Goal: Task Accomplishment & Management: Manage account settings

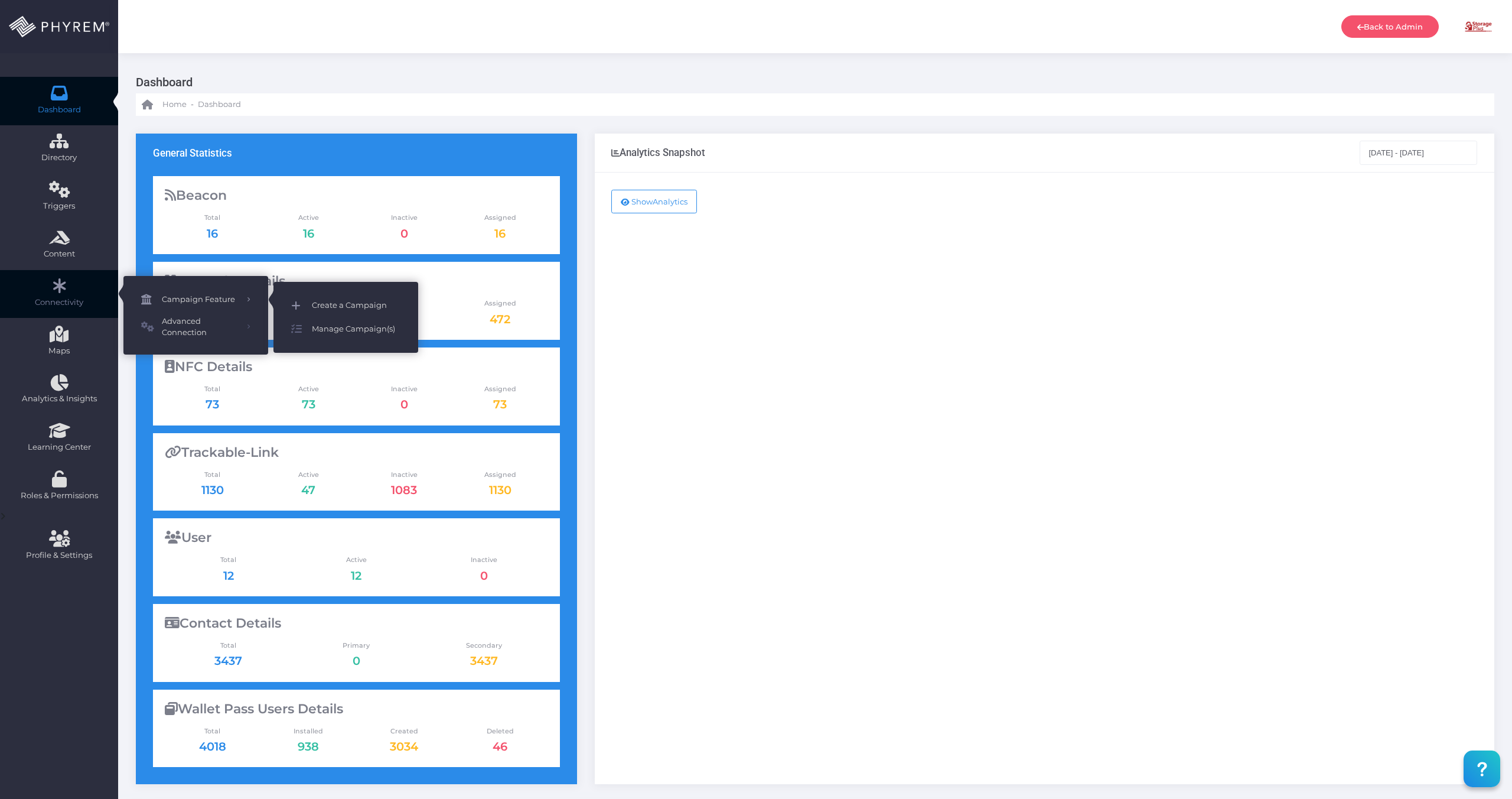
click at [329, 308] on span "Create a Campaign" at bounding box center [356, 305] width 89 height 15
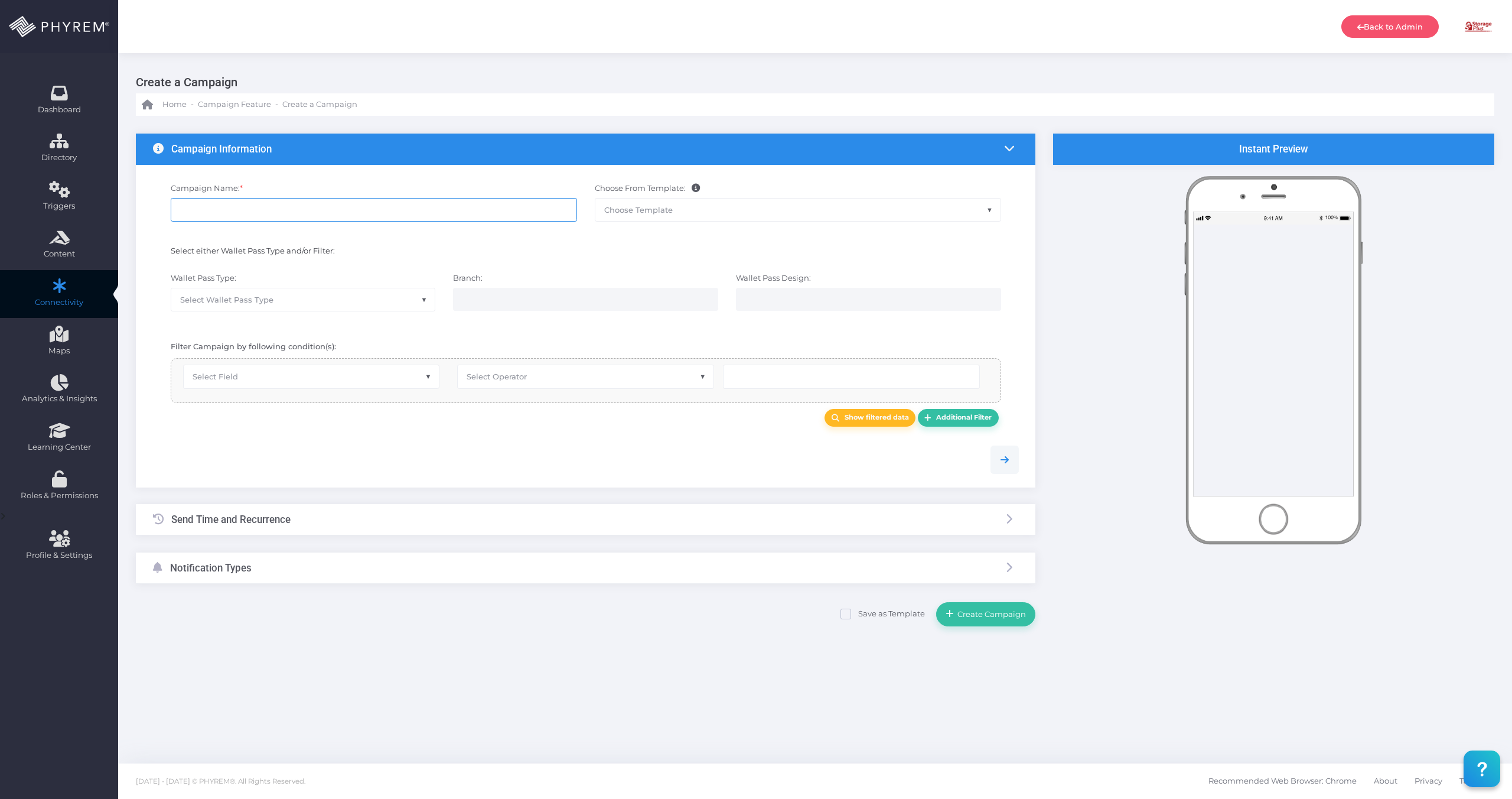
click at [428, 214] on input "Campaign Name: *" at bounding box center [374, 209] width 406 height 23
type input "Dillon 1 & 2 Closure"
click at [301, 303] on span "Select Wallet Pass Type" at bounding box center [303, 300] width 264 height 22
select select "15"
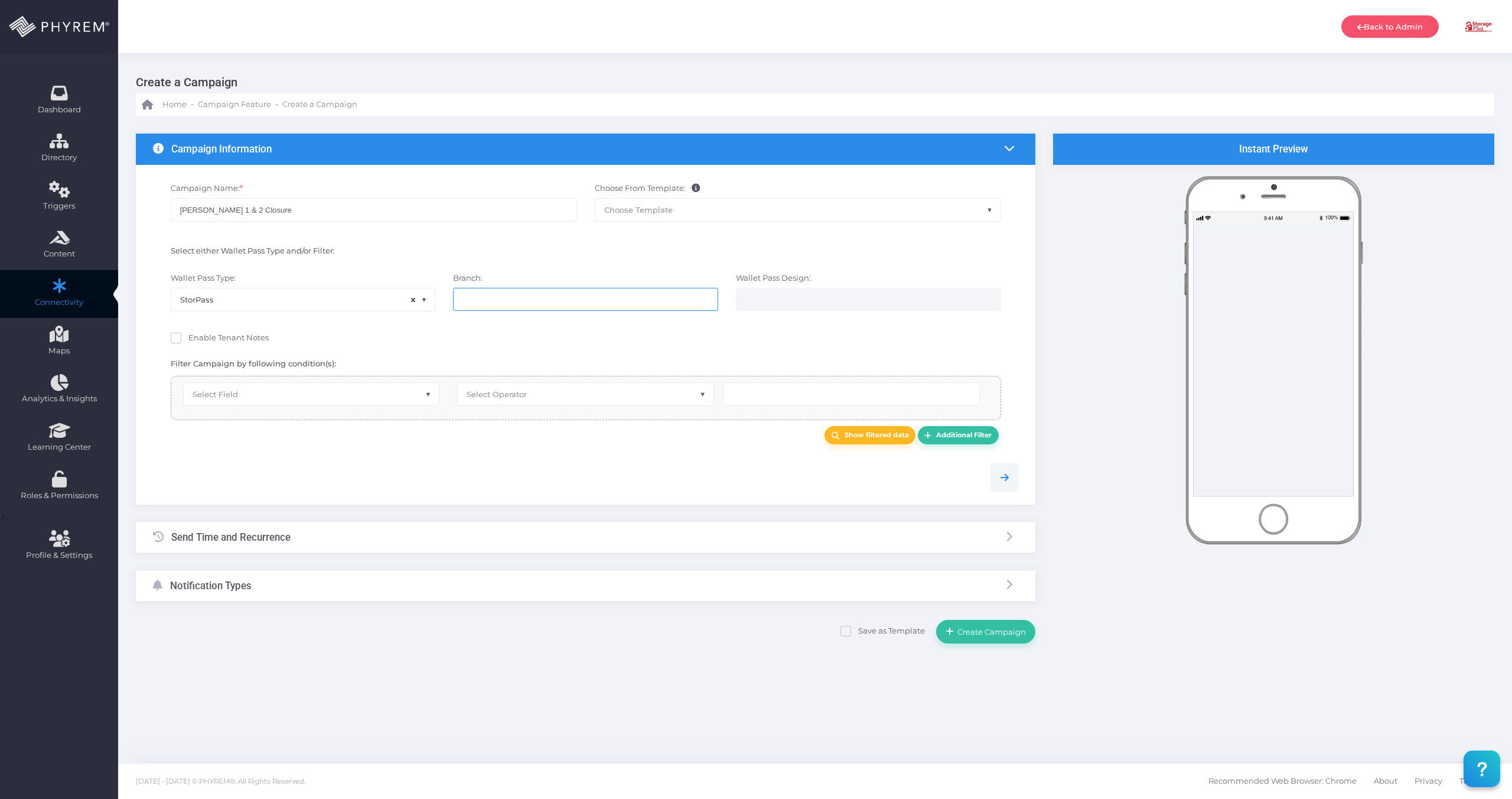
click at [564, 294] on ul at bounding box center [586, 300] width 264 height 22
type input "top"
select select "626"
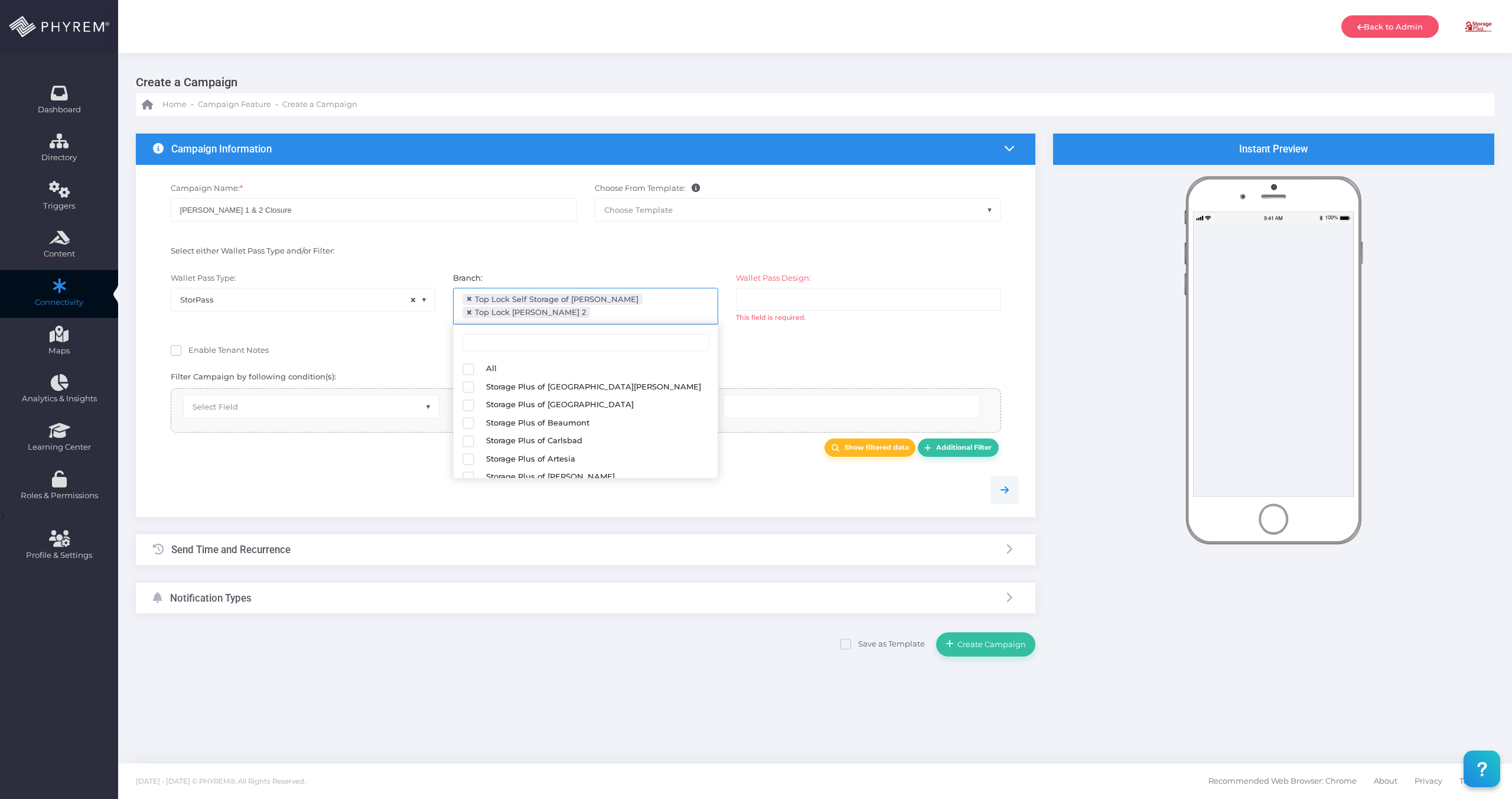
scroll to position [153, 0]
click at [809, 298] on input "search" at bounding box center [791, 299] width 93 height 9
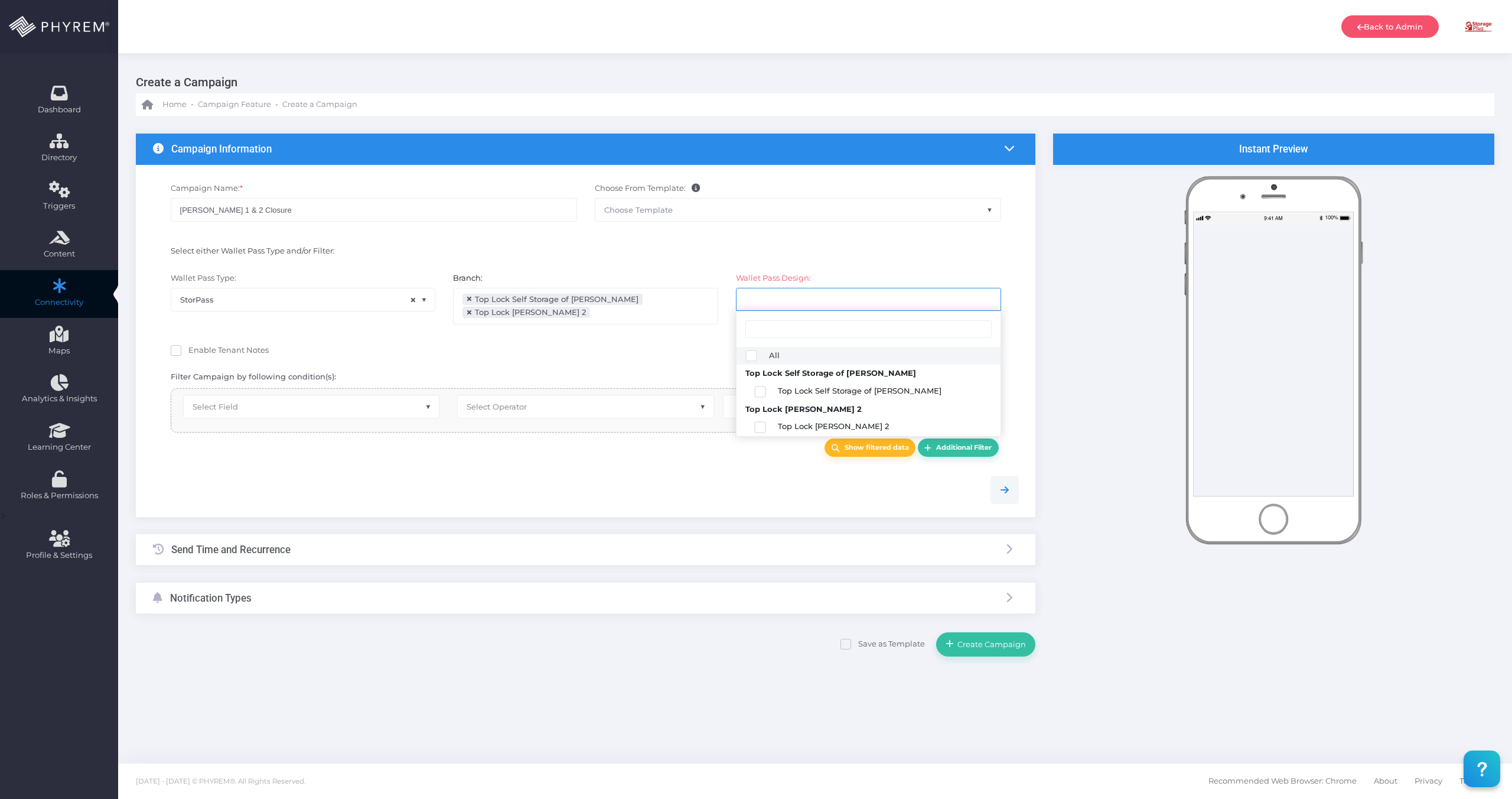
select select "2687"
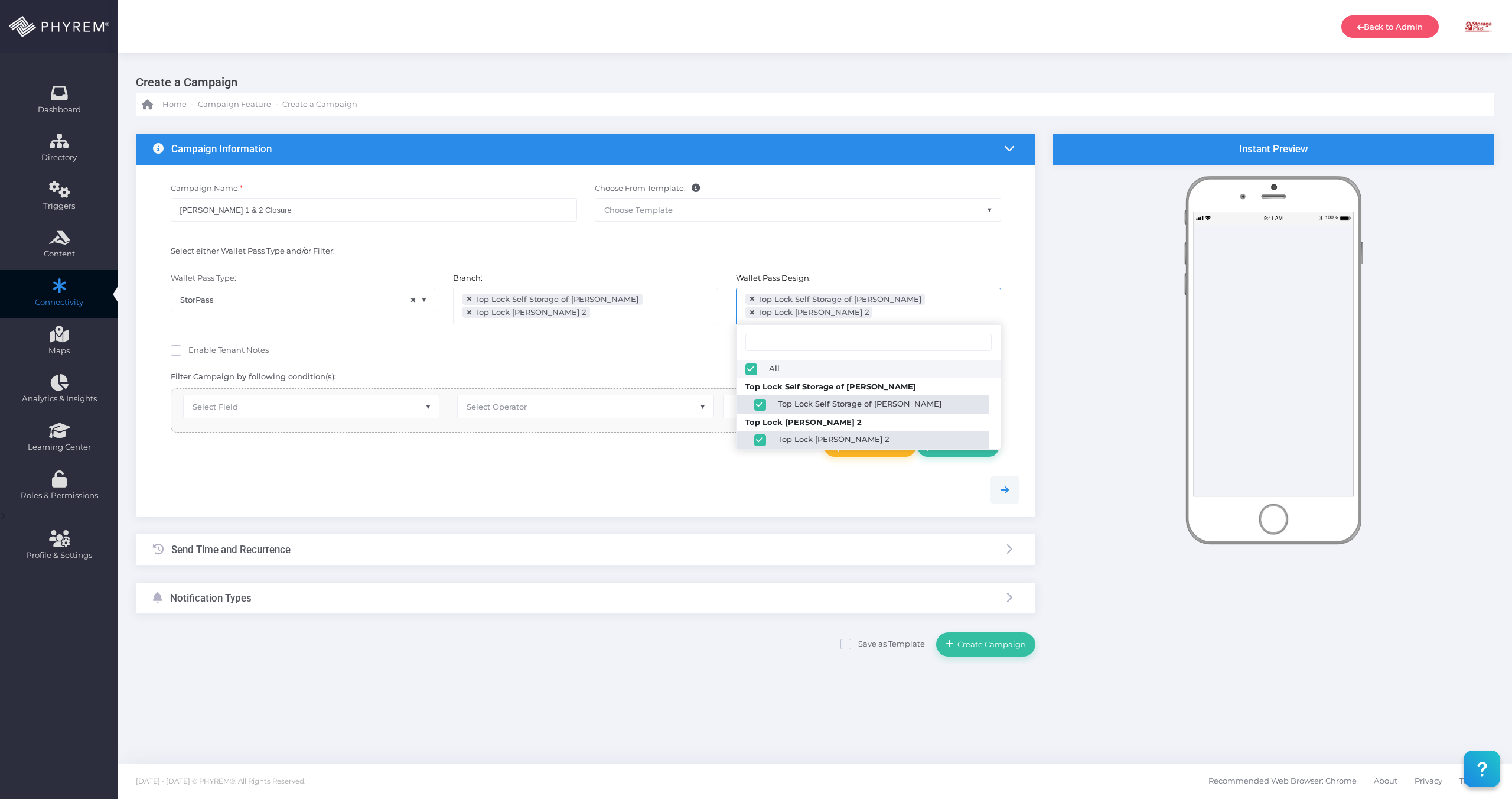
click at [789, 236] on div "Campaign Name: * Dillon 1 & 2 Closure Choose From Template: STORAGE PLUS INSTAL…" at bounding box center [586, 208] width 884 height 63
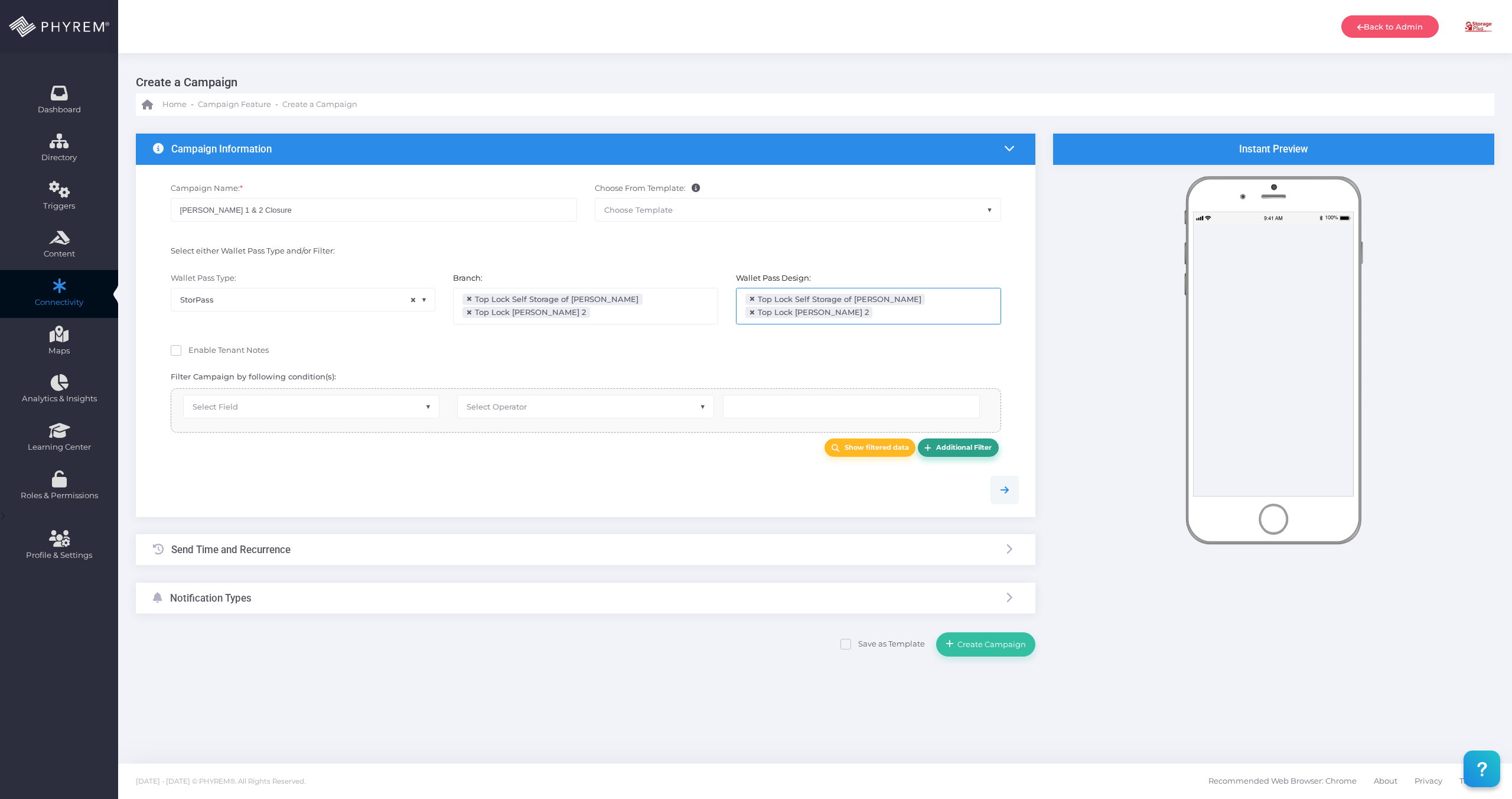
click at [974, 444] on b "Additional Filter" at bounding box center [963, 447] width 55 height 8
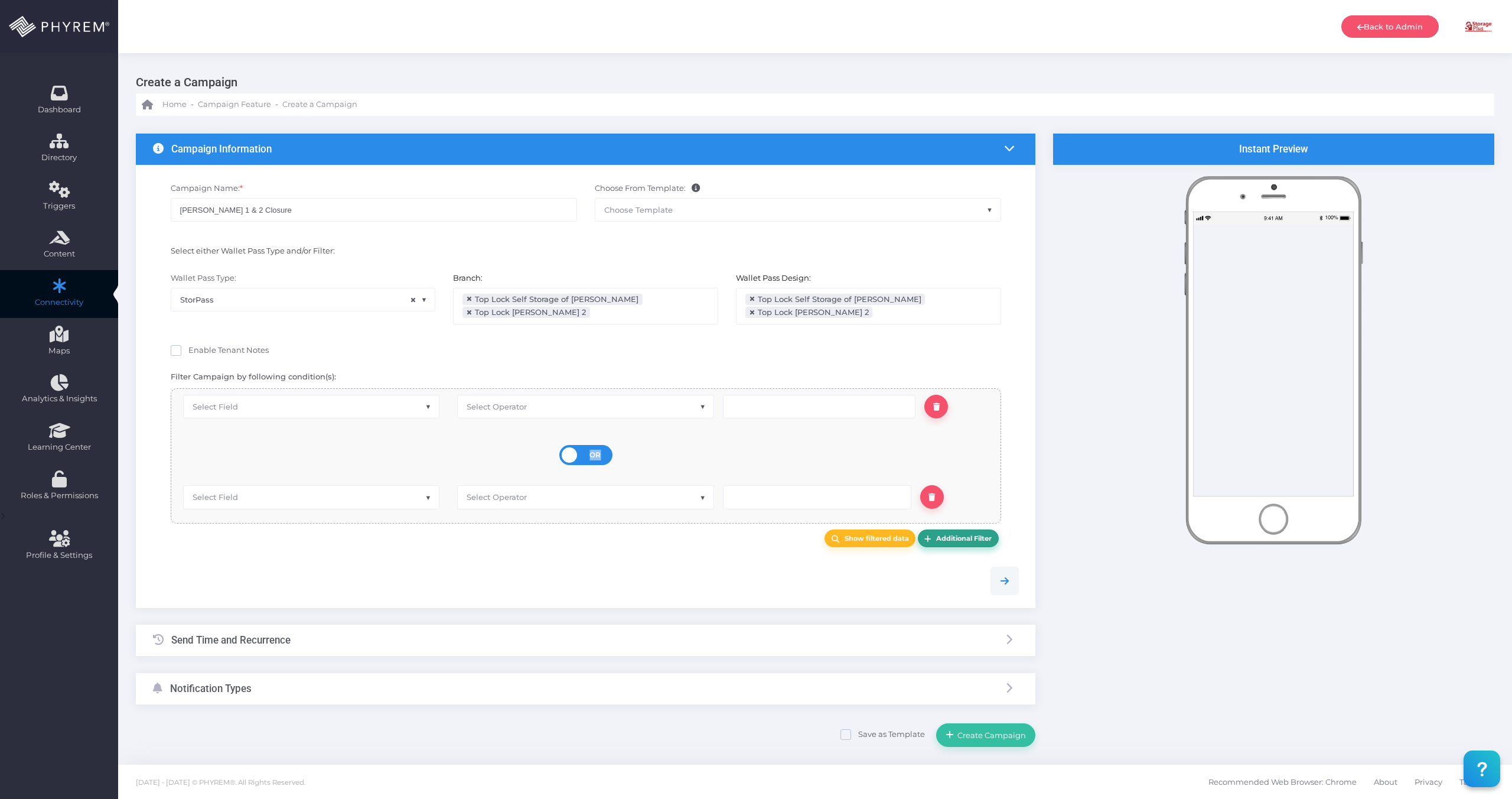
click at [974, 444] on div "OR AND" at bounding box center [586, 455] width 794 height 33
click at [936, 495] on link at bounding box center [932, 496] width 23 height 23
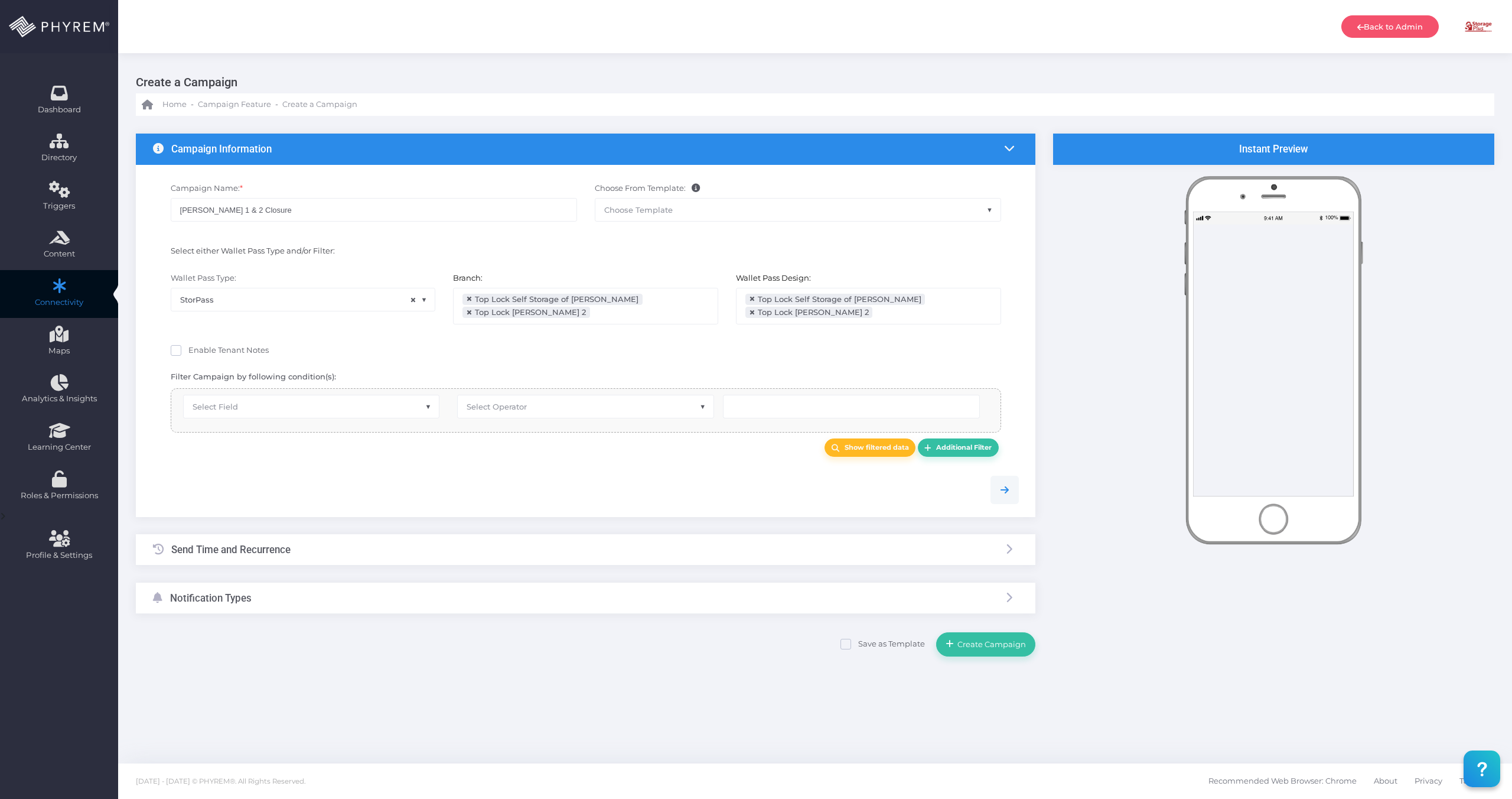
click at [1020, 493] on div at bounding box center [586, 490] width 884 height 28
click at [995, 493] on link at bounding box center [1005, 490] width 28 height 28
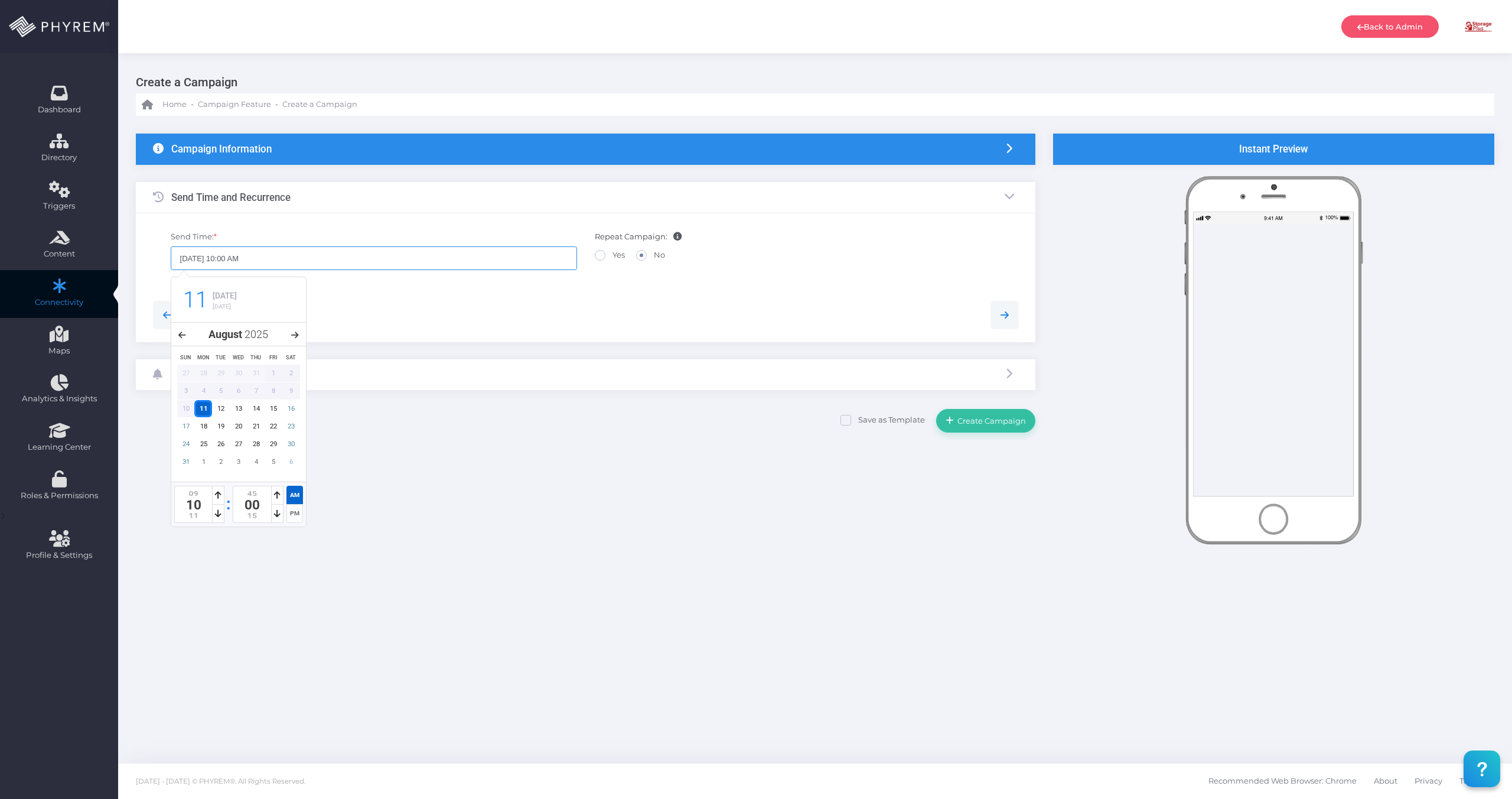
click at [274, 267] on input "08/11/2025 10:00 AM" at bounding box center [374, 258] width 406 height 23
click at [275, 516] on icon at bounding box center [277, 513] width 7 height 8
type input "08/11/2025 10:30 AM"
click at [275, 516] on icon at bounding box center [277, 513] width 7 height 8
click at [775, 343] on form "{"fields":[{"field_filters":"","filter_ops":[""],"filter_vals":[],"all_info":""…" at bounding box center [585, 284] width 900 height 300
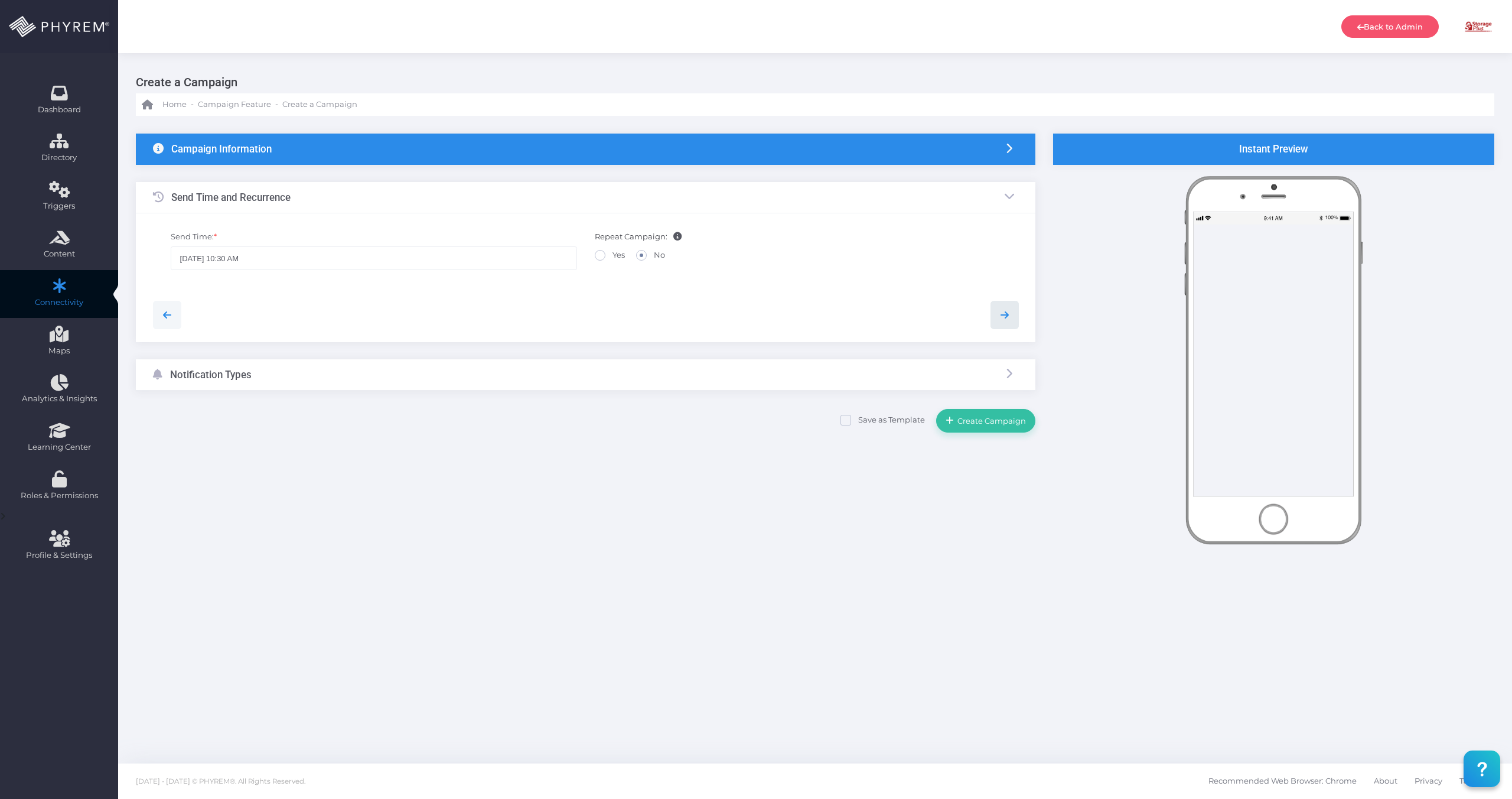
click at [1016, 317] on link at bounding box center [1005, 315] width 28 height 28
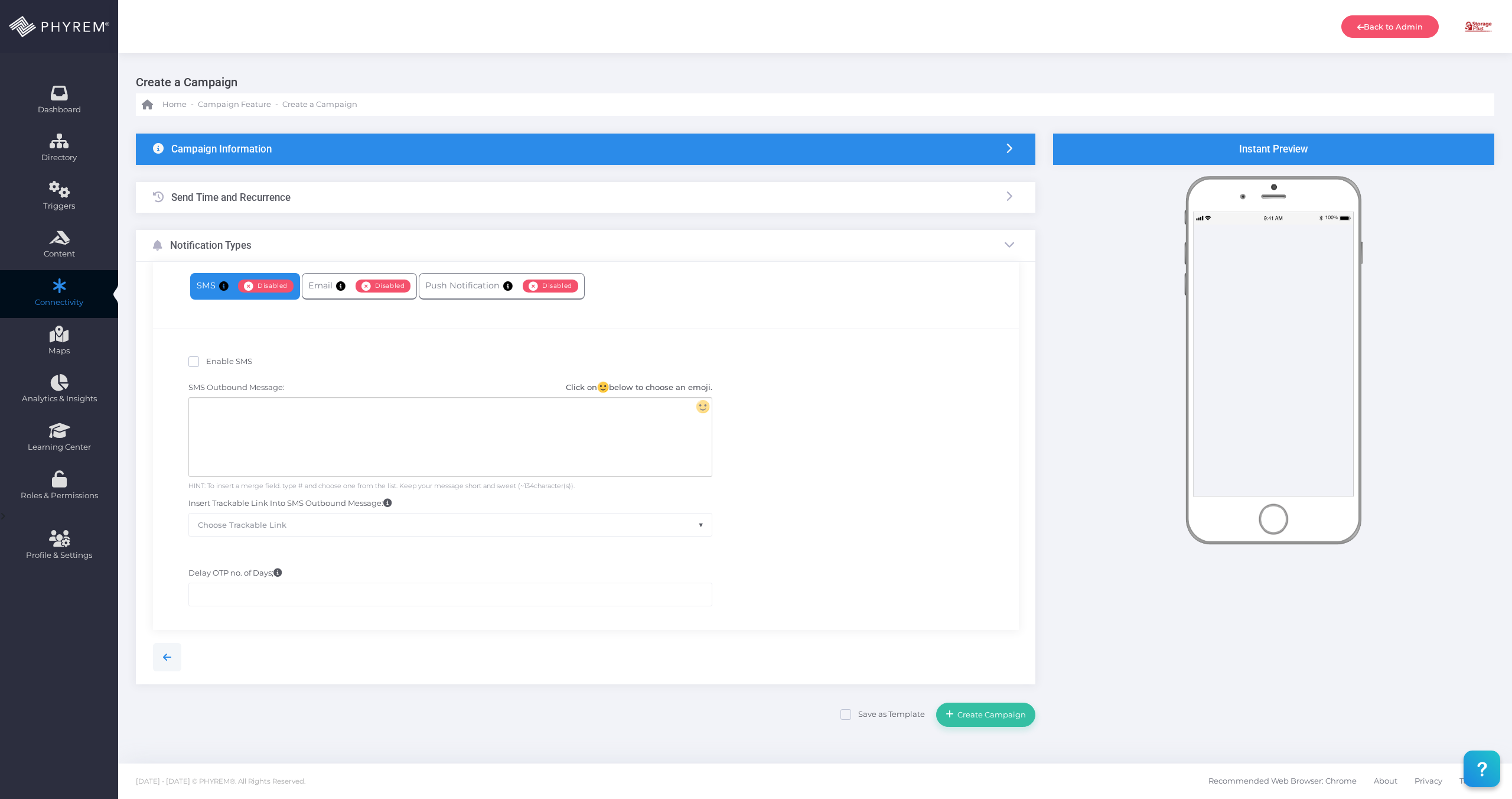
click at [207, 360] on span "Enable SMS" at bounding box center [228, 361] width 46 height 9
click at [207, 360] on input "Enable SMS" at bounding box center [210, 360] width 7 height 7
checkbox input "true"
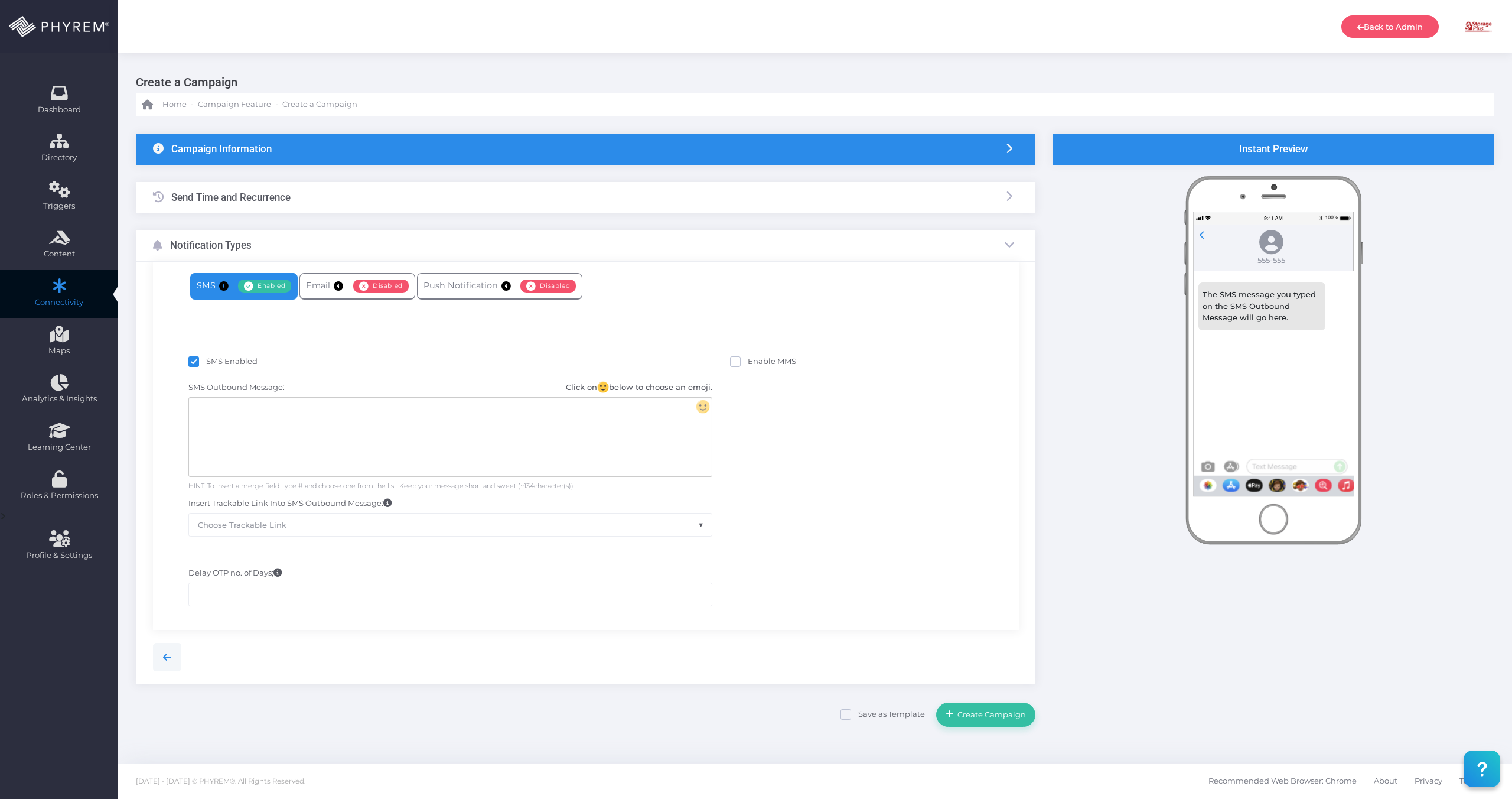
click at [474, 430] on div at bounding box center [450, 437] width 522 height 79
click at [291, 405] on div "Notice: The {facility name} office is closed today. For assistance, please call…" at bounding box center [450, 437] width 522 height 79
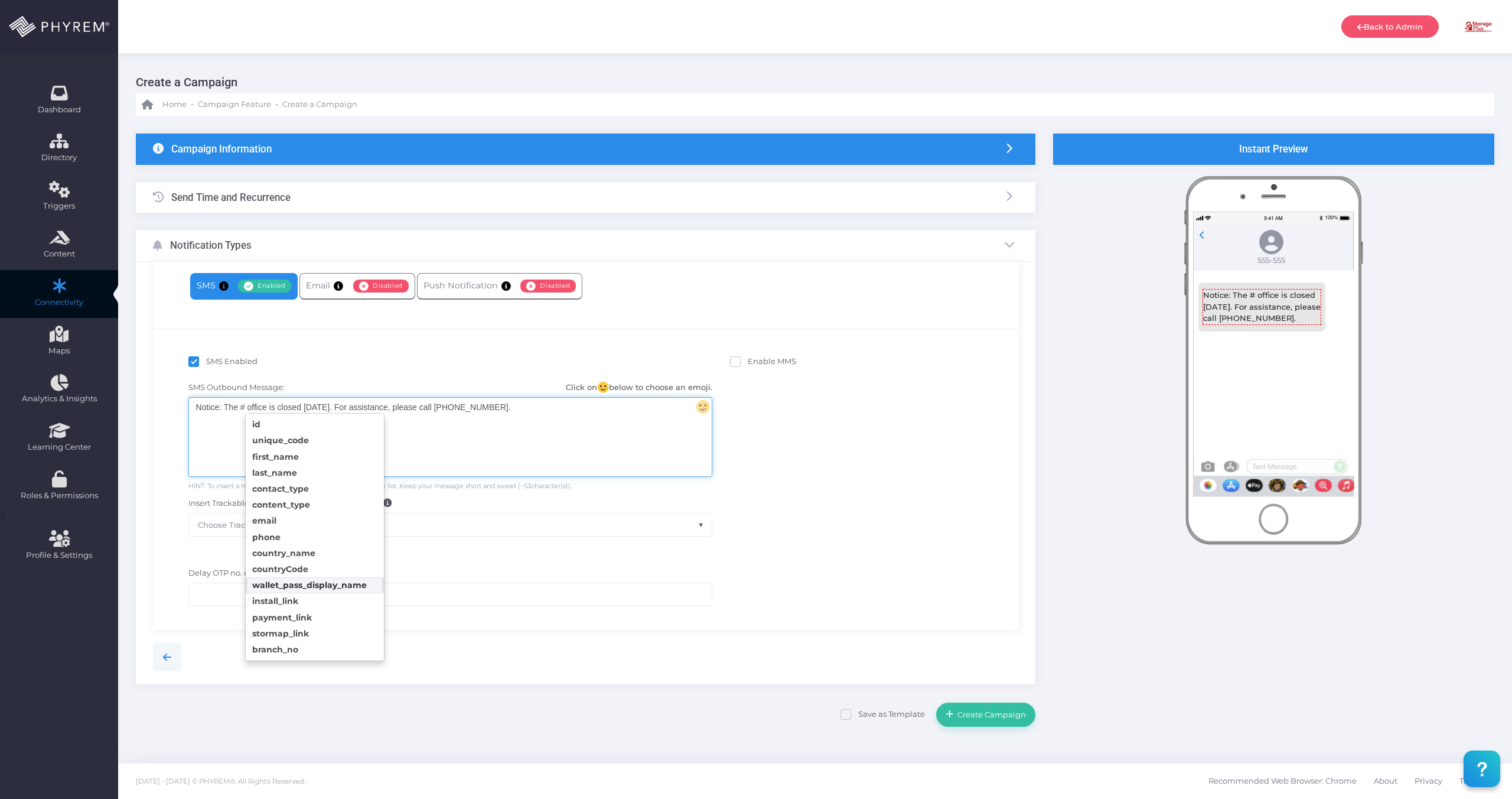
click at [321, 589] on body "Back to Admin Amanda Issac Amanda Issac amandai@storsuite.com Account ID: 4799 …" at bounding box center [756, 399] width 1512 height 799
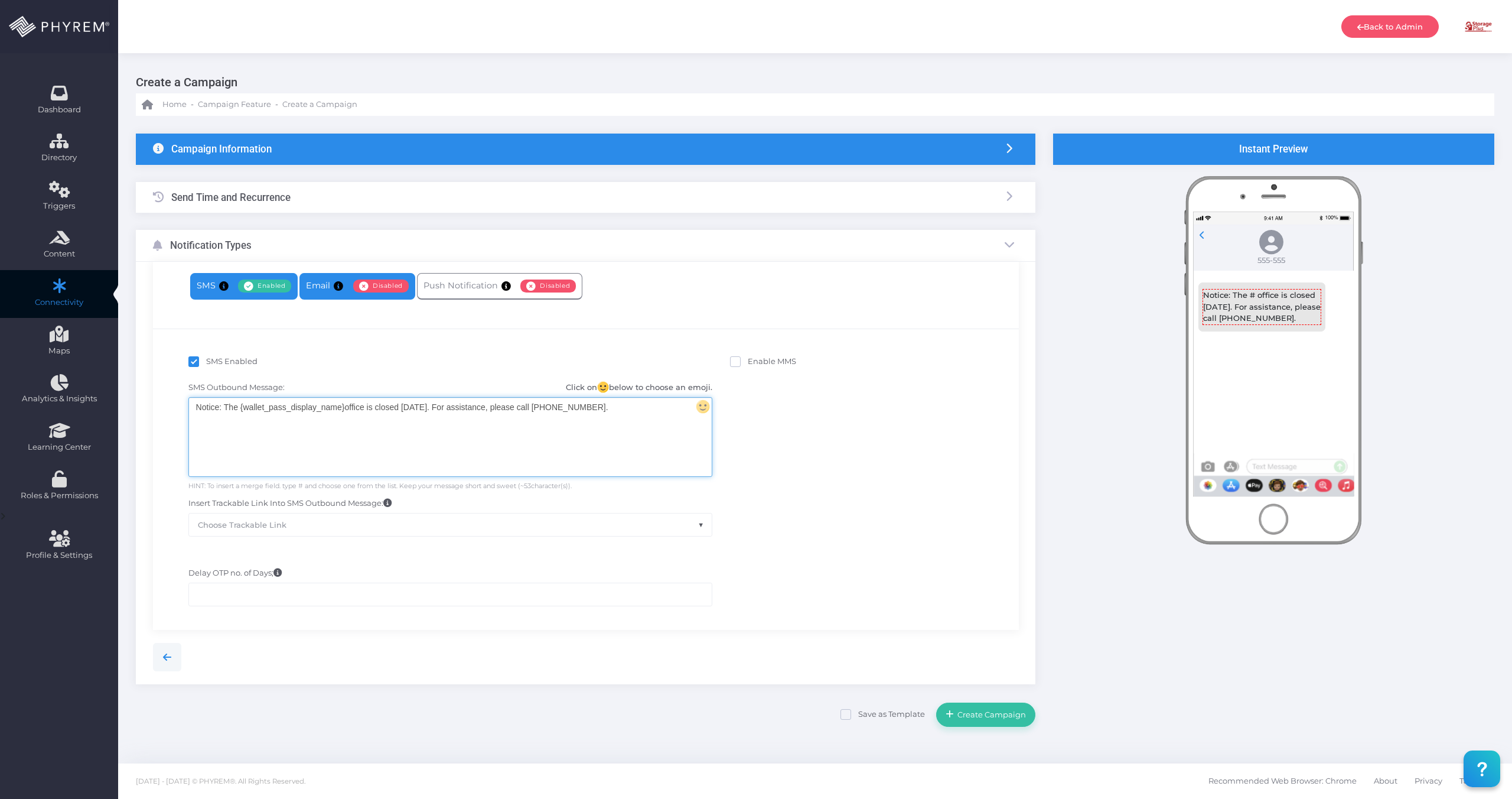
click at [378, 290] on span "Disabled" at bounding box center [380, 286] width 55 height 13
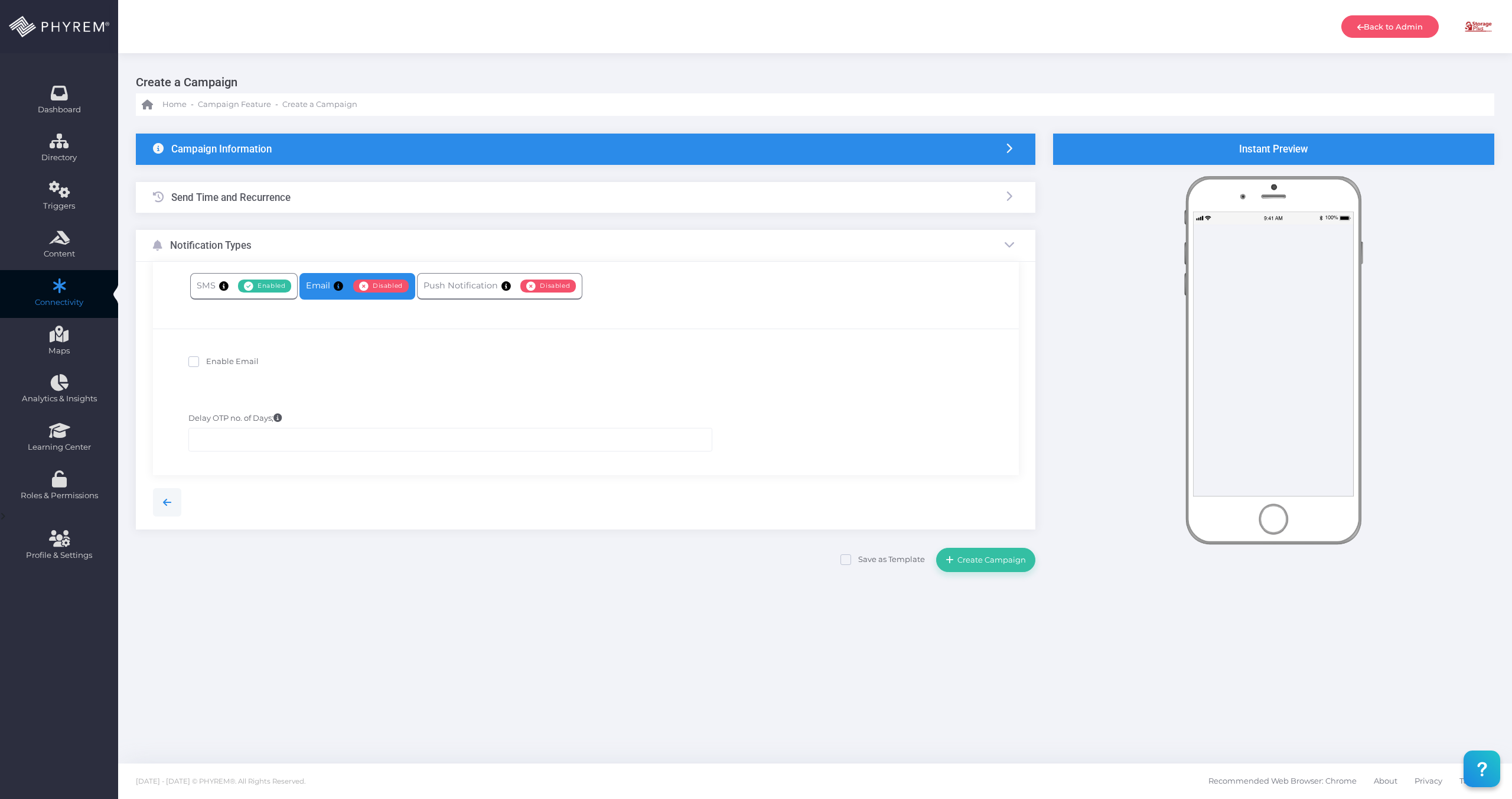
click at [193, 361] on span at bounding box center [193, 361] width 10 height 10
click at [206, 361] on input "Enable Email" at bounding box center [210, 360] width 7 height 7
checkbox input "true"
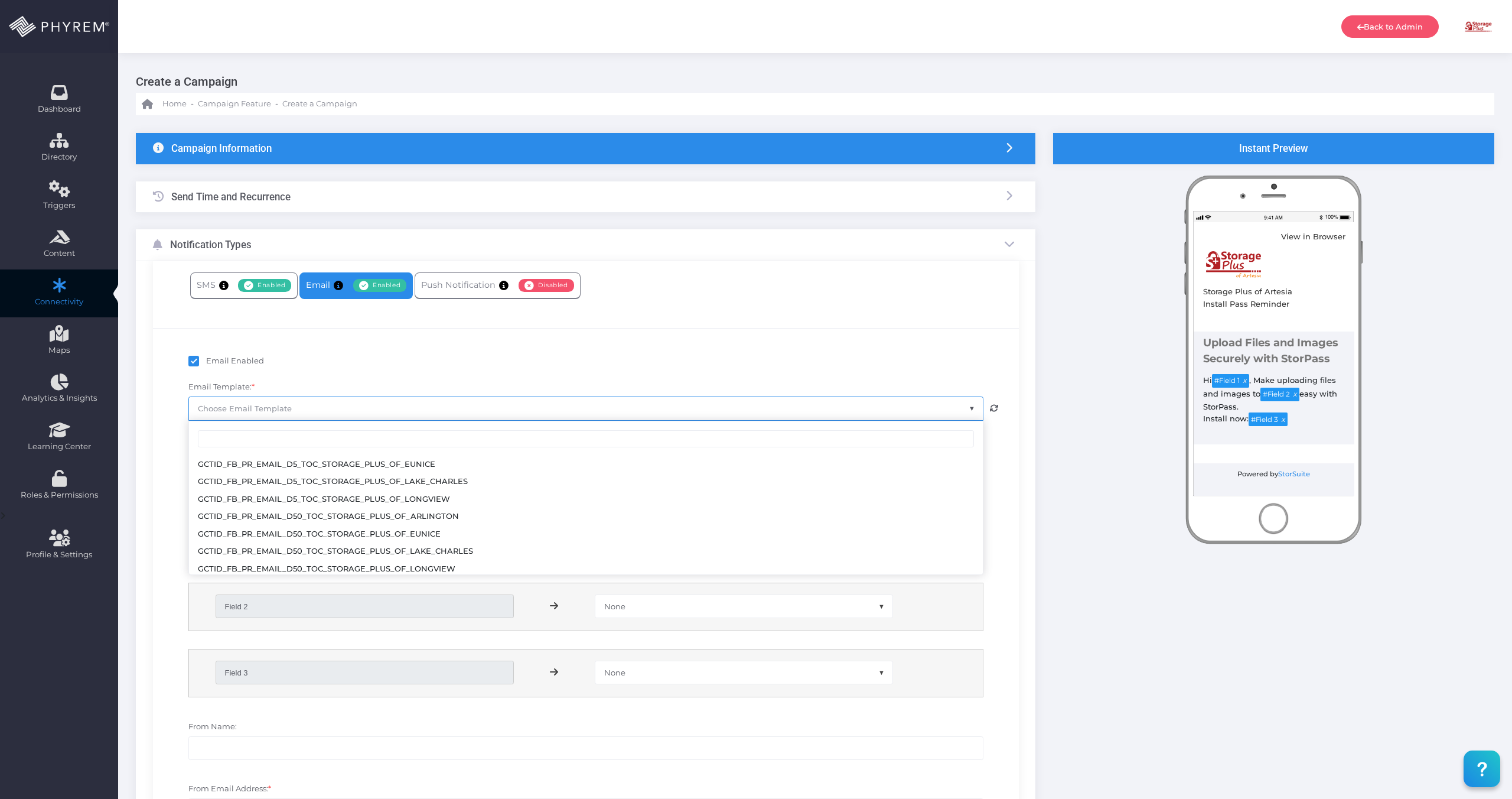
scroll to position [1747, 0]
click at [686, 339] on div "Email Enabled Email Template: * GCTID_DSPI_IR_EMAIL_14D_TOC_STORAGE PLUS OF ART…" at bounding box center [585, 692] width 866 height 730
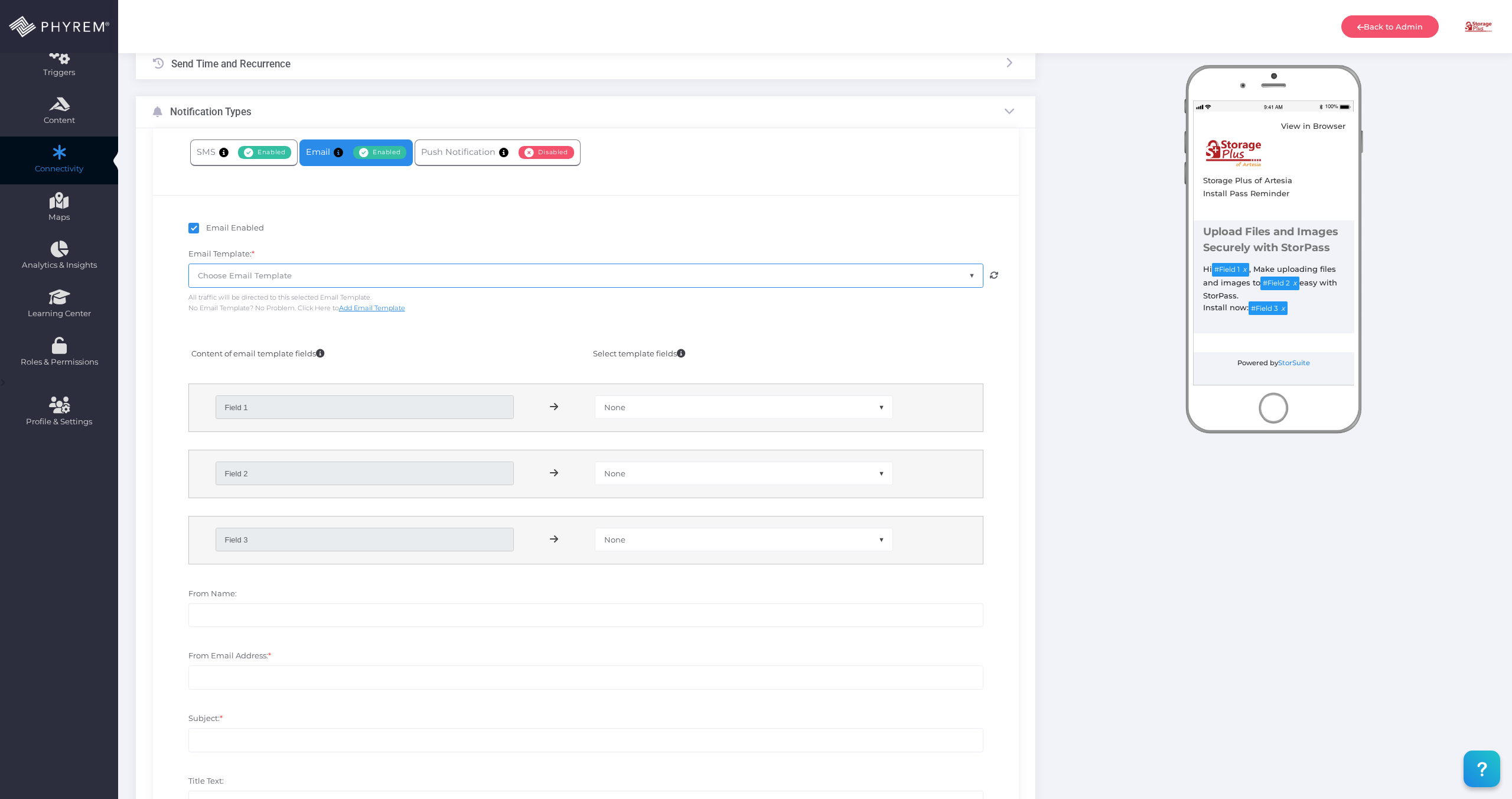
scroll to position [159, 0]
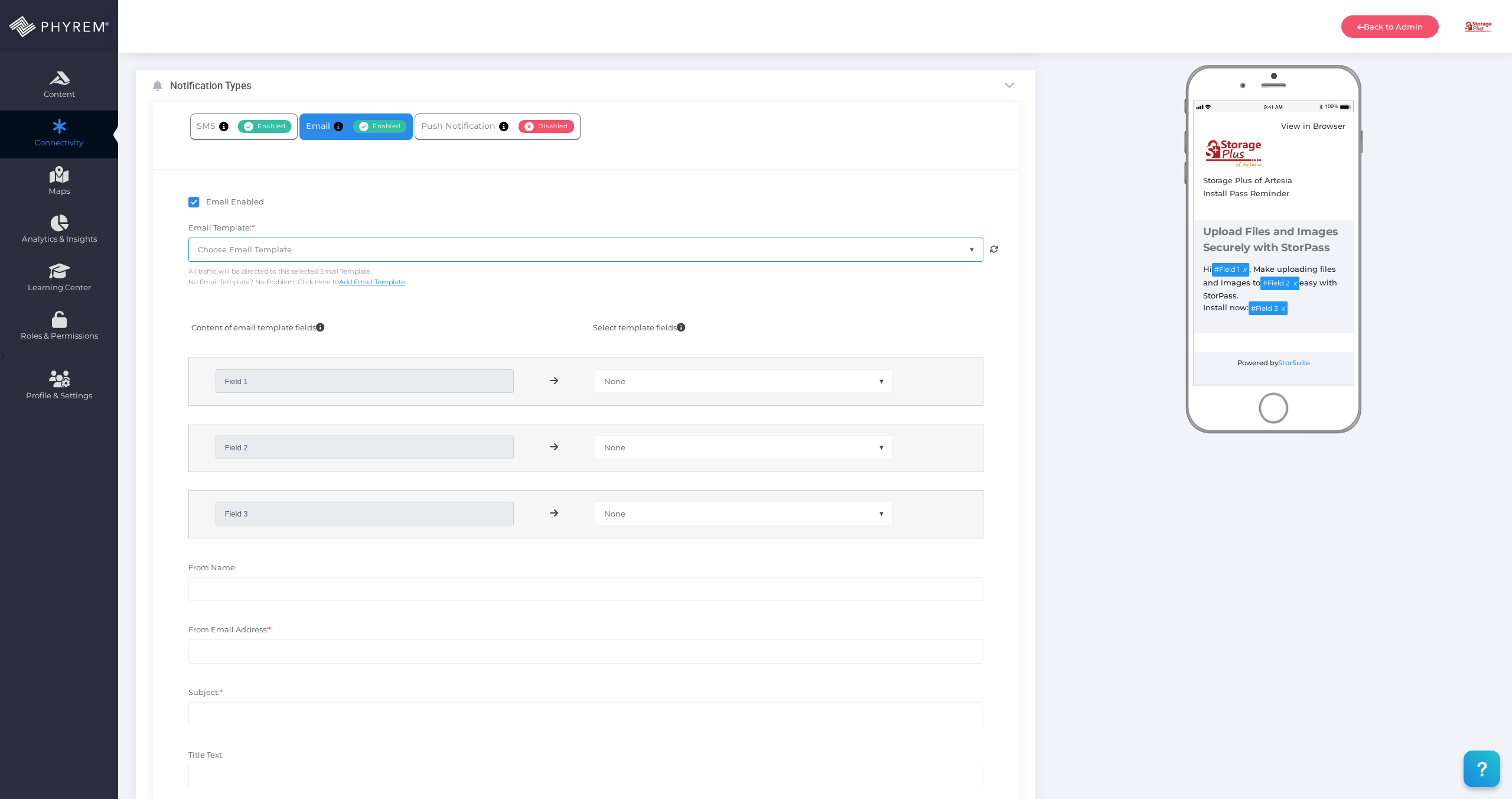
click at [375, 256] on span "Choose Email Template" at bounding box center [586, 249] width 794 height 22
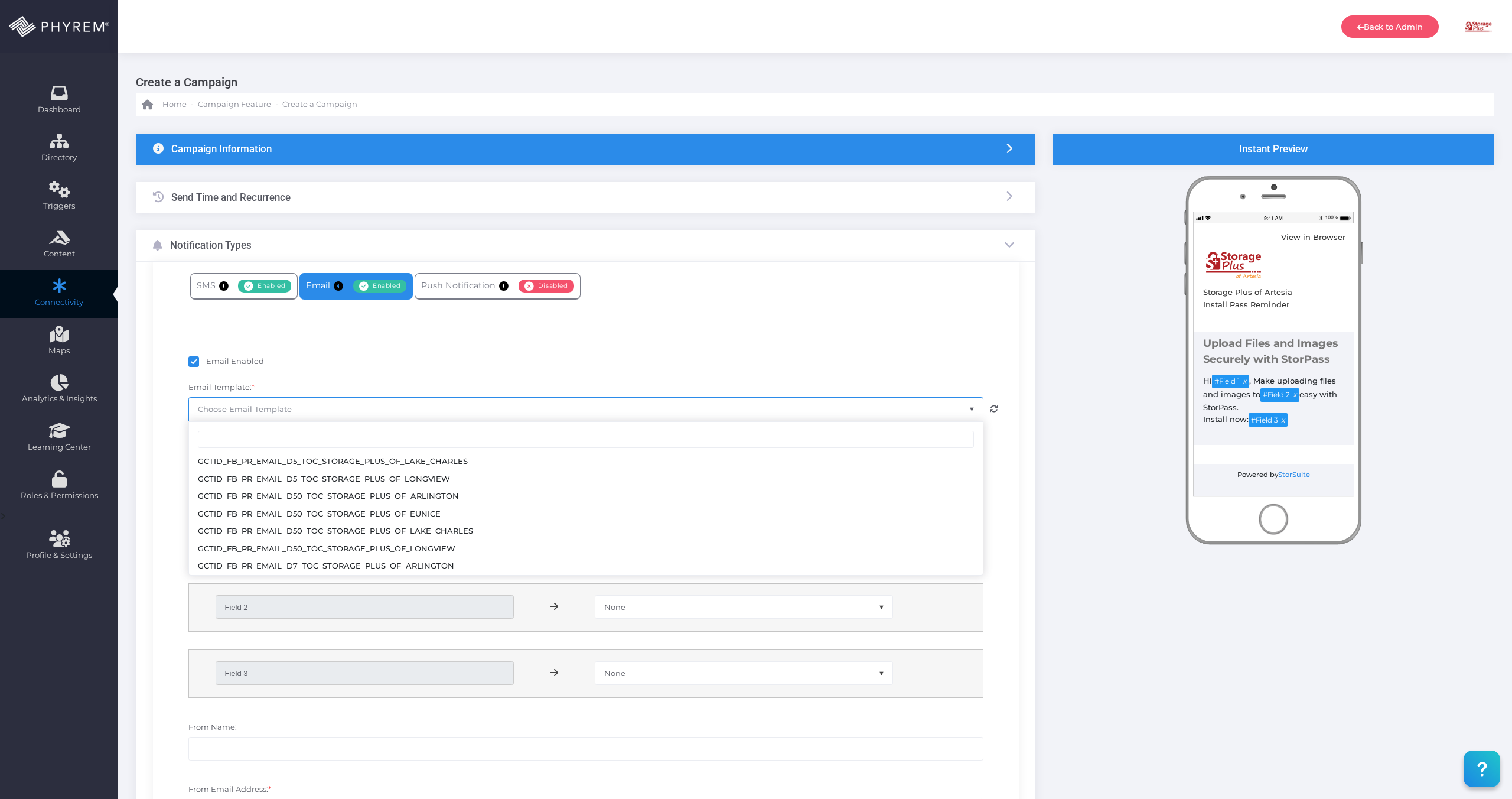
scroll to position [1747, 0]
select select "3684"
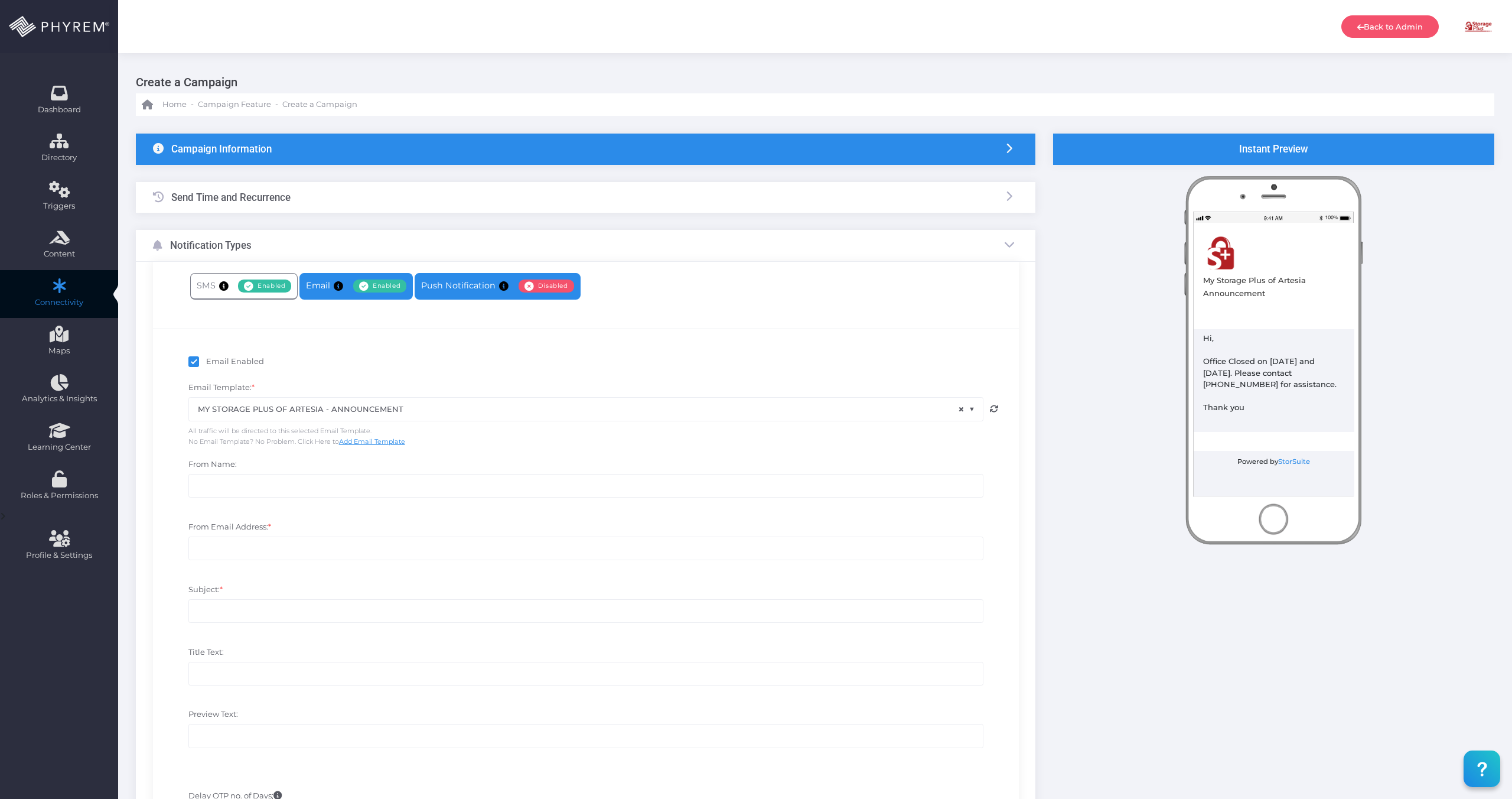
click at [477, 281] on link "Push Notification Enabled Disabled" at bounding box center [497, 287] width 166 height 26
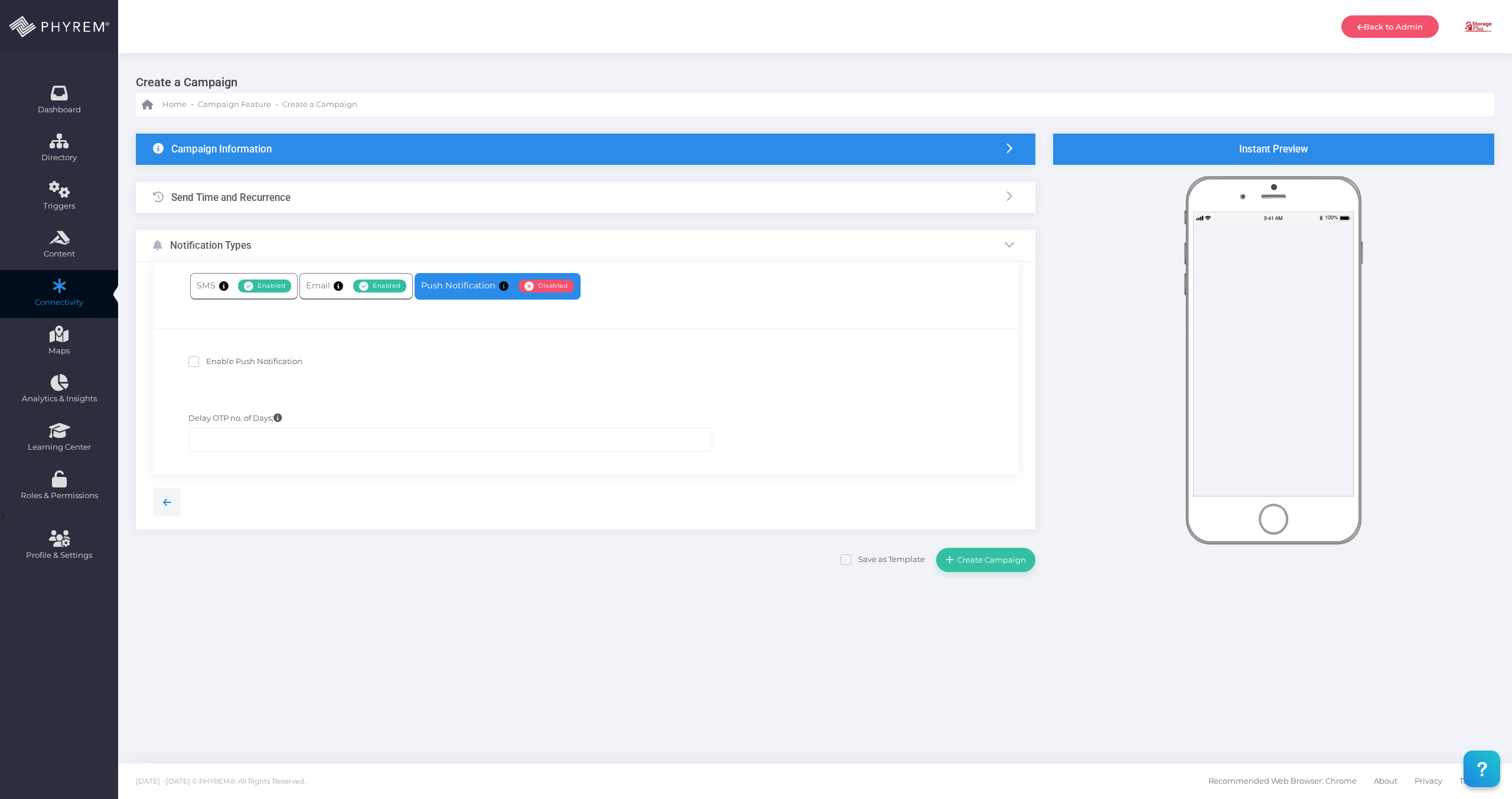
click at [272, 359] on span "Enable Push Notification" at bounding box center [254, 361] width 96 height 9
click at [213, 359] on input "Enable Push Notification" at bounding box center [210, 360] width 7 height 7
checkbox input "true"
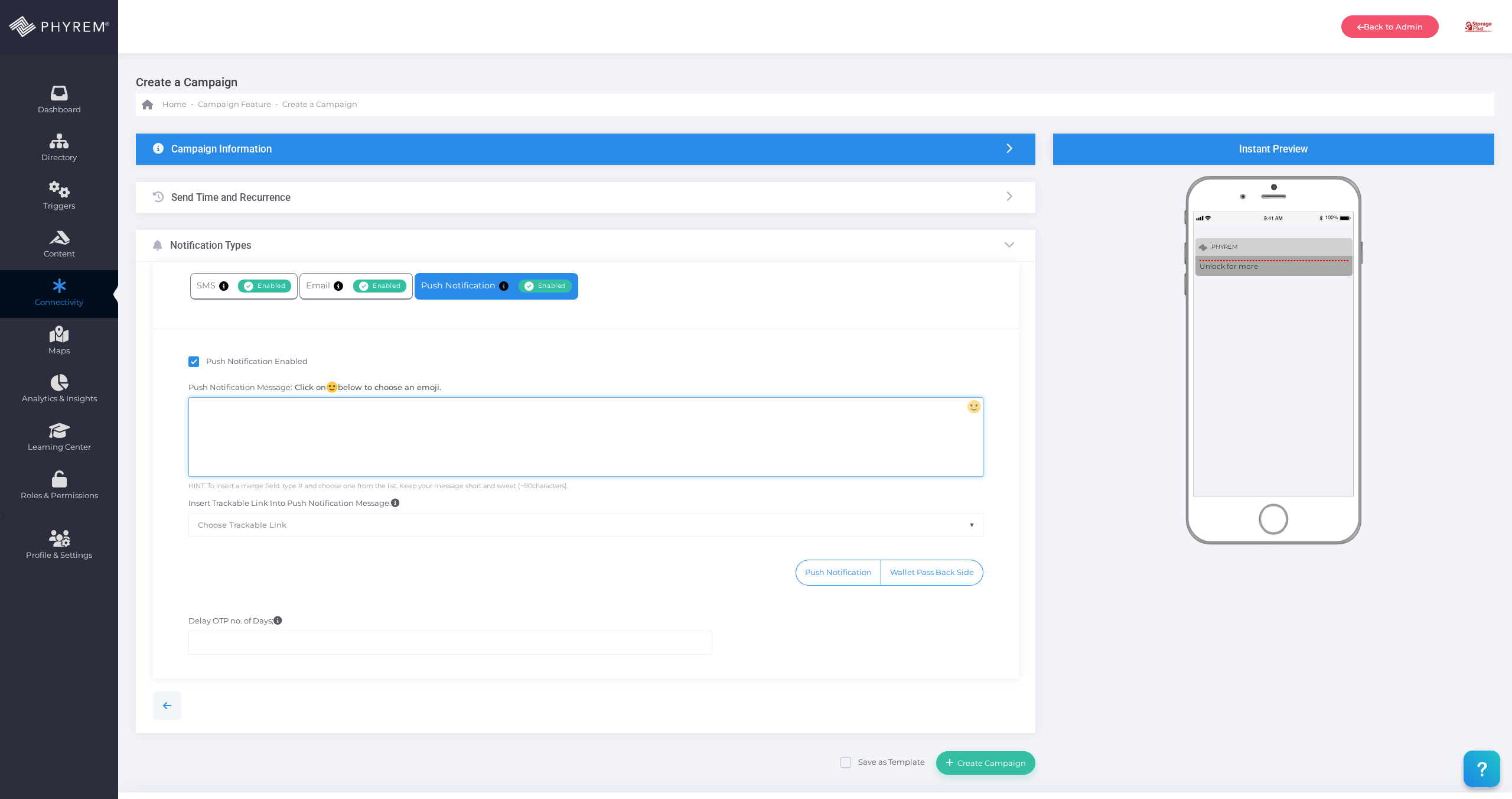
click at [687, 462] on div at bounding box center [585, 437] width 793 height 79
click at [370, 286] on span "Enabled" at bounding box center [379, 286] width 53 height 13
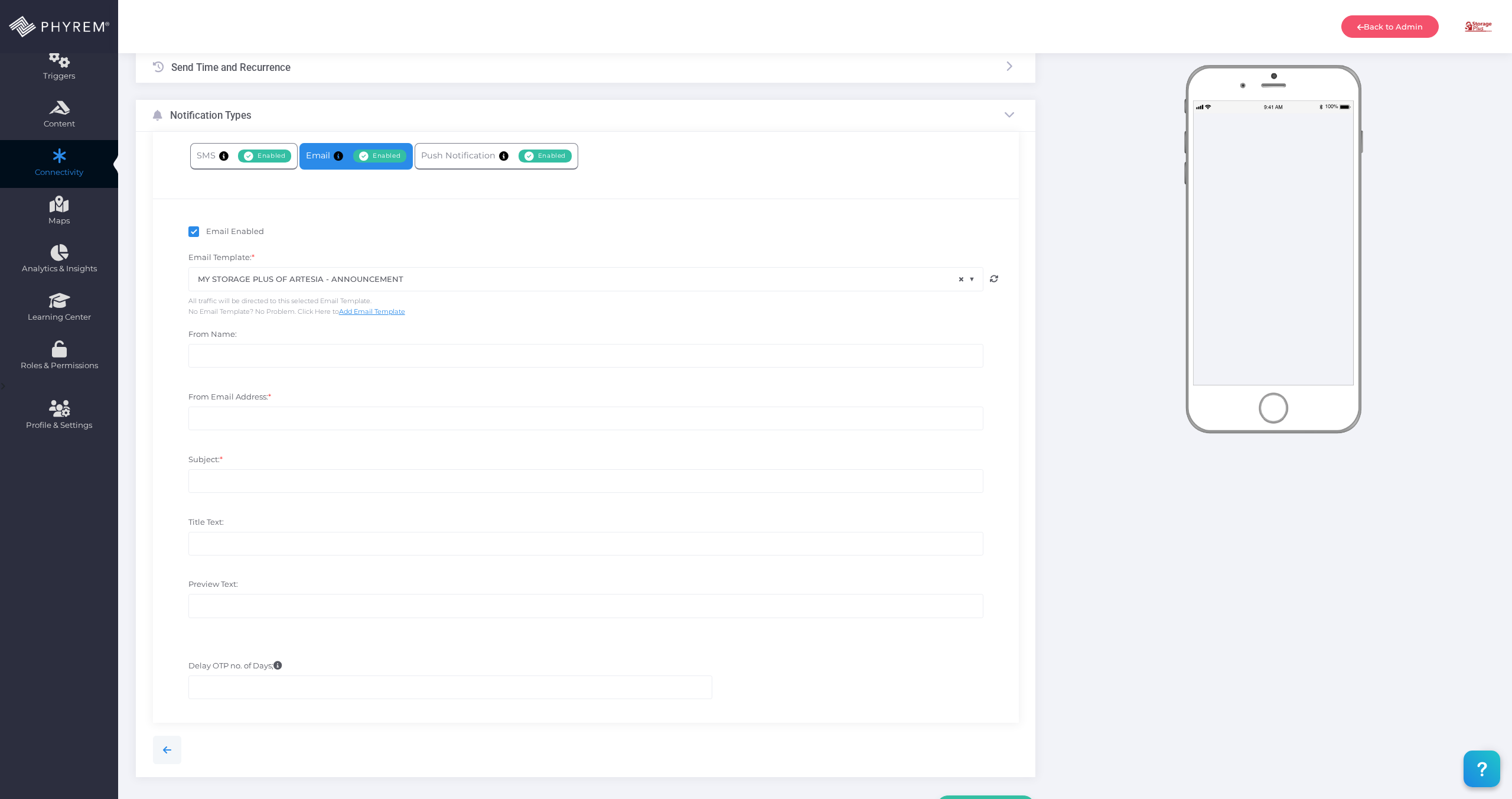
scroll to position [203, 0]
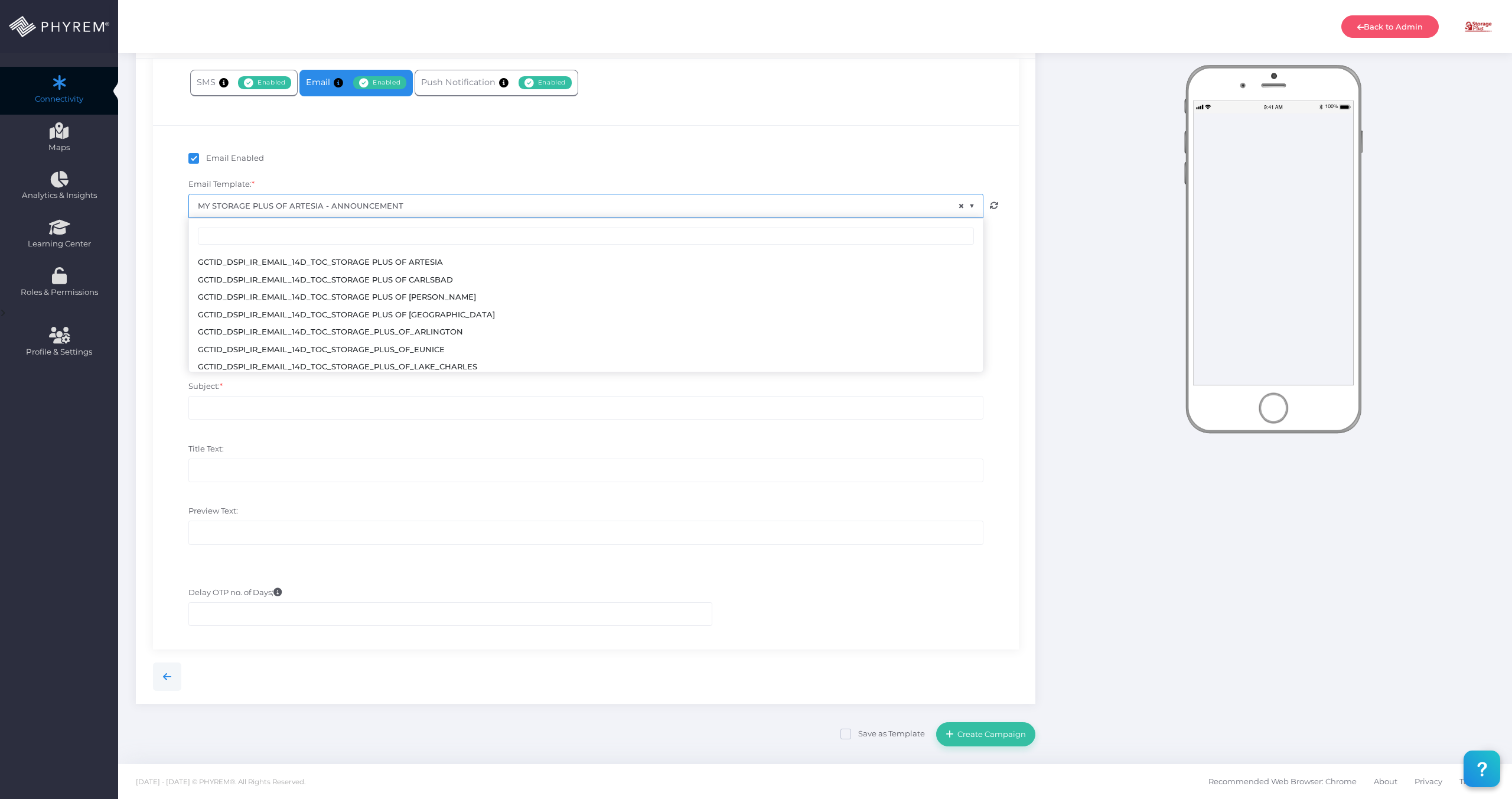
click at [974, 206] on span at bounding box center [976, 214] width 15 height 15
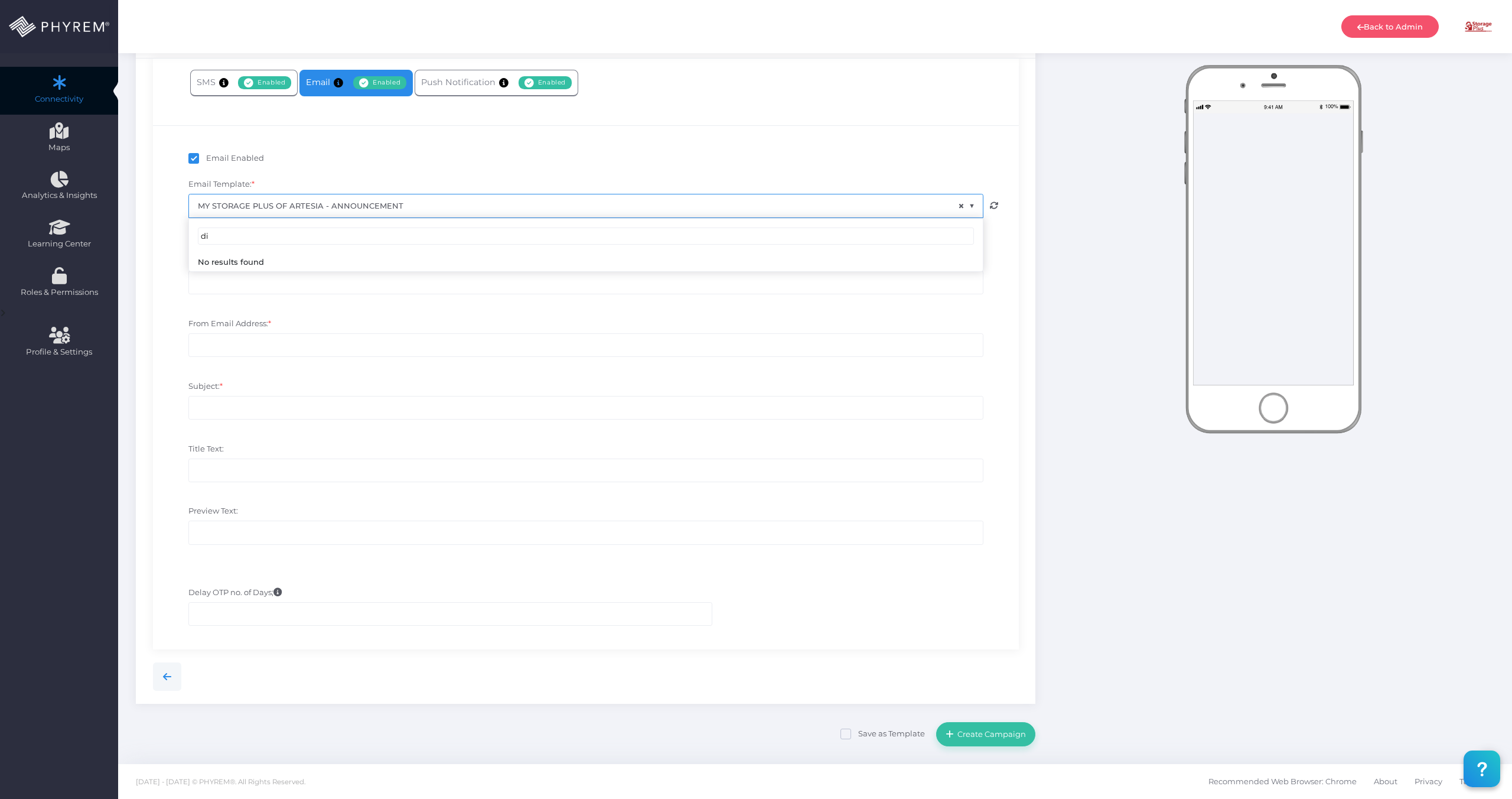
type input "d"
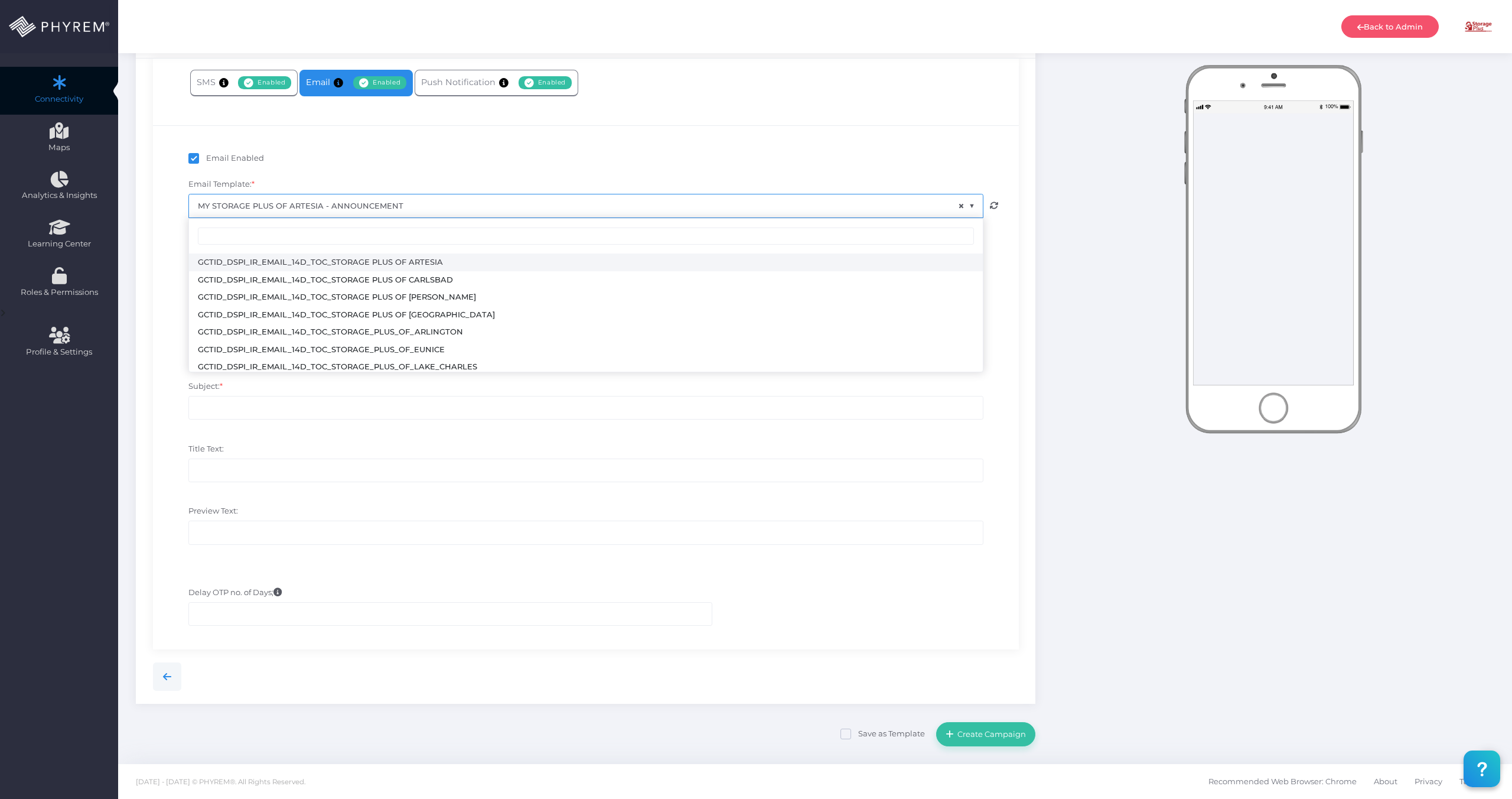
scroll to position [1747, 0]
click at [639, 136] on div "Email Enabled Email Template: * GCTID_DSPI_IR_EMAIL_14D_TOC_STORAGE PLUS OF ART…" at bounding box center [585, 359] width 866 height 466
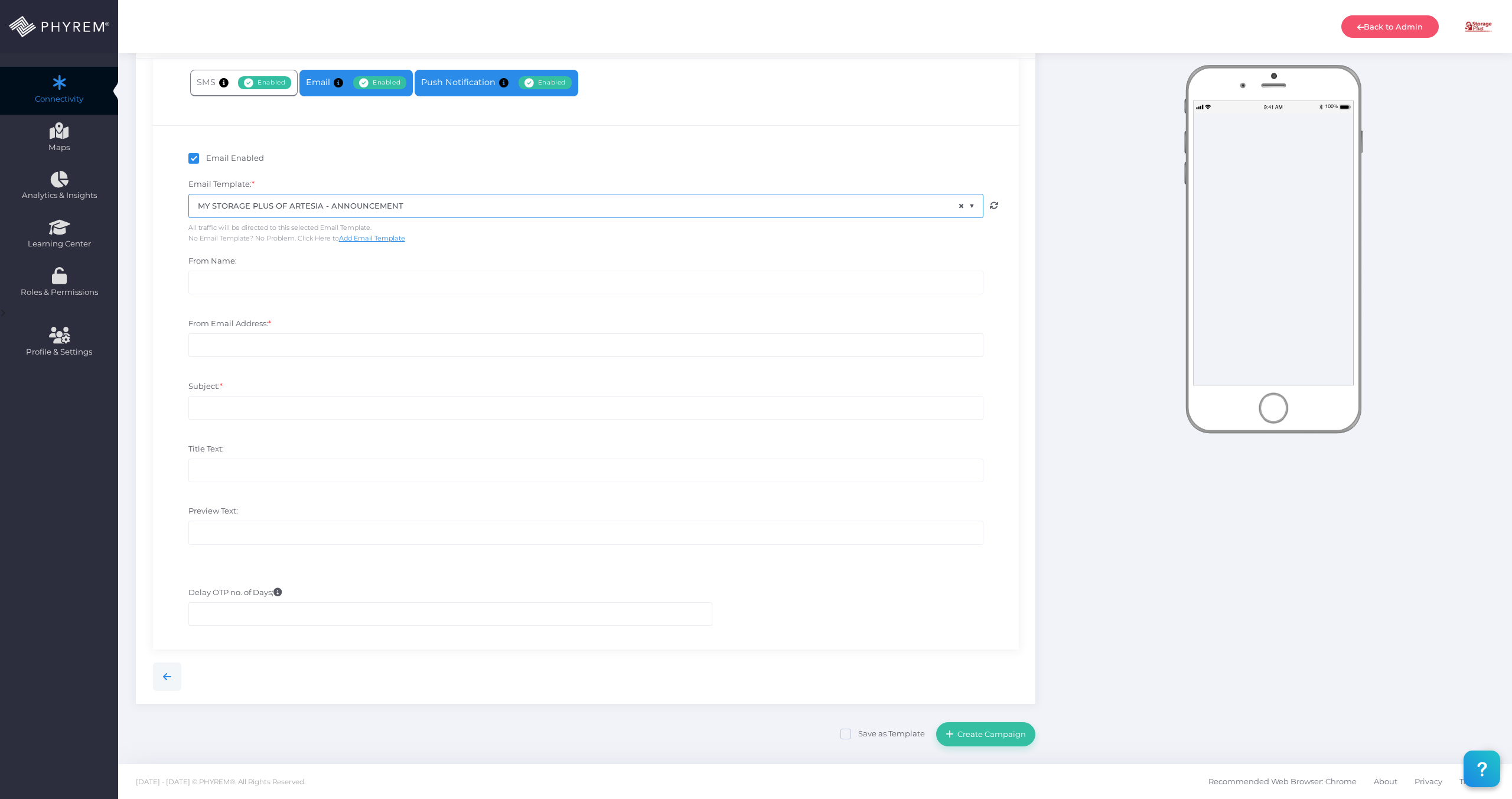
click at [448, 76] on link "Push Notification Enabled Disabled" at bounding box center [496, 82] width 164 height 26
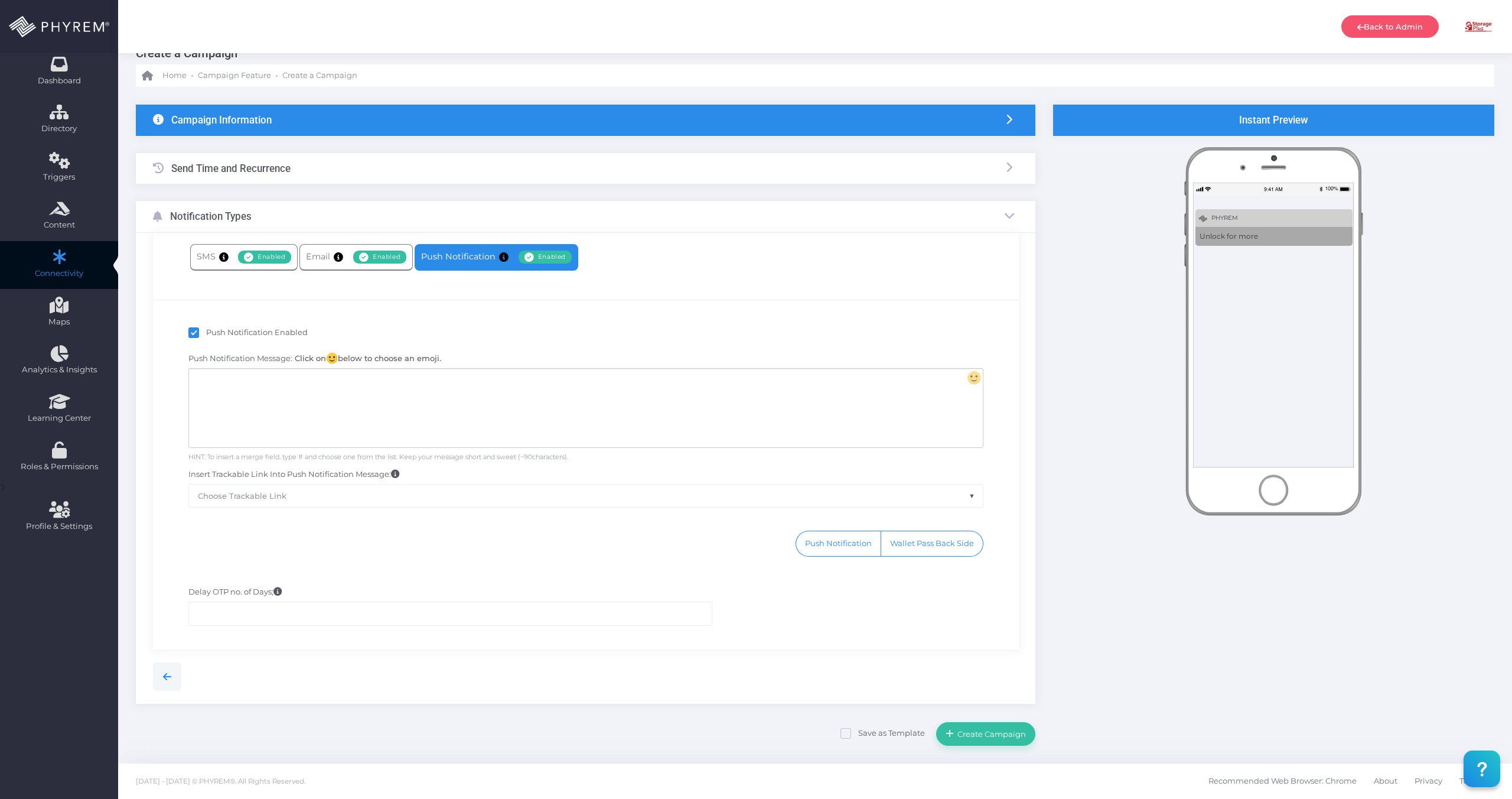
scroll to position [29, 0]
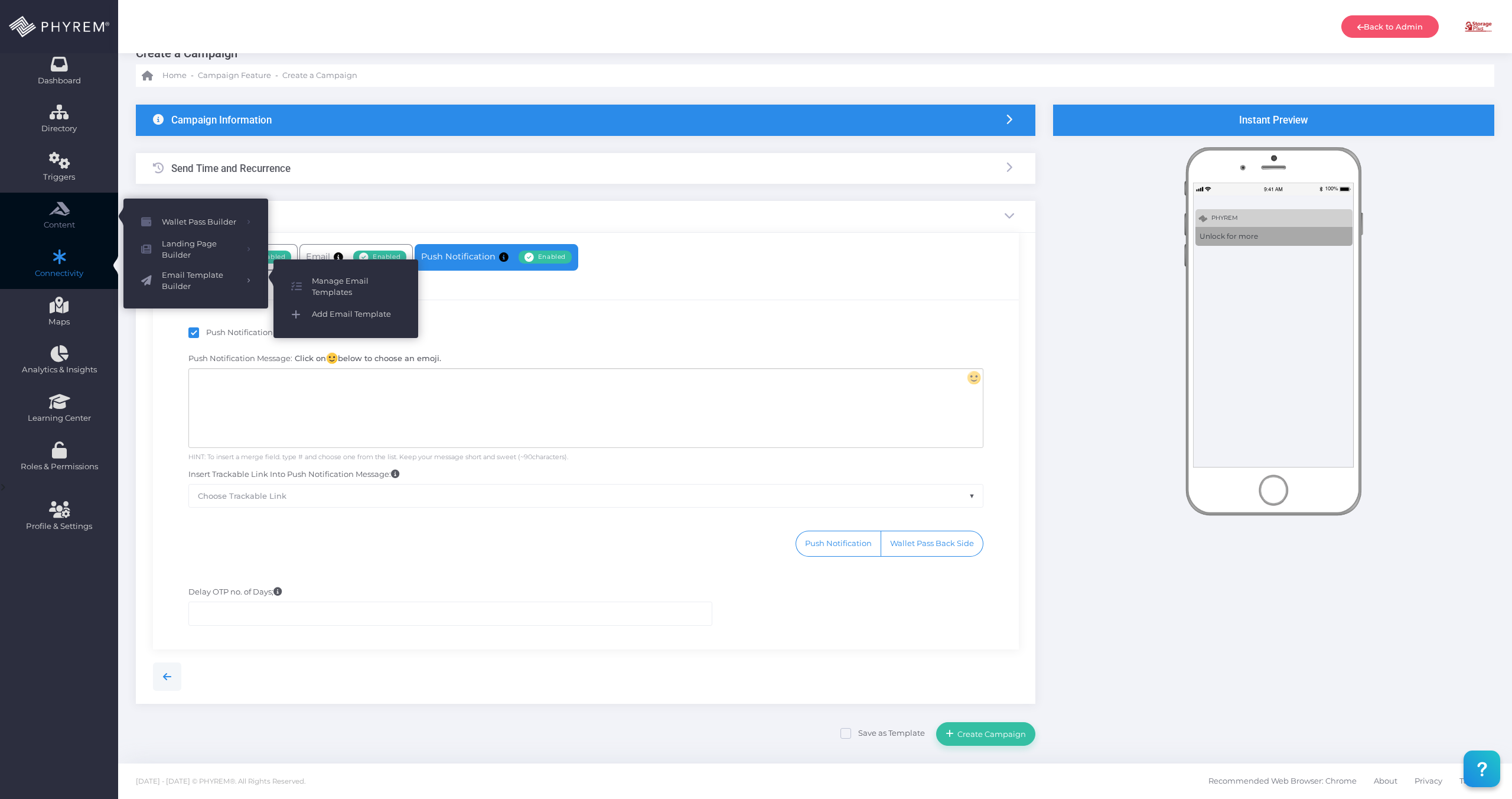
click at [348, 317] on span "Add Email Template" at bounding box center [356, 314] width 89 height 15
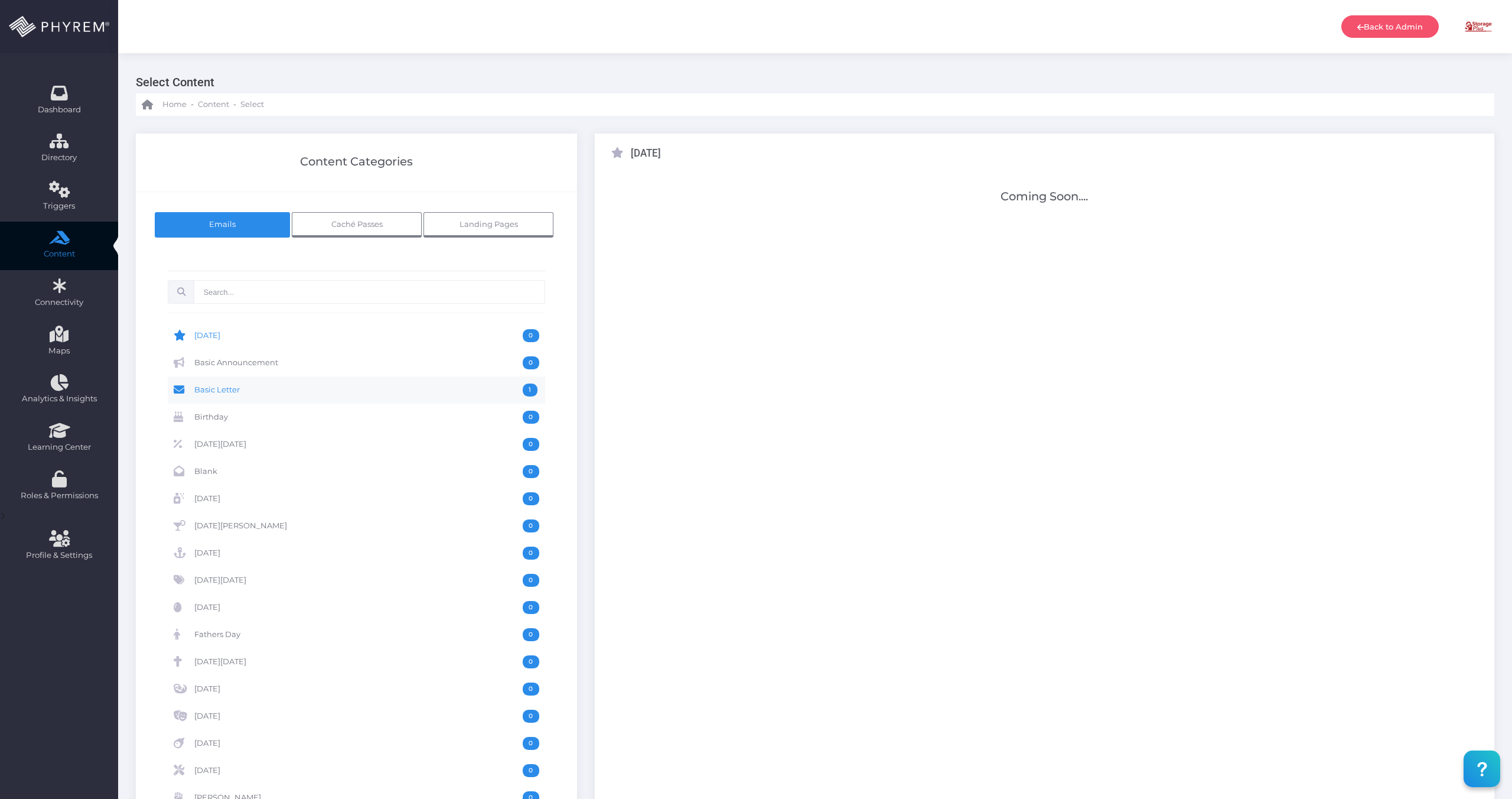
click at [276, 393] on span "Basic Letter" at bounding box center [359, 391] width 329 height 13
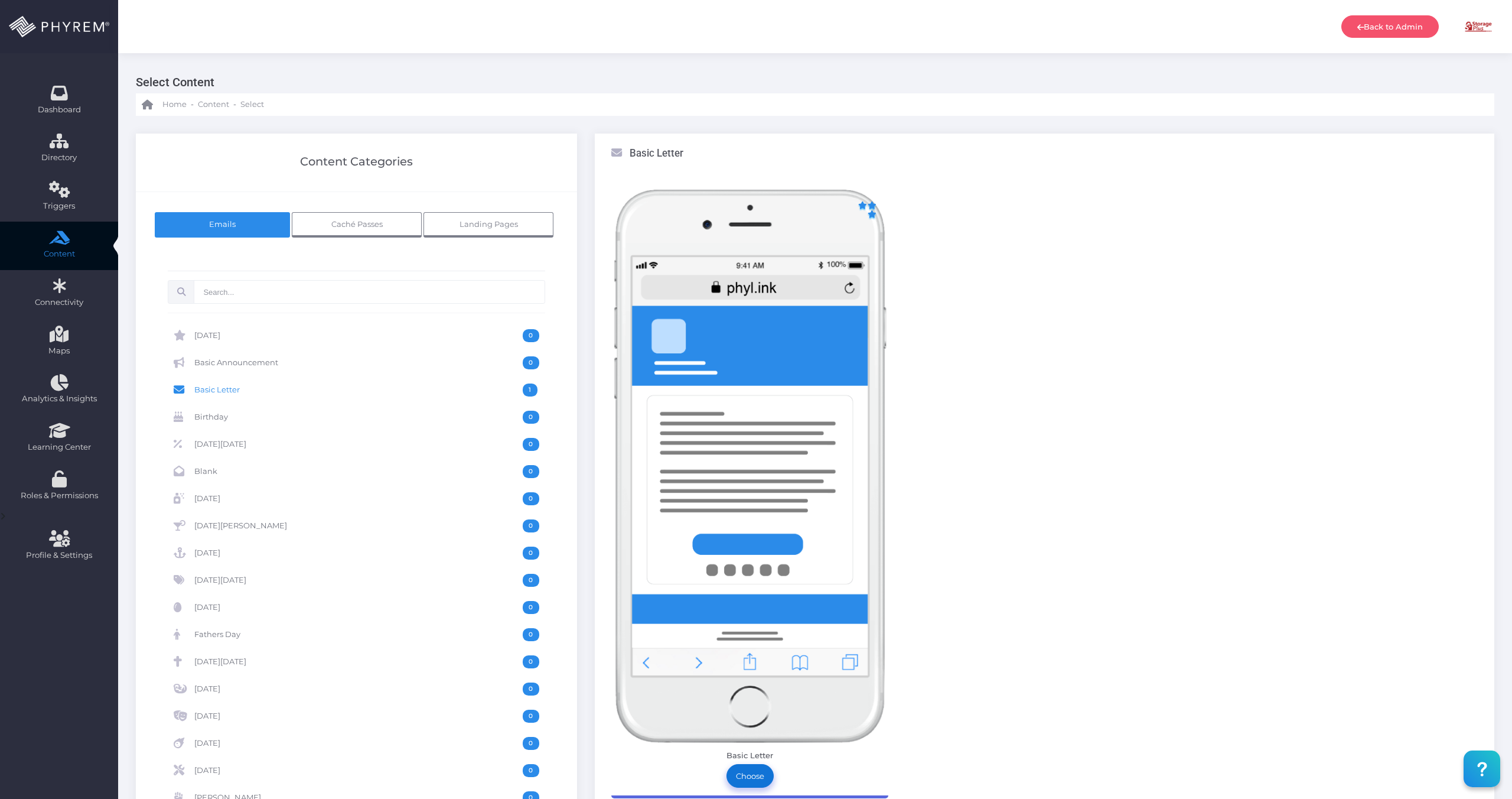
click at [753, 775] on link "Choose" at bounding box center [750, 776] width 47 height 23
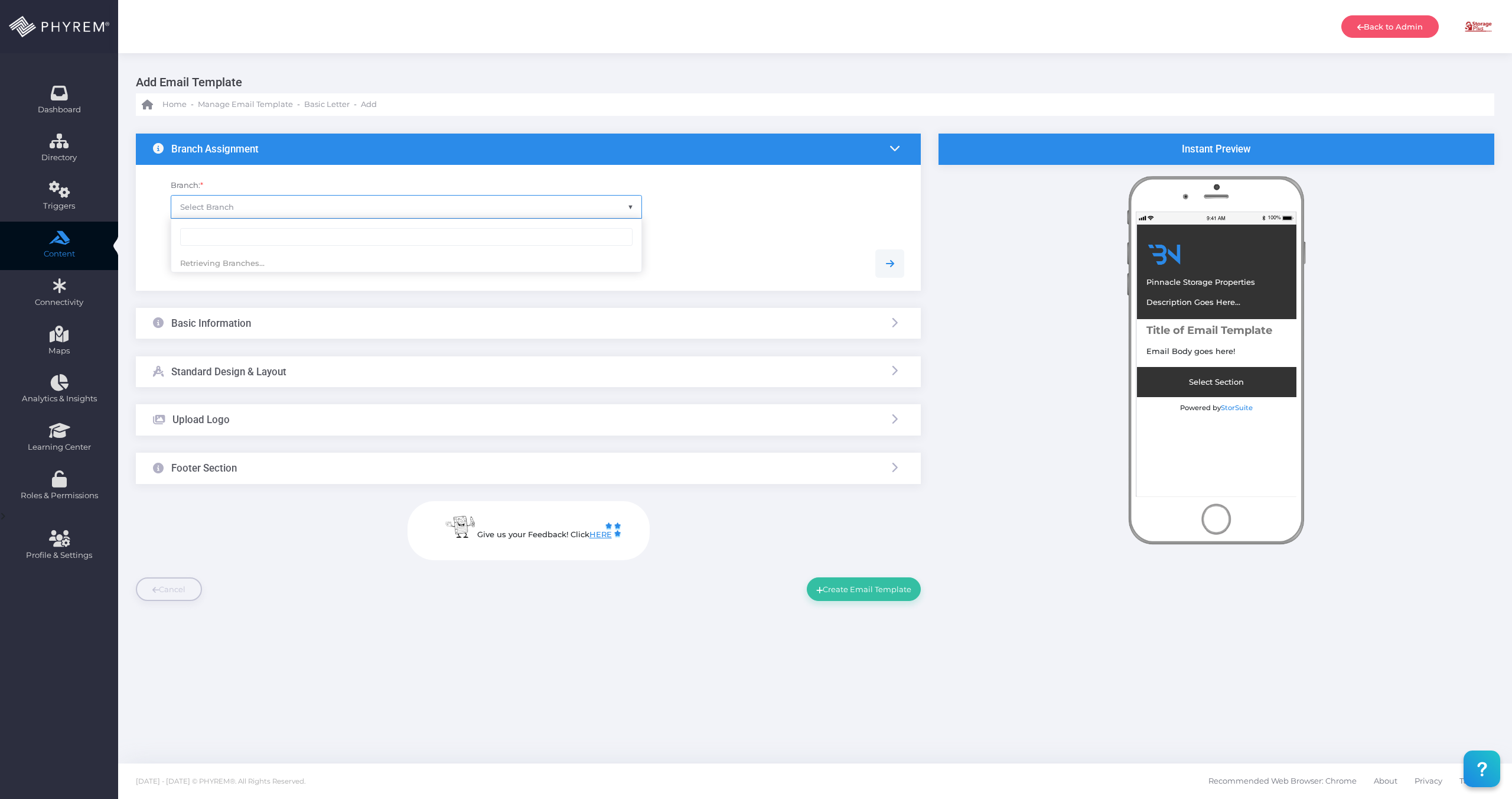
click at [311, 201] on span "Select Branch" at bounding box center [406, 207] width 470 height 22
type input "[PERSON_NAME]"
select select "626"
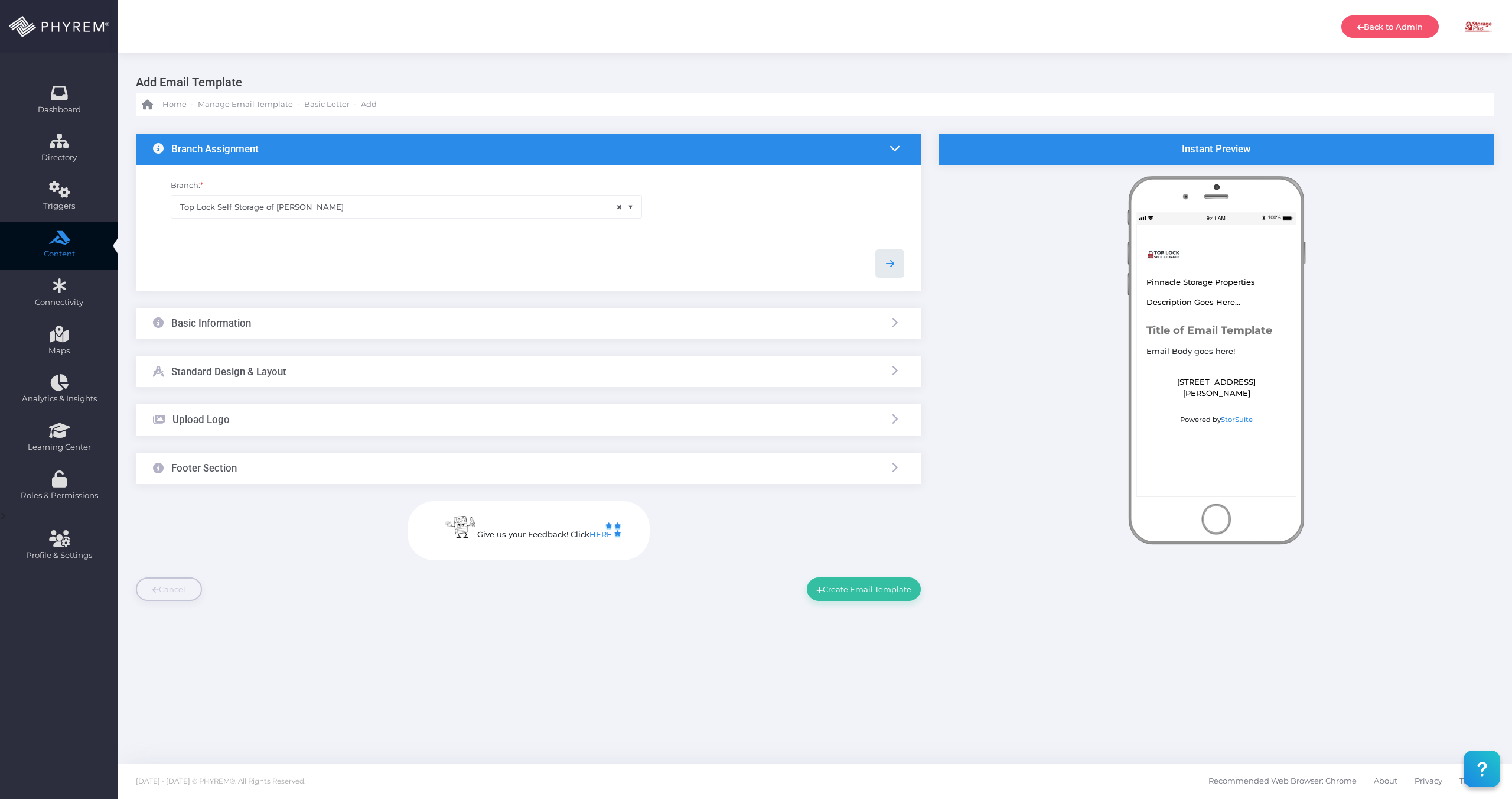
click at [903, 260] on link at bounding box center [889, 263] width 28 height 28
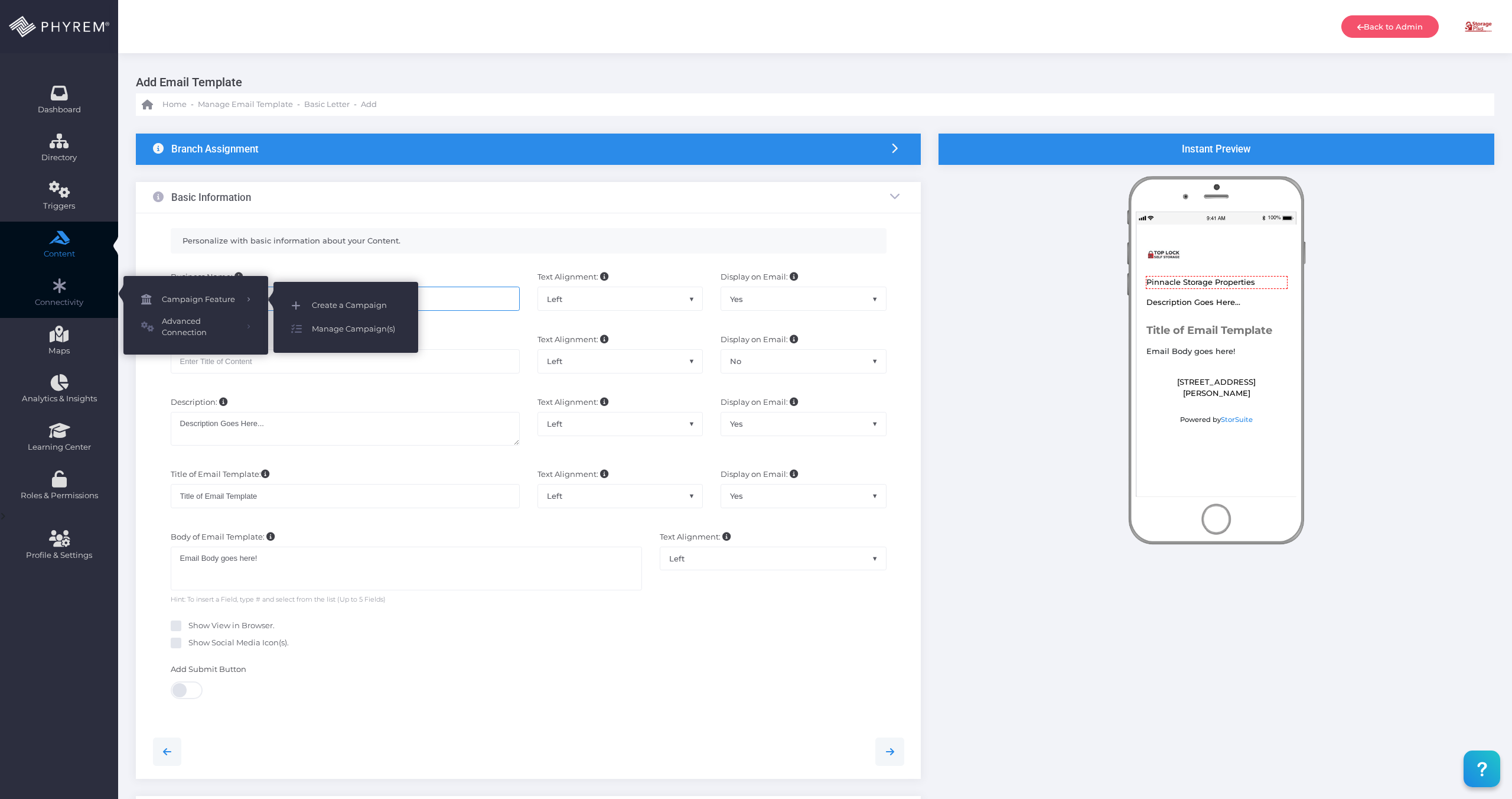
drag, startPoint x: 305, startPoint y: 305, endPoint x: 378, endPoint y: 297, distance: 73.4
click at [378, 297] on div "Dashboard Directory Directory User Manage User(s) Add User View Deleted User(s)…" at bounding box center [756, 547] width 1512 height 1095
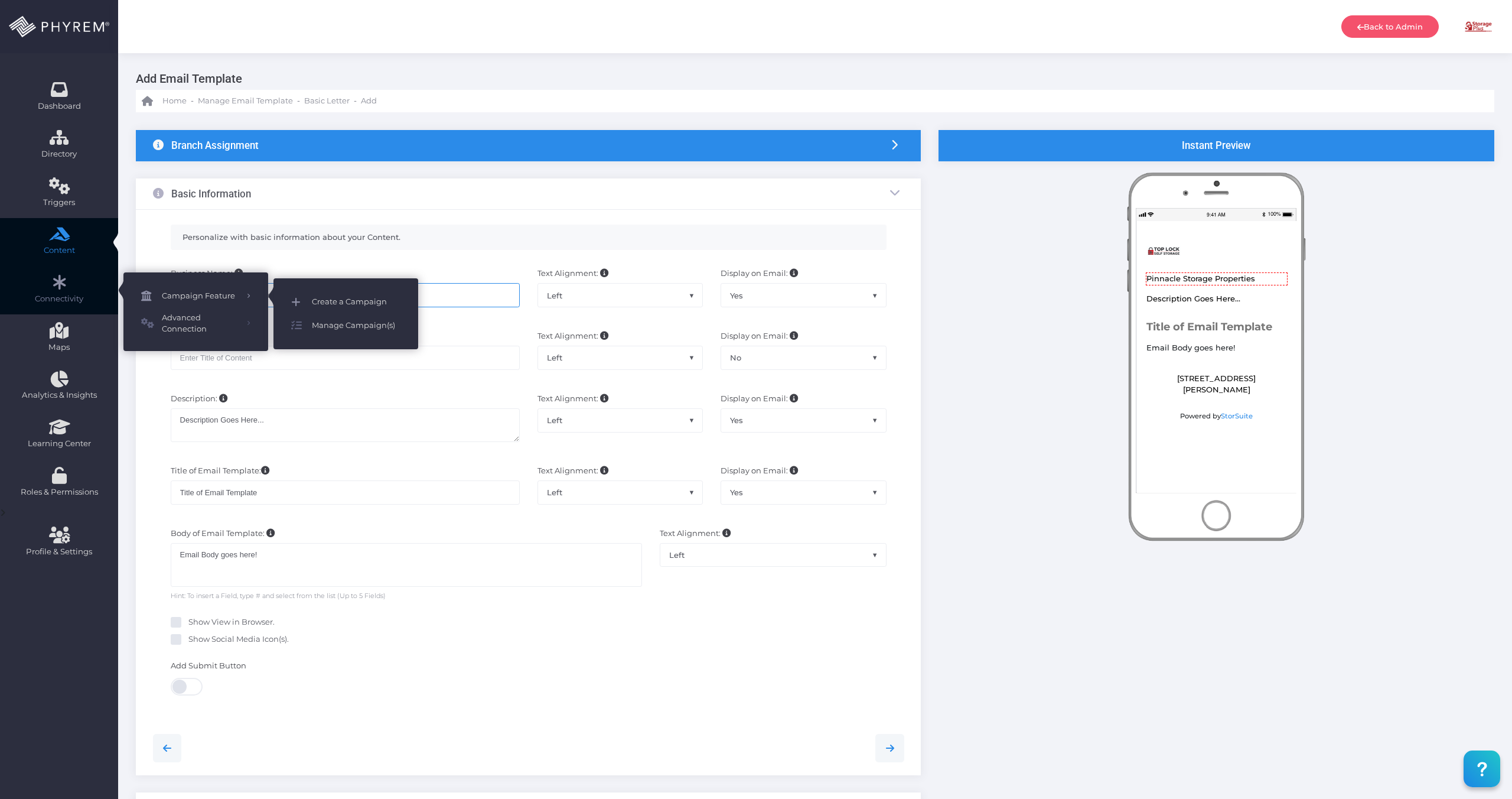
scroll to position [3, 0]
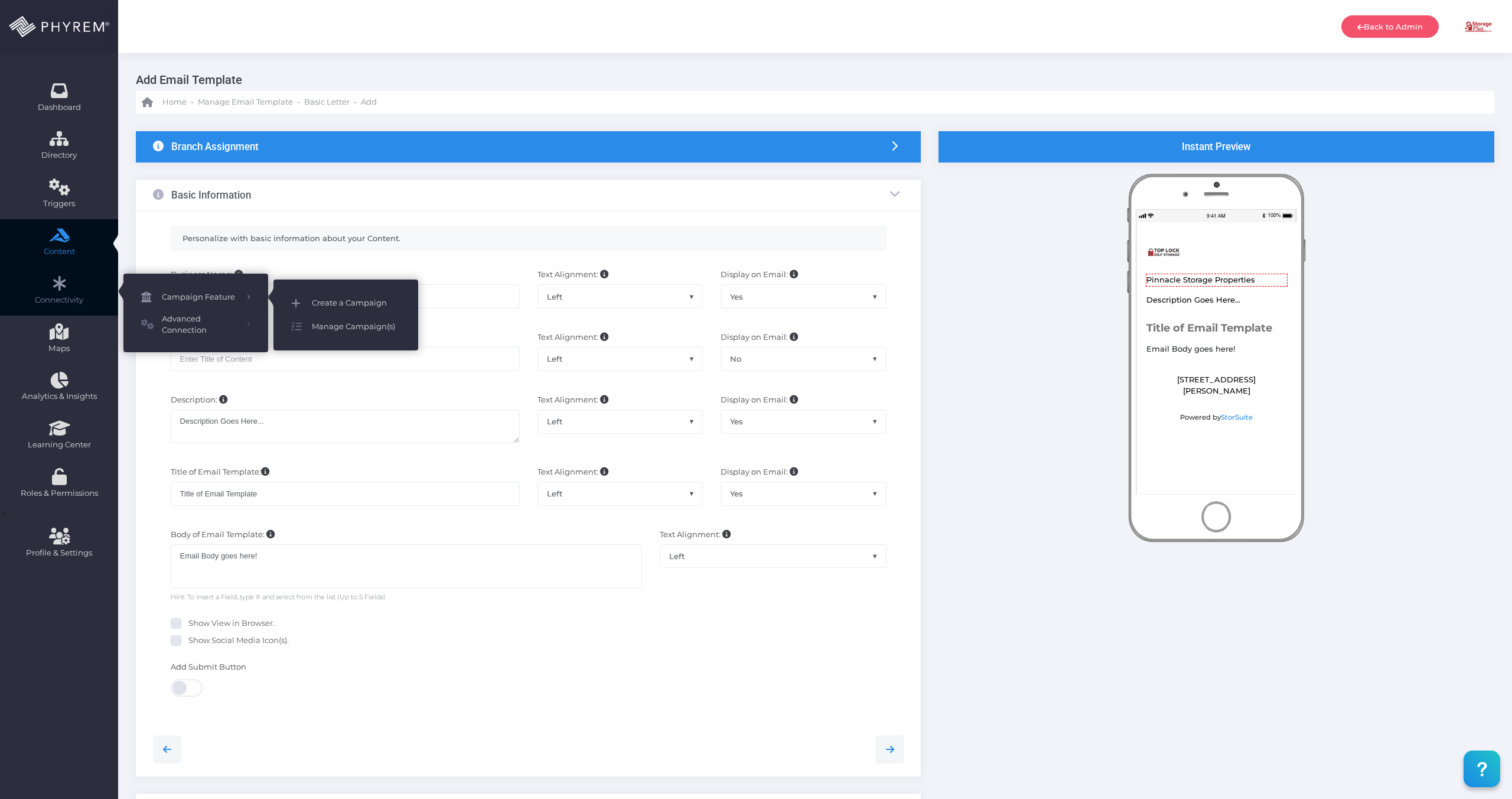
click at [404, 296] on link "Create a Campaign" at bounding box center [345, 303] width 145 height 23
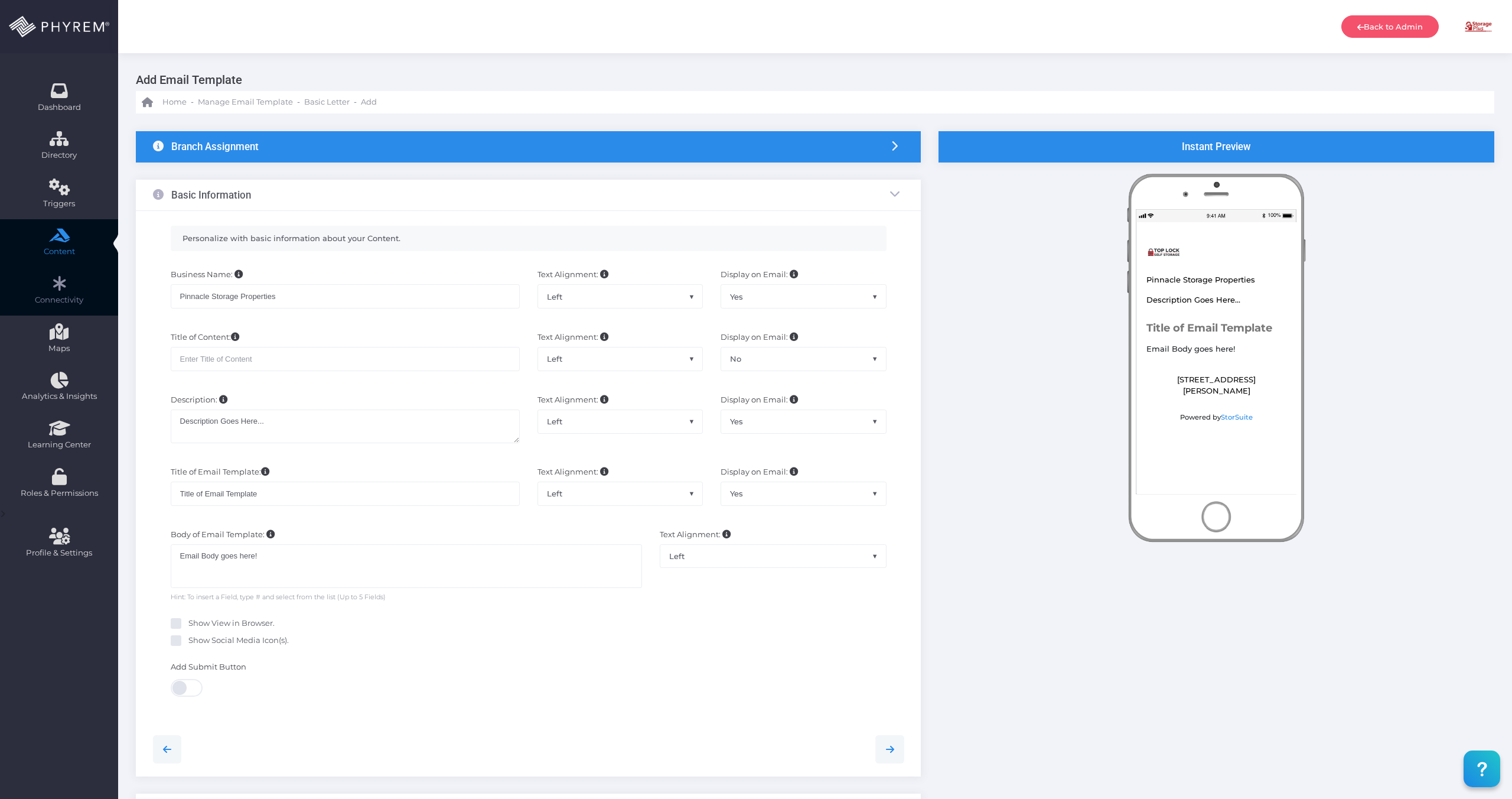
scroll to position [2, 0]
click at [236, 105] on span "Manage Email Template" at bounding box center [245, 102] width 95 height 12
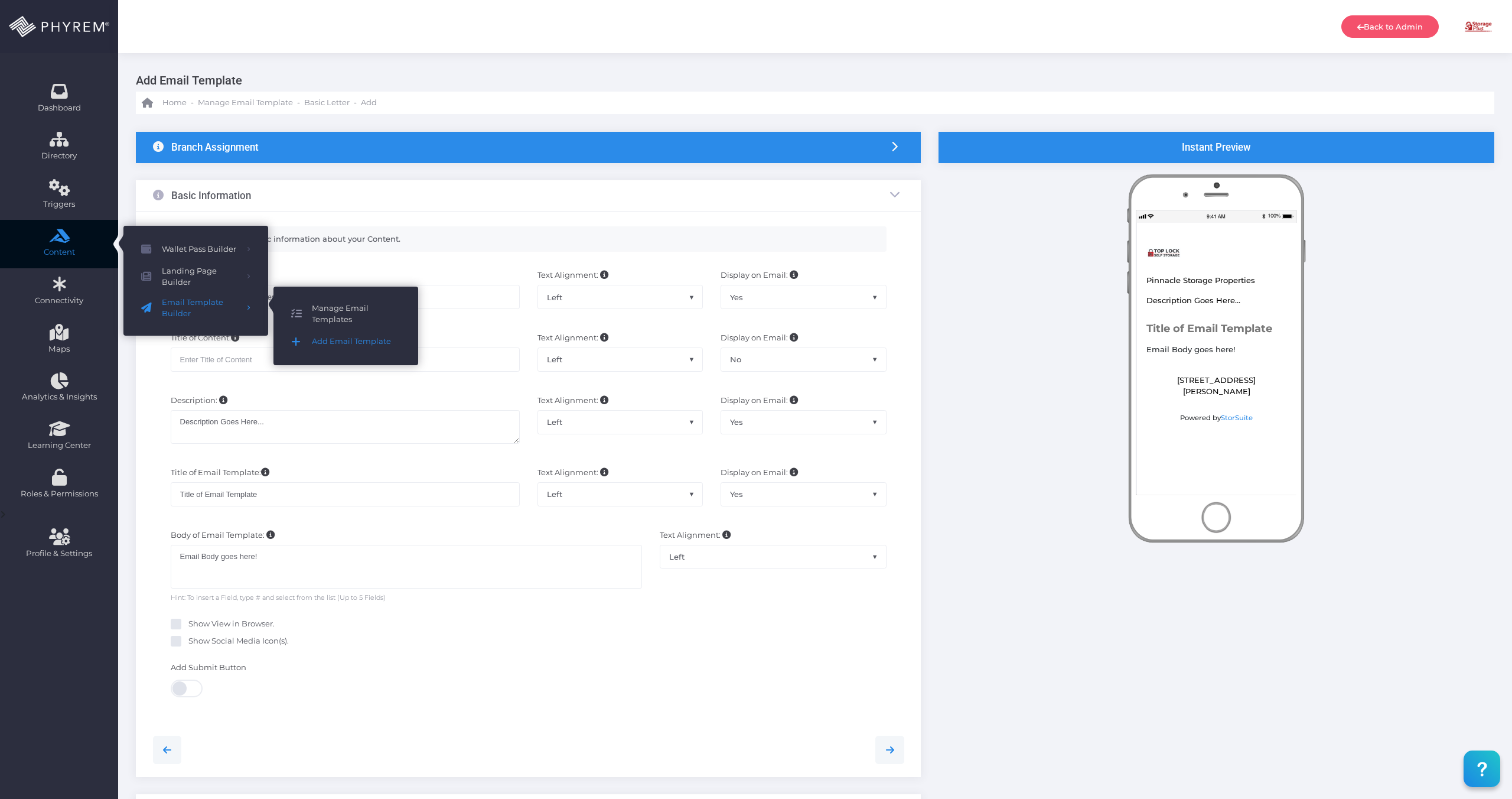
click at [330, 312] on span "Manage Email Templates" at bounding box center [356, 314] width 89 height 23
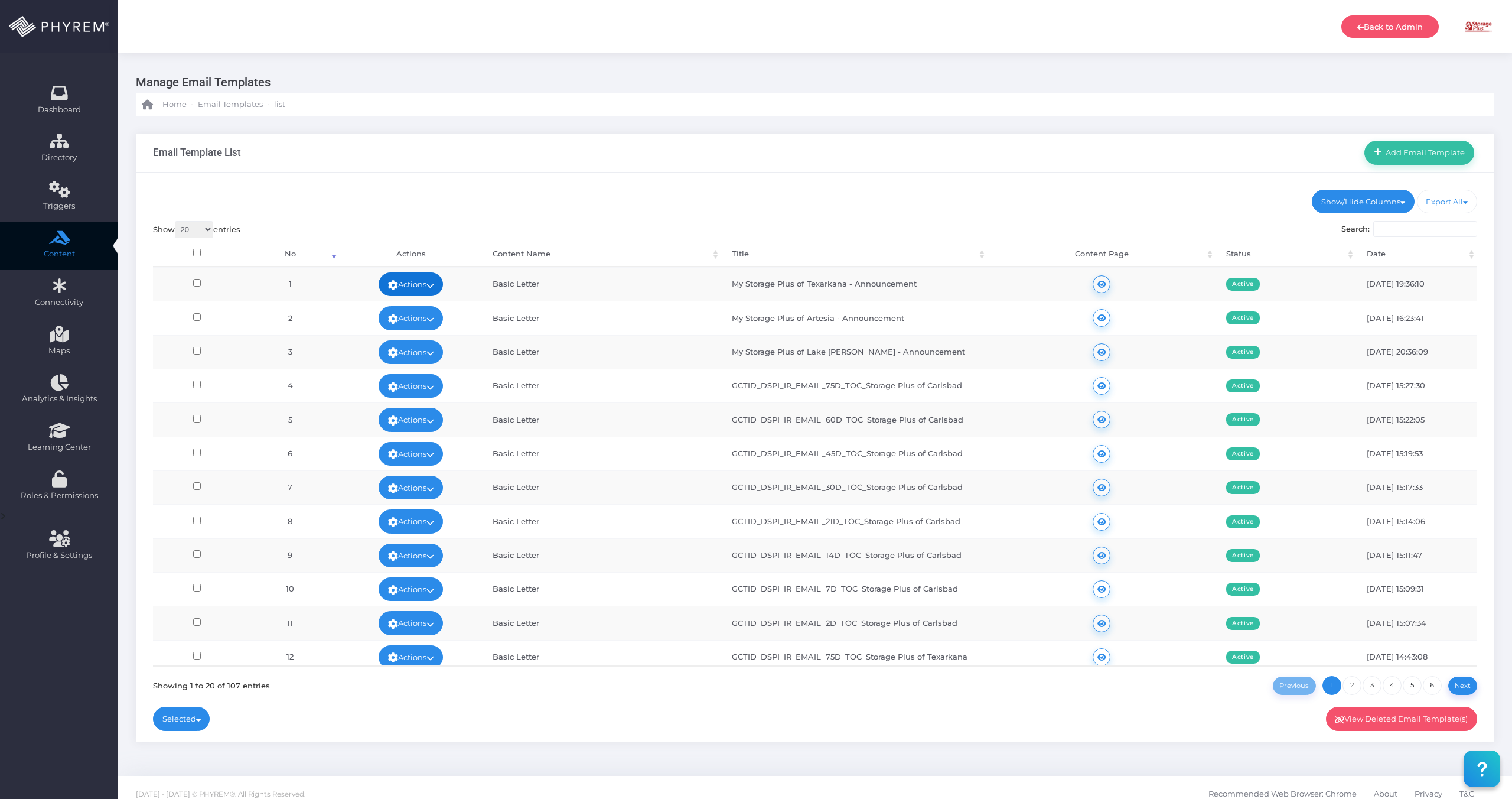
click at [433, 286] on icon at bounding box center [431, 286] width 7 height 0
click at [713, 209] on ul "Show/Hide Columns No Content Name Title Content Page Status" at bounding box center [815, 201] width 1325 height 23
click at [198, 281] on input"] "checkbox" at bounding box center [197, 283] width 7 height 7
checkbox input"] "true"
click at [418, 288] on link "Actions" at bounding box center [410, 284] width 65 height 23
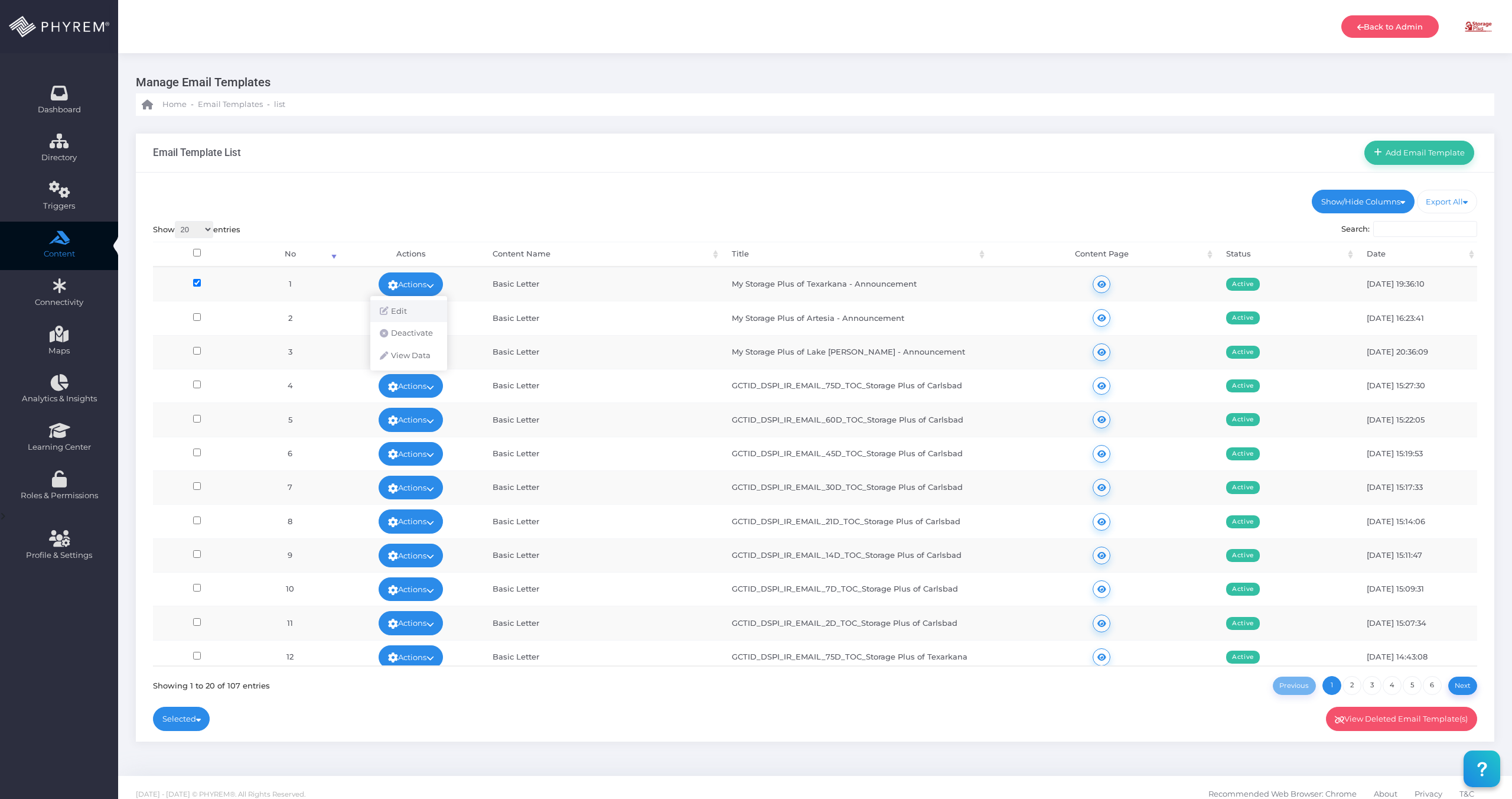
click at [407, 320] on link "Edit" at bounding box center [409, 312] width 77 height 22
click at [407, 319] on link "Actions" at bounding box center [410, 318] width 65 height 23
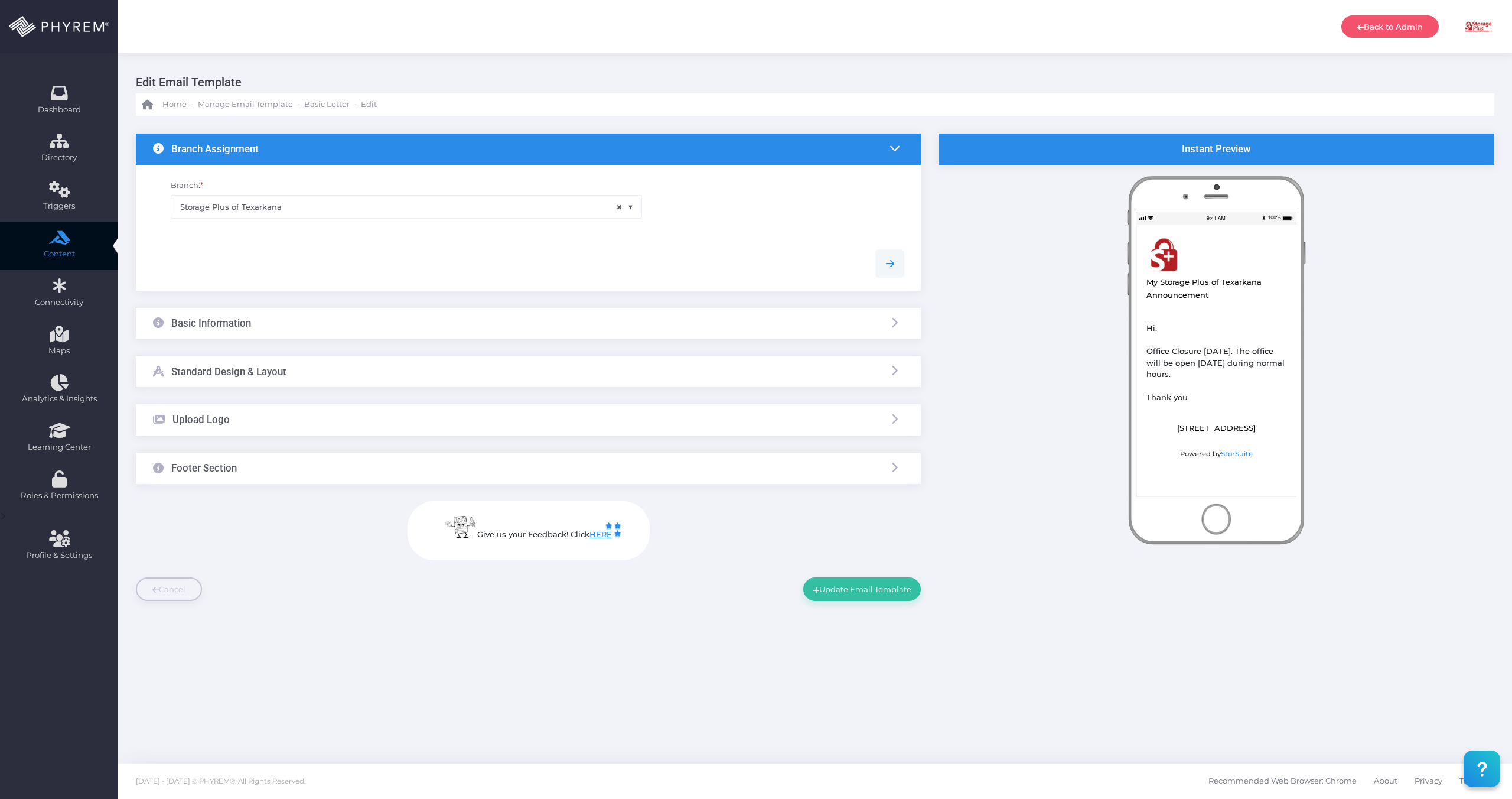
click at [279, 329] on div "Basic Information" at bounding box center [528, 323] width 785 height 31
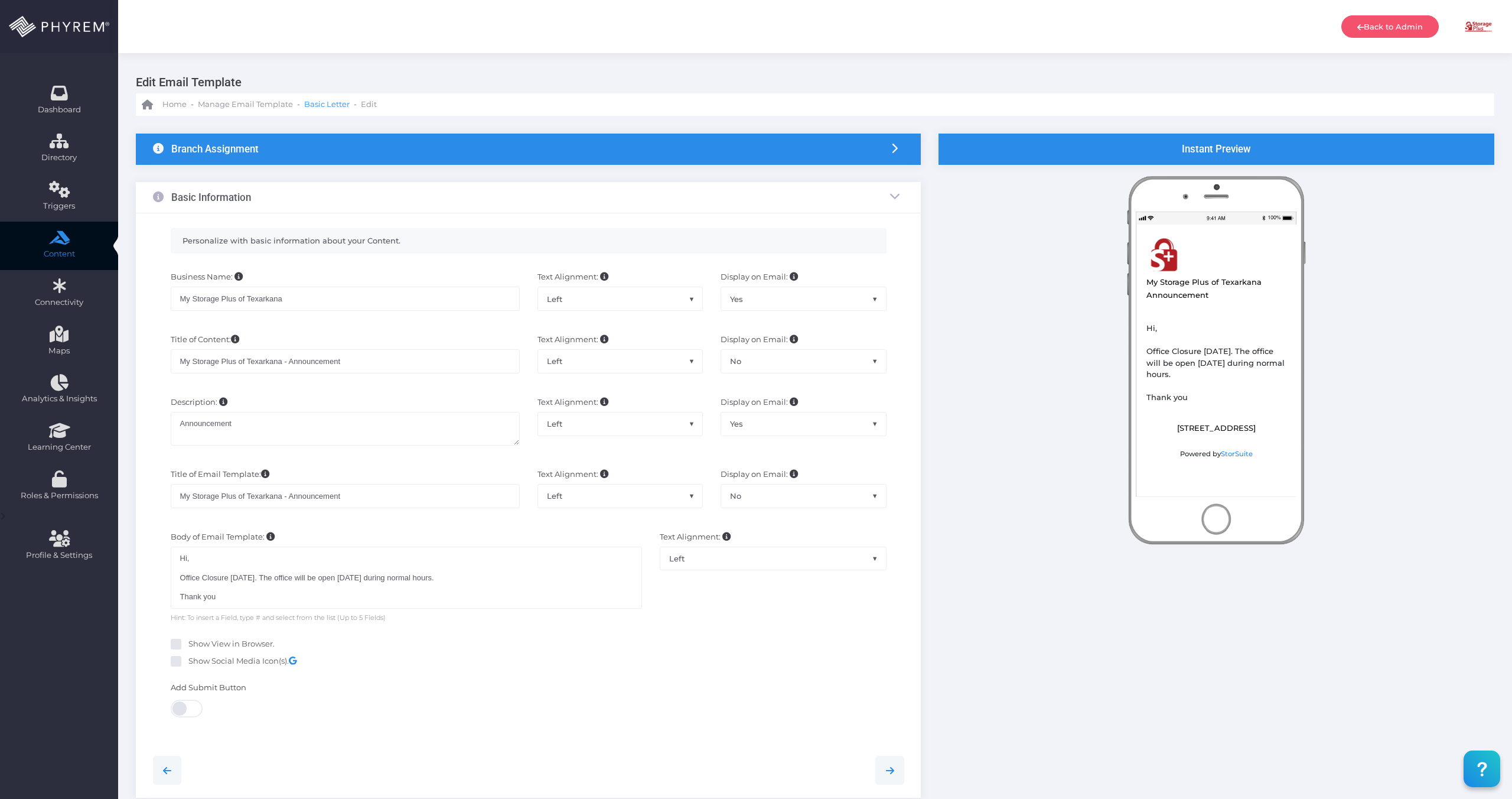
click at [312, 110] on span "Basic Letter" at bounding box center [327, 104] width 46 height 12
click at [317, 105] on span "Basic Letter" at bounding box center [327, 104] width 46 height 12
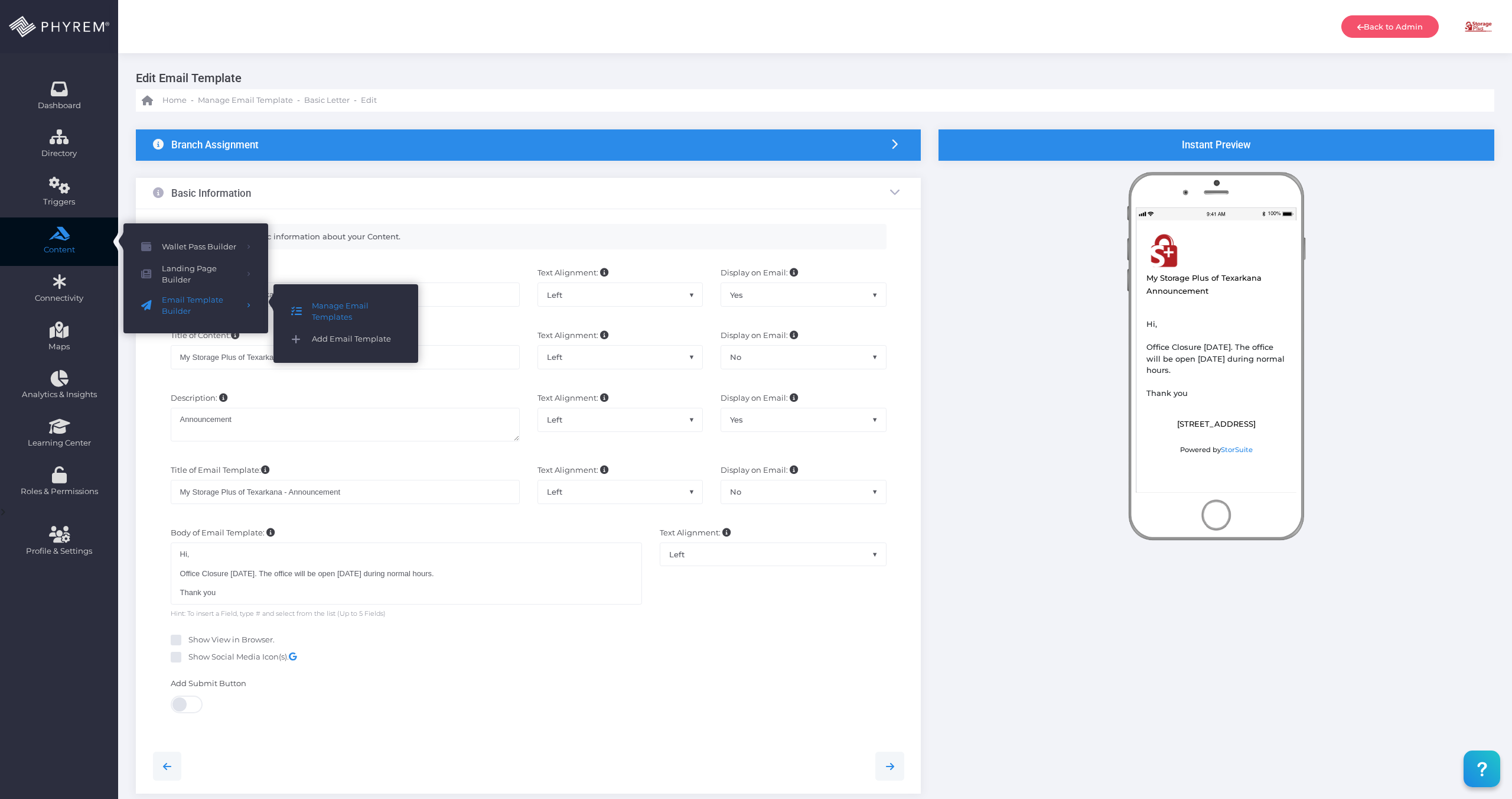
click at [336, 344] on span "Add Email Template" at bounding box center [356, 339] width 89 height 15
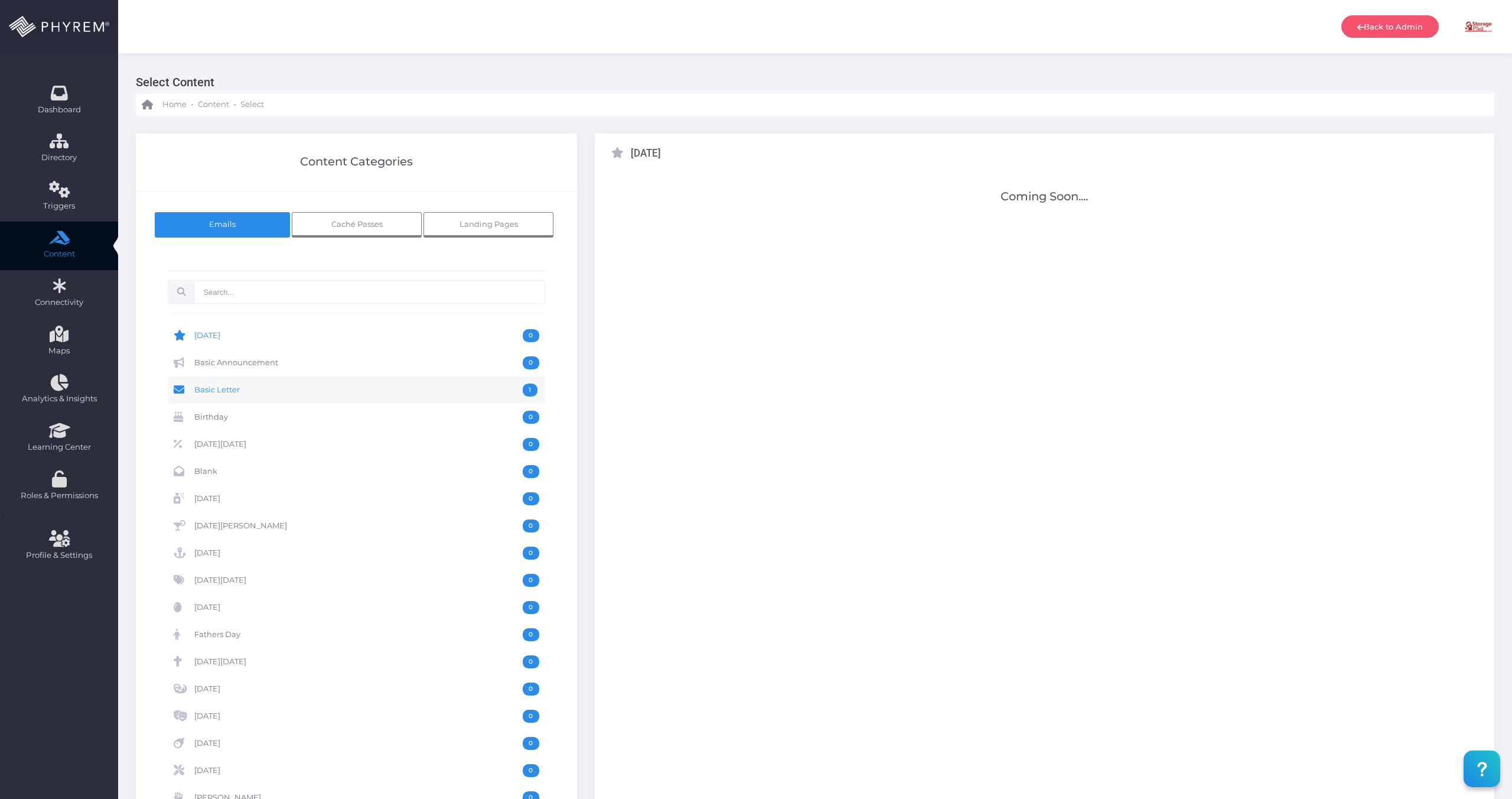
click at [218, 384] on span "Basic Letter" at bounding box center [359, 391] width 329 height 13
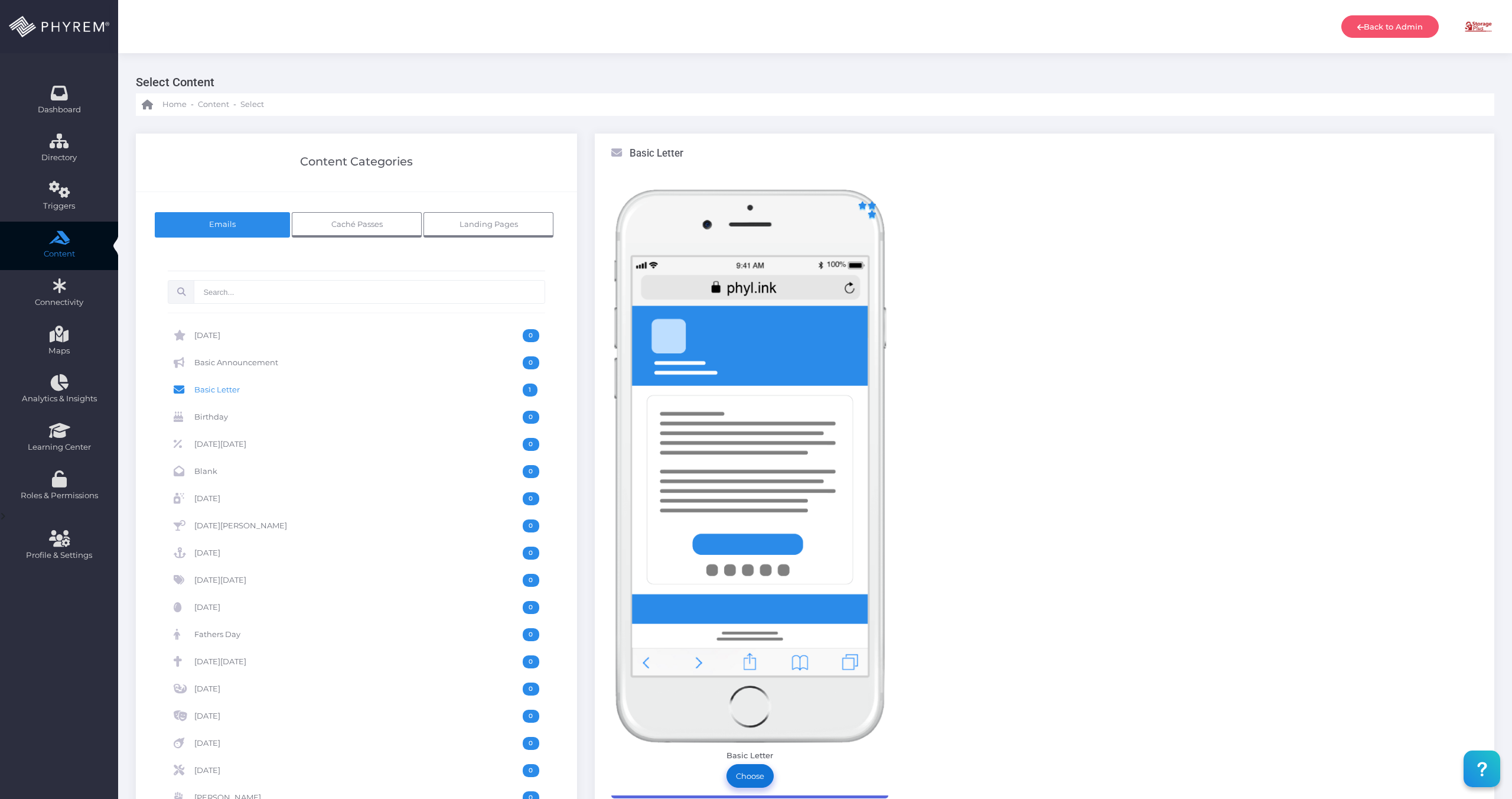
click at [760, 775] on link "Choose" at bounding box center [750, 776] width 47 height 23
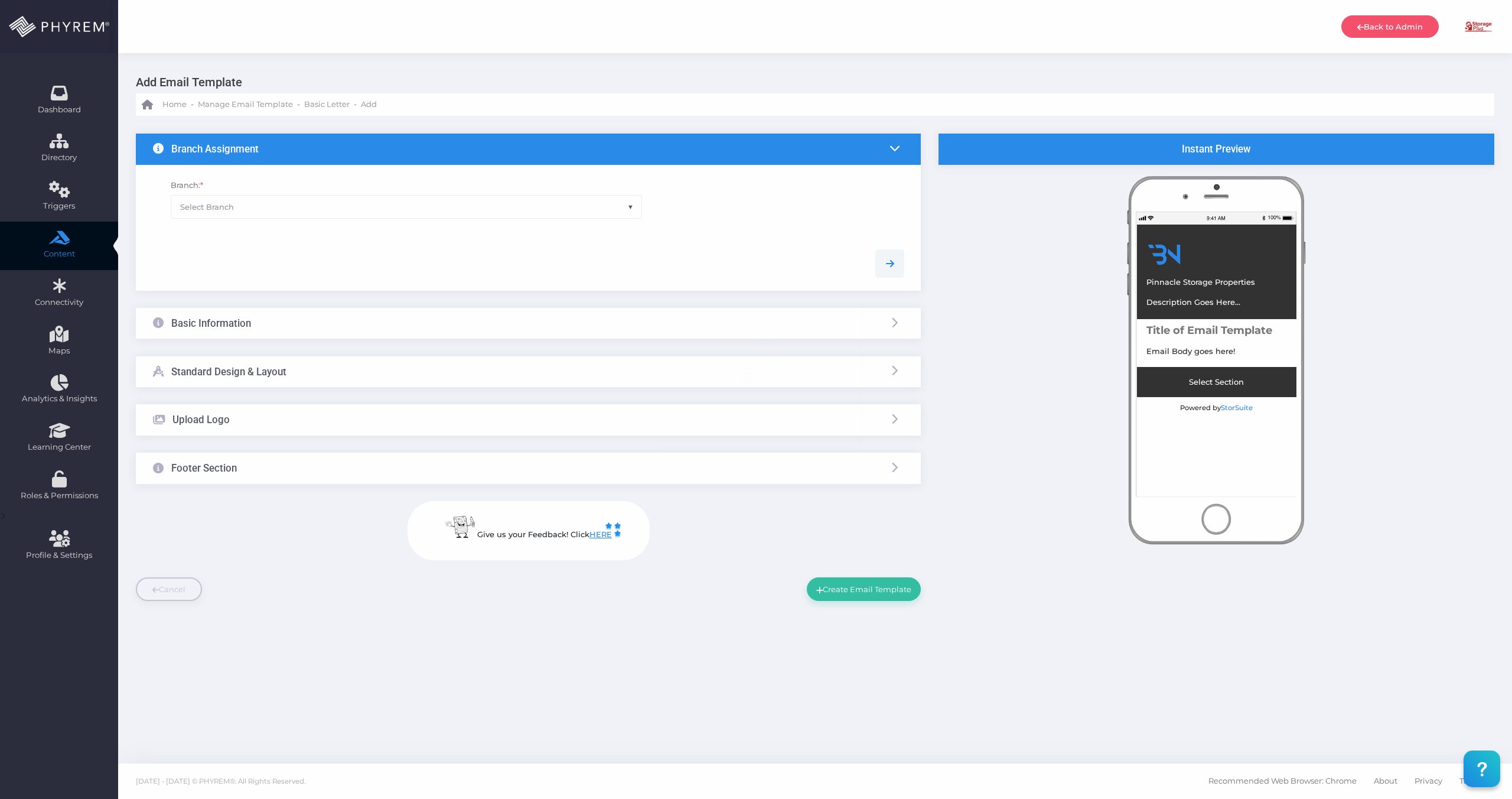
click at [303, 213] on span "Select Branch" at bounding box center [406, 207] width 470 height 22
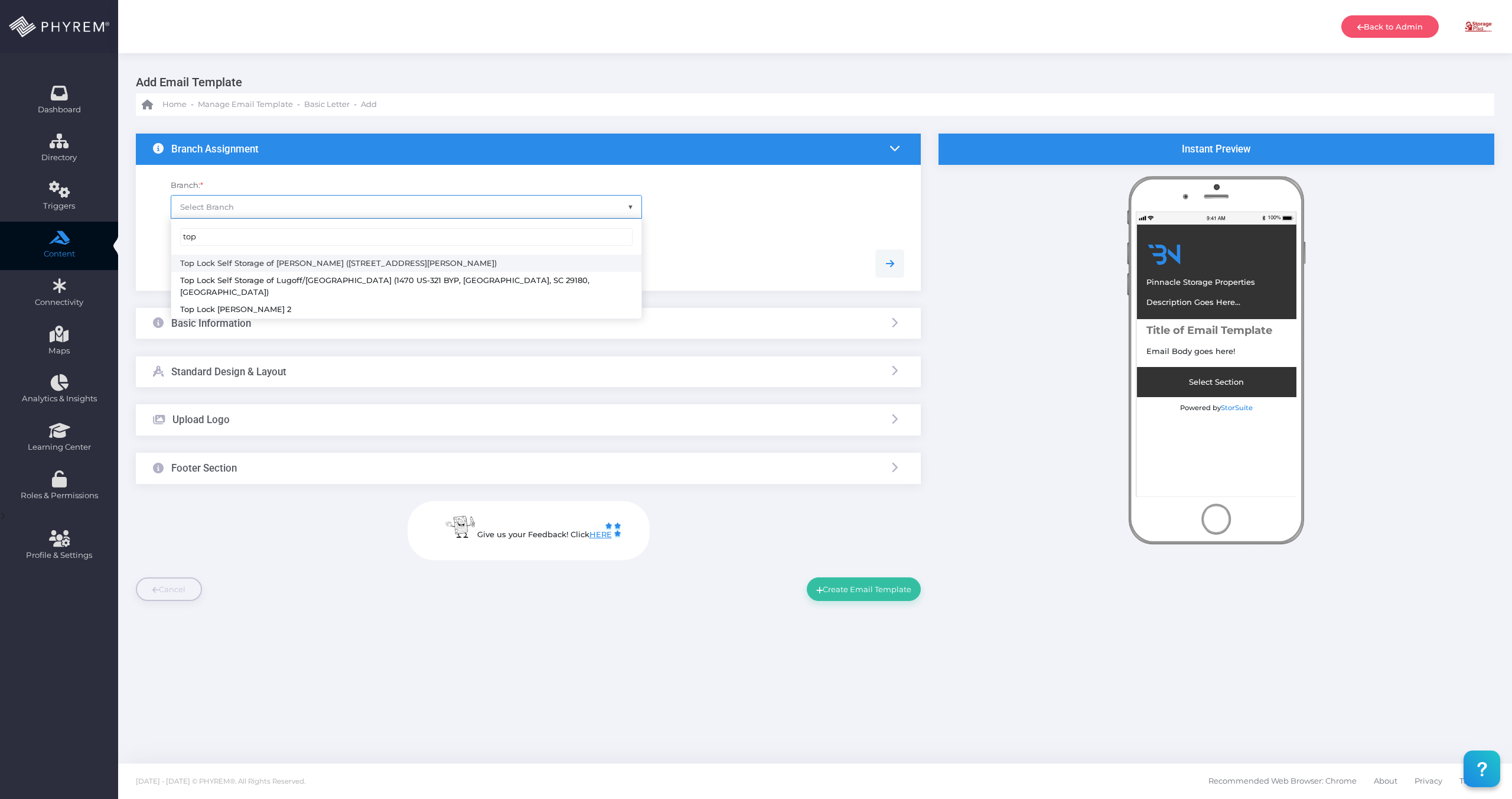
type input "top"
select select "626"
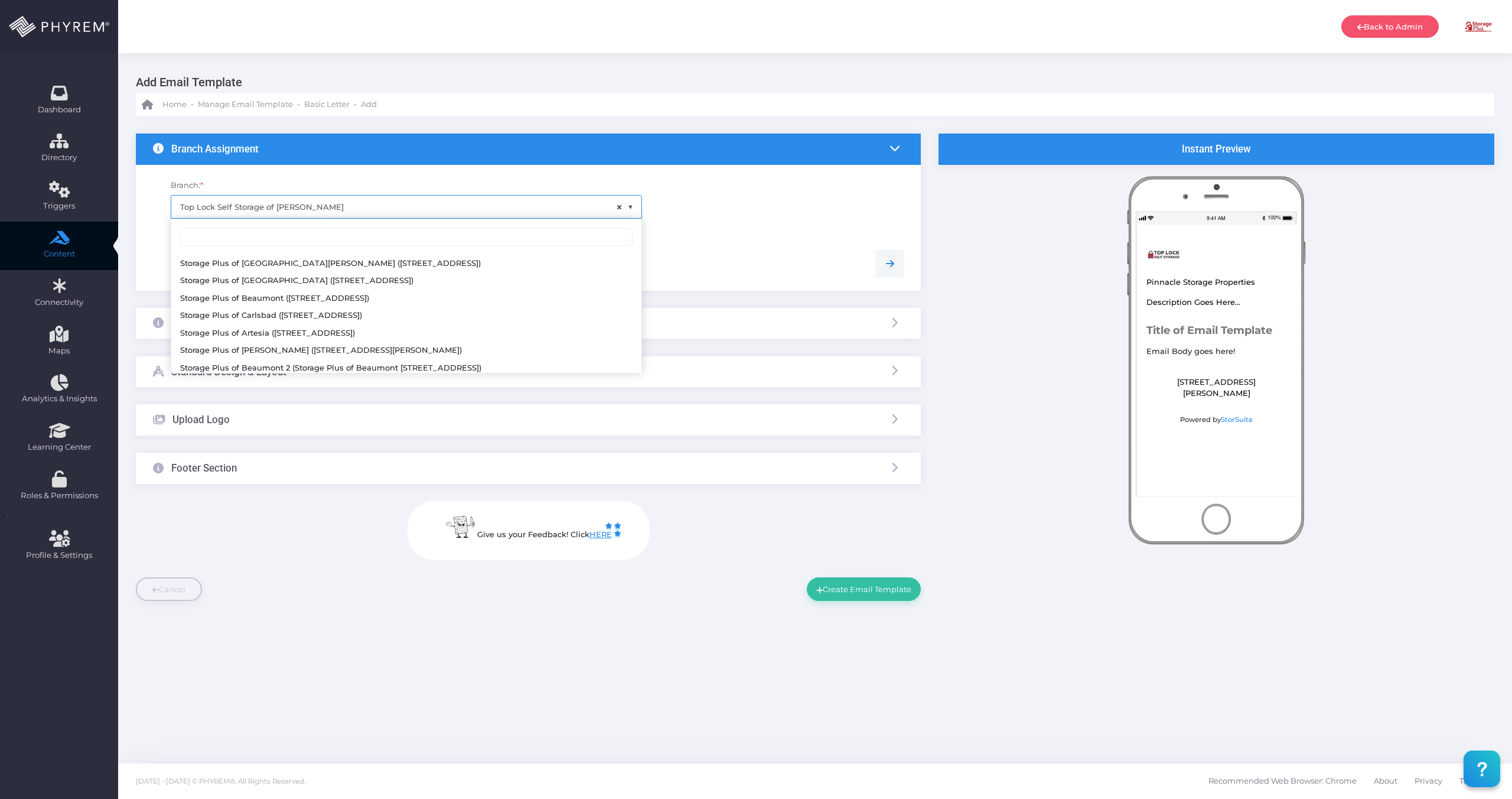
scroll to position [122, 0]
drag, startPoint x: 305, startPoint y: 212, endPoint x: 182, endPoint y: 203, distance: 123.3
click at [183, 203] on span "× Top Lock Self Storage of Dillon" at bounding box center [406, 207] width 470 height 22
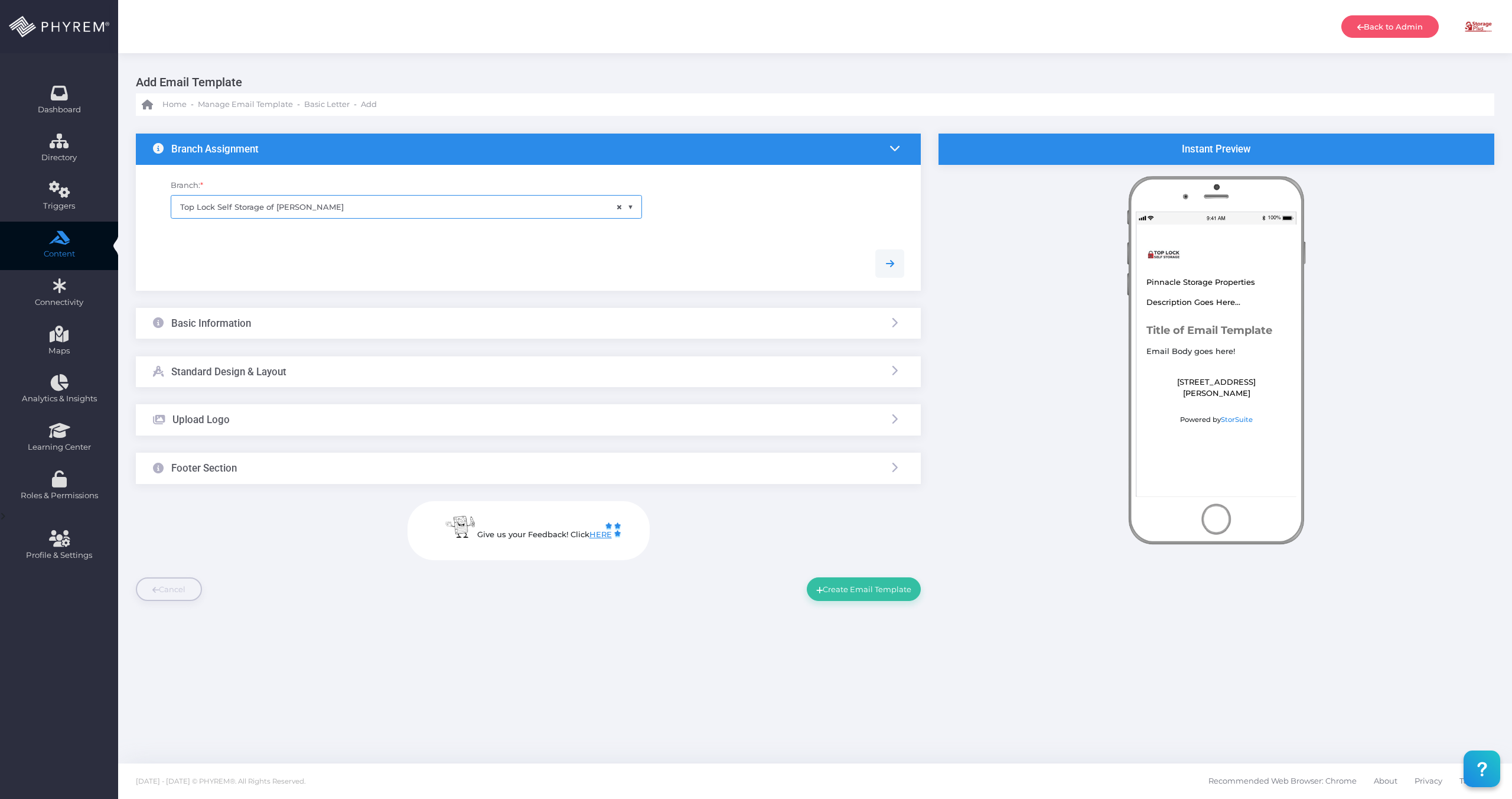
drag, startPoint x: 179, startPoint y: 205, endPoint x: 361, endPoint y: 221, distance: 182.7
click at [360, 222] on div "Branch: * × Top Lock Self Storage of Dillon" at bounding box center [406, 205] width 489 height 51
click at [314, 325] on div "Basic Information" at bounding box center [528, 323] width 785 height 31
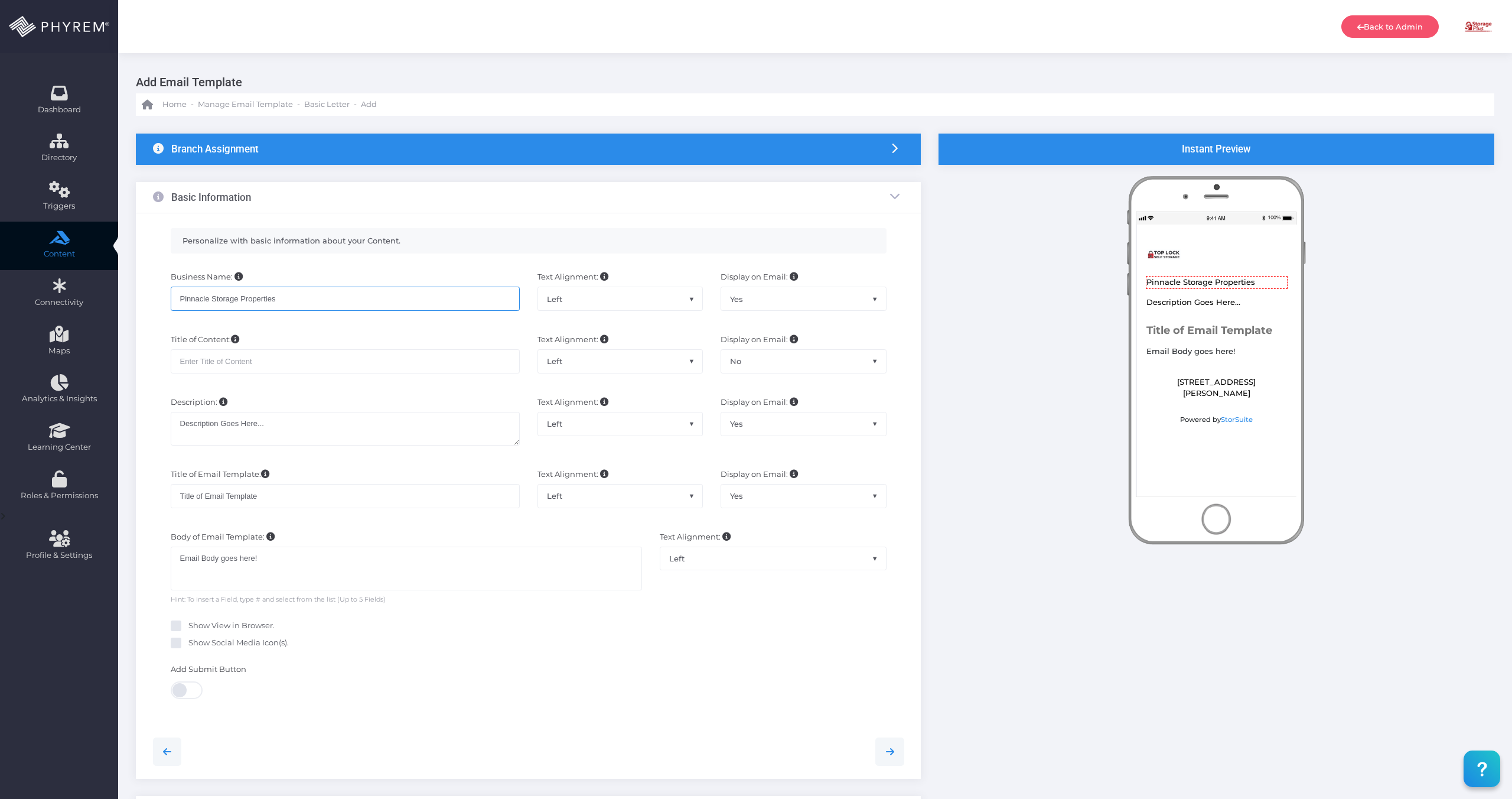
drag, startPoint x: 285, startPoint y: 299, endPoint x: 119, endPoint y: 292, distance: 166.1
click at [119, 292] on div "Branch Assignment Branch: * × Top Lock Self Storage of Dillon Basic Information…" at bounding box center [815, 587] width 1394 height 943
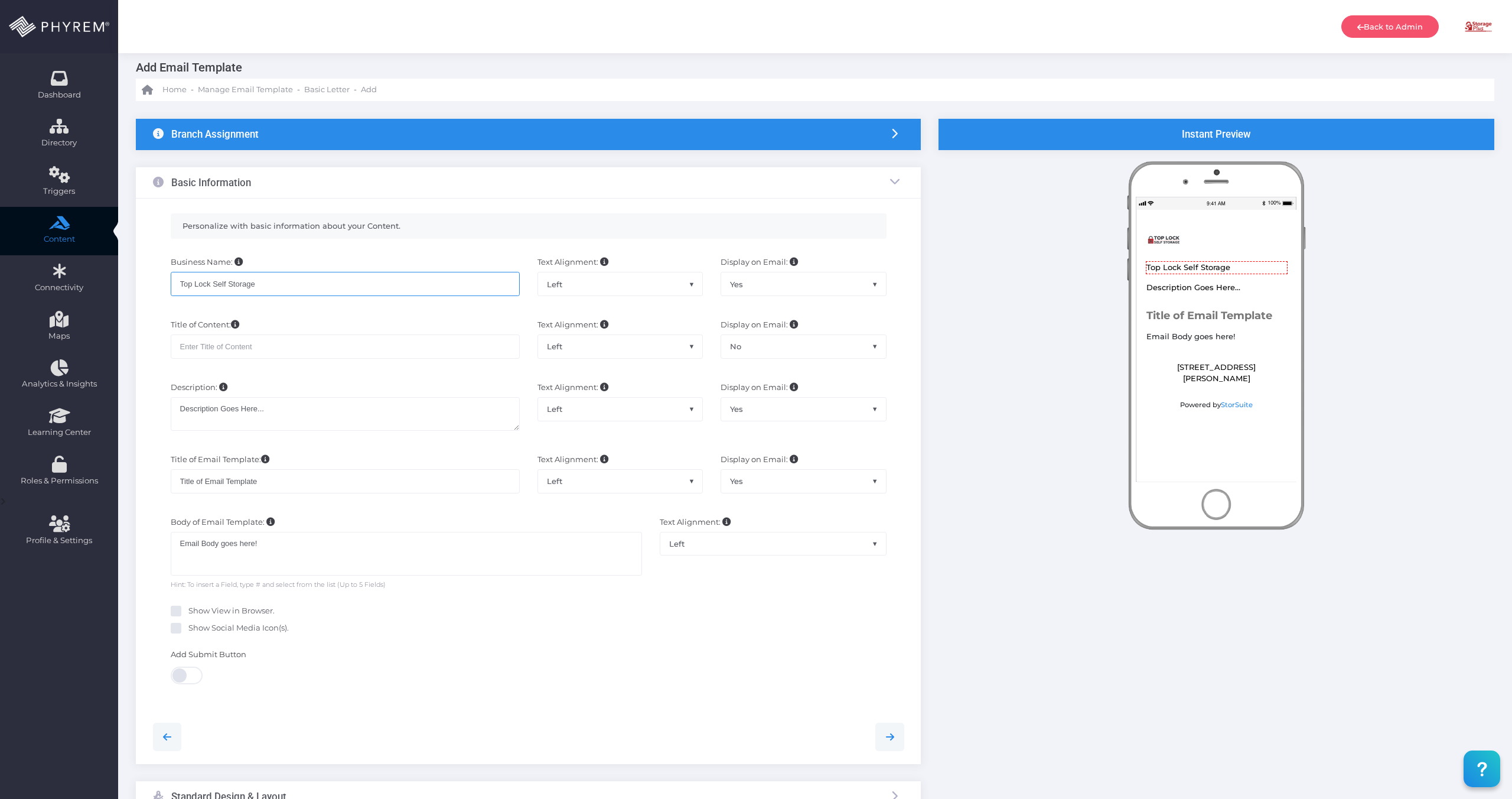
scroll to position [15, 0]
click at [221, 134] on h3 "Branch Assignment" at bounding box center [214, 133] width 87 height 12
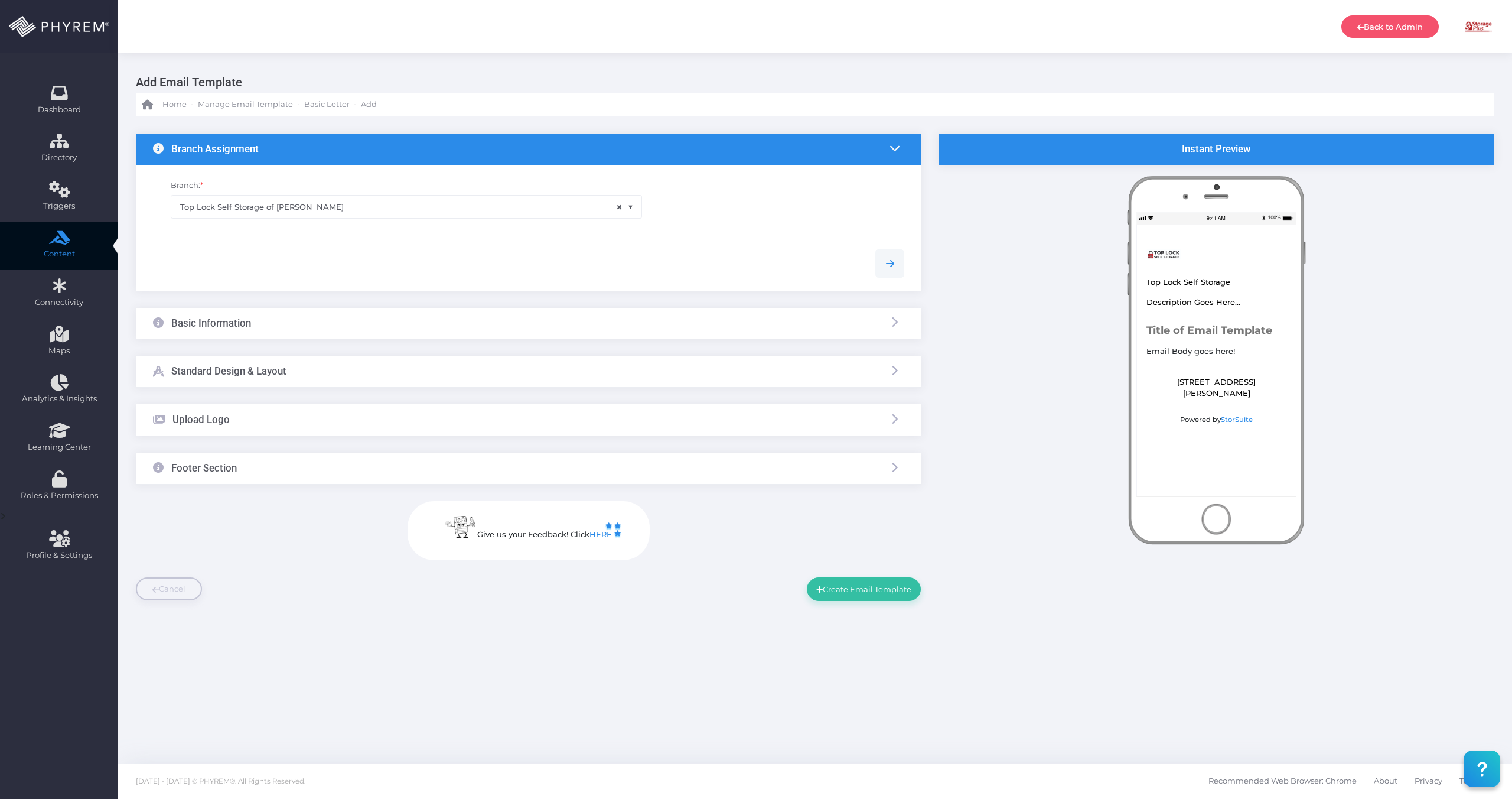
scroll to position [0, 0]
click at [303, 321] on div "Basic Information" at bounding box center [528, 323] width 785 height 31
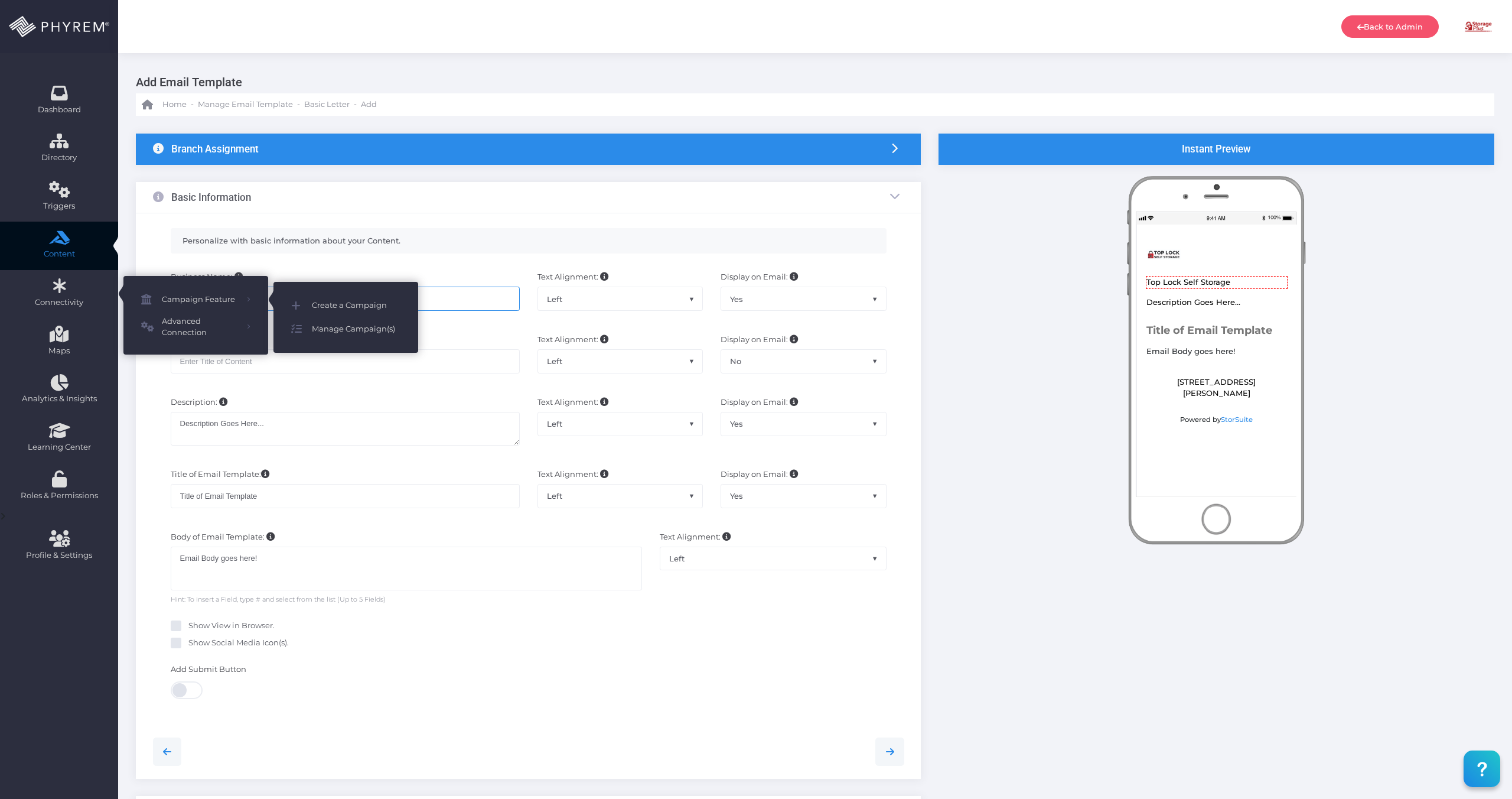
drag, startPoint x: 276, startPoint y: 303, endPoint x: 444, endPoint y: 306, distance: 168.0
click at [444, 306] on input "Top Lock Self Storage" at bounding box center [345, 298] width 349 height 23
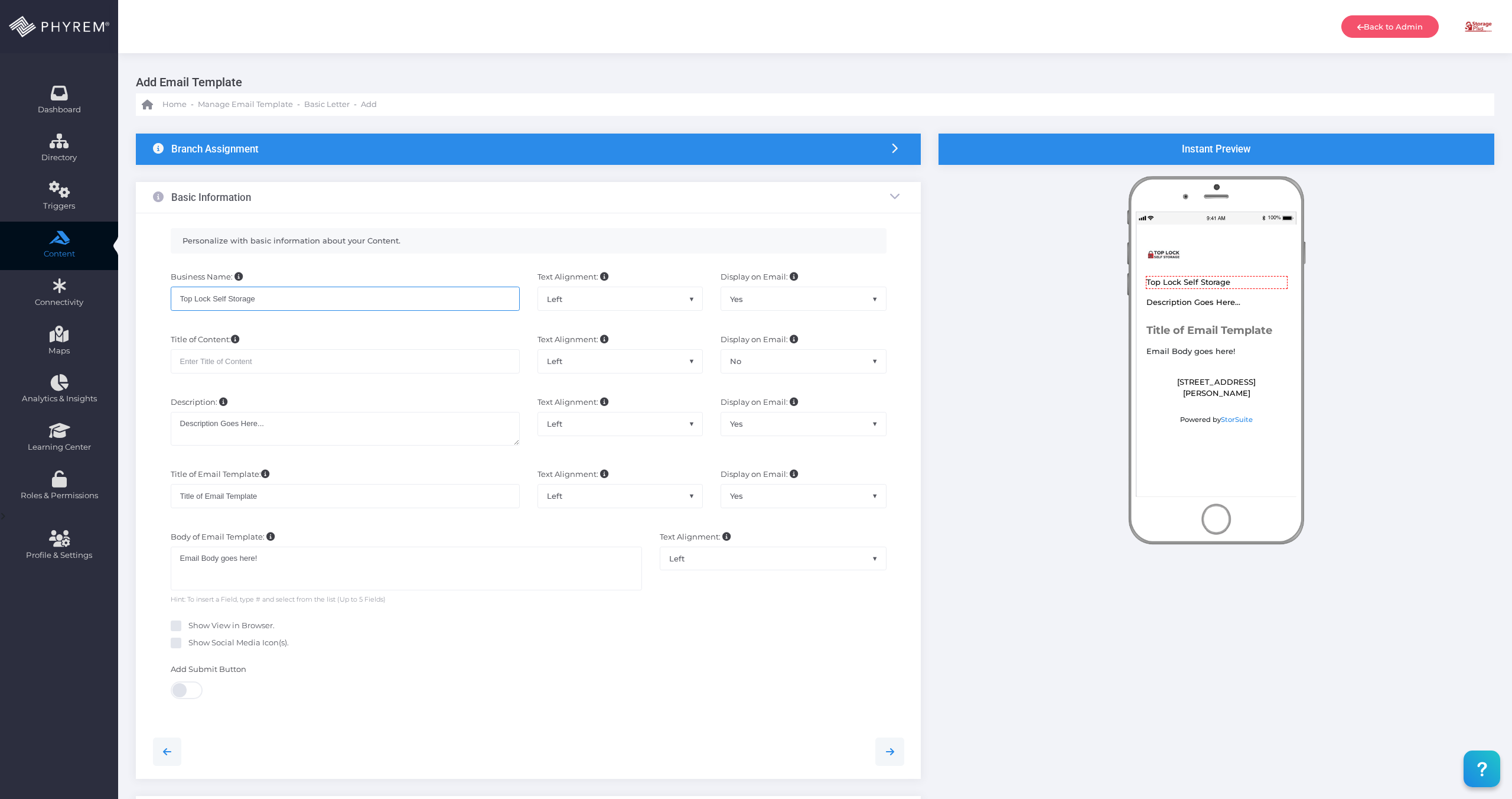
click at [459, 305] on input "Top Lock Self Storage" at bounding box center [345, 298] width 349 height 23
type input "Top Lock Self Storage of [PERSON_NAME]"
click at [270, 359] on input "text" at bounding box center [345, 361] width 349 height 23
type input "Announcement"
click at [548, 253] on div "Personalize with basic information about your Content." at bounding box center [528, 242] width 716 height 26
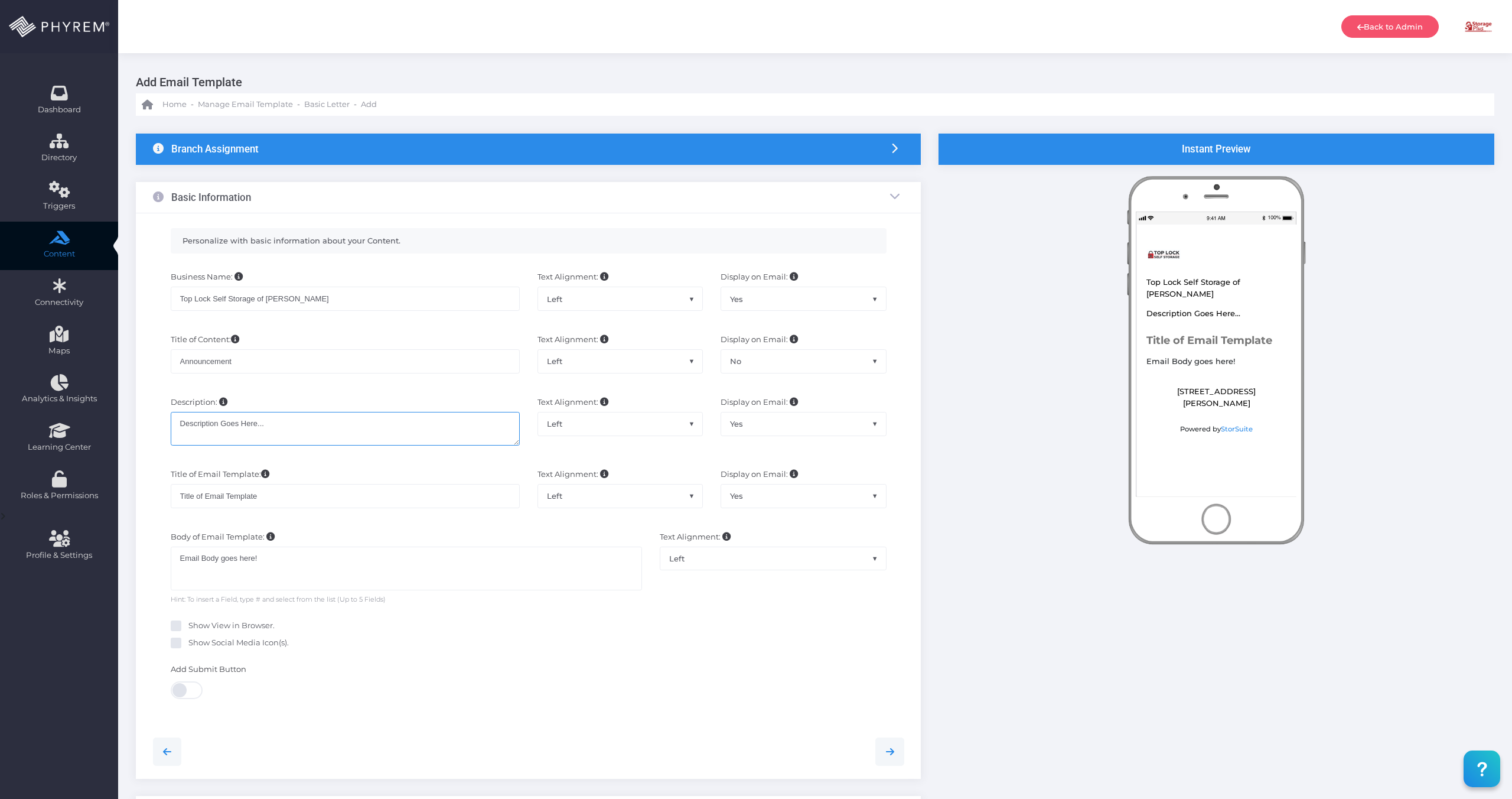
click at [353, 427] on textarea "Description Goes Here..." at bounding box center [345, 429] width 349 height 34
click at [251, 427] on textarea "Description Goes Here..." at bounding box center [345, 429] width 349 height 34
click at [250, 427] on textarea "Description Goes Here..." at bounding box center [345, 429] width 349 height 34
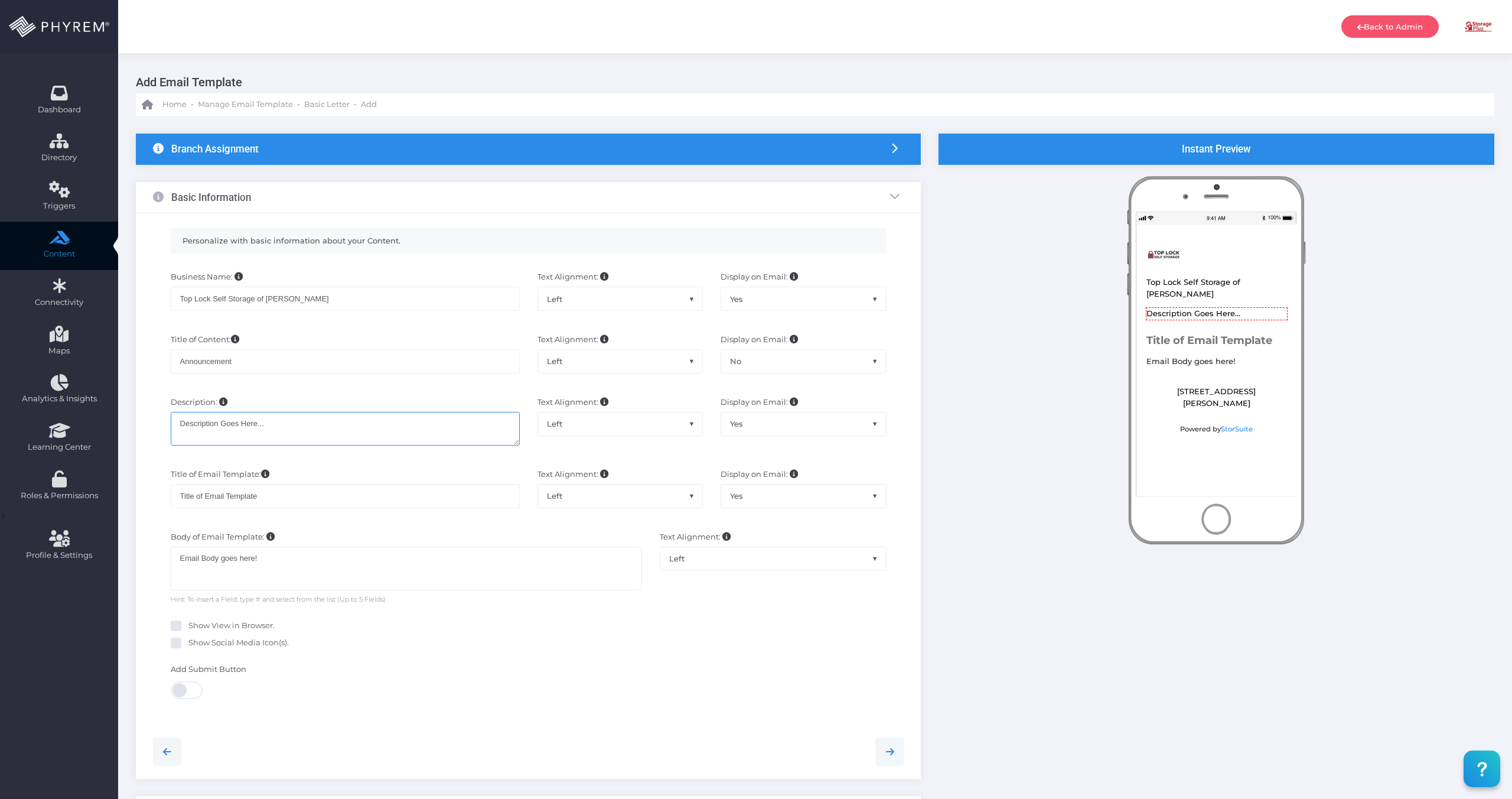
click at [250, 427] on textarea "Description Goes Here..." at bounding box center [345, 429] width 349 height 34
type textarea "A"
click at [309, 481] on div "Title of Email Template: Title of Email Template" at bounding box center [345, 494] width 367 height 51
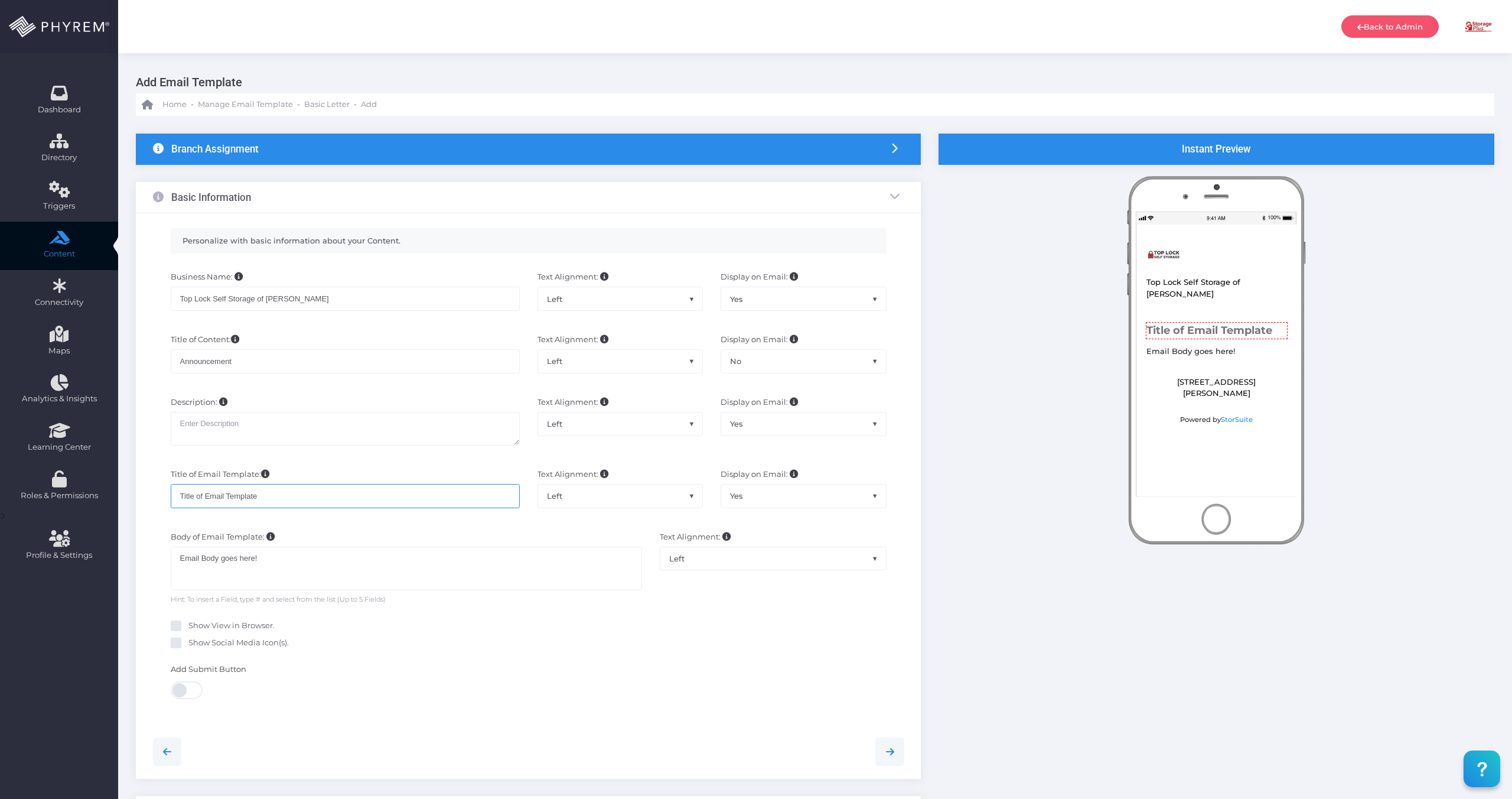
click at [301, 493] on input "Title of Email Template" at bounding box center [345, 496] width 349 height 23
drag, startPoint x: 301, startPoint y: 299, endPoint x: 141, endPoint y: 291, distance: 160.2
click at [141, 291] on div "Personalize with basic information about your Content. Business Name: Top Lock …" at bounding box center [528, 496] width 785 height 566
click at [244, 495] on input "Title of Email Template" at bounding box center [345, 496] width 349 height 23
click at [245, 495] on input "Title of Email Template" at bounding box center [345, 496] width 349 height 23
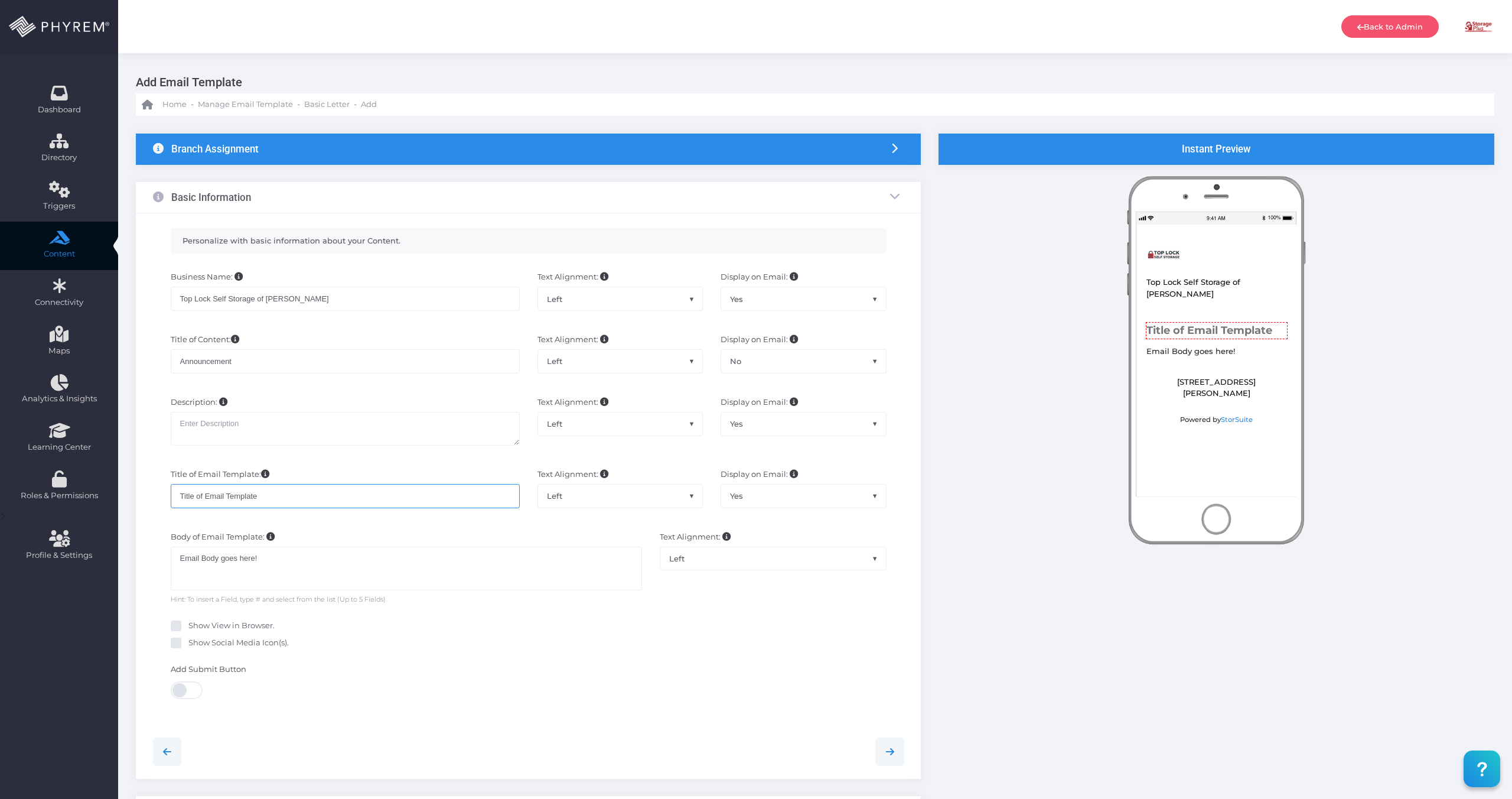
click at [245, 495] on input "Title of Email Template" at bounding box center [345, 496] width 349 height 23
paste input "op Lock Self Storage of Dillon"
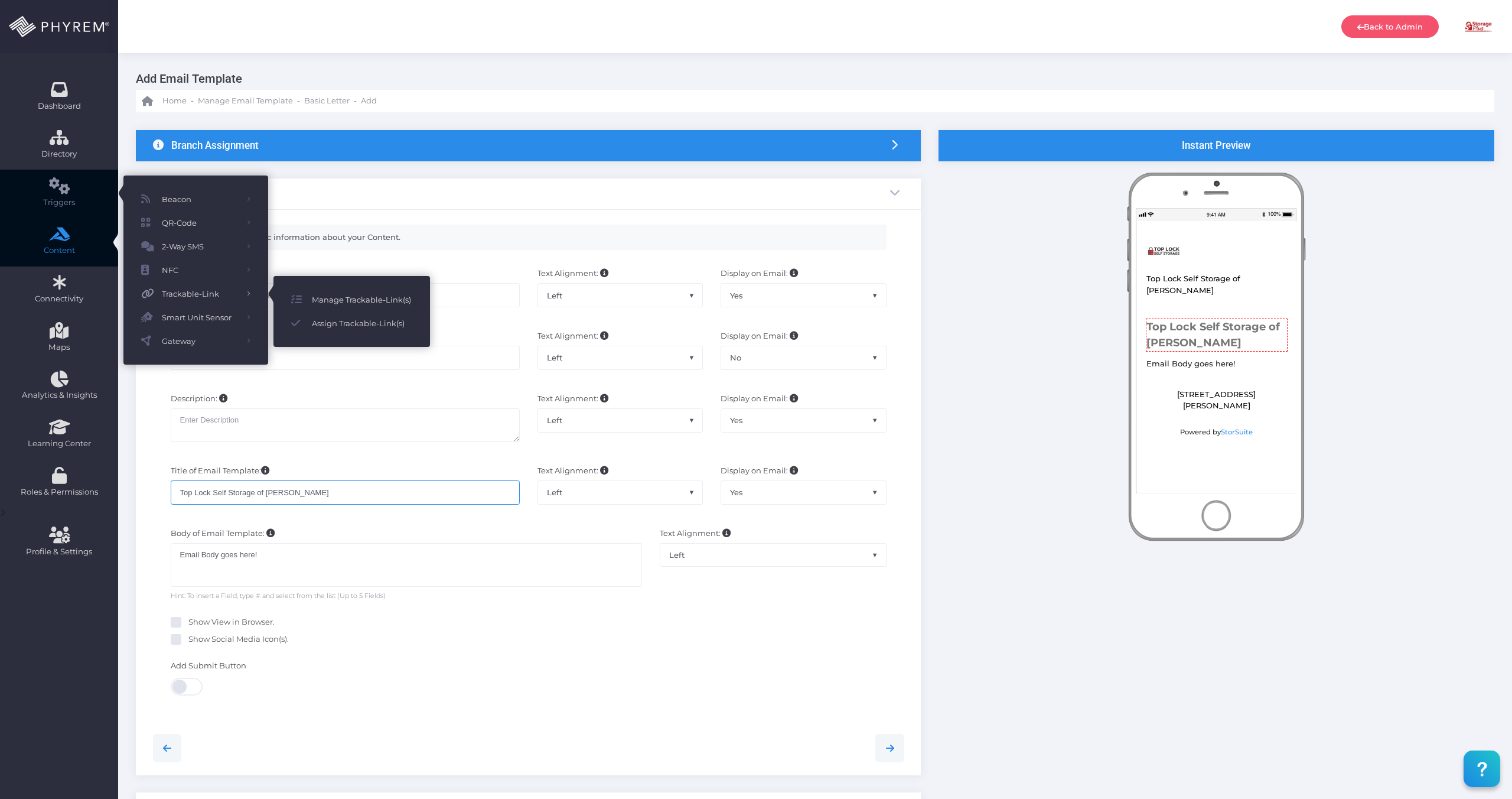
scroll to position [4, 0]
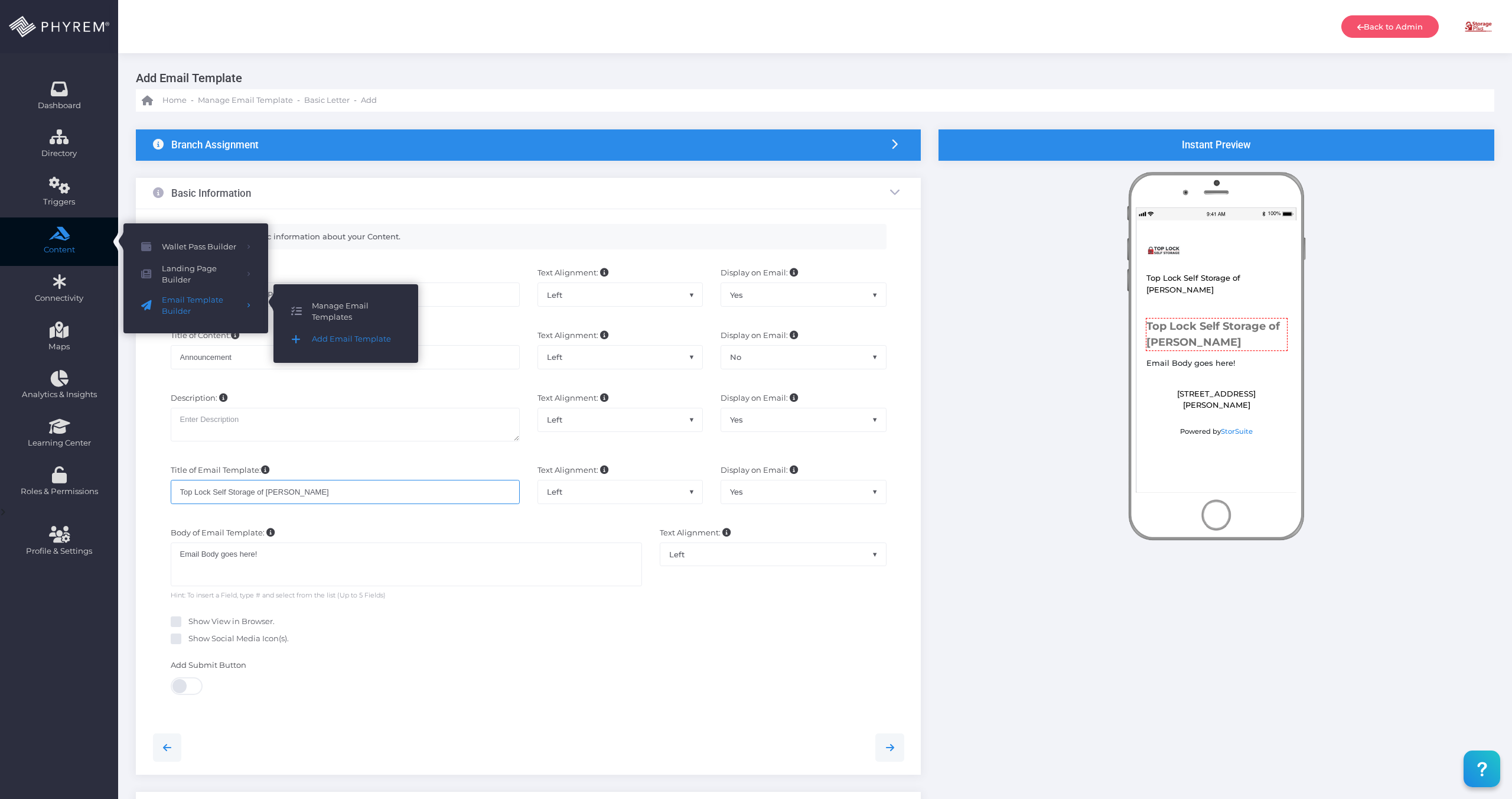
type input "Top Lock Self Storage of Dillon Ann"
click at [332, 318] on span "Manage Email Templates" at bounding box center [356, 312] width 89 height 23
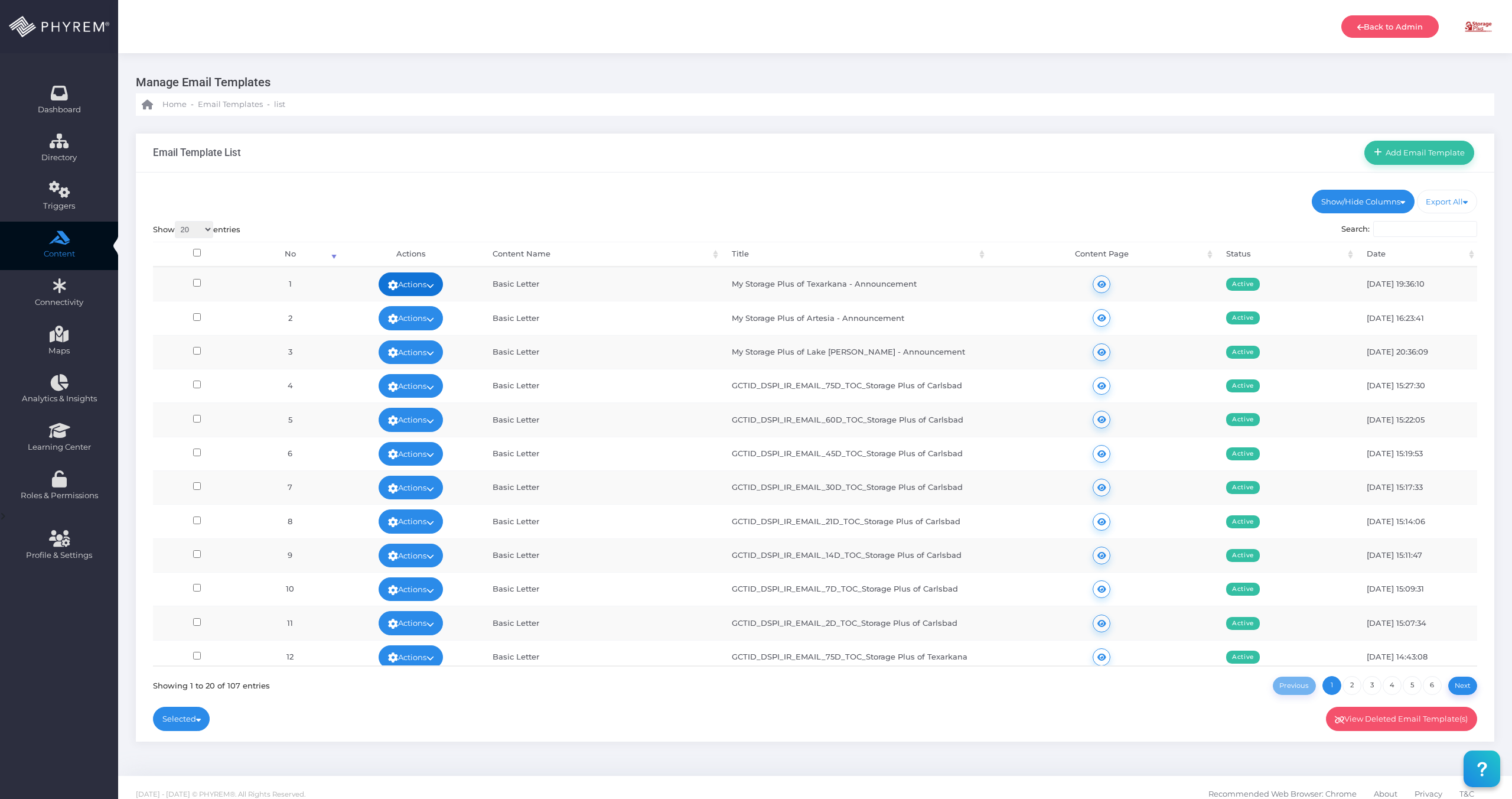
click at [434, 286] on icon at bounding box center [431, 286] width 7 height 0
click at [421, 313] on link "Edit" at bounding box center [409, 312] width 77 height 22
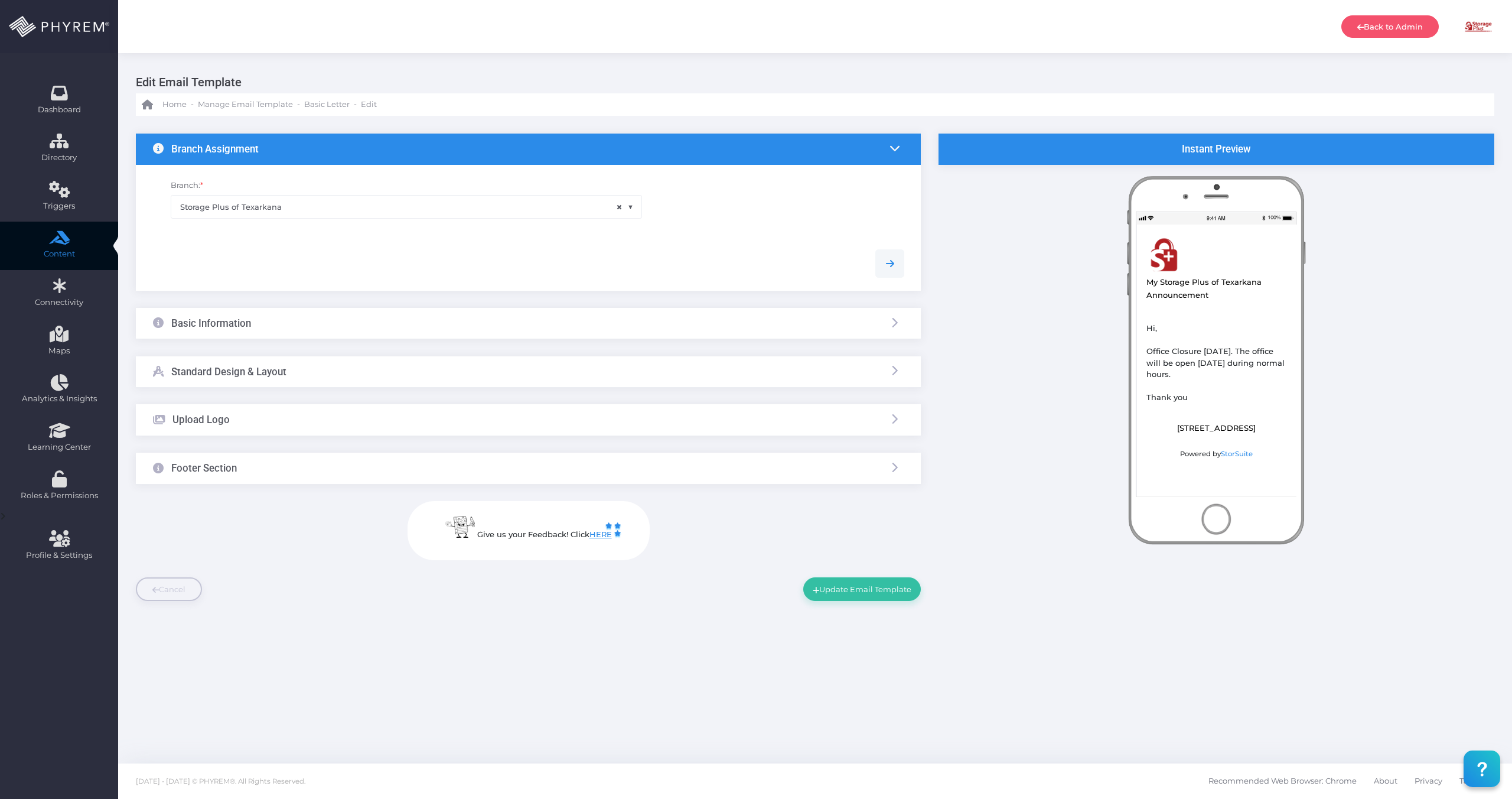
click at [285, 316] on div "Basic Information" at bounding box center [528, 323] width 785 height 31
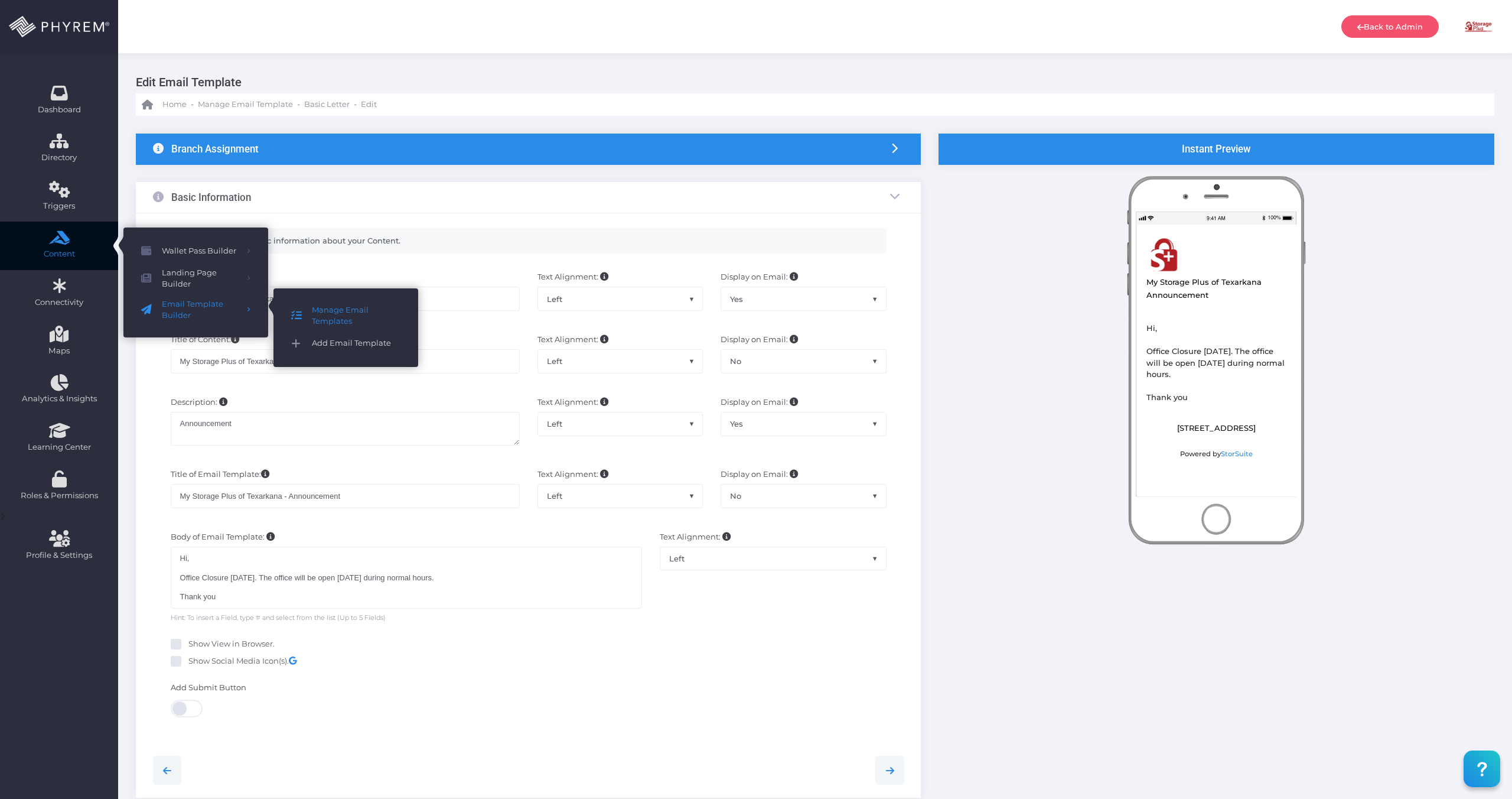
click at [342, 335] on span "Add Email Template" at bounding box center [356, 343] width 89 height 15
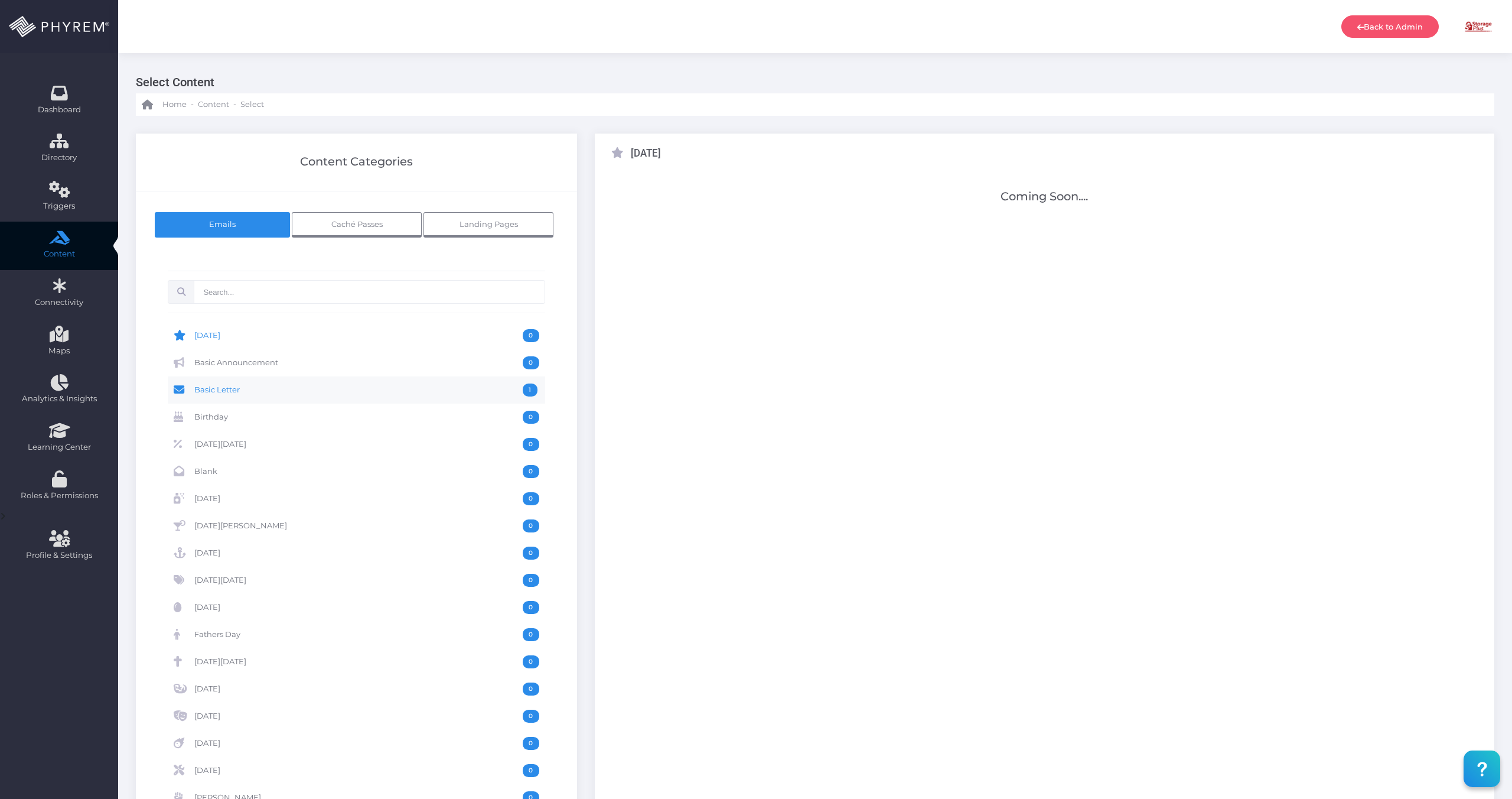
click at [412, 382] on link "Basic Letter 1" at bounding box center [357, 390] width 378 height 27
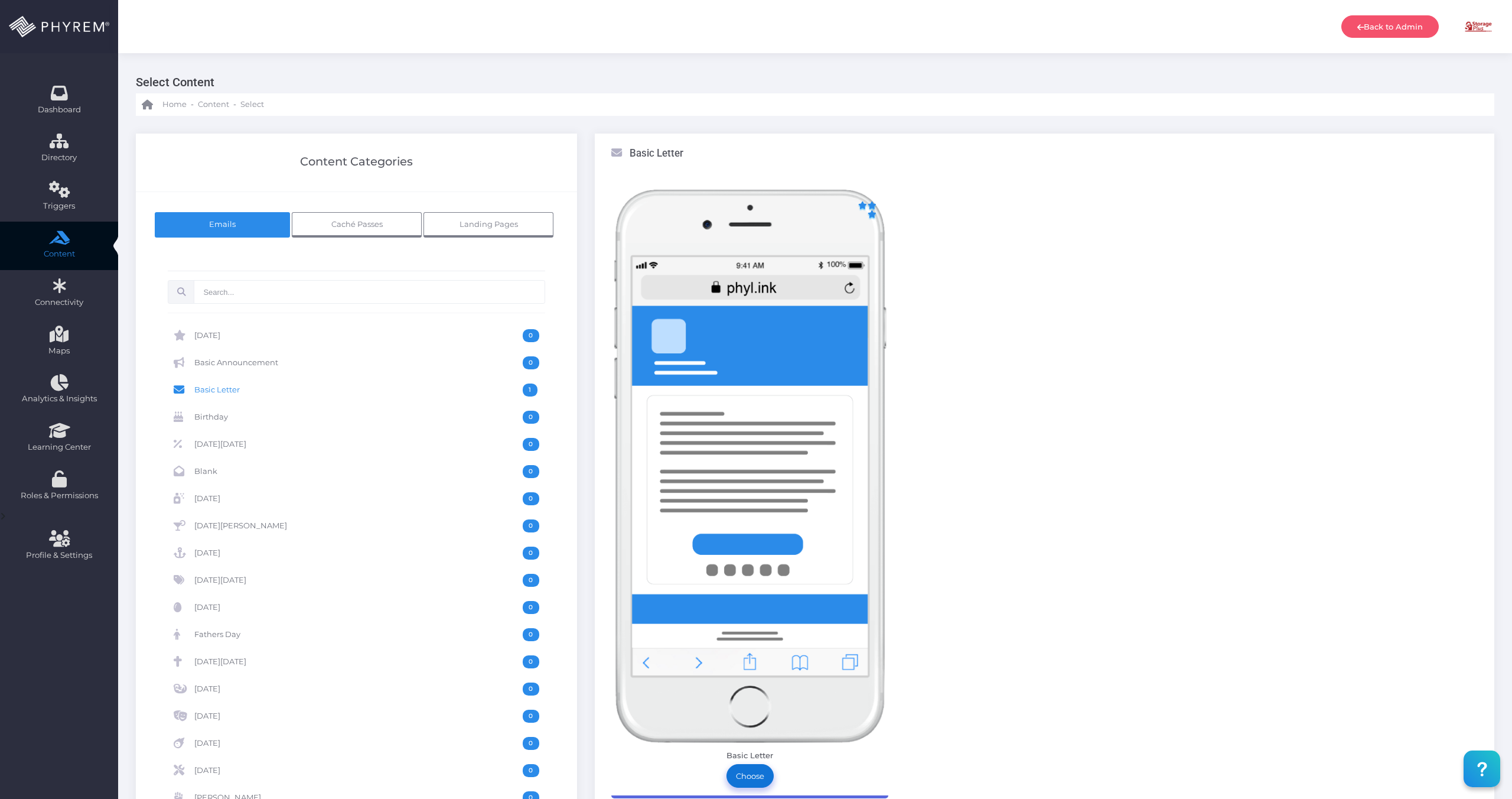
click at [753, 777] on link "Choose" at bounding box center [750, 776] width 47 height 23
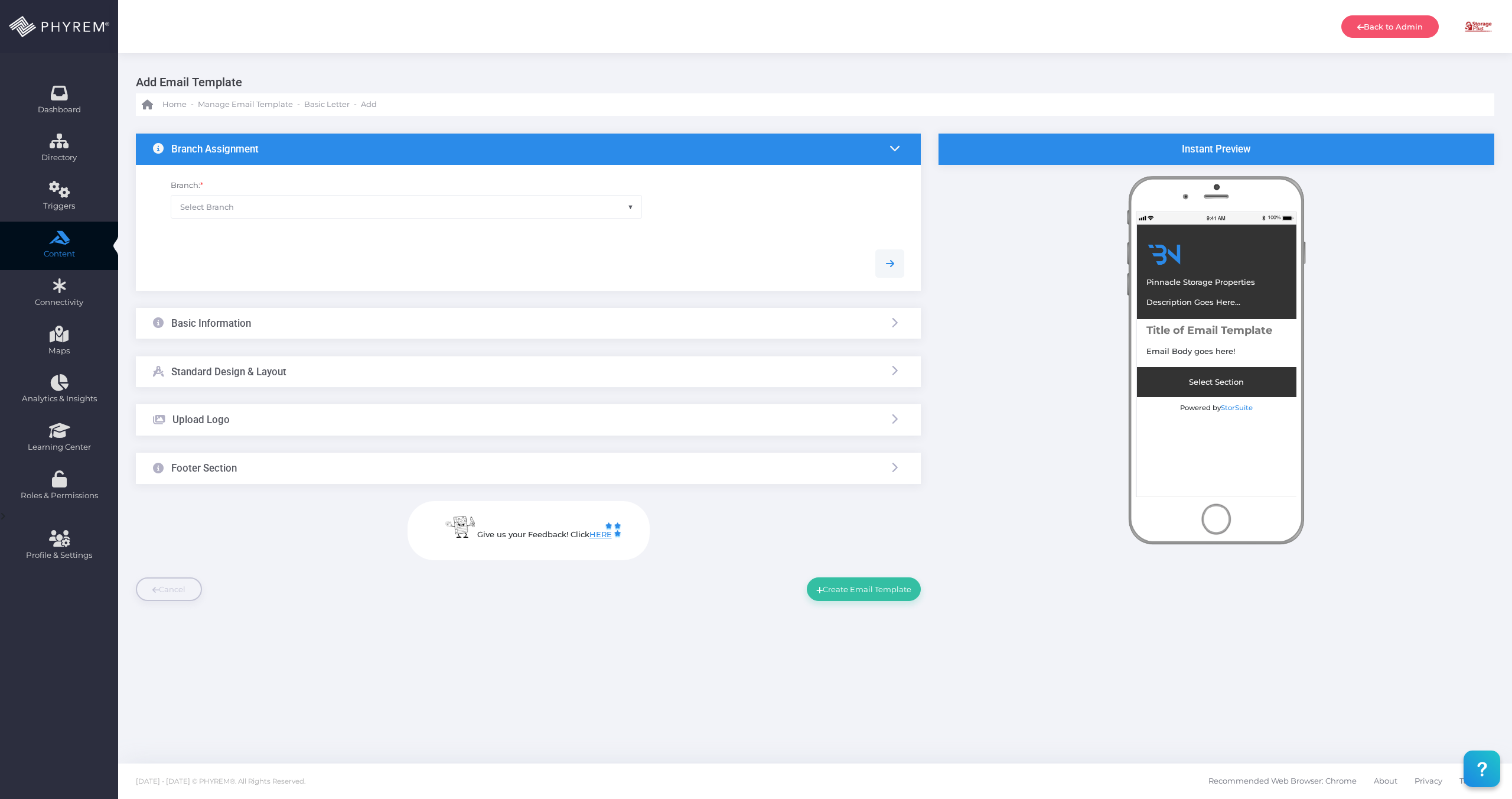
click at [281, 204] on span "Select Branch" at bounding box center [406, 207] width 470 height 22
type input "[PERSON_NAME]"
select select "626"
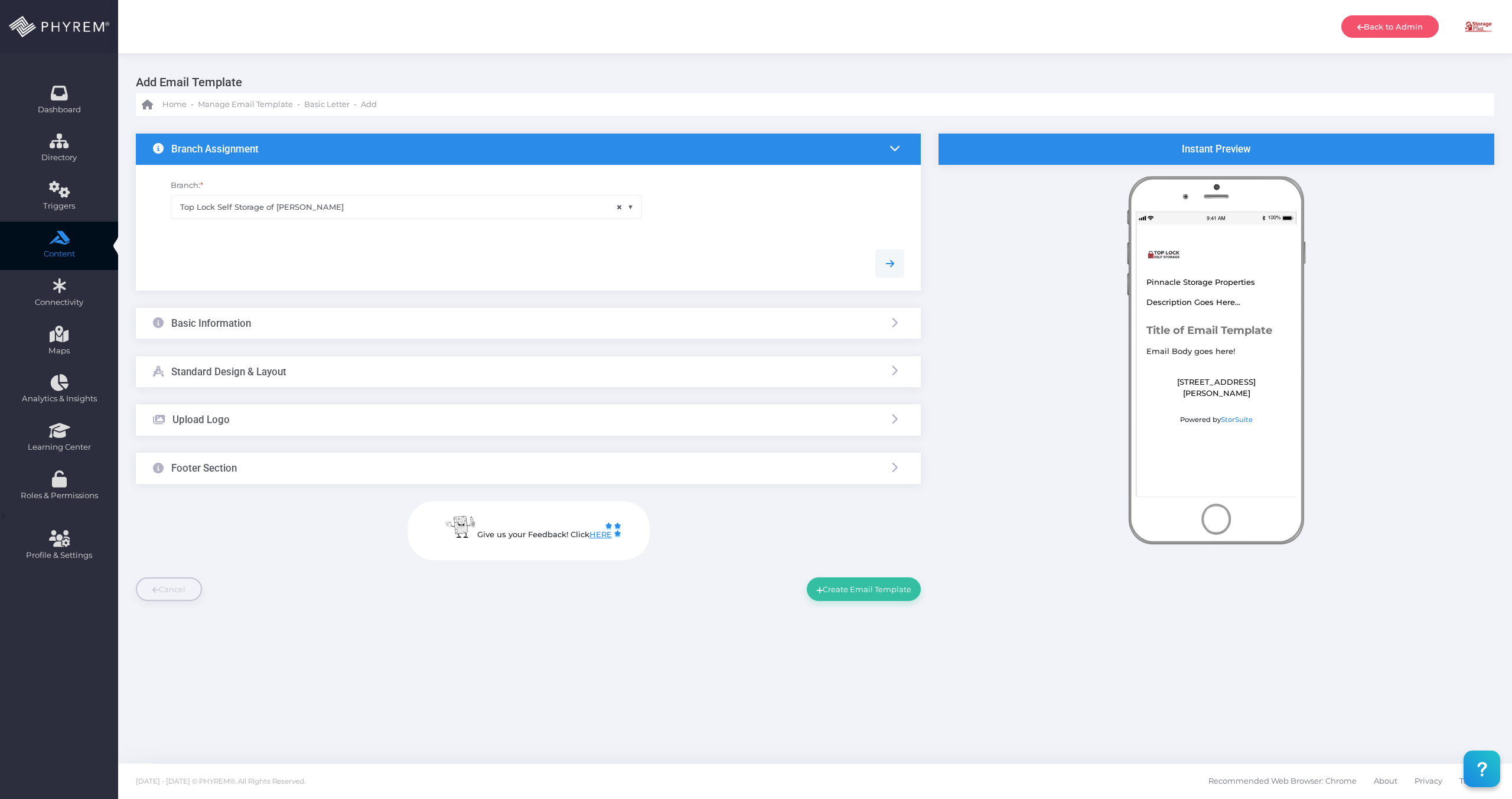
click at [265, 319] on div "Basic Information" at bounding box center [528, 323] width 785 height 31
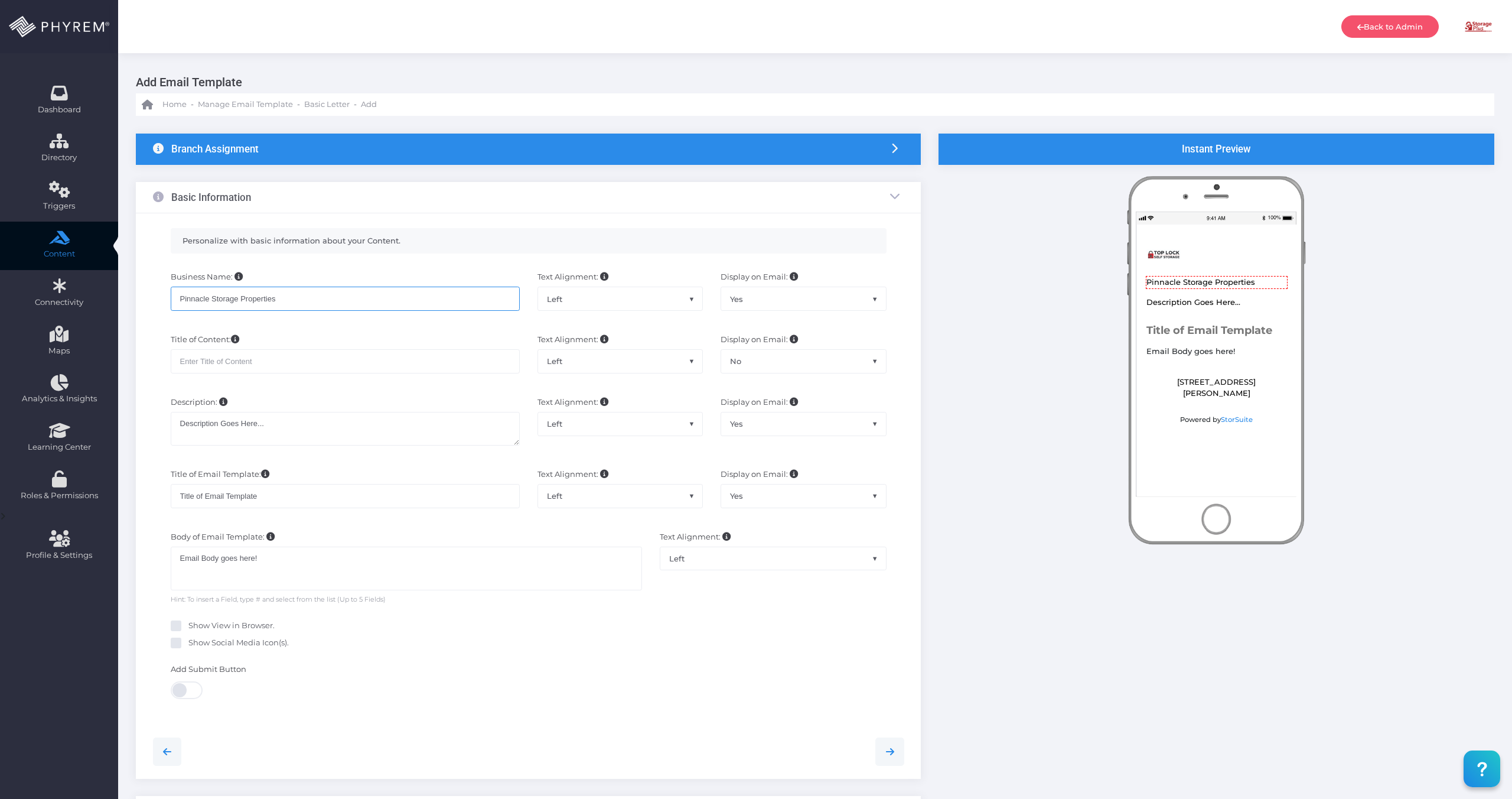
click at [330, 297] on input "Pinnacle Storage Properties" at bounding box center [345, 298] width 349 height 23
paste input "Top Lock Self Storage of [PERSON_NAME]"
type input "Top Lock Self Storage of [PERSON_NAME]"
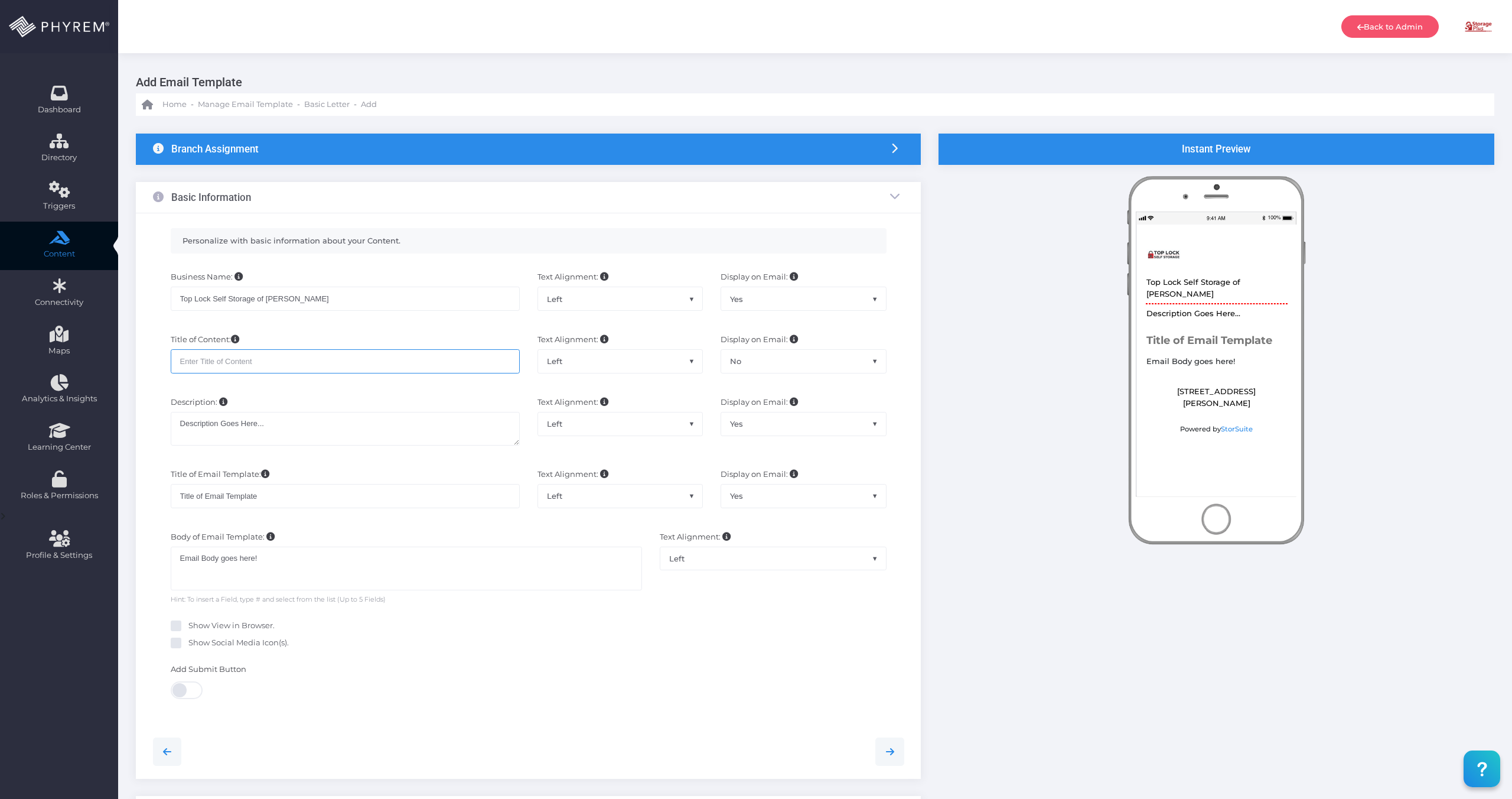
click at [258, 356] on input "text" at bounding box center [345, 361] width 349 height 23
click at [218, 354] on input "text" at bounding box center [345, 361] width 349 height 23
paste input "Top Lock Self Storage of [PERSON_NAME]"
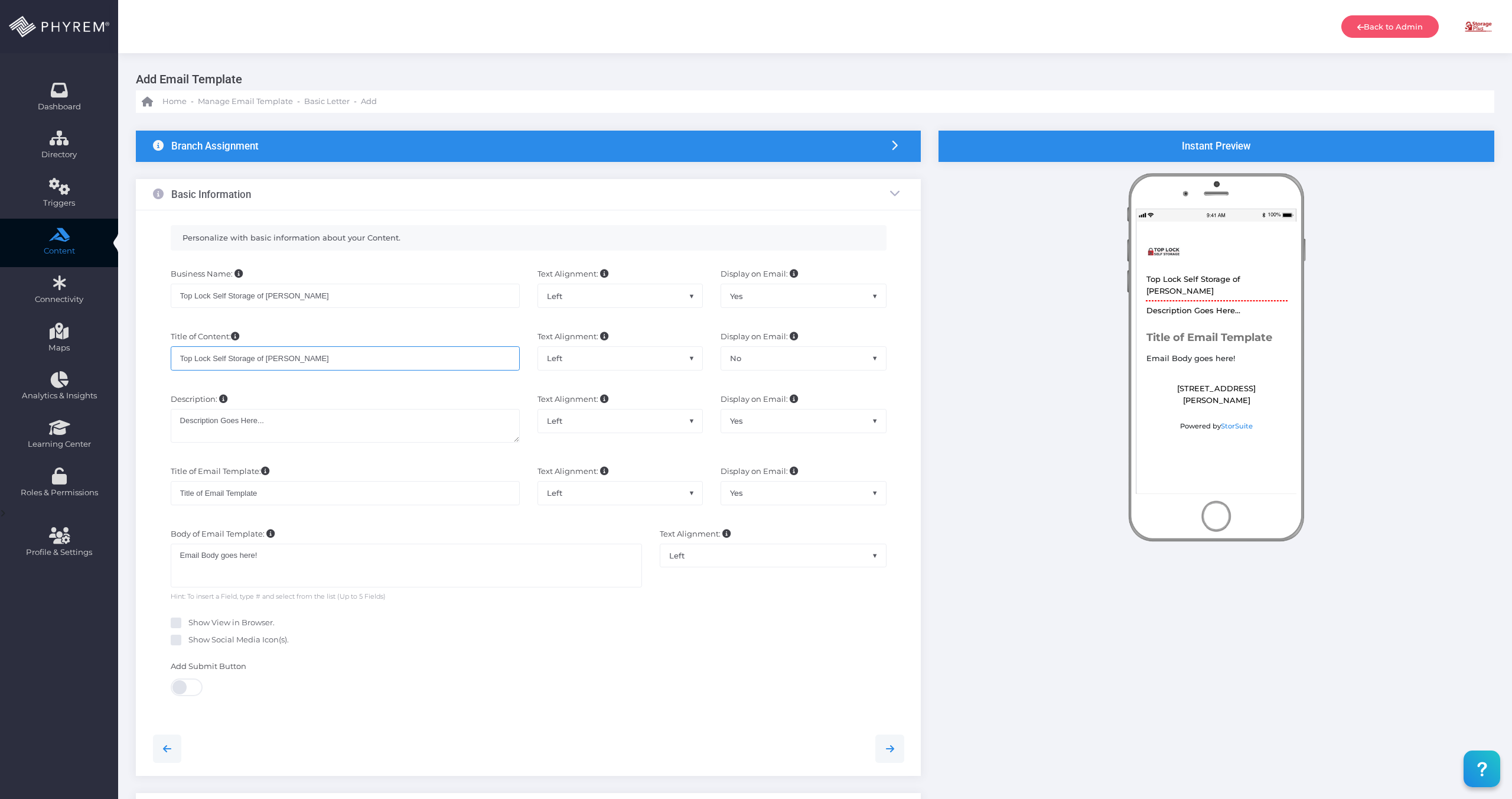
scroll to position [4, 0]
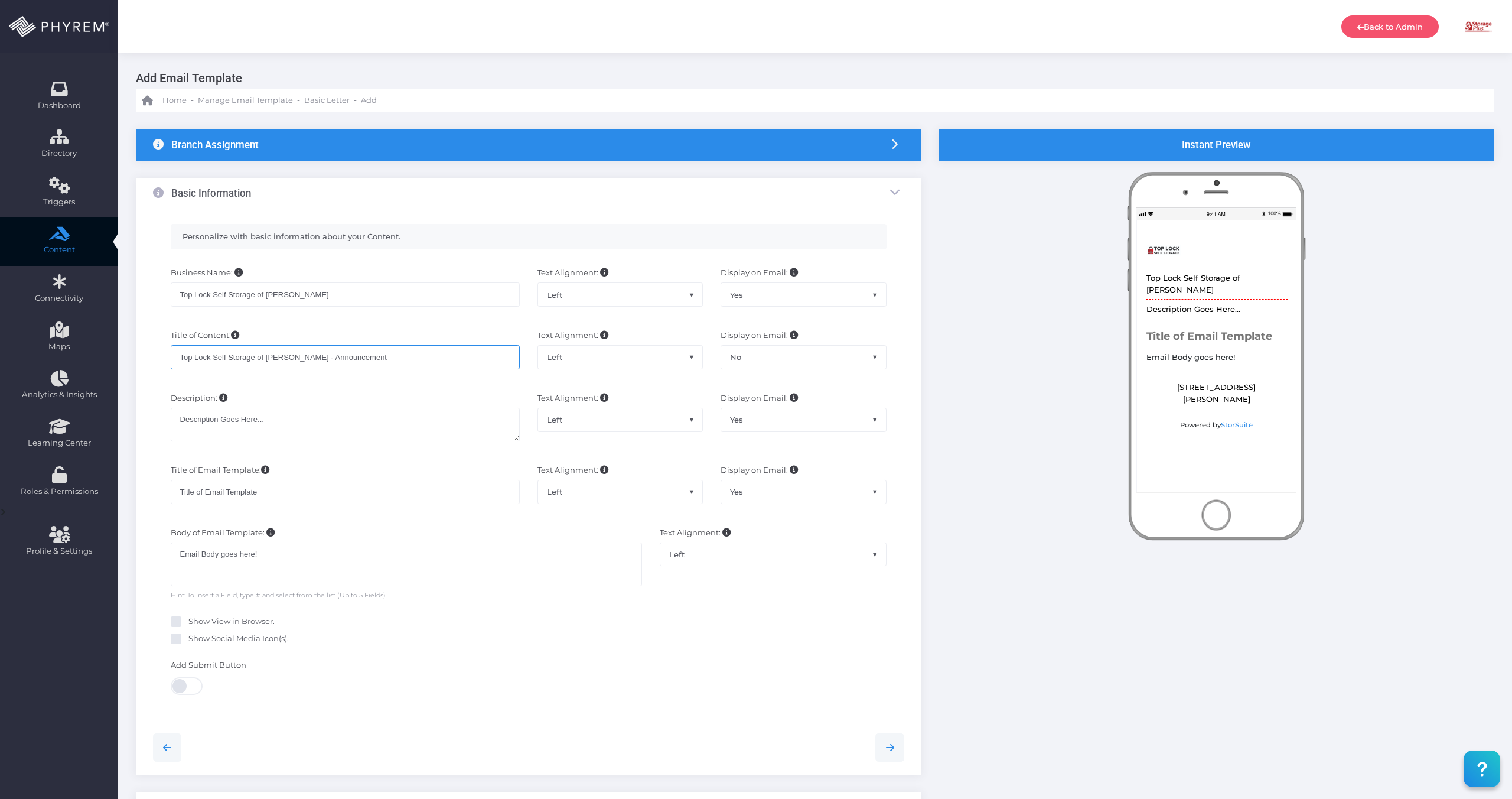
type input "Top Lock Self Storage of [PERSON_NAME] - Announcement"
click at [301, 422] on textarea "Description Goes Here..." at bounding box center [345, 424] width 349 height 34
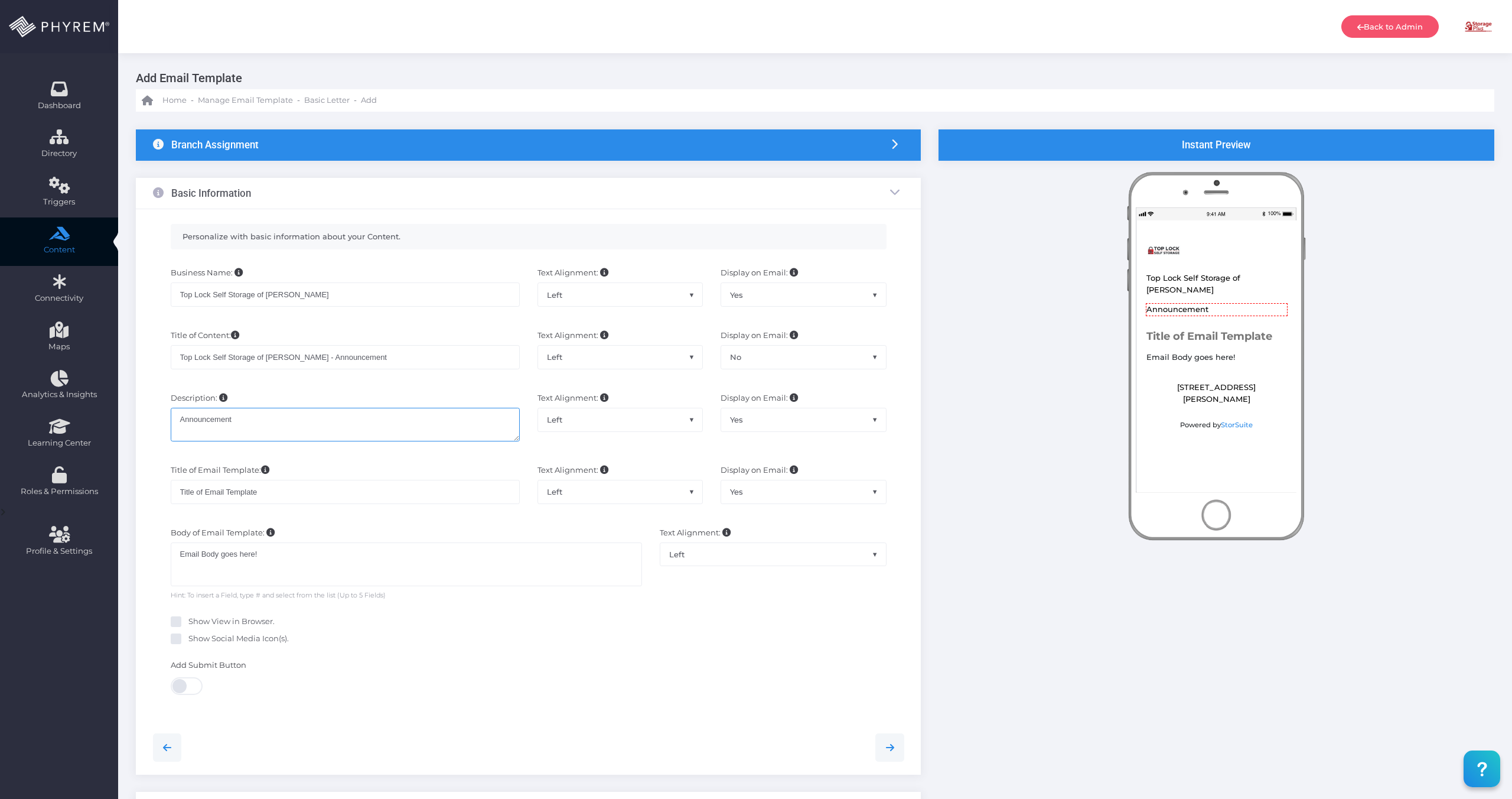
type textarea "Announcement"
click at [276, 489] on input "Title of Email Template" at bounding box center [345, 491] width 349 height 23
paste input "op Lock Self Storage of Dillon"
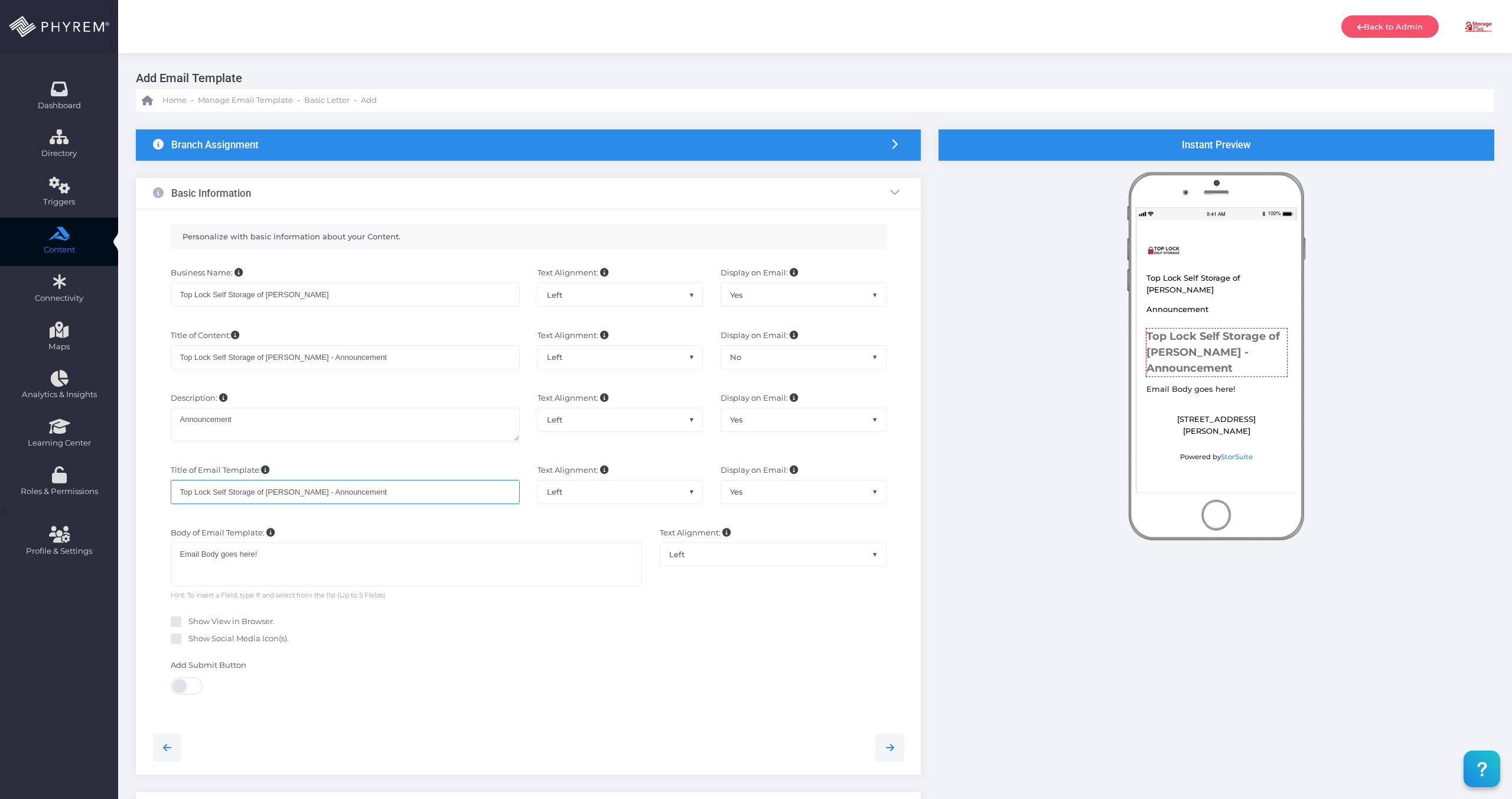
type input "Top Lock Self Storage of Dillon - Announcement"
click at [779, 481] on span "Yes" at bounding box center [802, 492] width 164 height 22
select select "No"
drag, startPoint x: 276, startPoint y: 570, endPoint x: 165, endPoint y: 555, distance: 112.0
click at [166, 555] on div "Body of Email Template: Email Body goes here! Email Body goes here! Hint: To in…" at bounding box center [406, 564] width 489 height 74
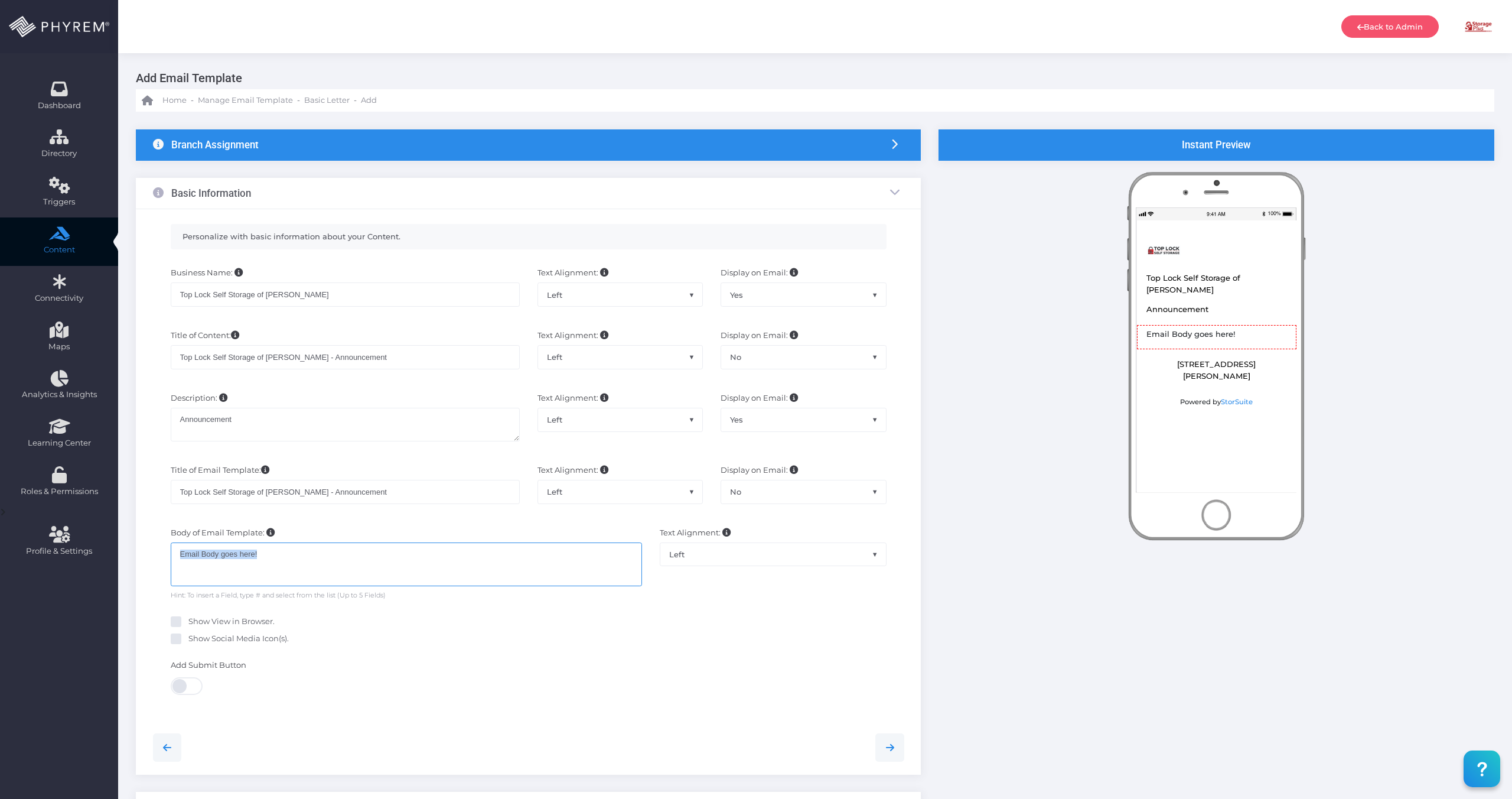
paste div
type textarea "Hello, The {facility name} office is closed today. For assistance, please call:…"
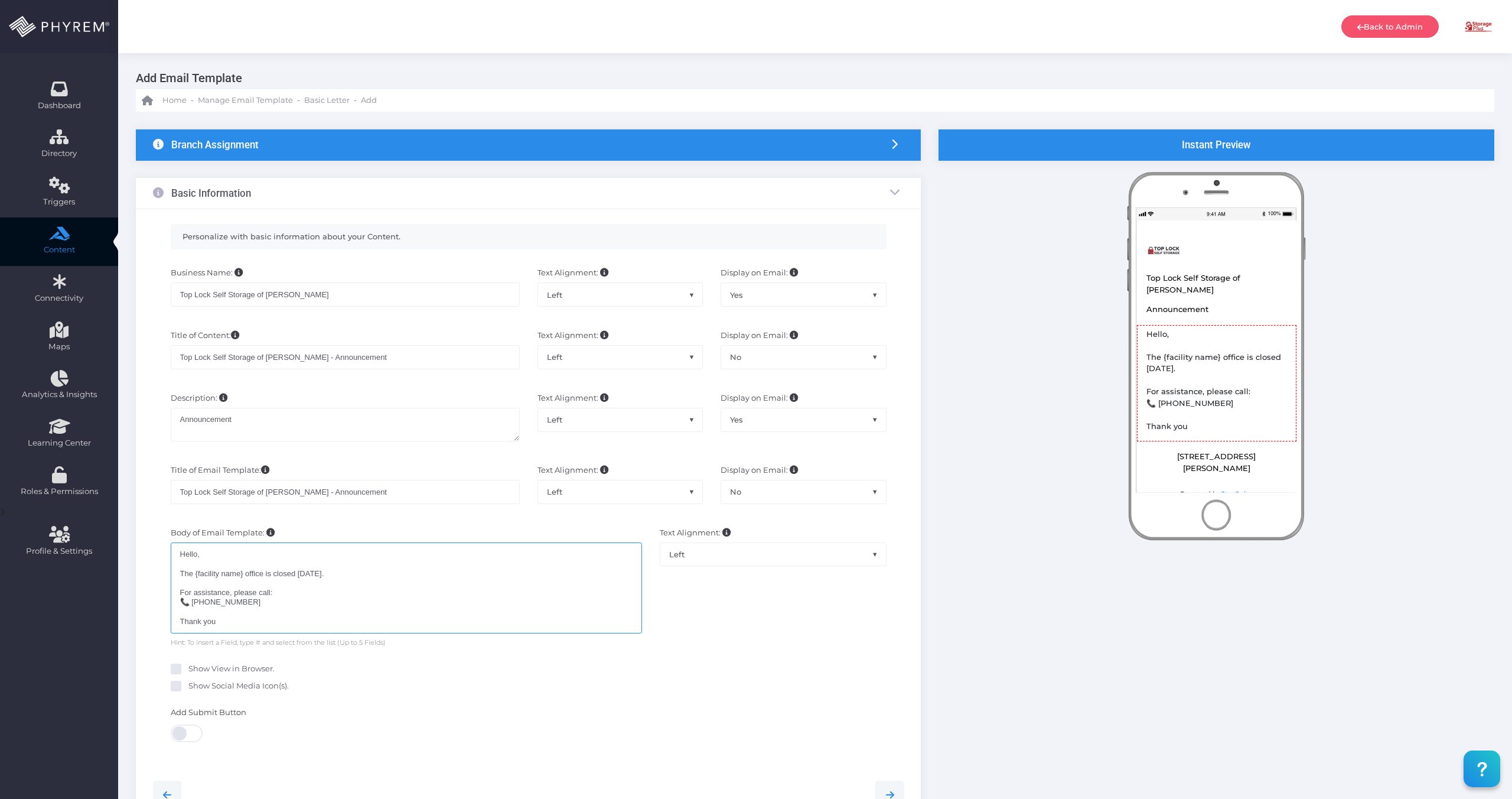
click at [191, 603] on div "Hello, The {facility name} office is closed today. For assistance, please call:…" at bounding box center [406, 587] width 472 height 91
drag, startPoint x: 244, startPoint y: 574, endPoint x: 196, endPoint y: 573, distance: 48.0
click at [196, 573] on div "Hello, The {facility name} office is closed today. For assistance, please call:…" at bounding box center [406, 587] width 472 height 91
type textarea "Hello, The office is closed today. For assistance, please call: (803) 420-8550 …"
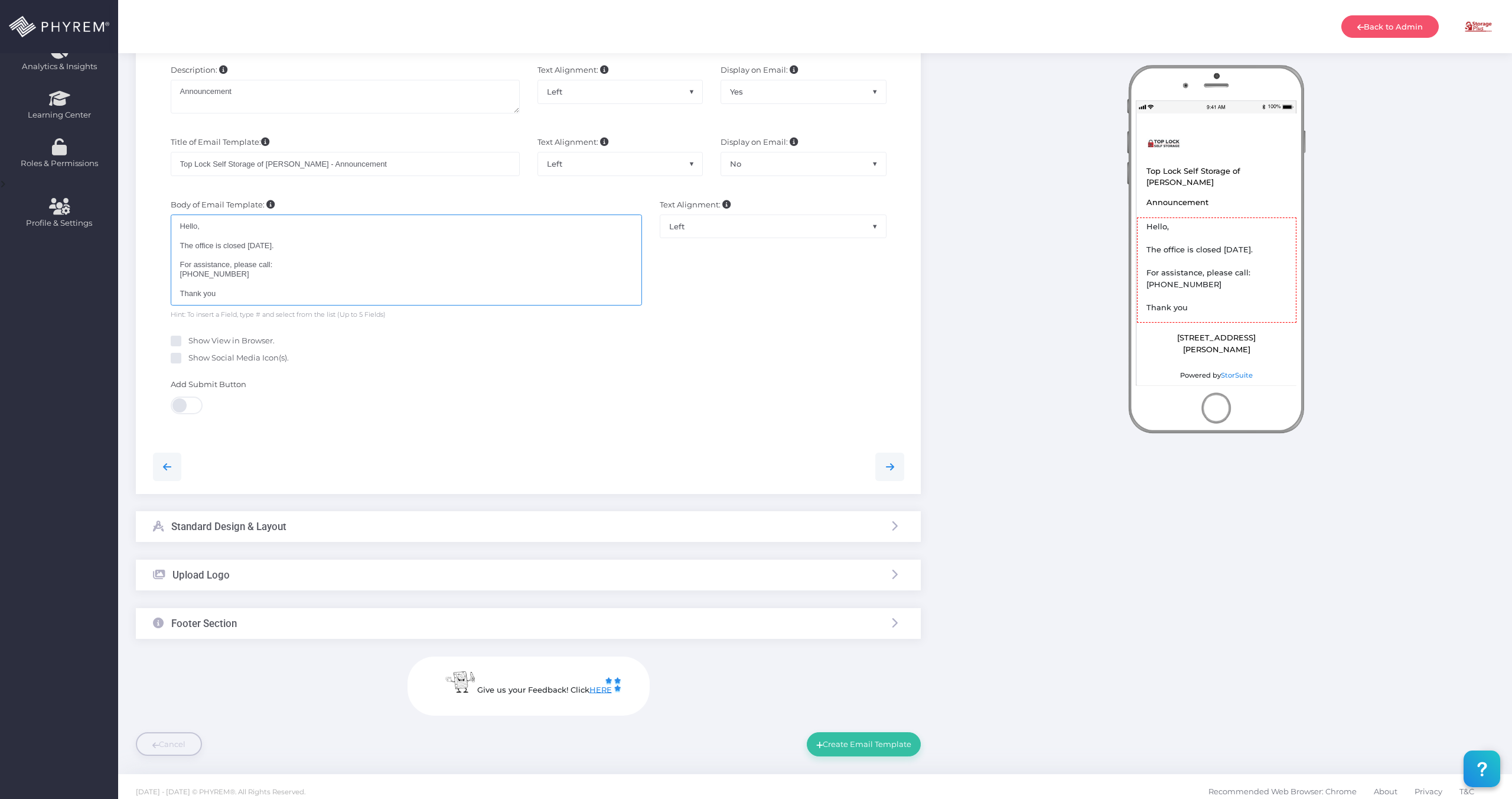
scroll to position [342, 0]
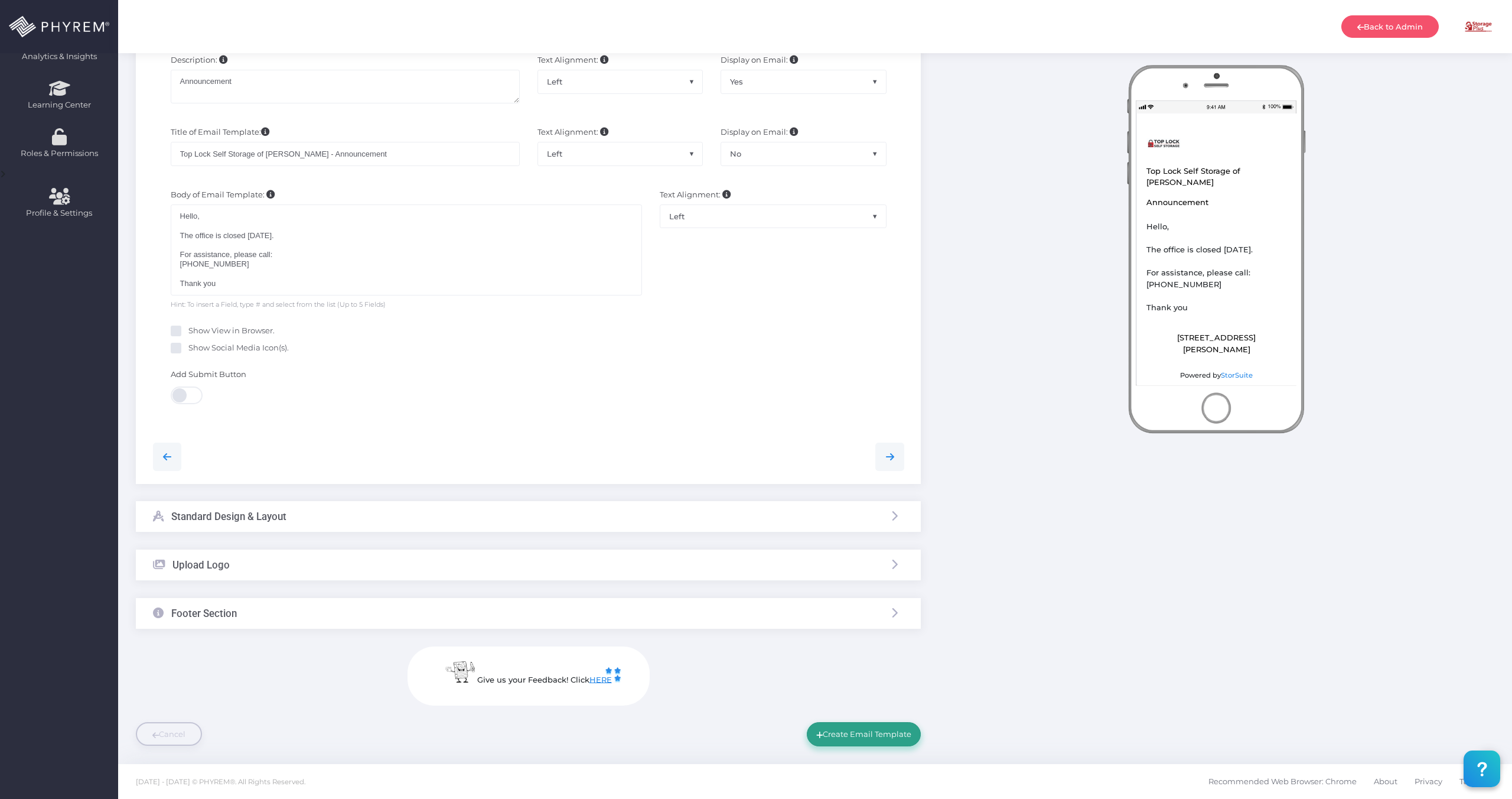
click at [858, 732] on button "Create Email Template" at bounding box center [864, 733] width 114 height 23
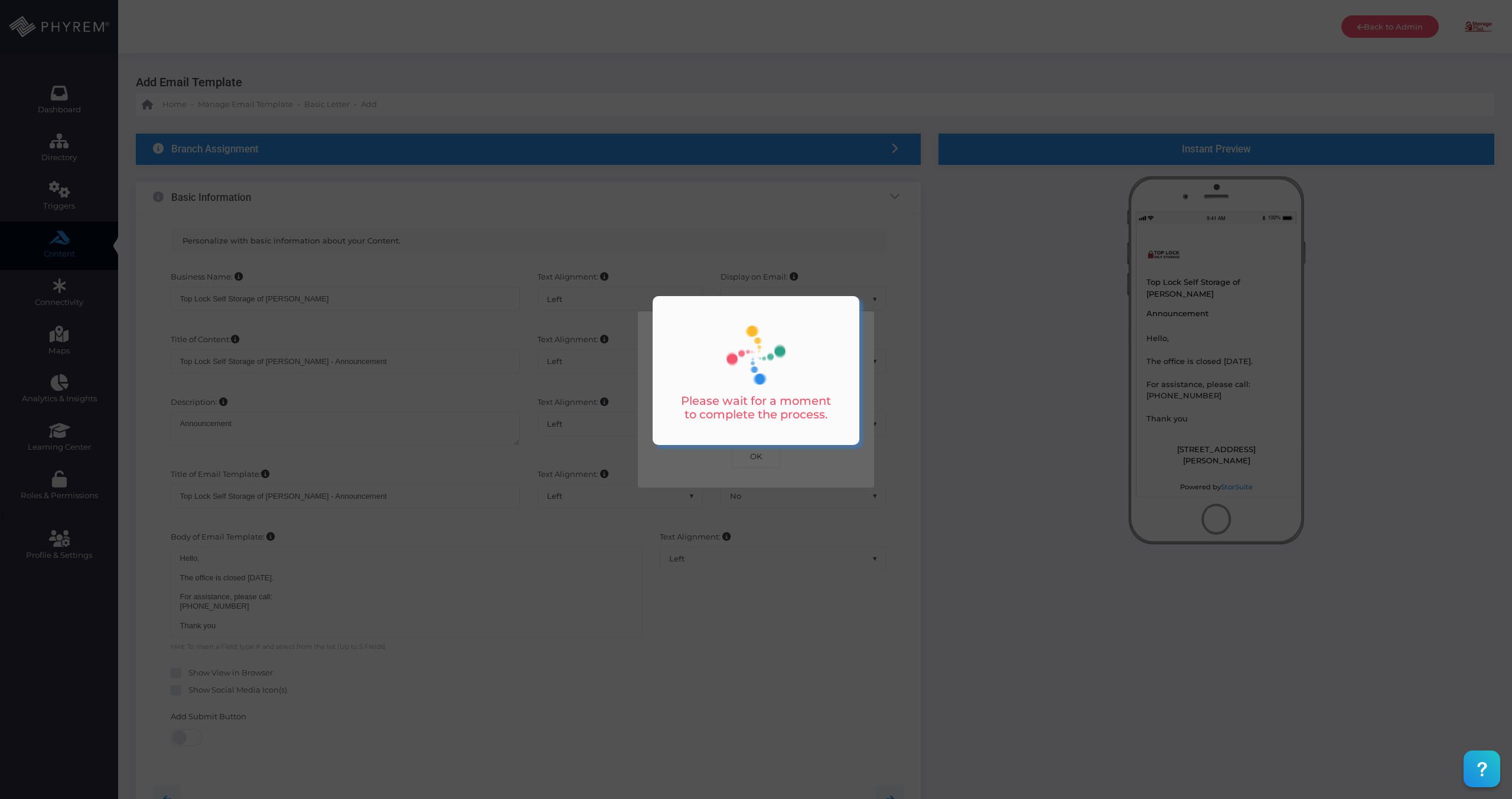
scroll to position [0, 0]
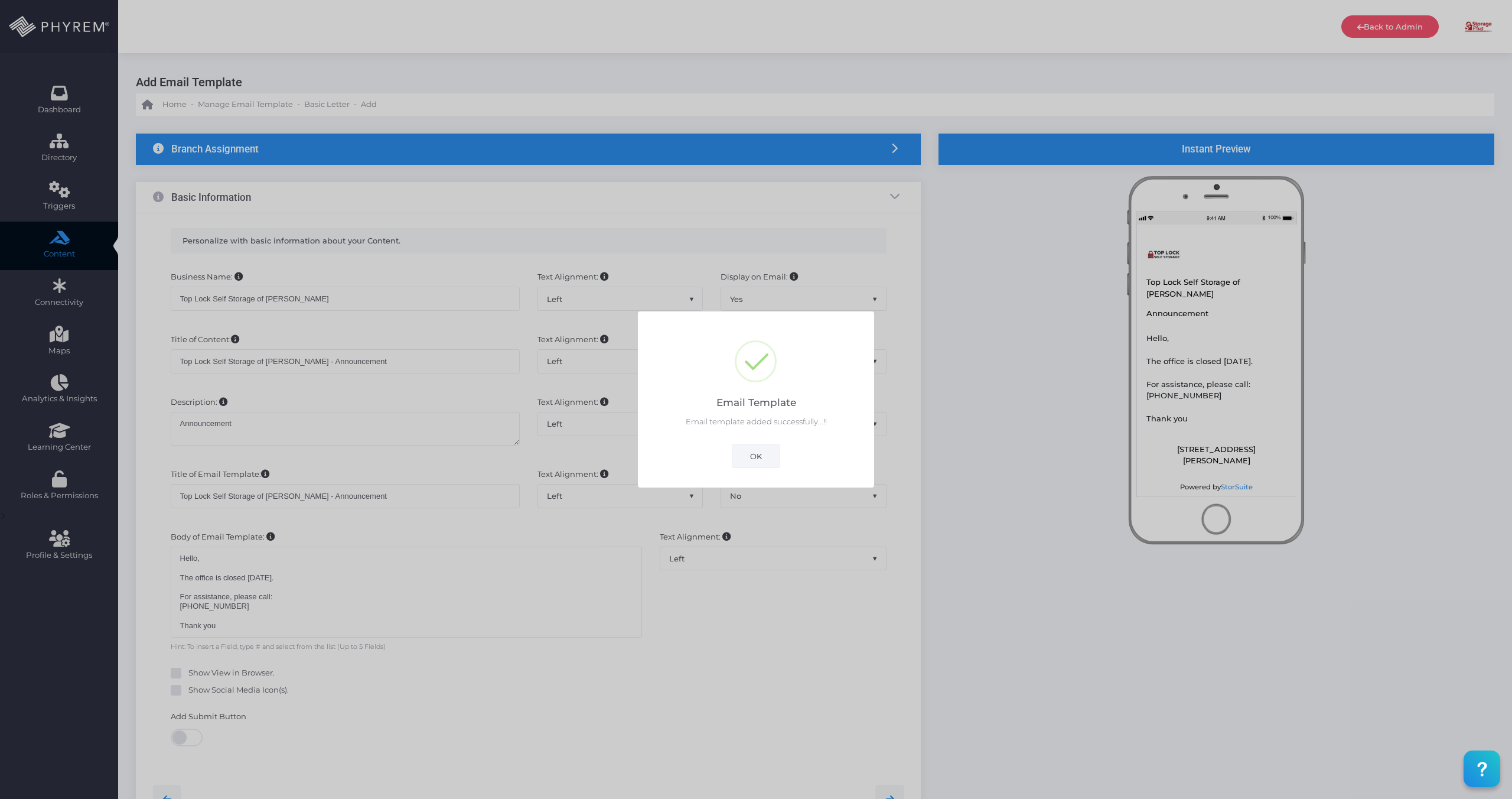
click at [753, 454] on button "OK" at bounding box center [756, 455] width 49 height 23
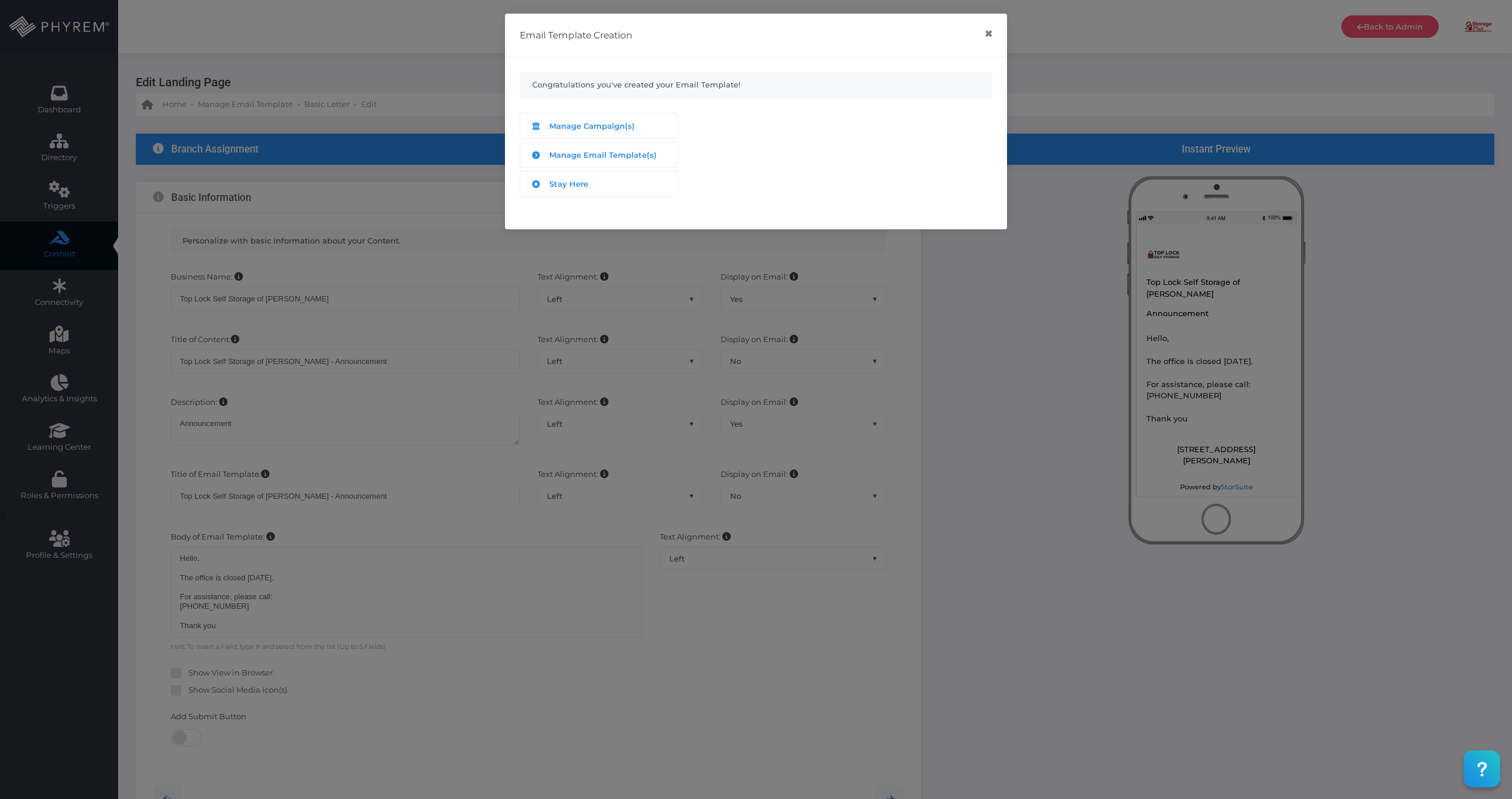
scroll to position [342, 0]
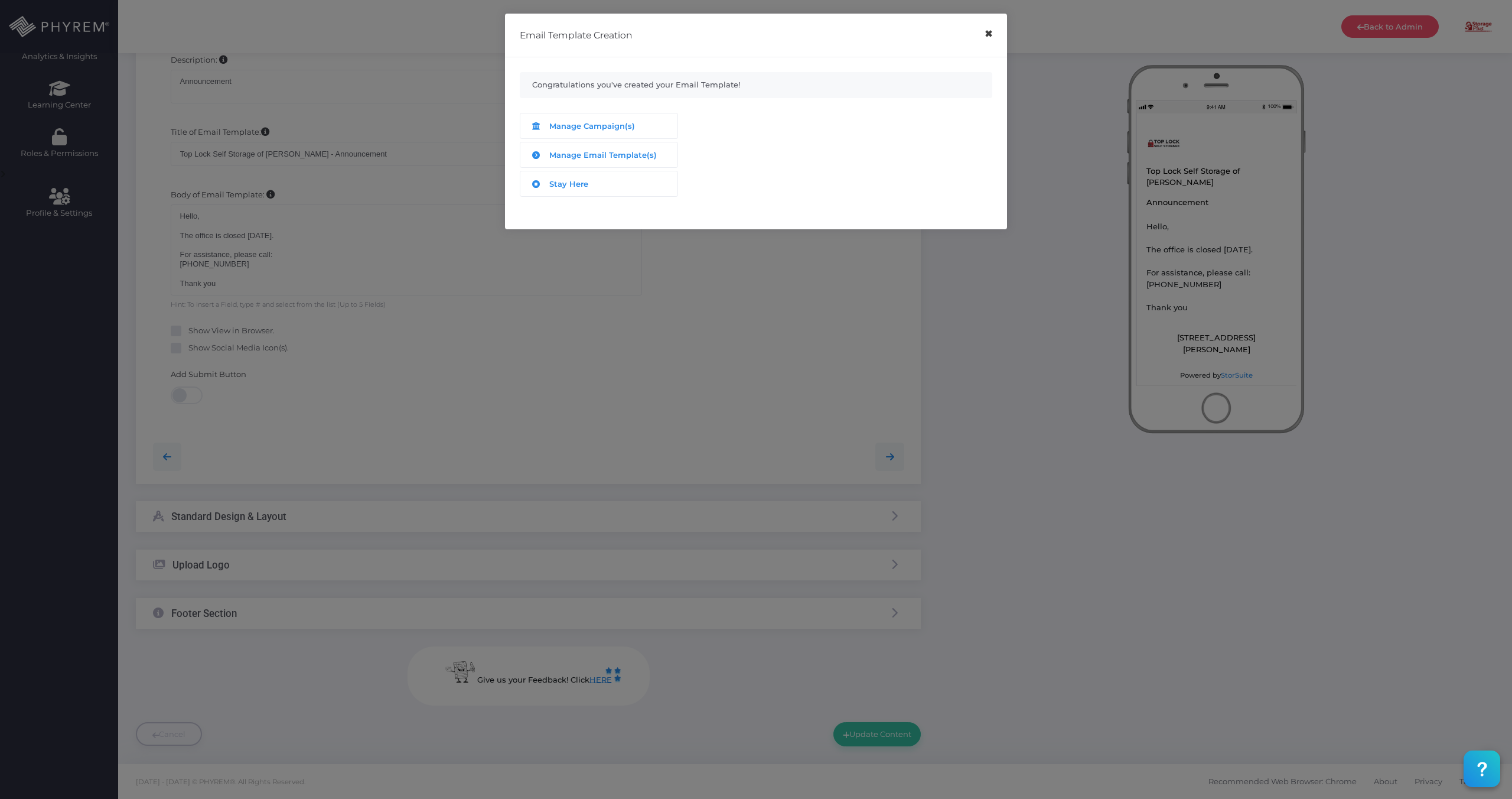
click at [987, 35] on button "×" at bounding box center [989, 34] width 23 height 26
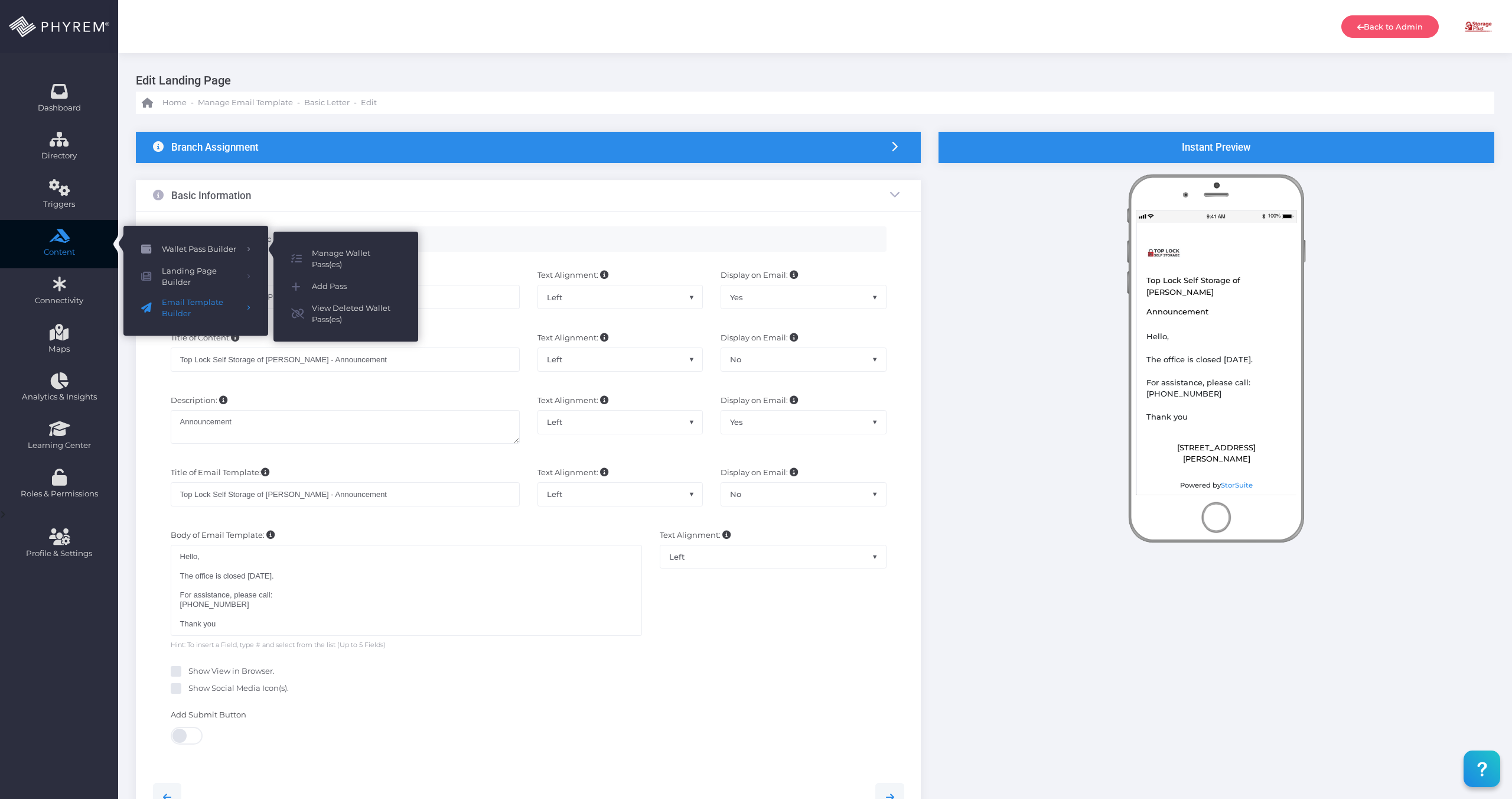
scroll to position [4, 0]
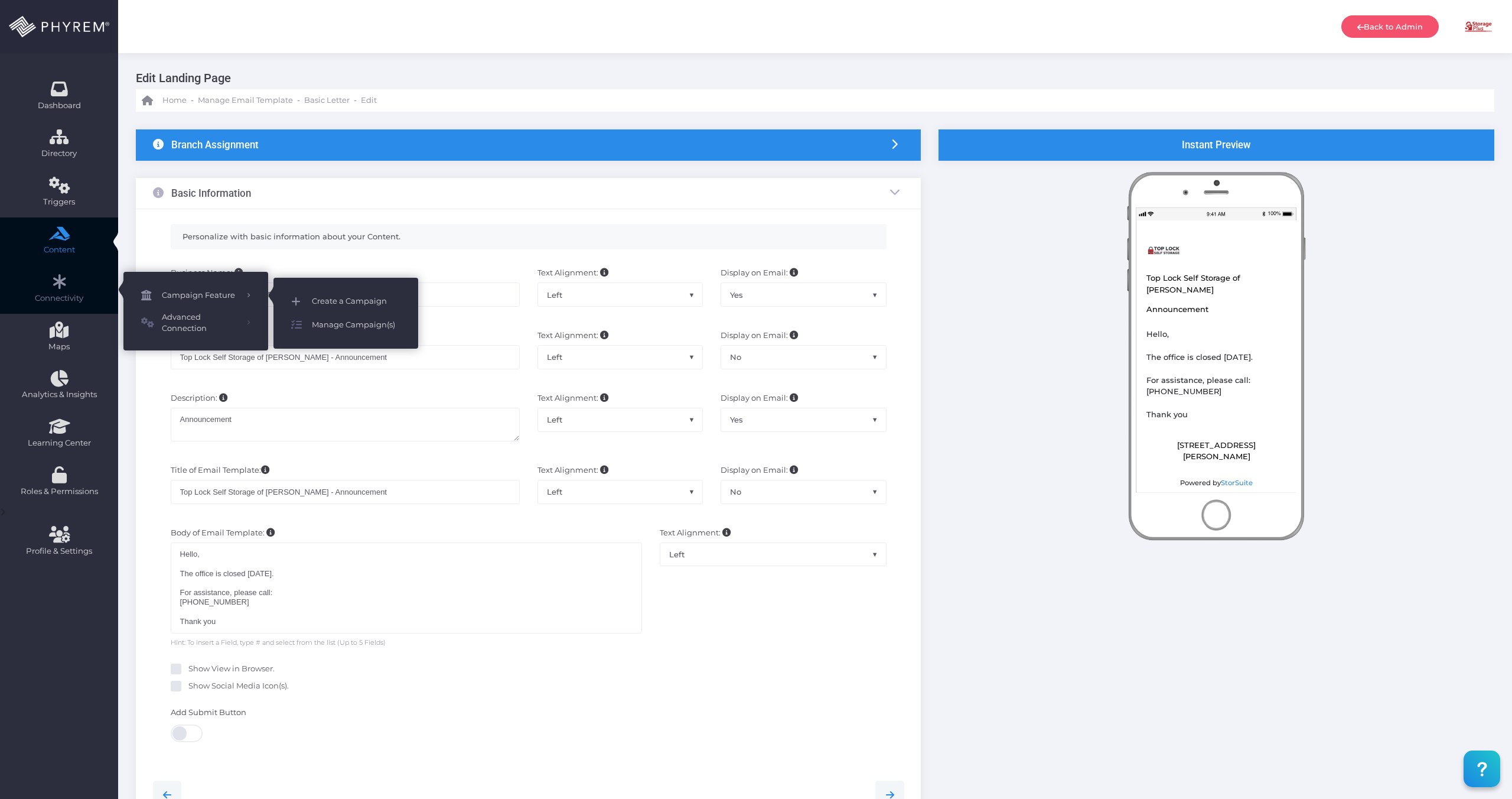
click at [368, 303] on span "Create a Campaign" at bounding box center [356, 302] width 89 height 15
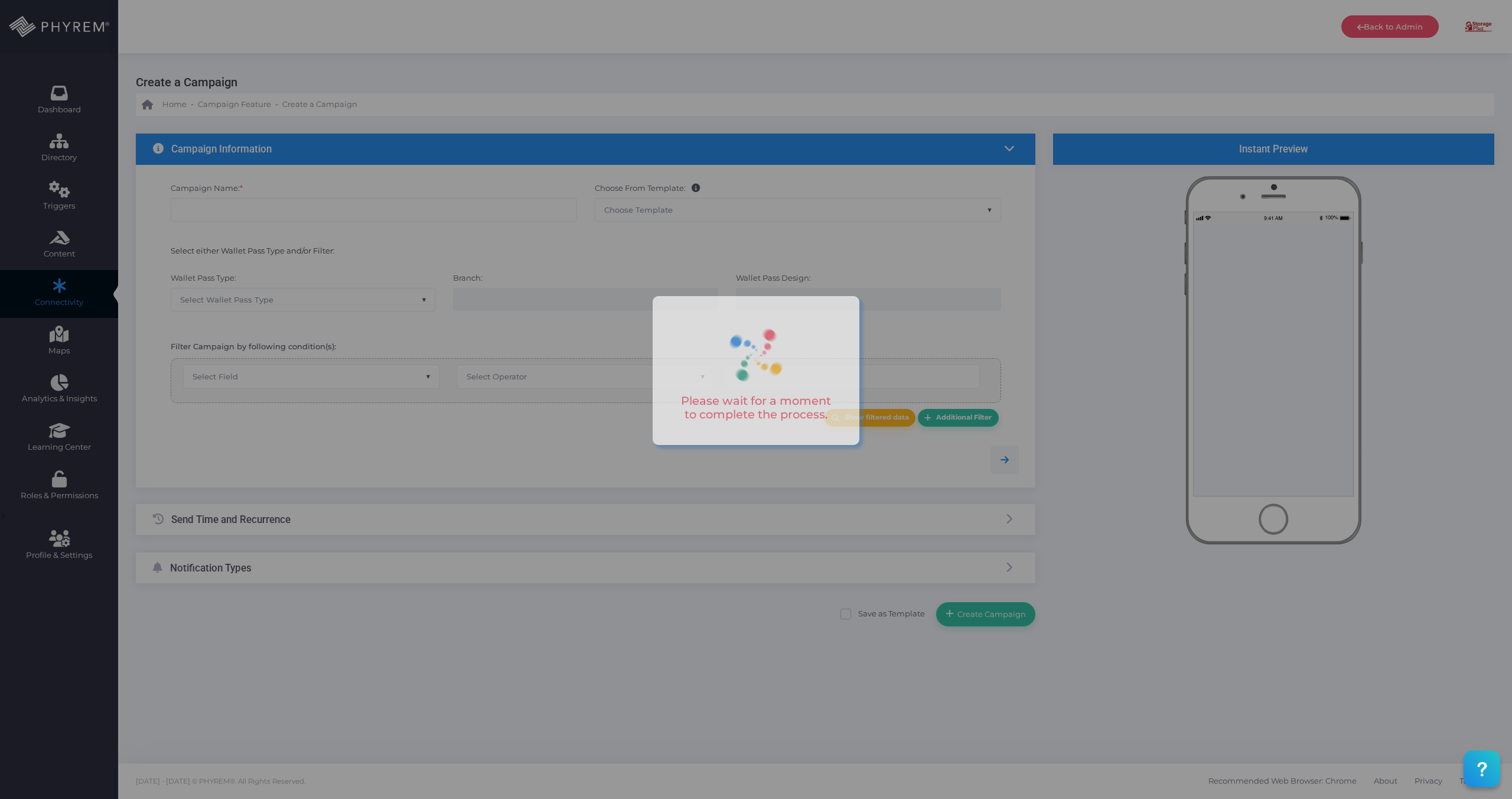
click at [257, 205] on div at bounding box center [756, 399] width 1512 height 799
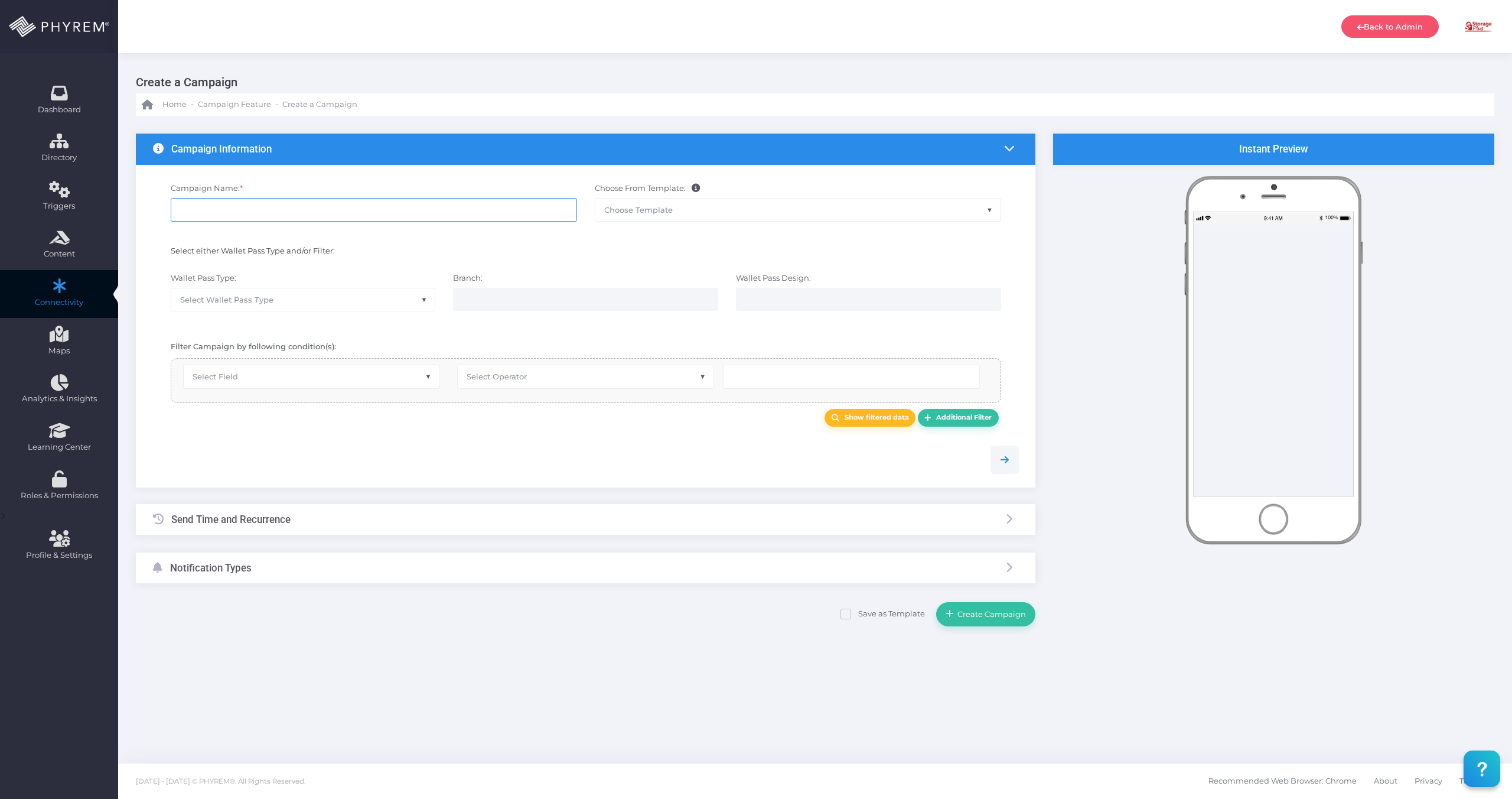
click at [257, 205] on input "Campaign Name: *" at bounding box center [374, 209] width 406 height 23
type input "T"
type input "Dillon 1 & 2 Closure"
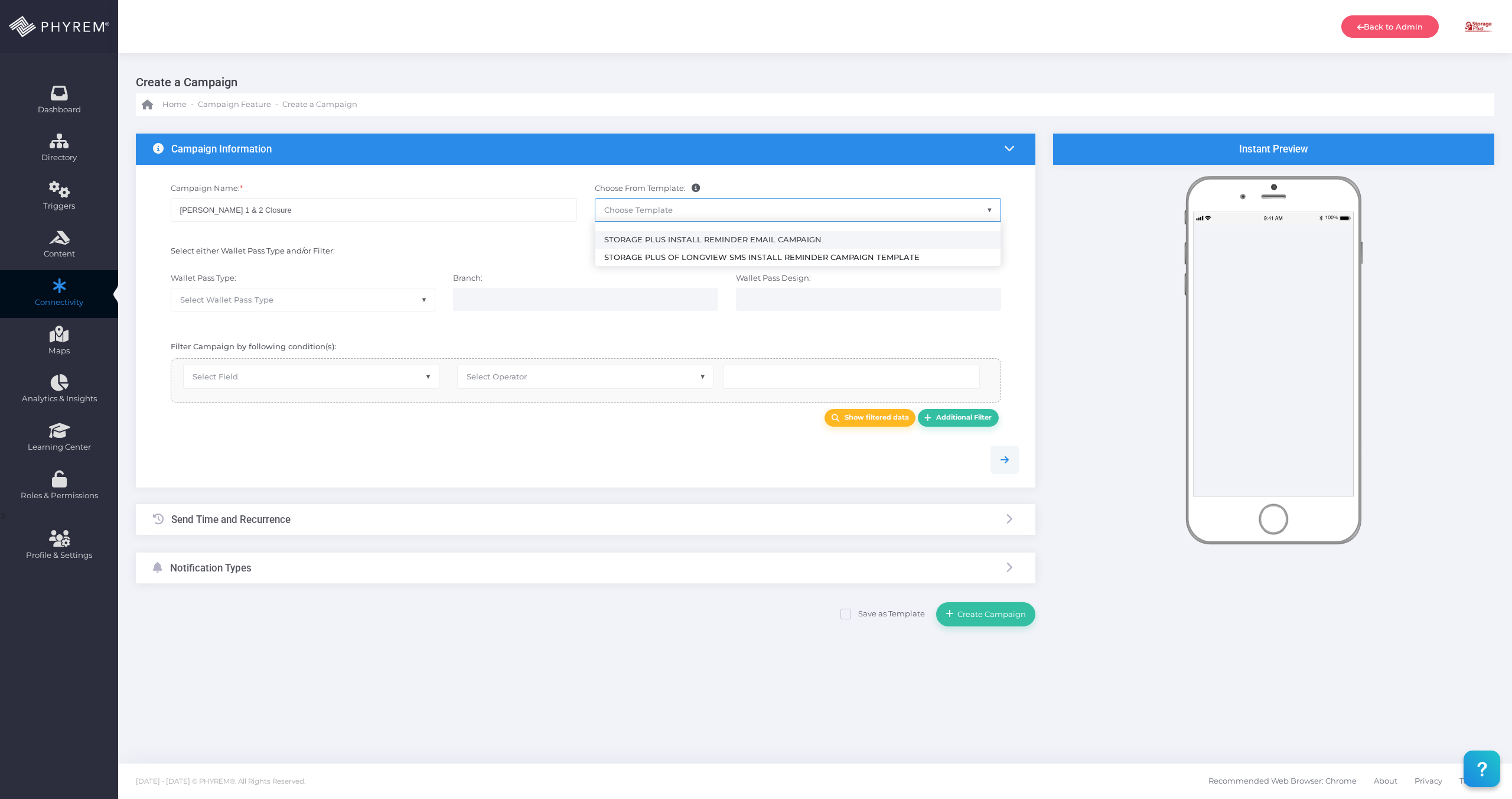
click at [640, 207] on span "Choose Template" at bounding box center [638, 210] width 68 height 9
click at [361, 257] on div "Select either Wallet Pass Type and/or Filter:" at bounding box center [374, 253] width 424 height 15
click at [301, 299] on span "Select Wallet Pass Type" at bounding box center [303, 300] width 264 height 22
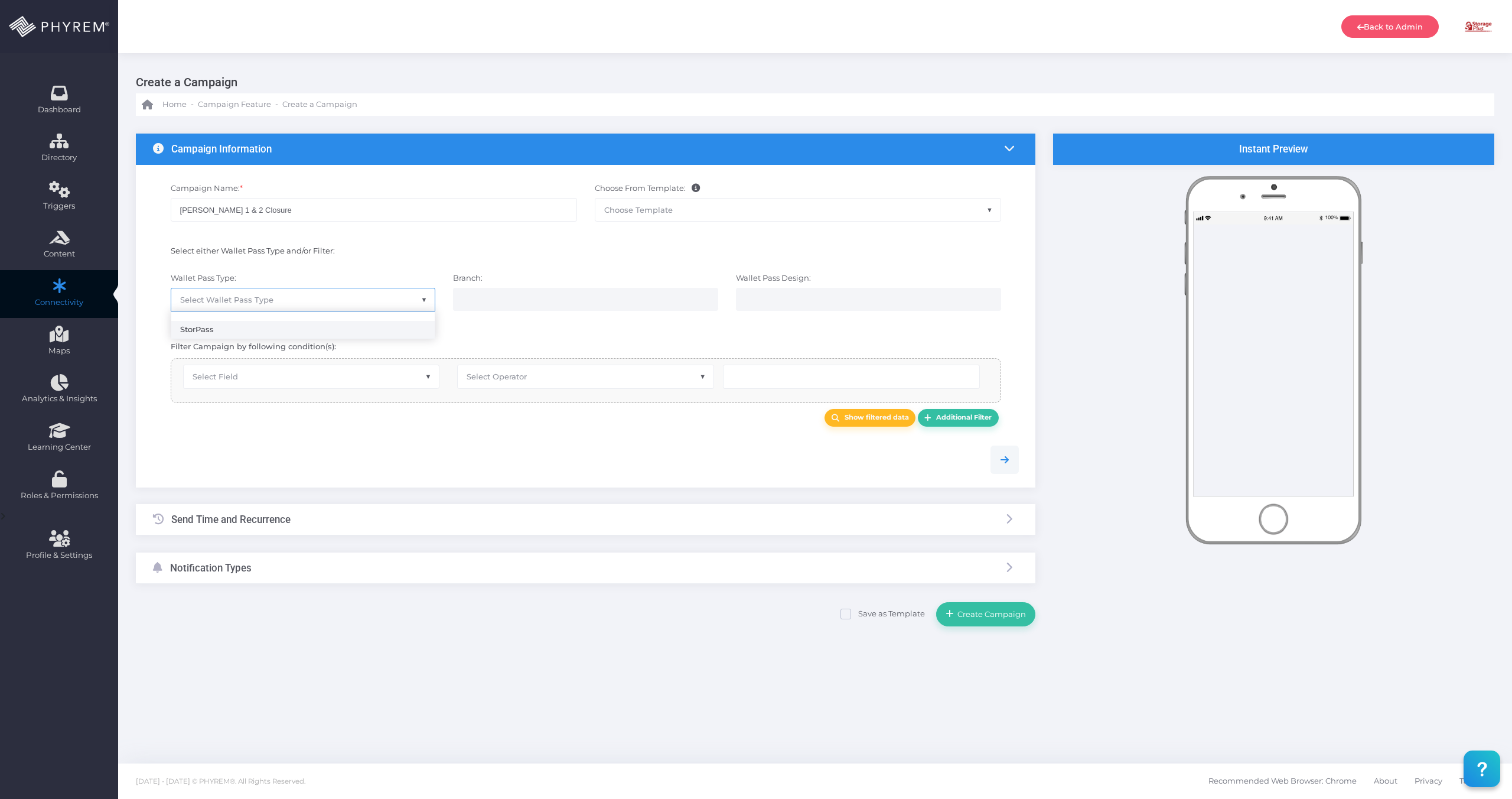
drag, startPoint x: 272, startPoint y: 334, endPoint x: 432, endPoint y: 299, distance: 163.8
select select "15"
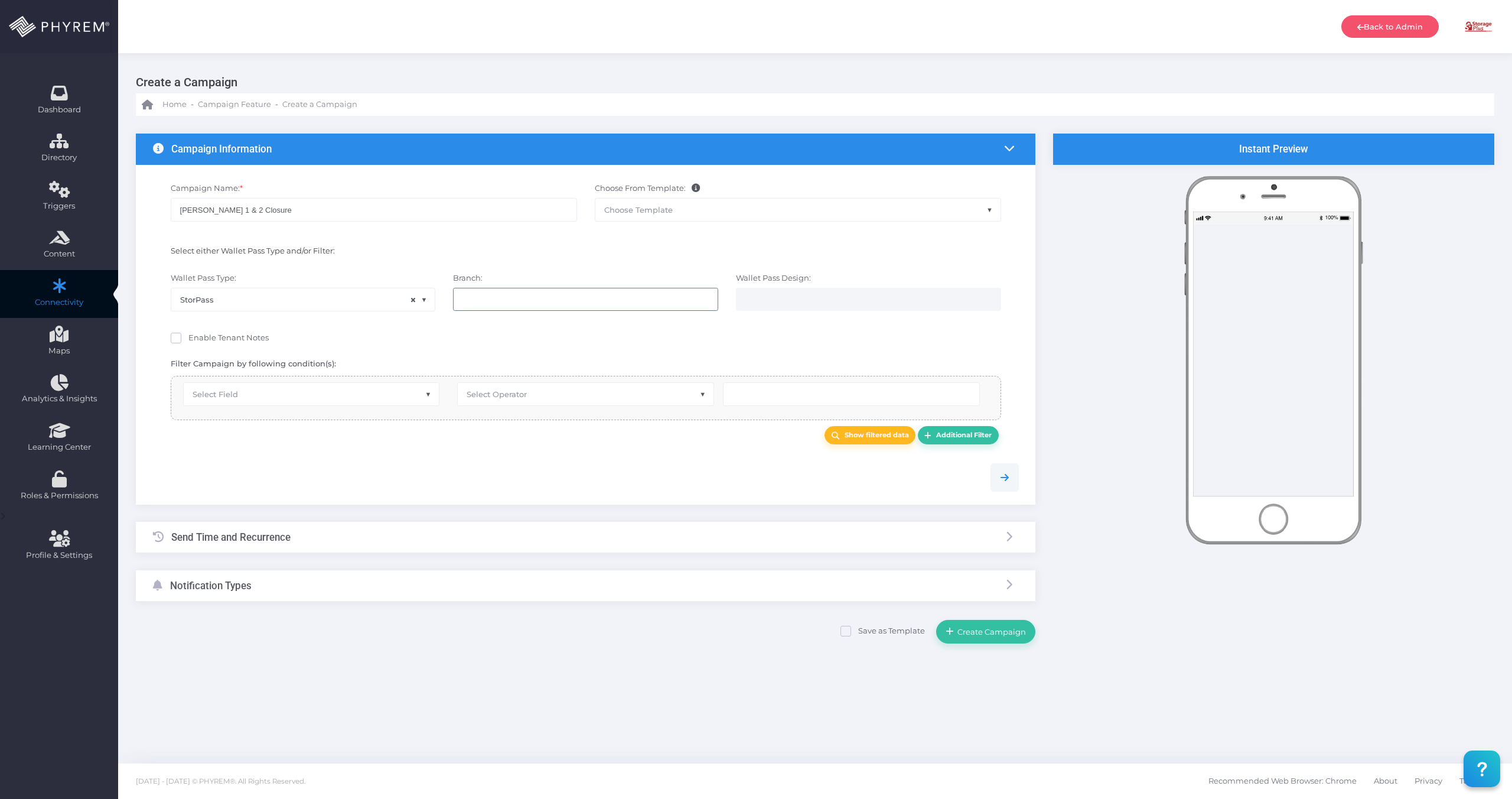
click at [481, 305] on li at bounding box center [508, 299] width 93 height 14
type input "s"
type input "dill"
select select "626"
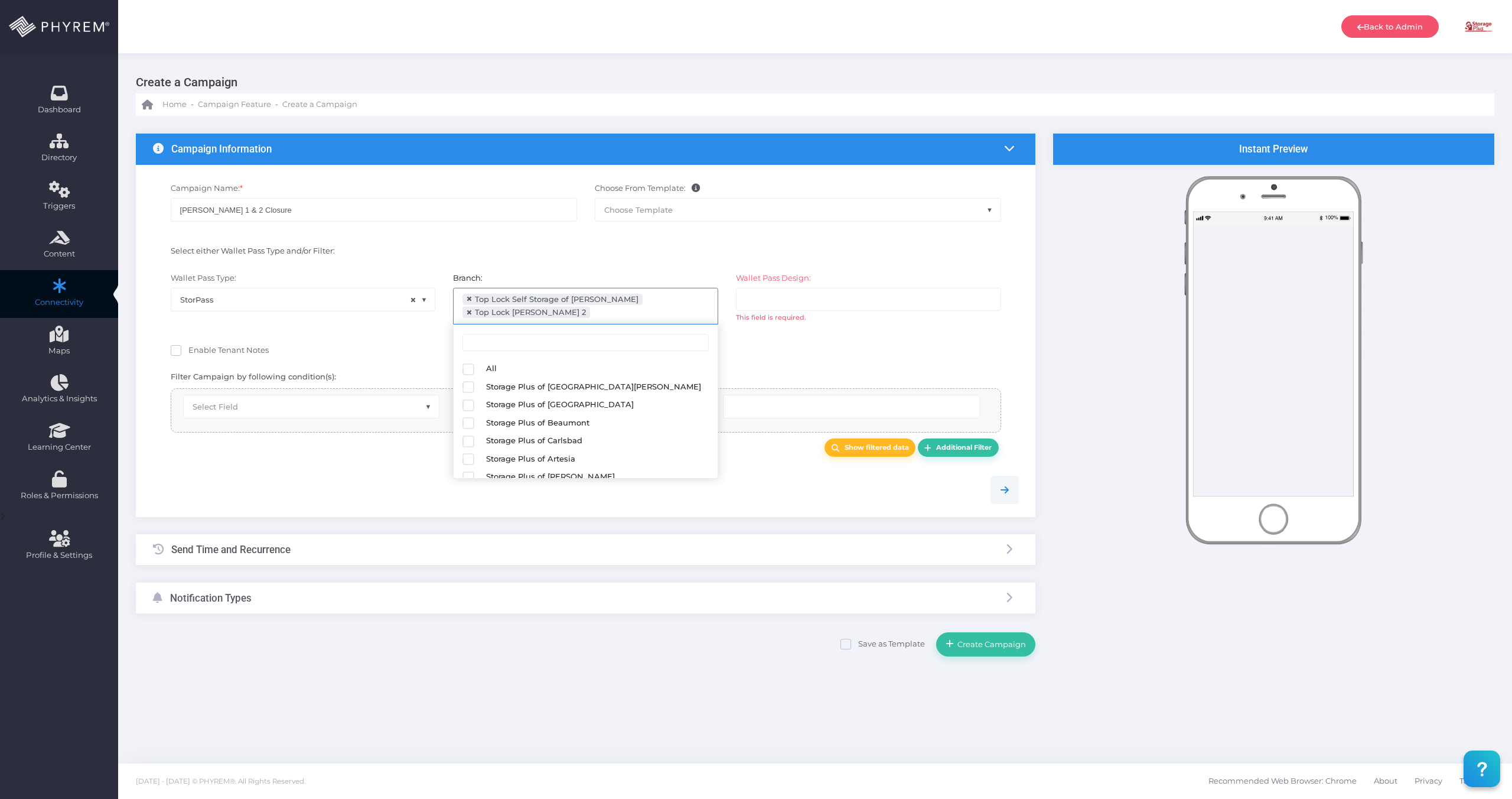
scroll to position [153, 0]
click at [793, 303] on input "search" at bounding box center [791, 299] width 93 height 9
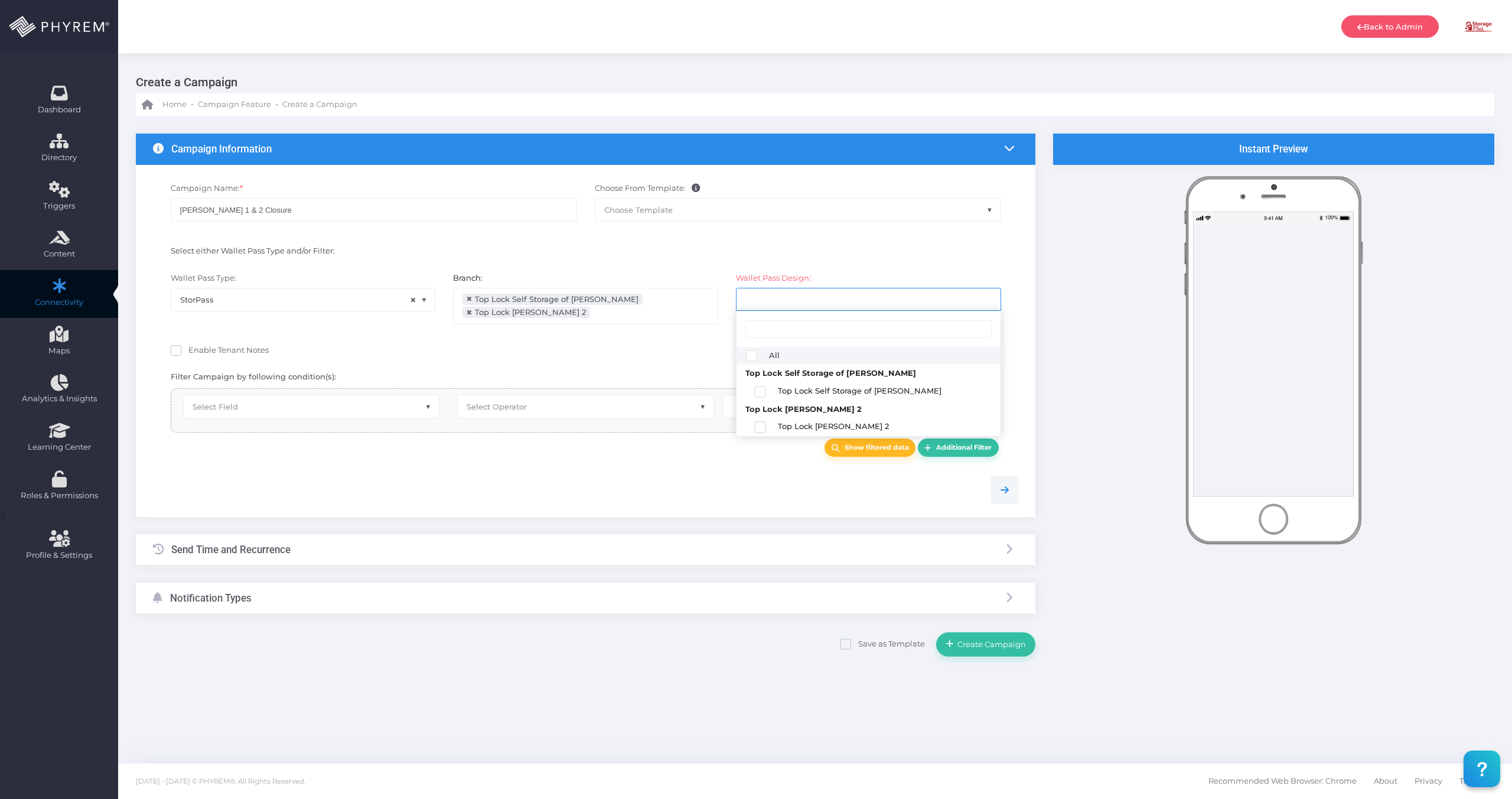
select select "2687"
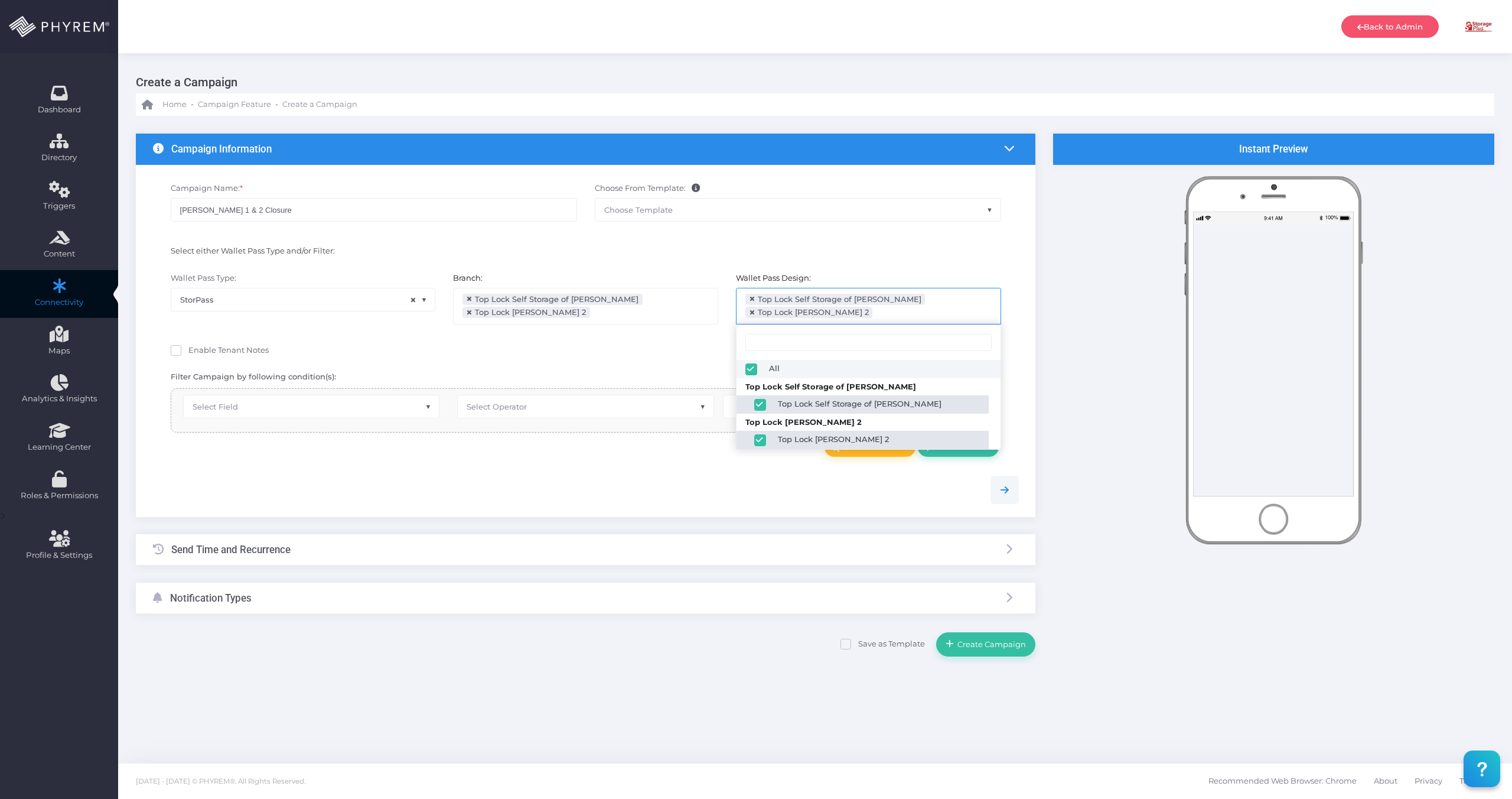
click at [565, 348] on div "Enable Tenant Notes" at bounding box center [585, 352] width 830 height 15
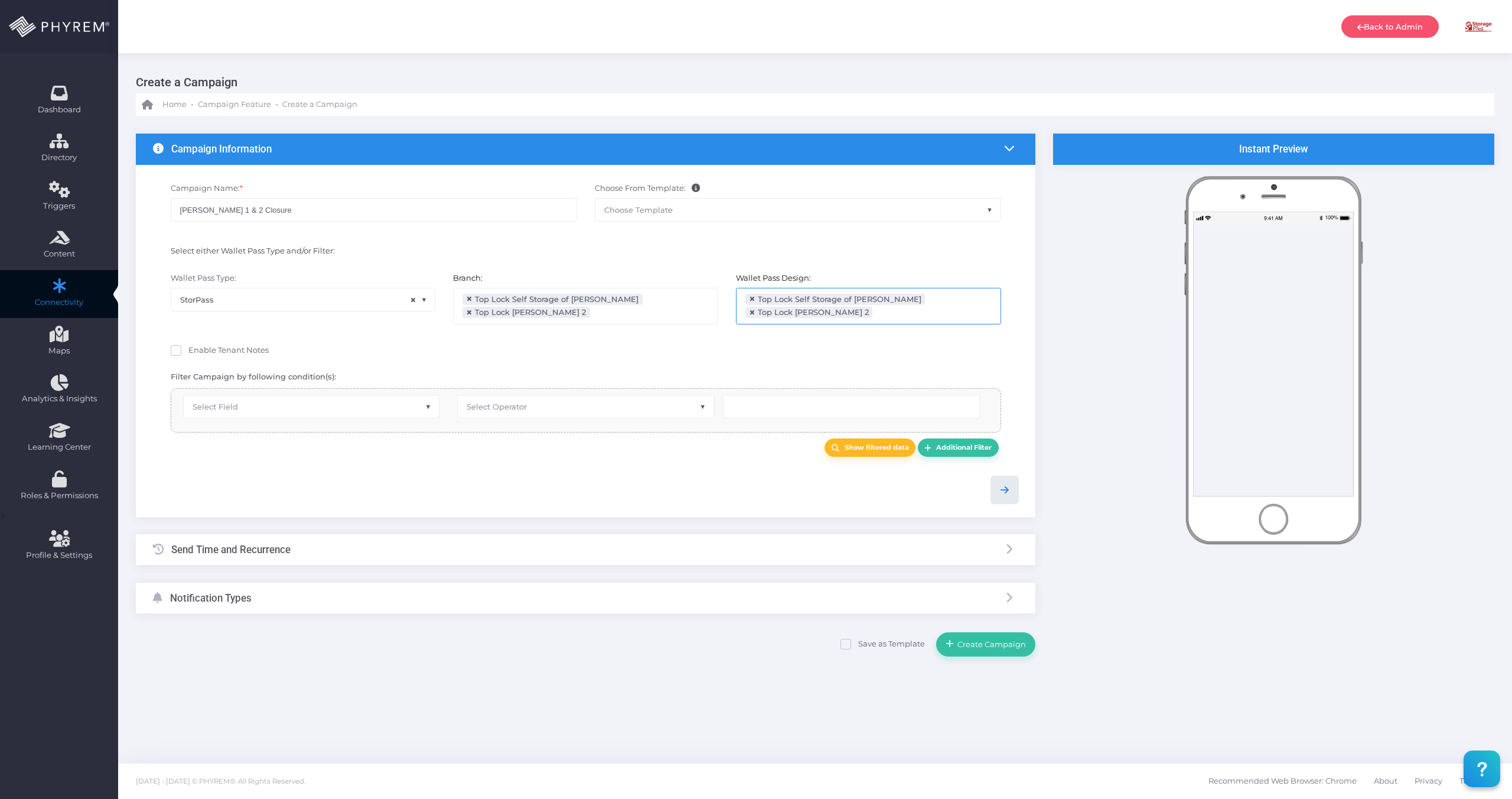
click at [995, 496] on link at bounding box center [1005, 490] width 28 height 28
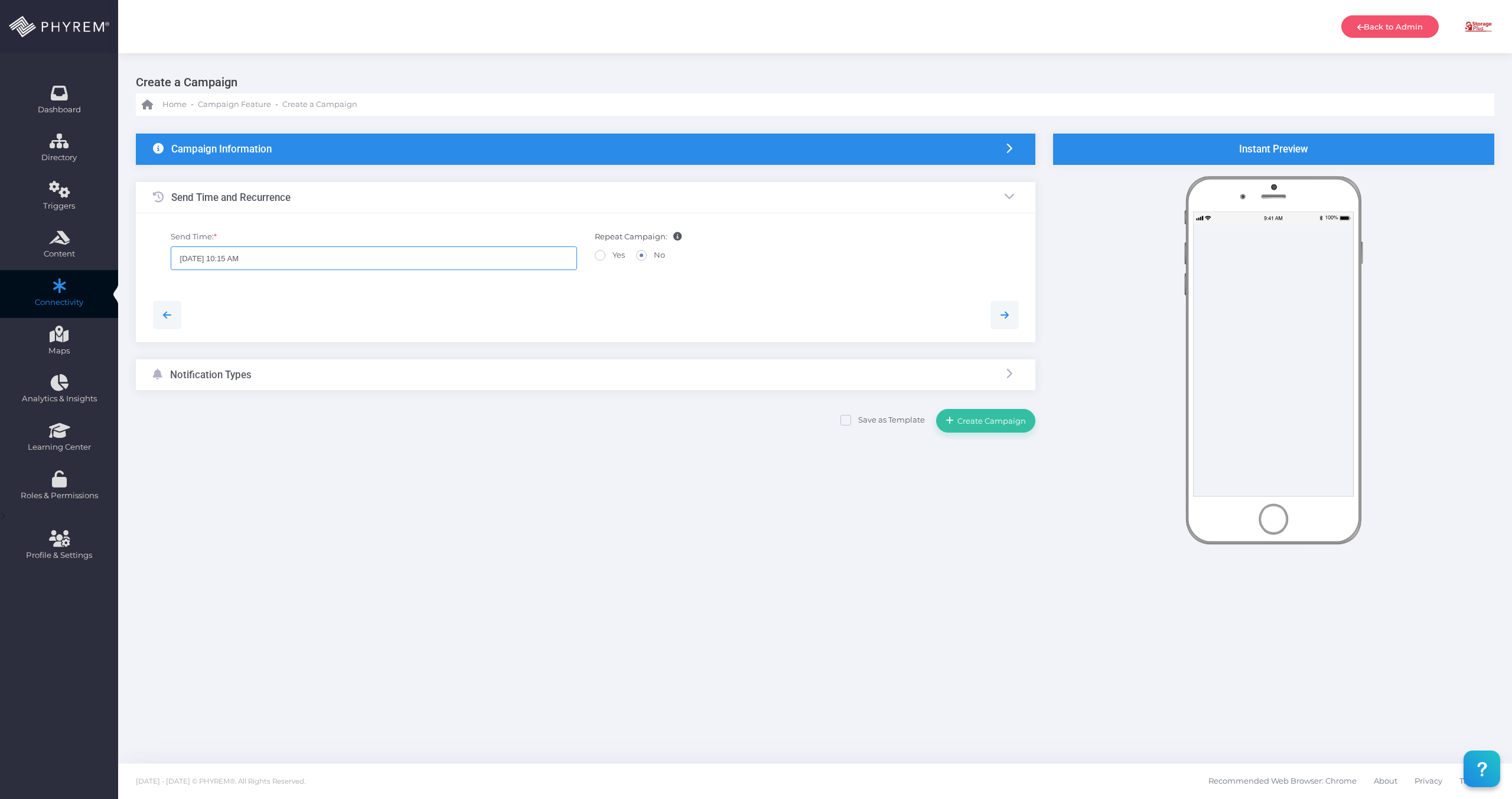
click at [308, 261] on input "08/11/2025 10:15 AM" at bounding box center [374, 258] width 406 height 23
type input "08/11/2025 10:30 AM"
click at [281, 518] on div at bounding box center [277, 514] width 12 height 19
click at [621, 276] on div "Repeat Campaign: Yes No" at bounding box center [798, 257] width 424 height 51
click at [1007, 321] on link at bounding box center [1005, 315] width 28 height 28
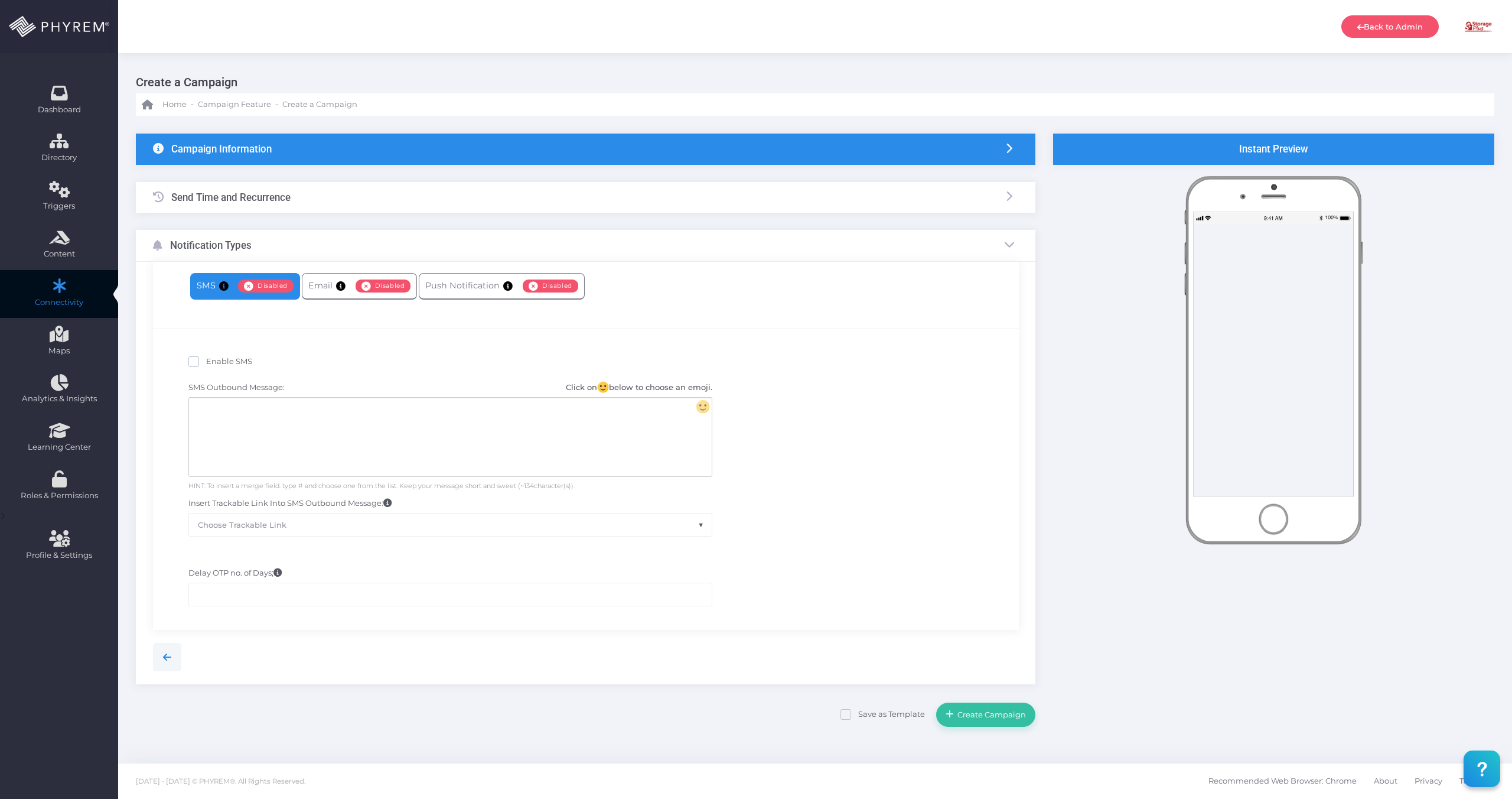
click at [195, 360] on span at bounding box center [193, 361] width 10 height 10
click at [206, 360] on input "Enable SMS" at bounding box center [210, 360] width 7 height 7
checkbox input "true"
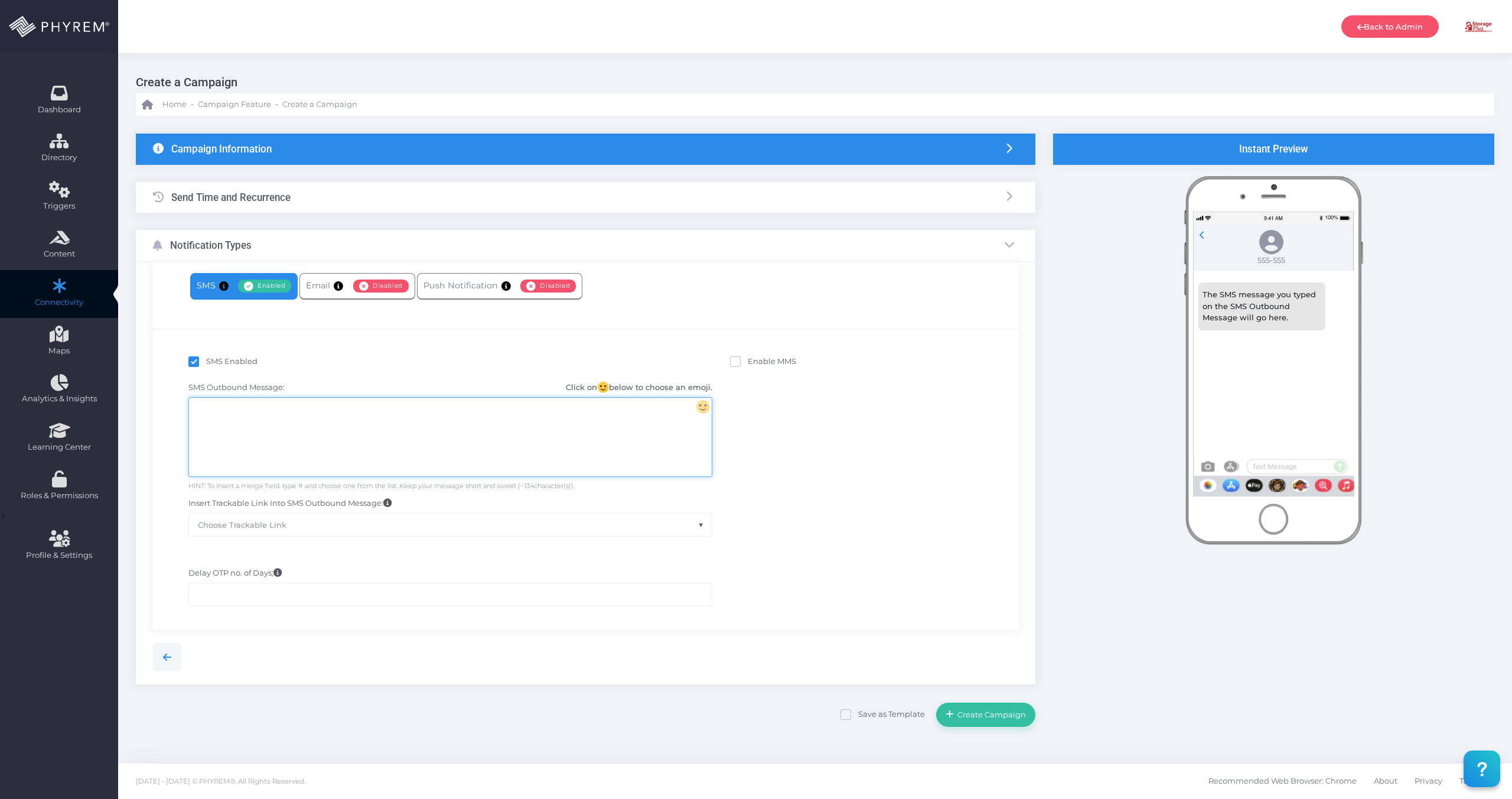
click at [333, 438] on div at bounding box center [450, 437] width 522 height 79
click at [292, 407] on div "Notice: The {facility name} office is closed today. For assistance, please call…" at bounding box center [450, 437] width 522 height 79
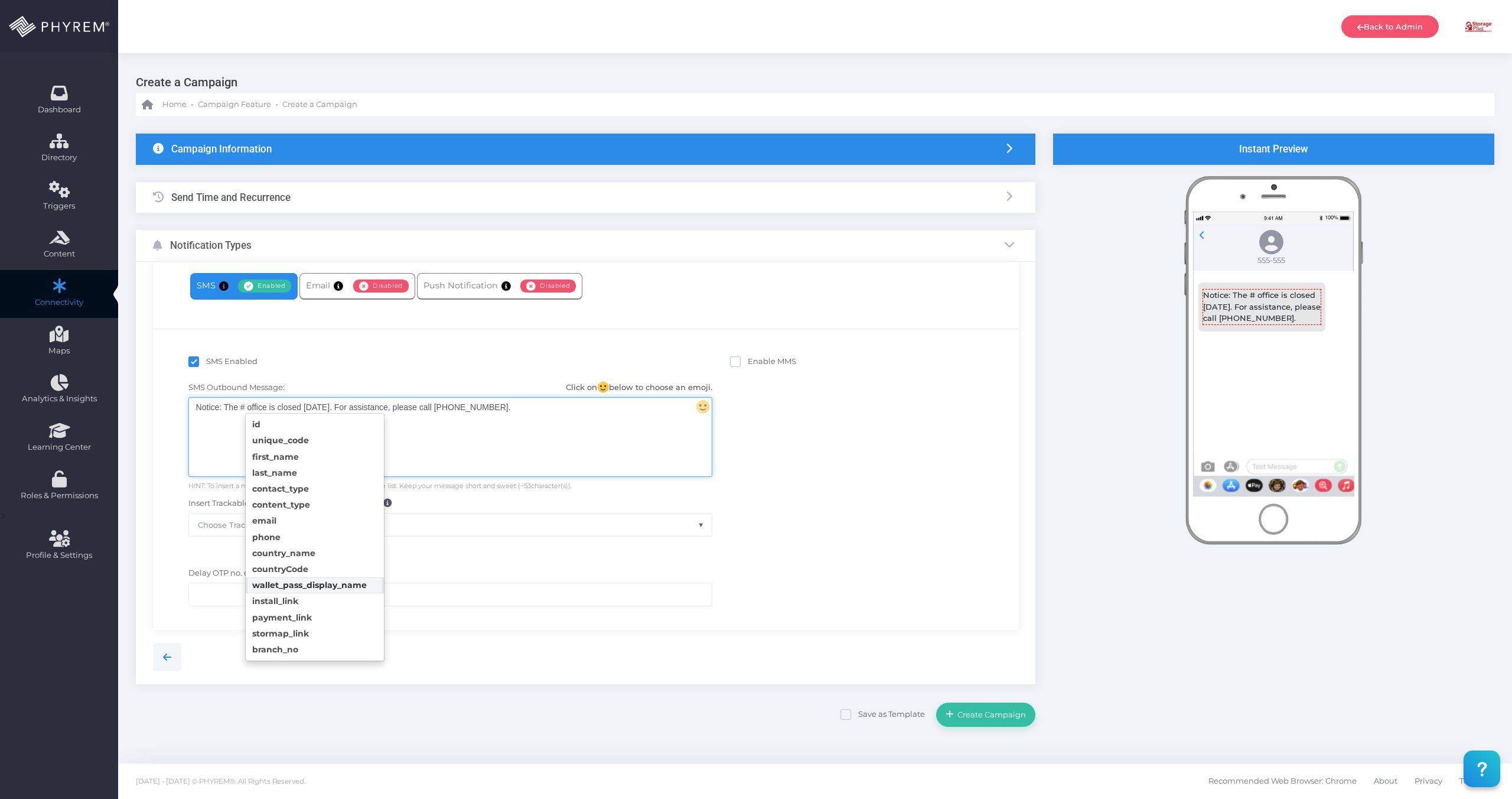
click at [344, 585] on body "Back to Admin Amanda Issac Amanda Issac amandai@storsuite.com Account ID: 4799 …" at bounding box center [756, 399] width 1512 height 799
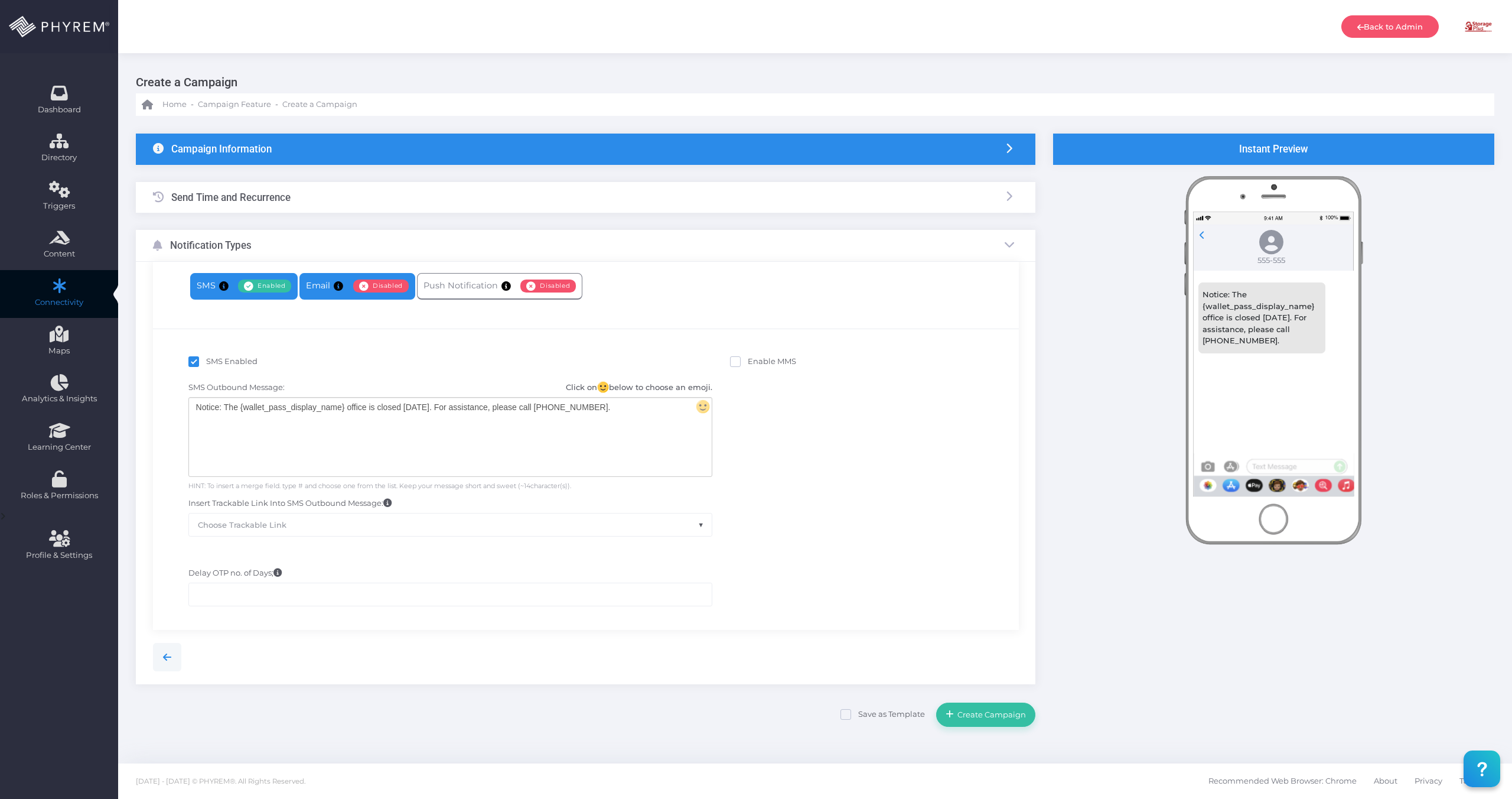
click at [325, 289] on link "Email Enabled Disabled" at bounding box center [357, 287] width 115 height 26
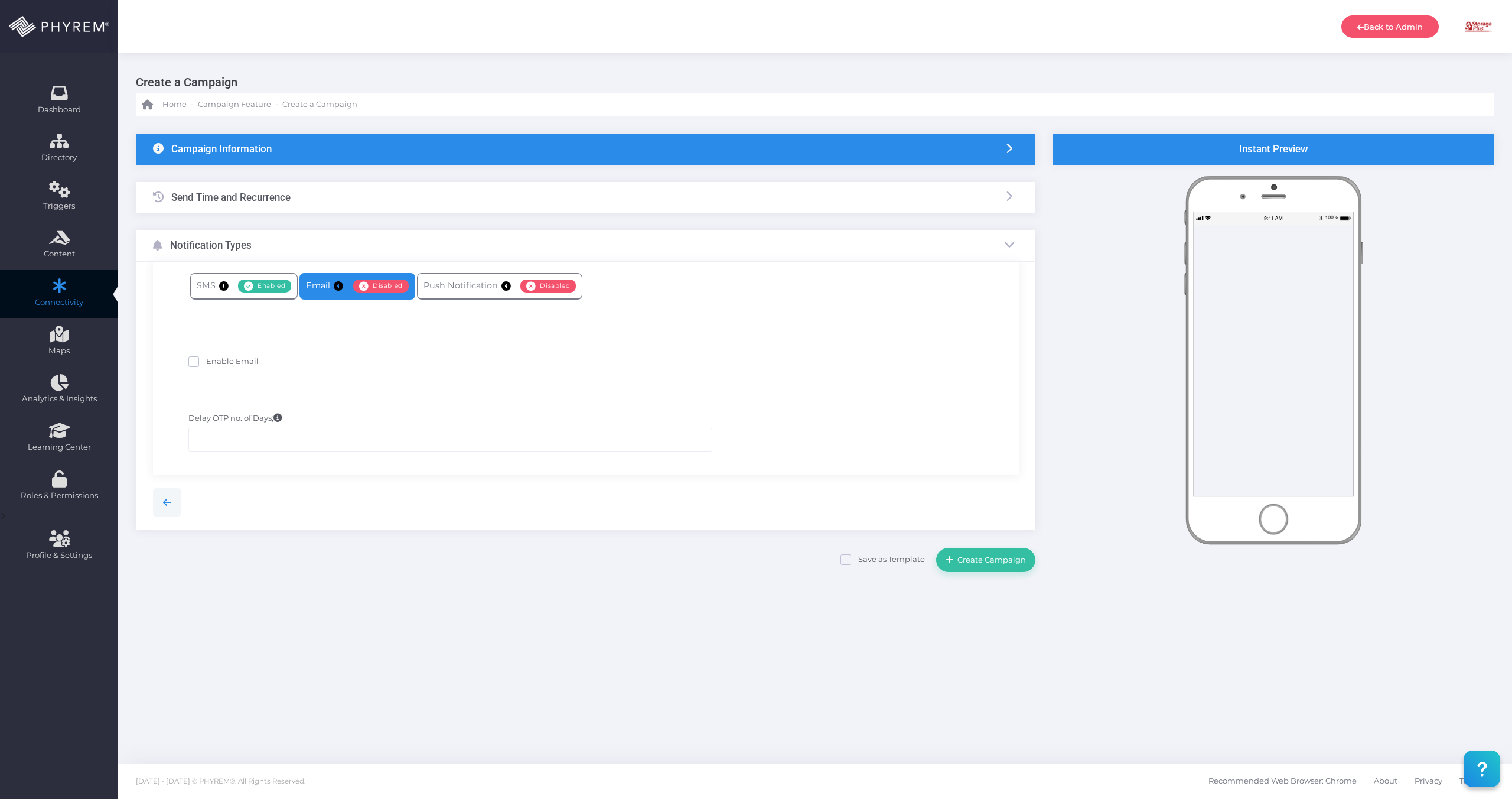
click at [217, 356] on label "Enable Email" at bounding box center [223, 362] width 70 height 12
click at [213, 356] on input "Enable Email" at bounding box center [210, 360] width 7 height 7
checkbox input "true"
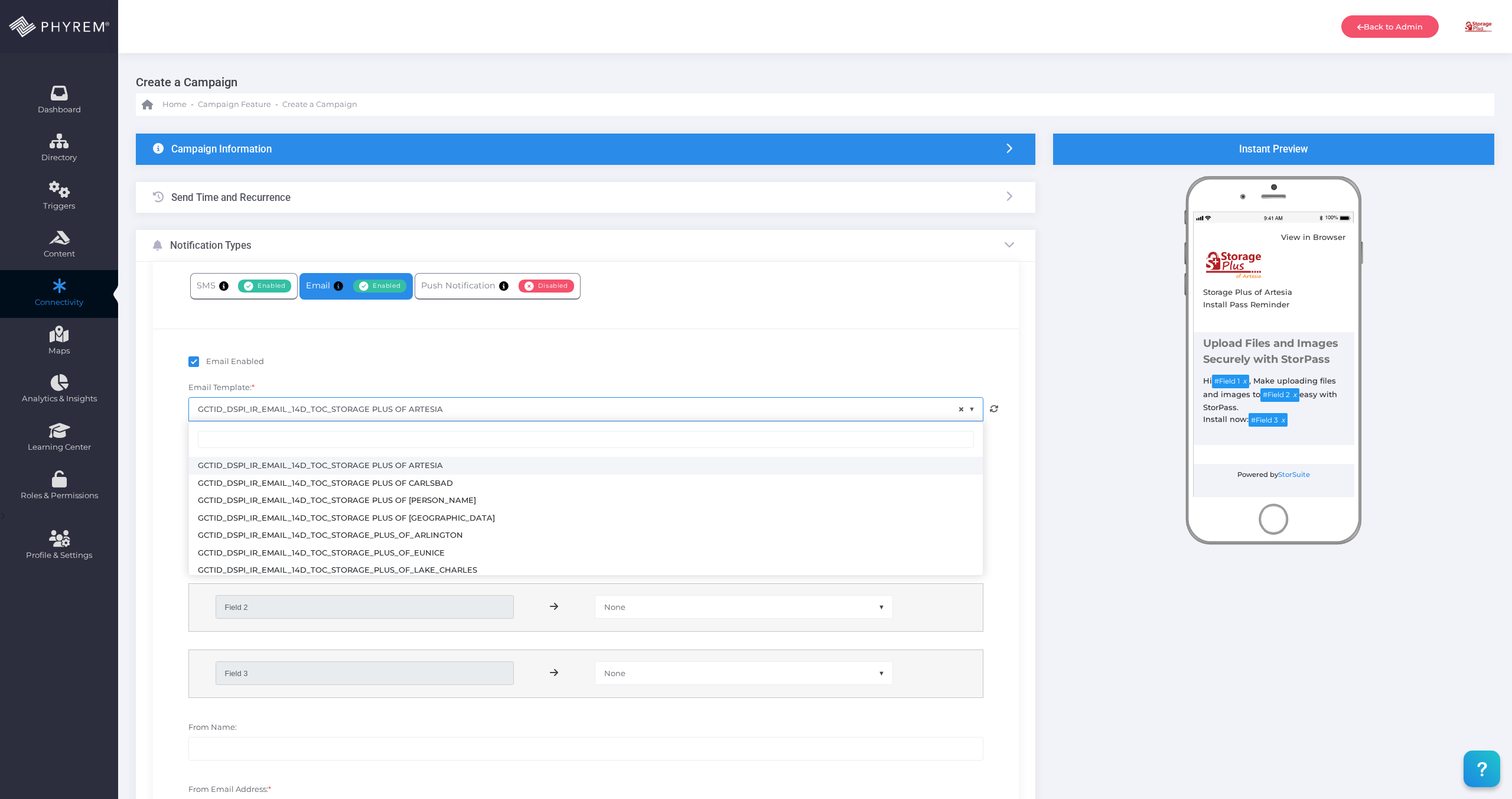
click at [350, 414] on span "× GCTID_DSPI_IR_EMAIL_14D_TOC_STORAGE PLUS OF ARTESIA" at bounding box center [586, 409] width 794 height 22
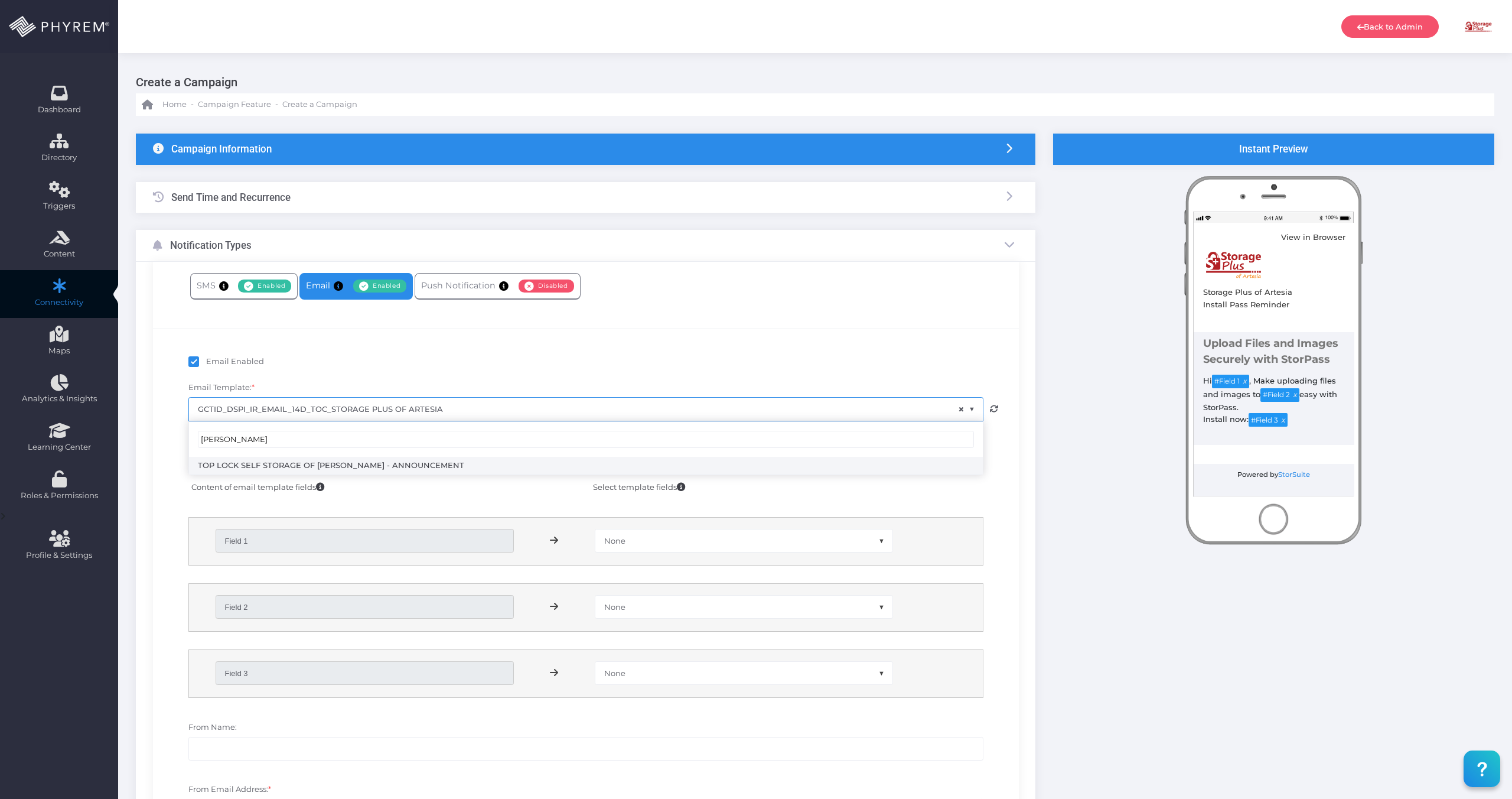
type input "dill"
select select "3704"
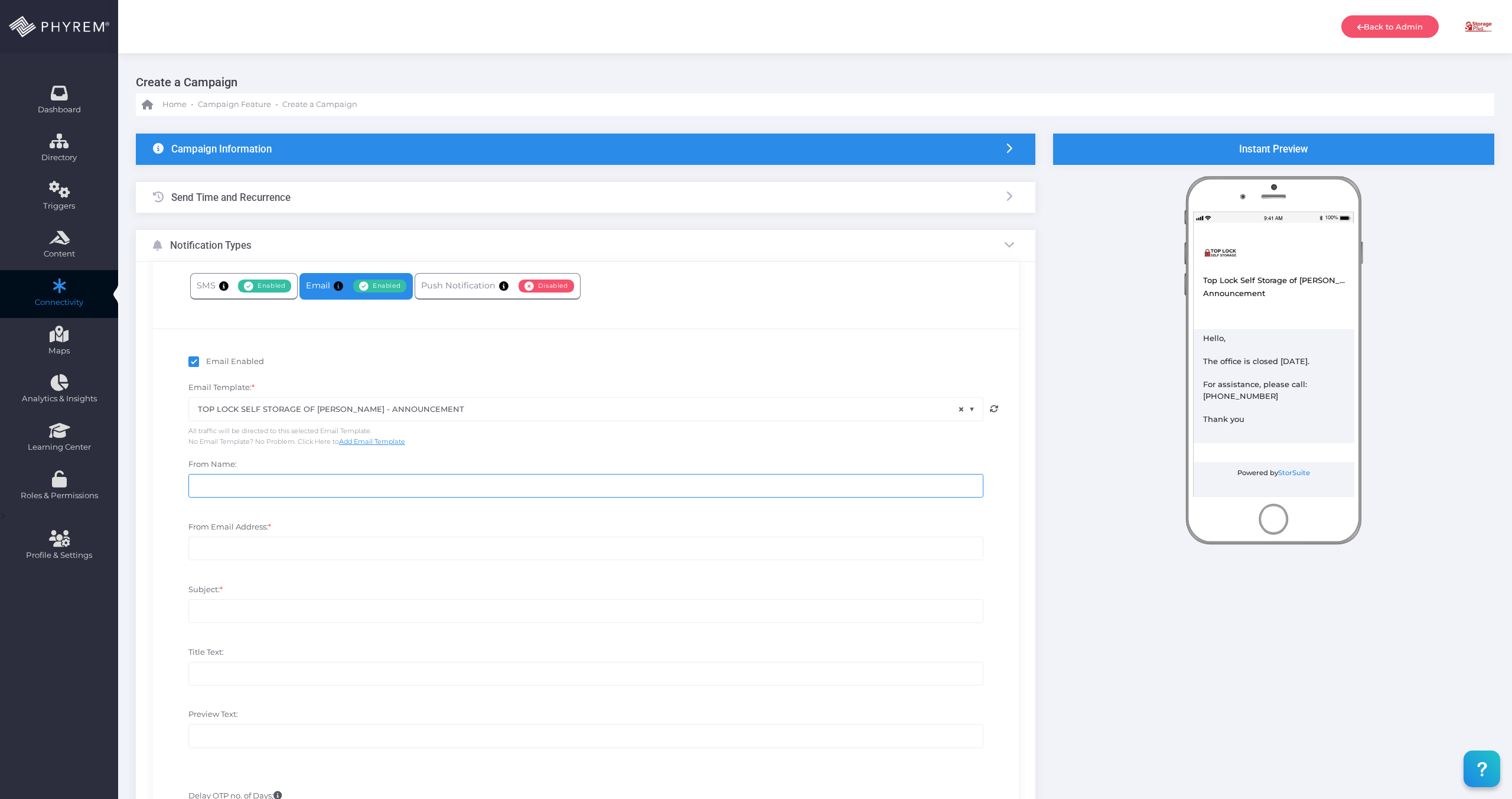
click at [385, 480] on input "From Name:" at bounding box center [585, 485] width 795 height 23
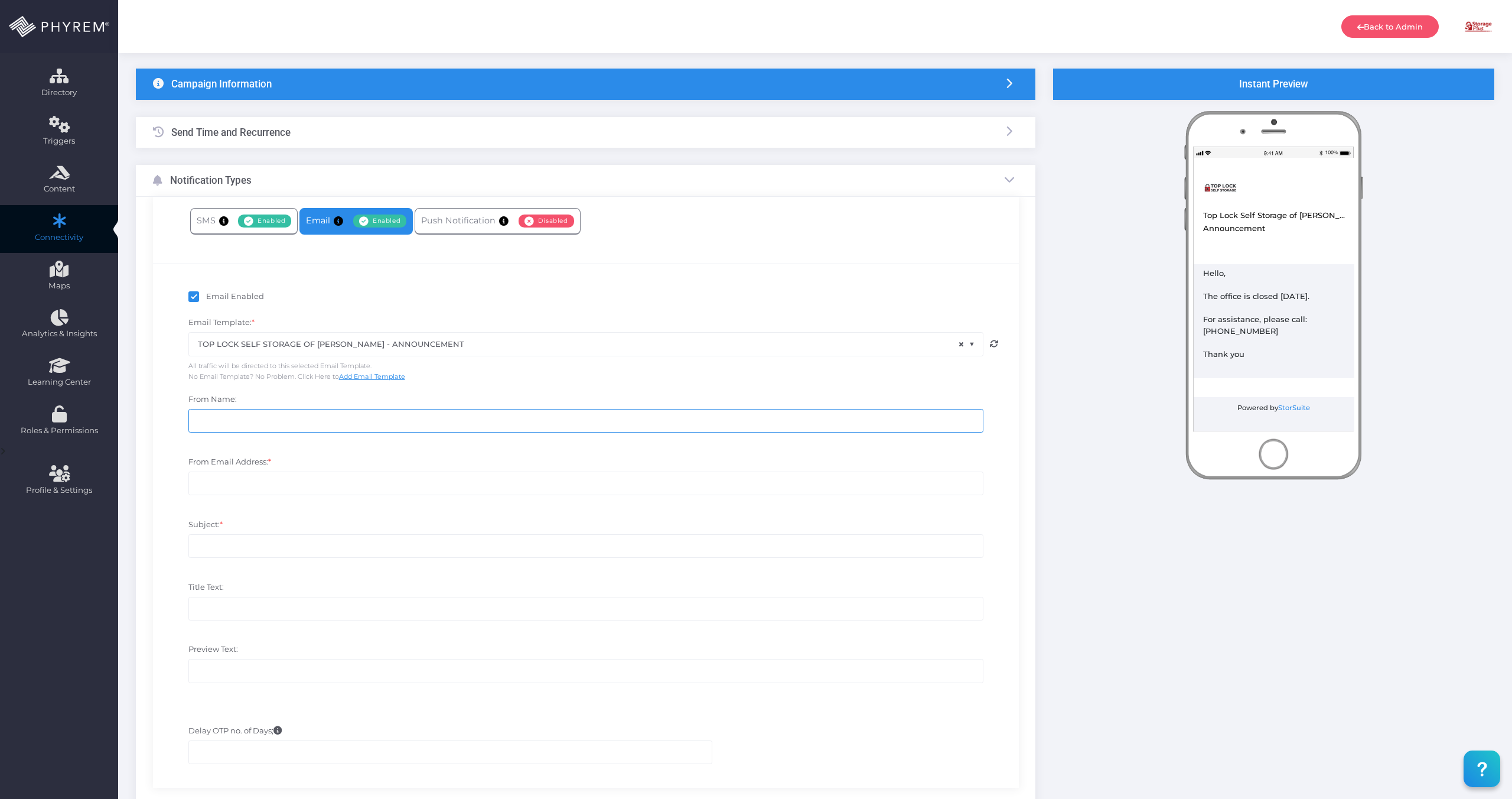
scroll to position [66, 0]
click at [382, 483] on input "From Email Address: *" at bounding box center [585, 482] width 795 height 23
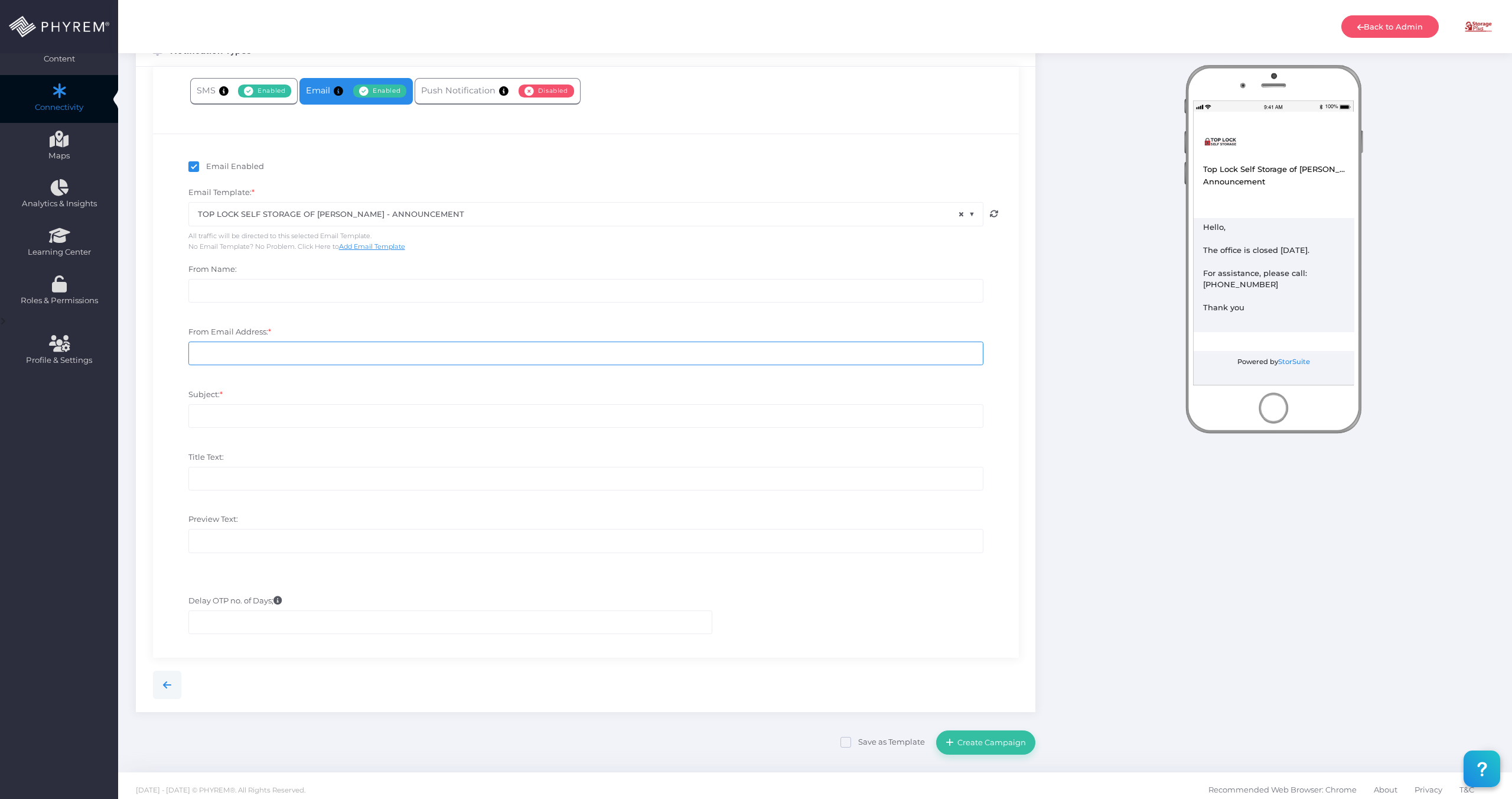
scroll to position [196, 0]
click at [230, 403] on div "Subject: *" at bounding box center [586, 414] width 813 height 51
click at [231, 416] on input "Subject: *" at bounding box center [585, 415] width 795 height 23
type input "#"
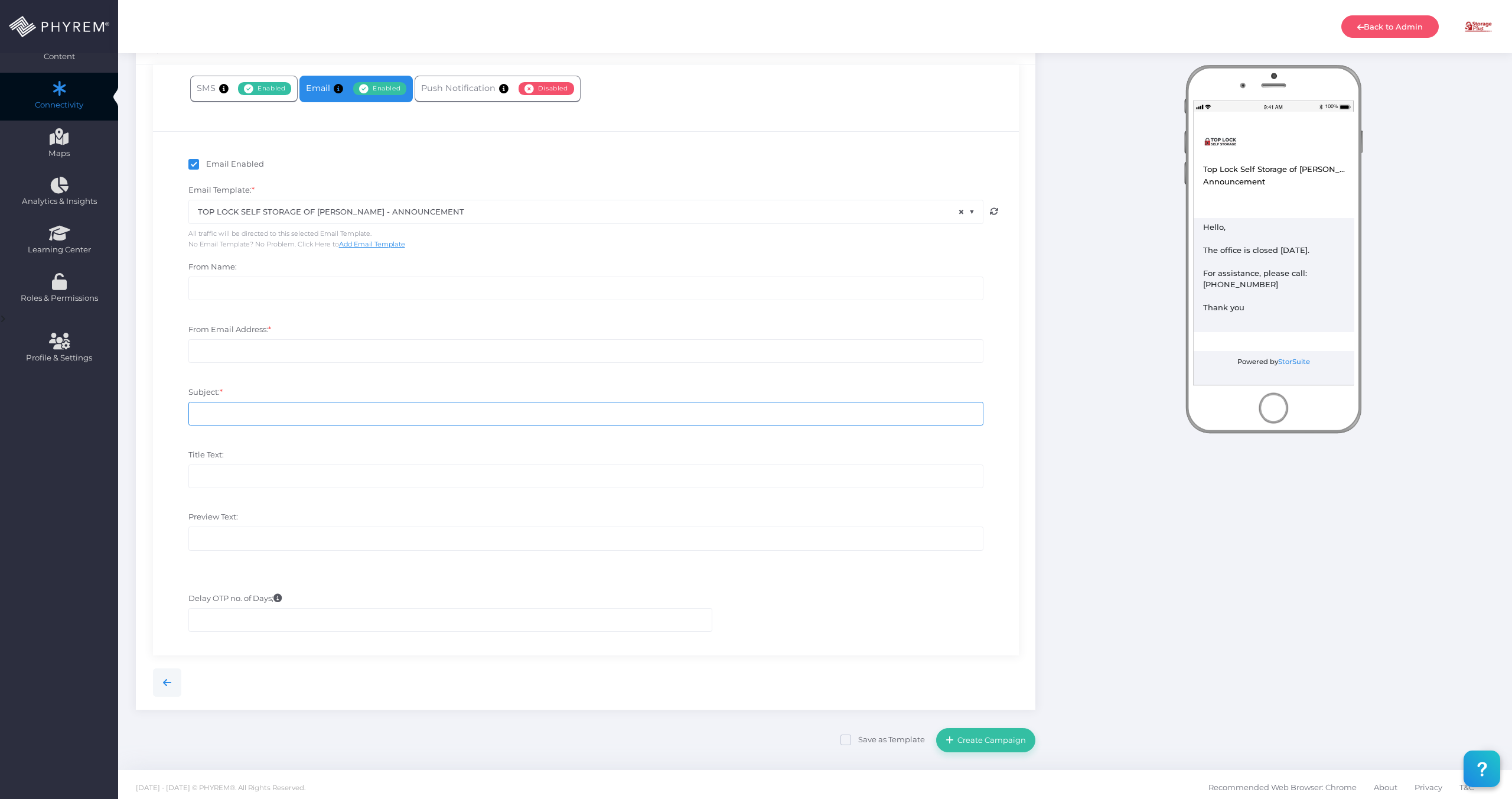
paste input "Office Closed Today"
type input "Office Closed Today"
click at [330, 450] on div "Title Text:" at bounding box center [586, 475] width 813 height 51
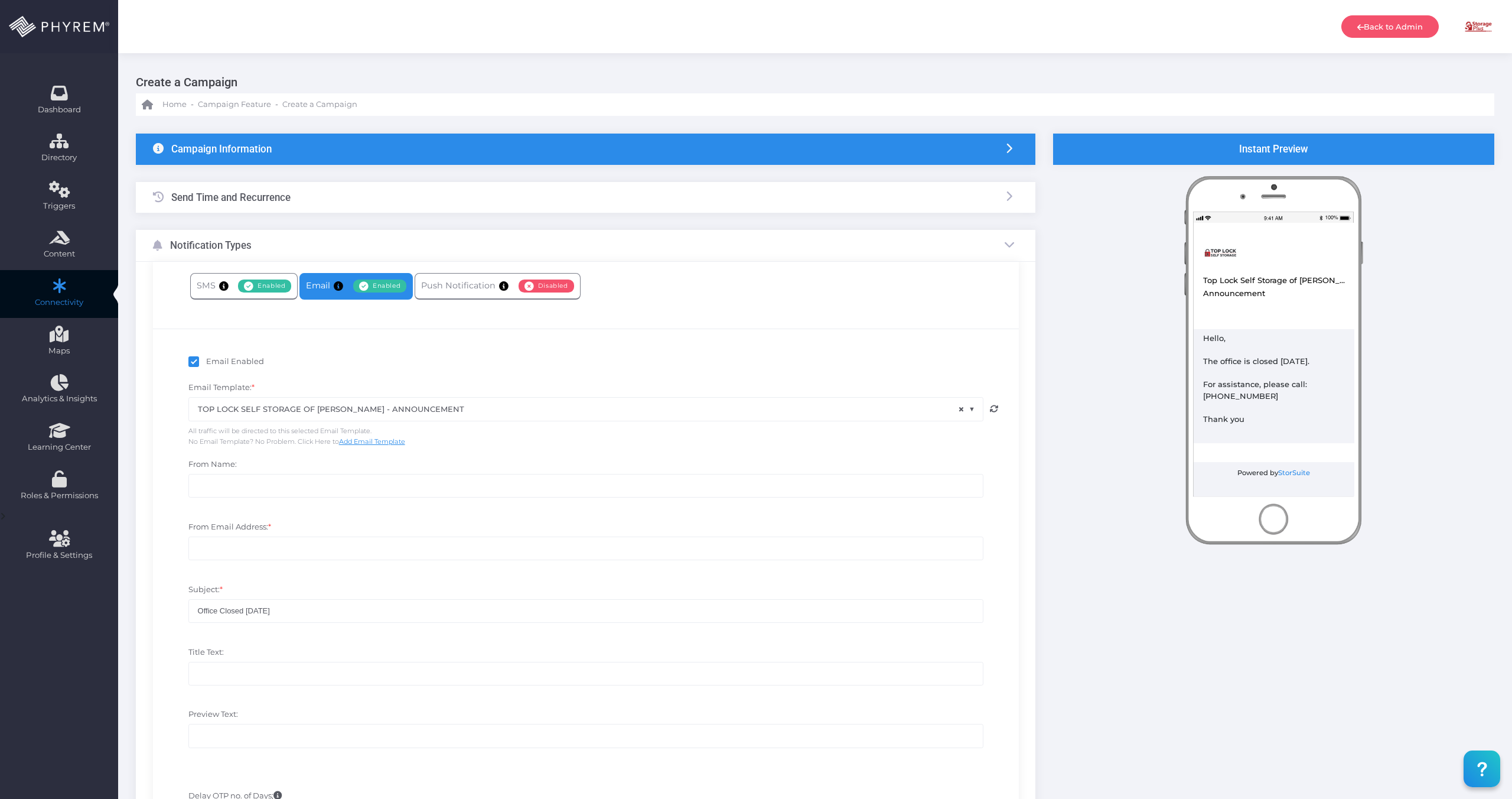
click at [301, 137] on div "Campaign Information" at bounding box center [585, 149] width 900 height 31
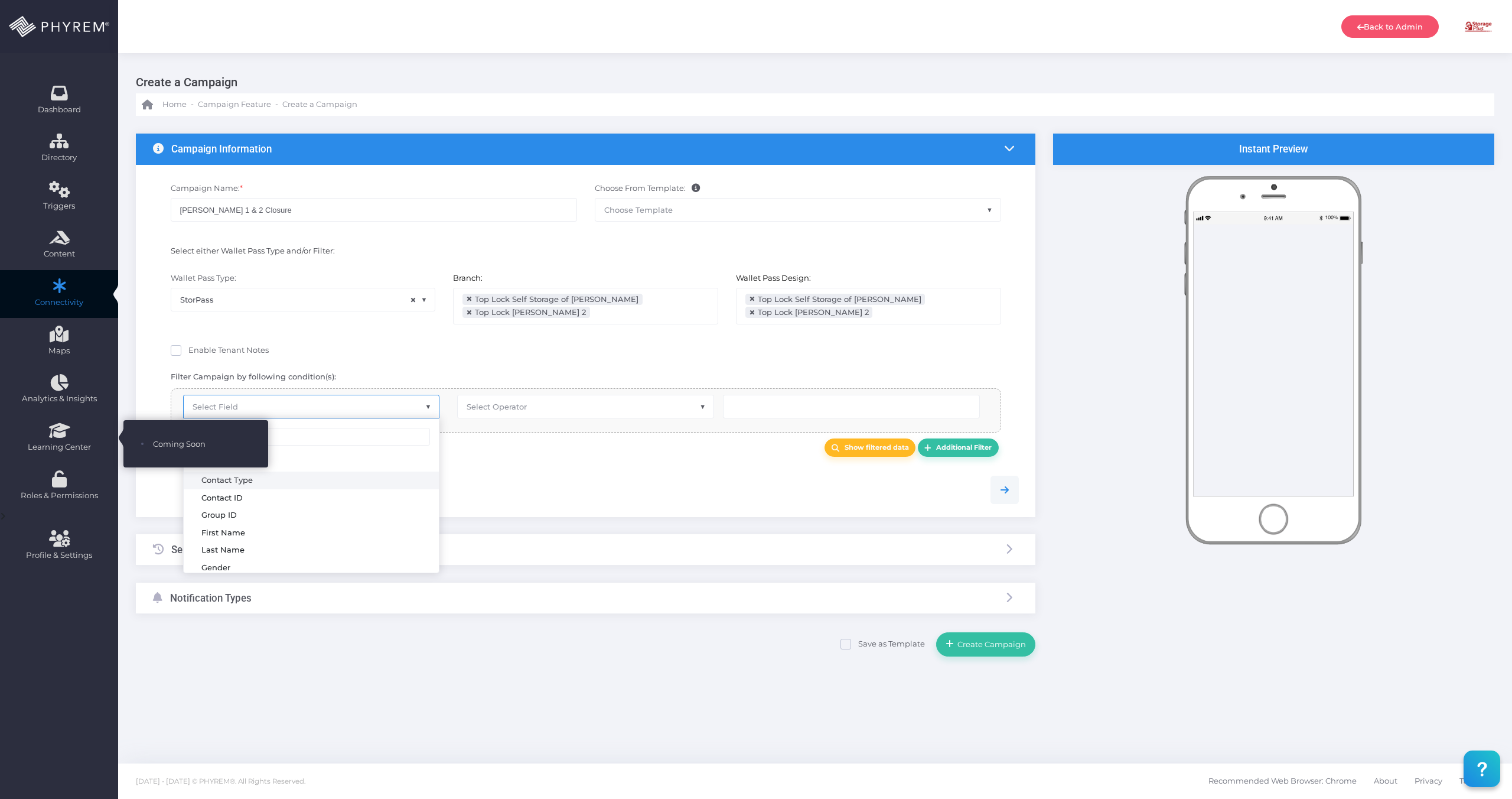
click at [342, 408] on span "Select Field" at bounding box center [311, 407] width 256 height 22
type input "w"
type input "pass"
select select "pr_wallet_pass.pass_status"
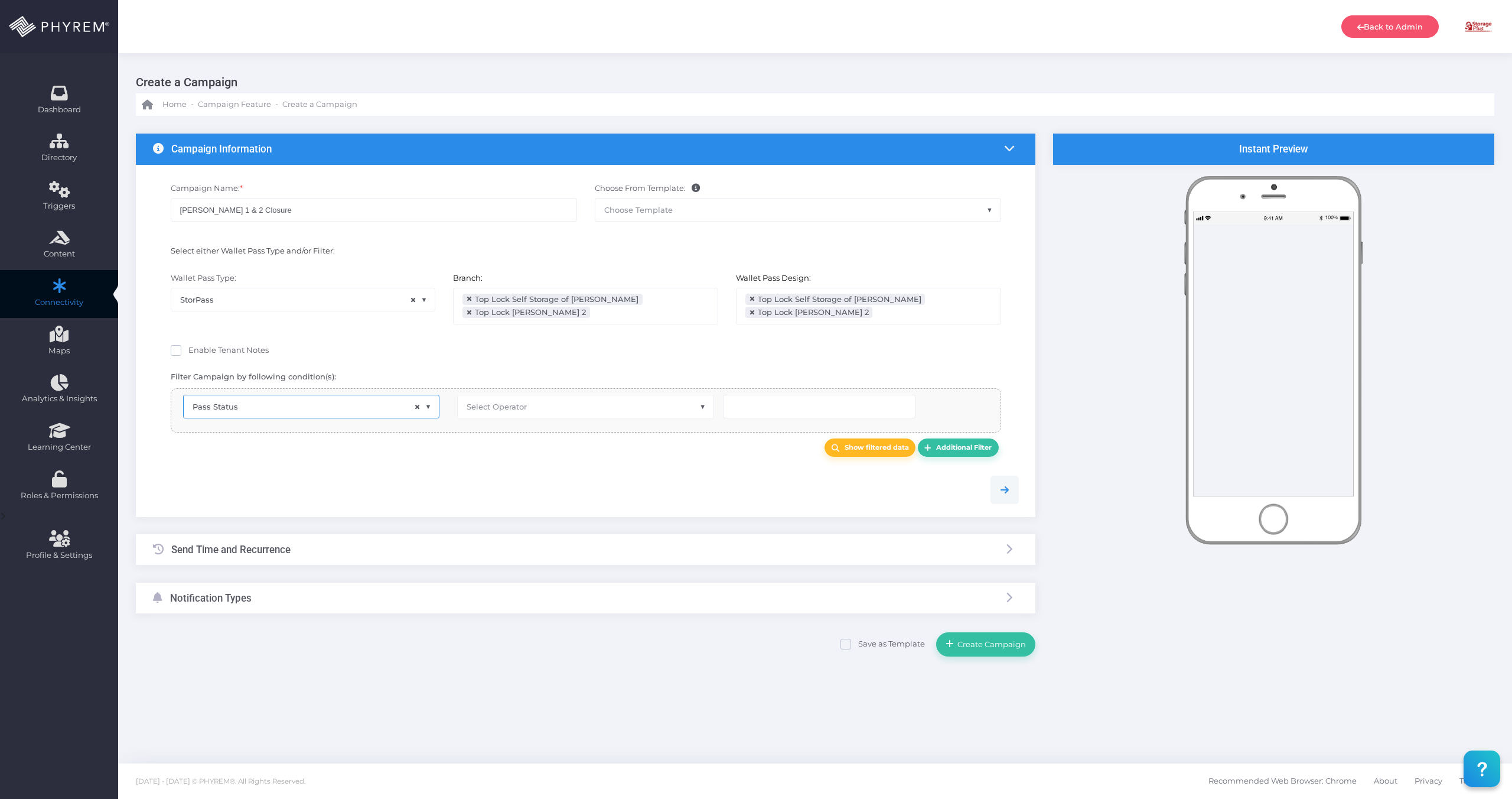
select select
type input "Move"
select select "pr_wallet_users.voided"
click at [619, 409] on span "Select Operator" at bounding box center [585, 407] width 256 height 22
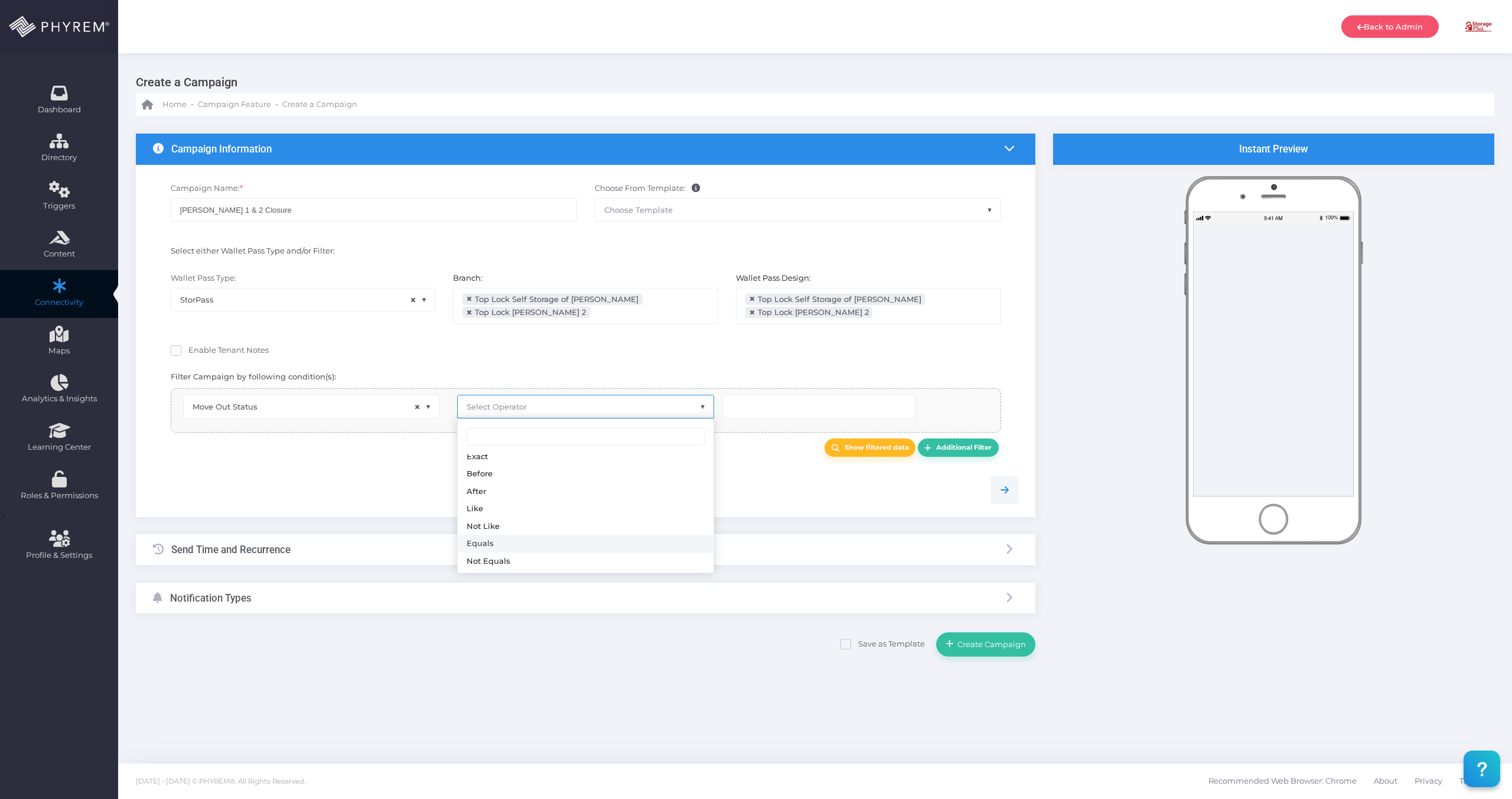
drag, startPoint x: 494, startPoint y: 548, endPoint x: 503, endPoint y: 545, distance: 9.5
select select "equals"
click at [798, 403] on input "text" at bounding box center [819, 406] width 193 height 23
type input "0"
click at [726, 484] on div at bounding box center [586, 490] width 884 height 28
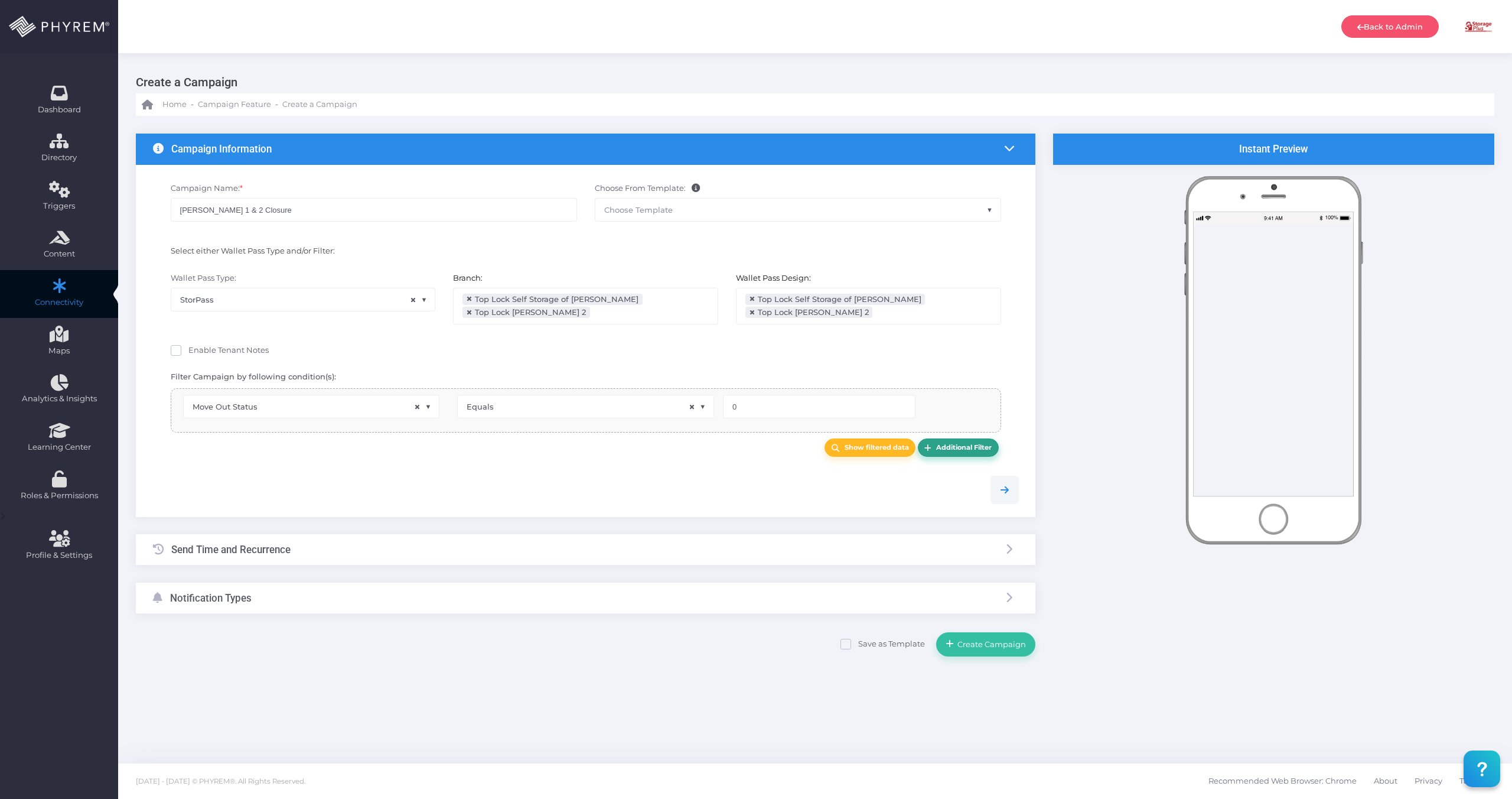
click at [957, 442] on link "Additional Filter" at bounding box center [959, 448] width 81 height 19
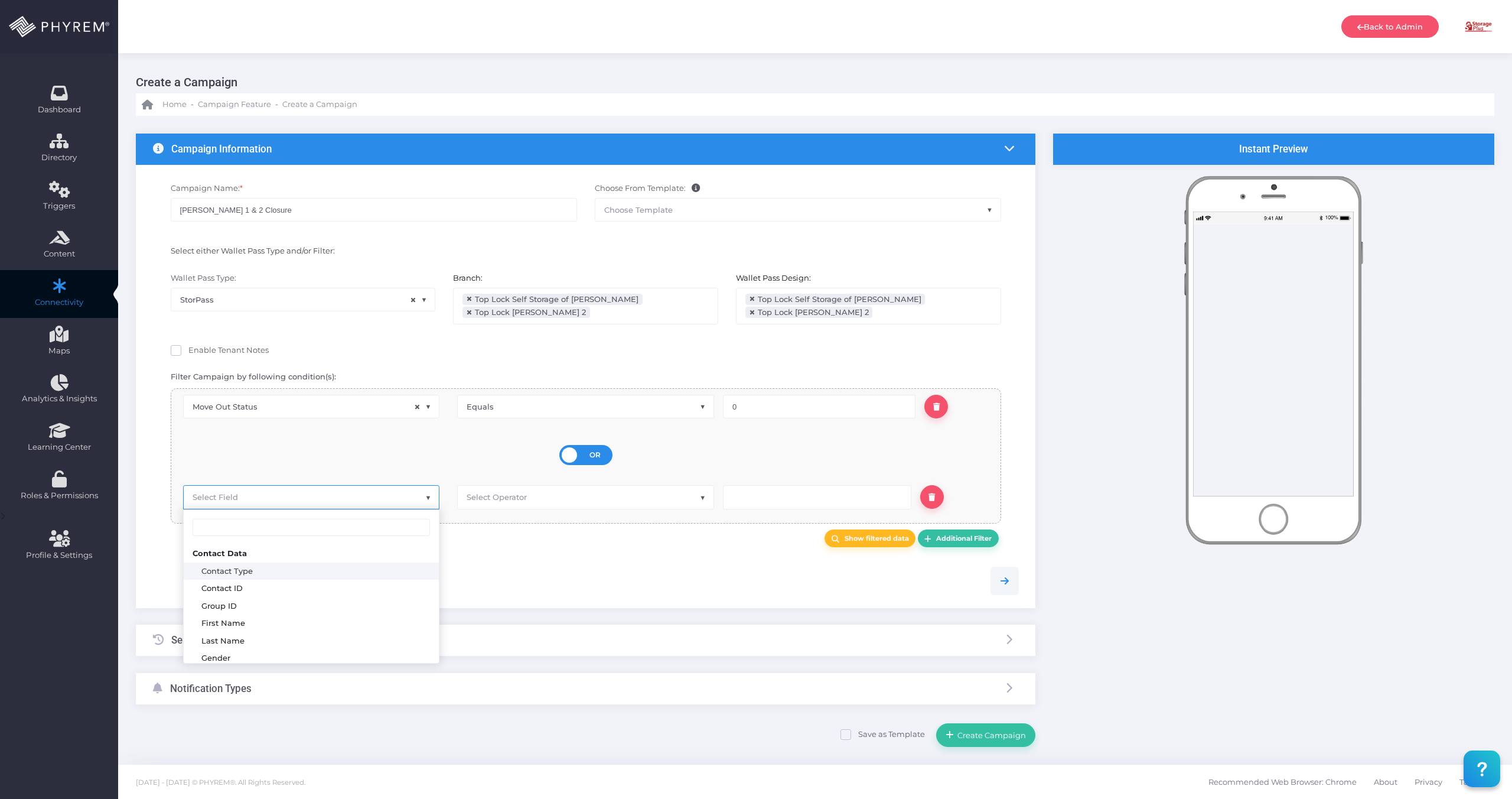
click at [301, 501] on span "Select Field" at bounding box center [311, 497] width 256 height 22
type input "pass"
select select "pr_wallet_pass.pass_status"
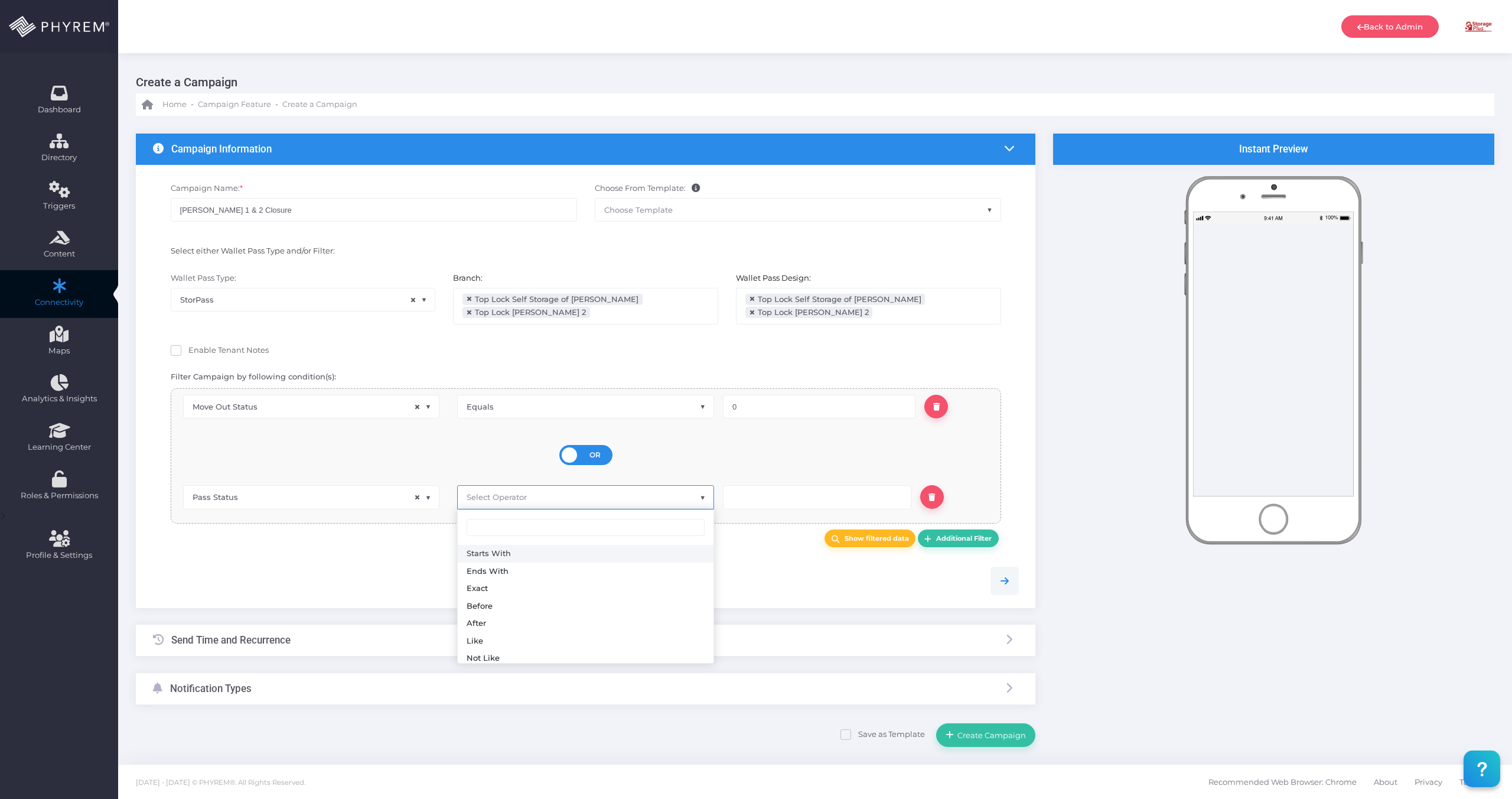
click at [546, 495] on span "Select Operator" at bounding box center [585, 497] width 256 height 22
drag, startPoint x: 510, startPoint y: 639, endPoint x: 562, endPoint y: 606, distance: 61.6
select select "equals"
click at [793, 493] on input "text" at bounding box center [816, 496] width 188 height 23
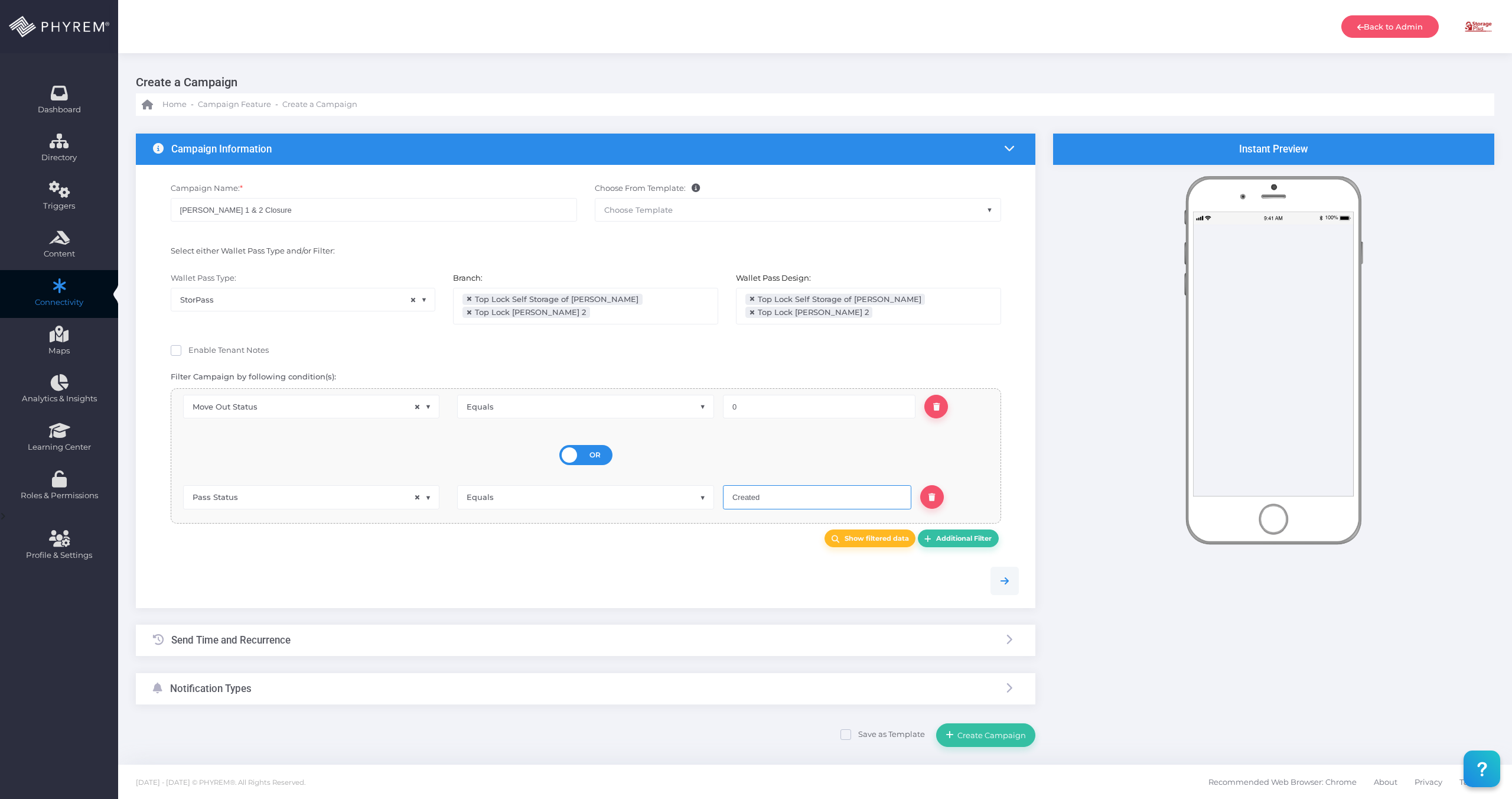
type input "Created"
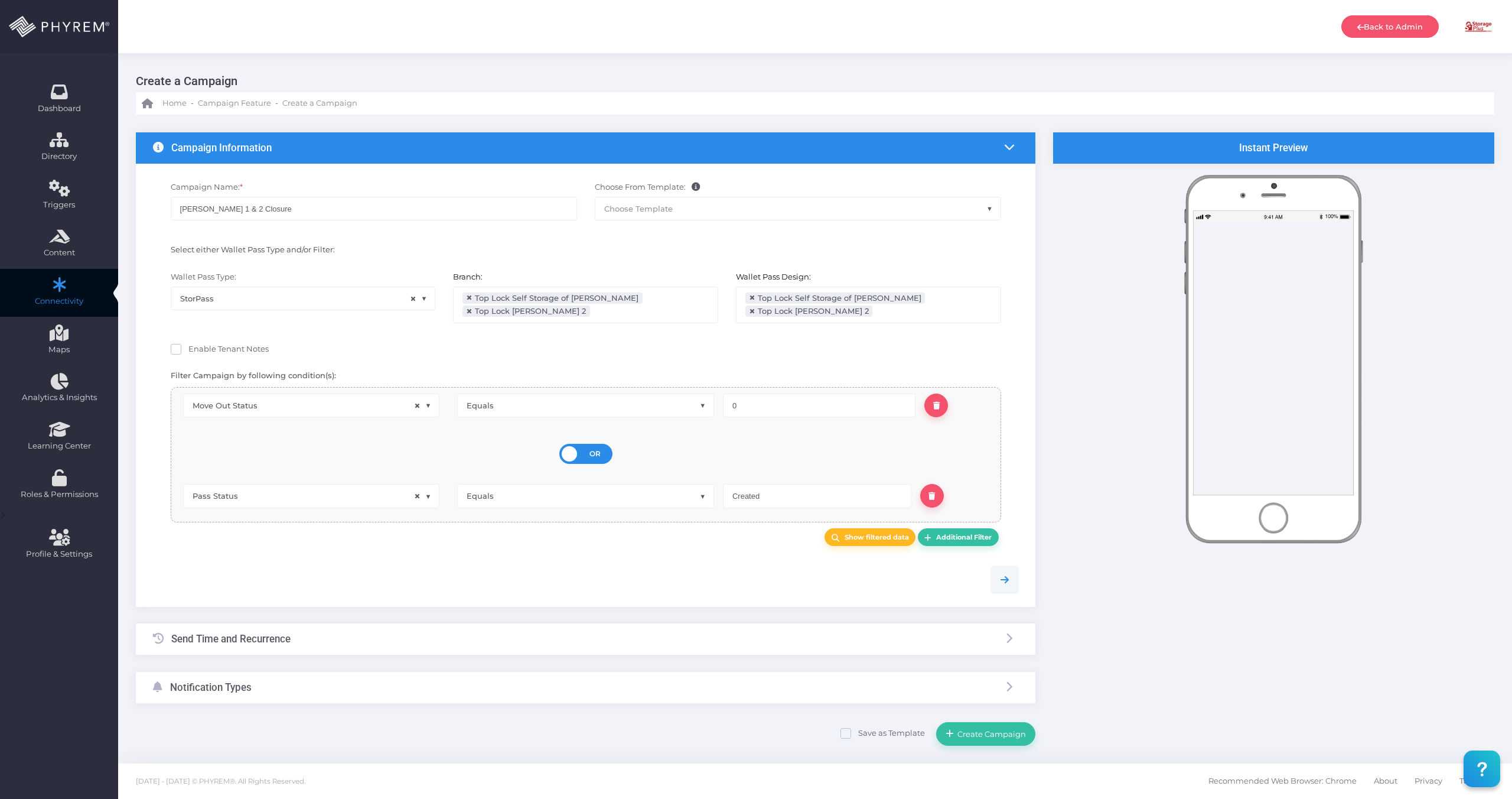
click at [599, 571] on div at bounding box center [586, 580] width 884 height 28
click at [298, 689] on div "Notification Types" at bounding box center [585, 687] width 900 height 31
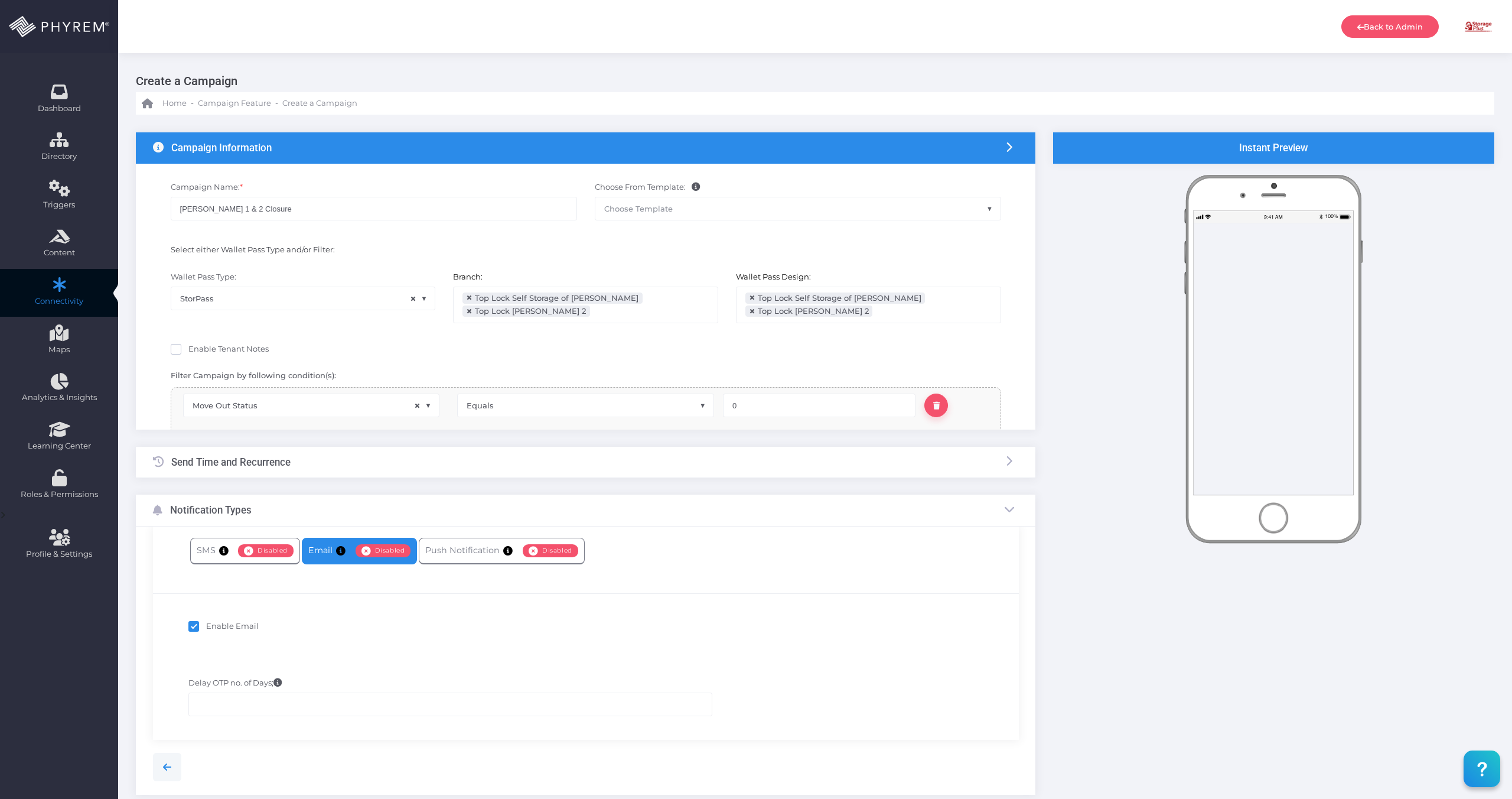
scroll to position [0, 0]
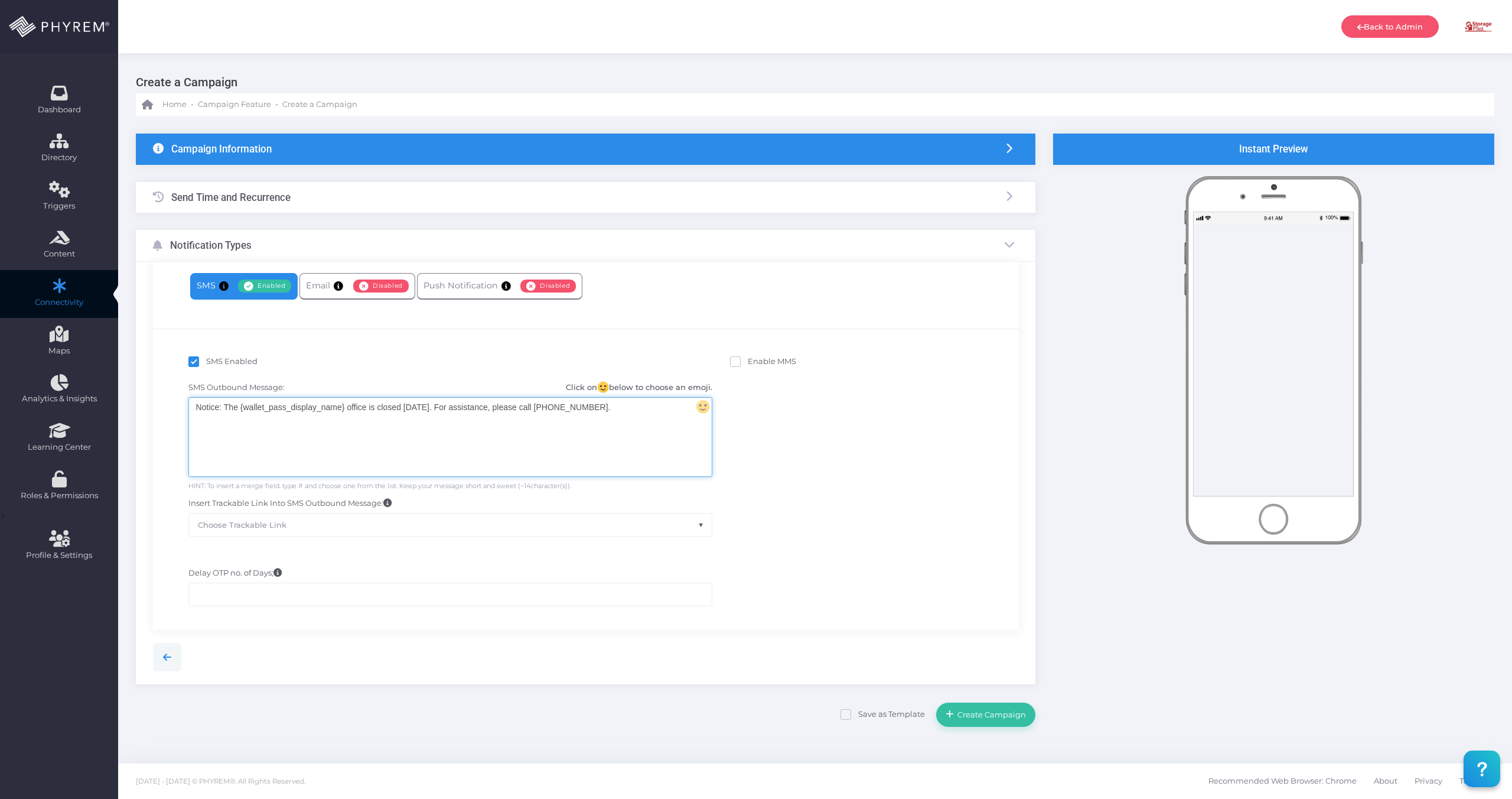
click at [353, 460] on div "Notice: The {wallet_pass_display_name} office is closed today. For assistance, …" at bounding box center [450, 437] width 522 height 79
click at [316, 328] on div "SMS Enabled Enable MMS SMS Outbound Message: Click on below to choose an emoji.…" at bounding box center [585, 422] width 866 height 244
click at [326, 292] on link "Email Enabled Disabled" at bounding box center [357, 287] width 115 height 26
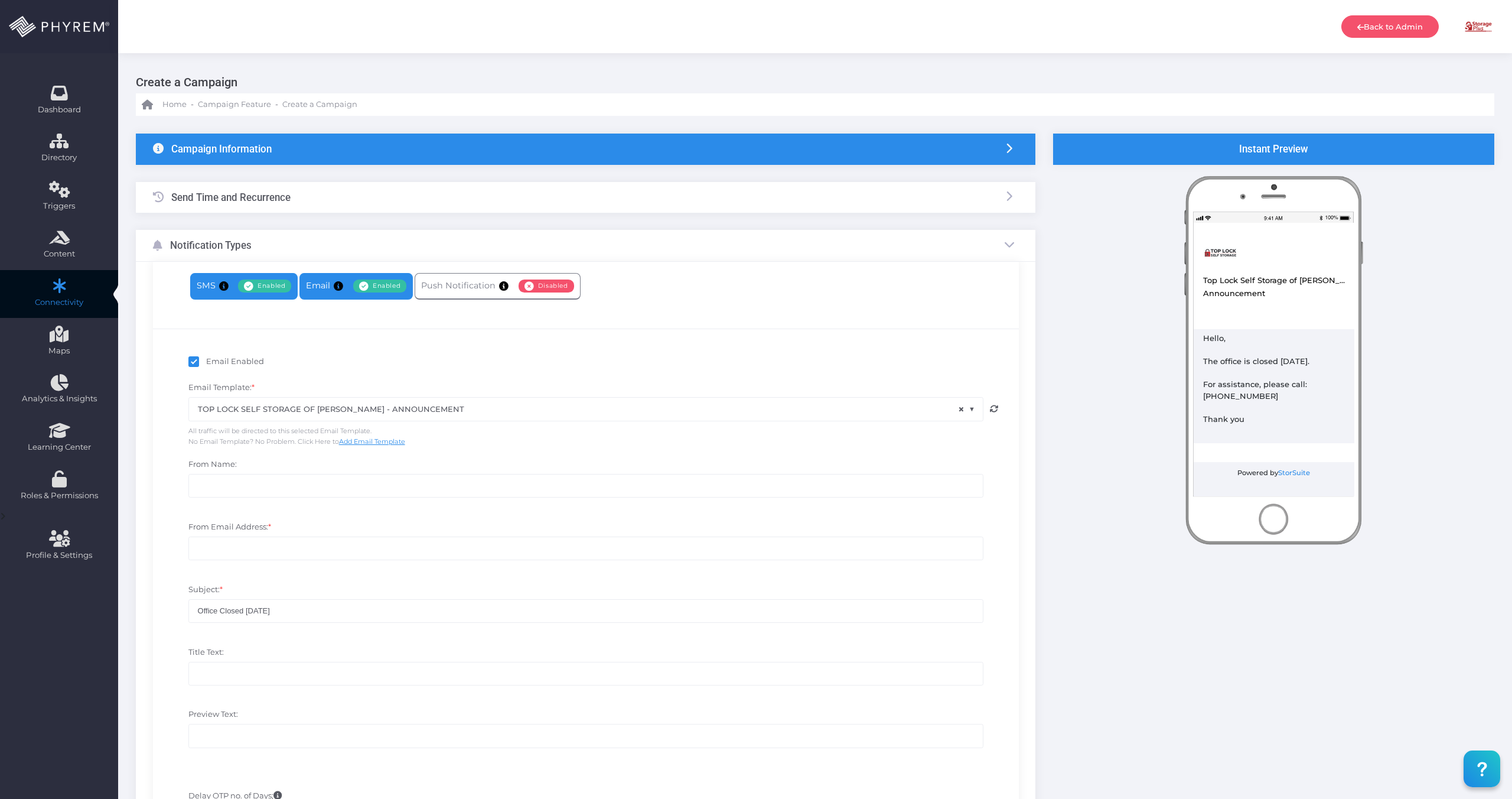
click at [195, 285] on link "SMS Enabled Disabled" at bounding box center [243, 287] width 108 height 26
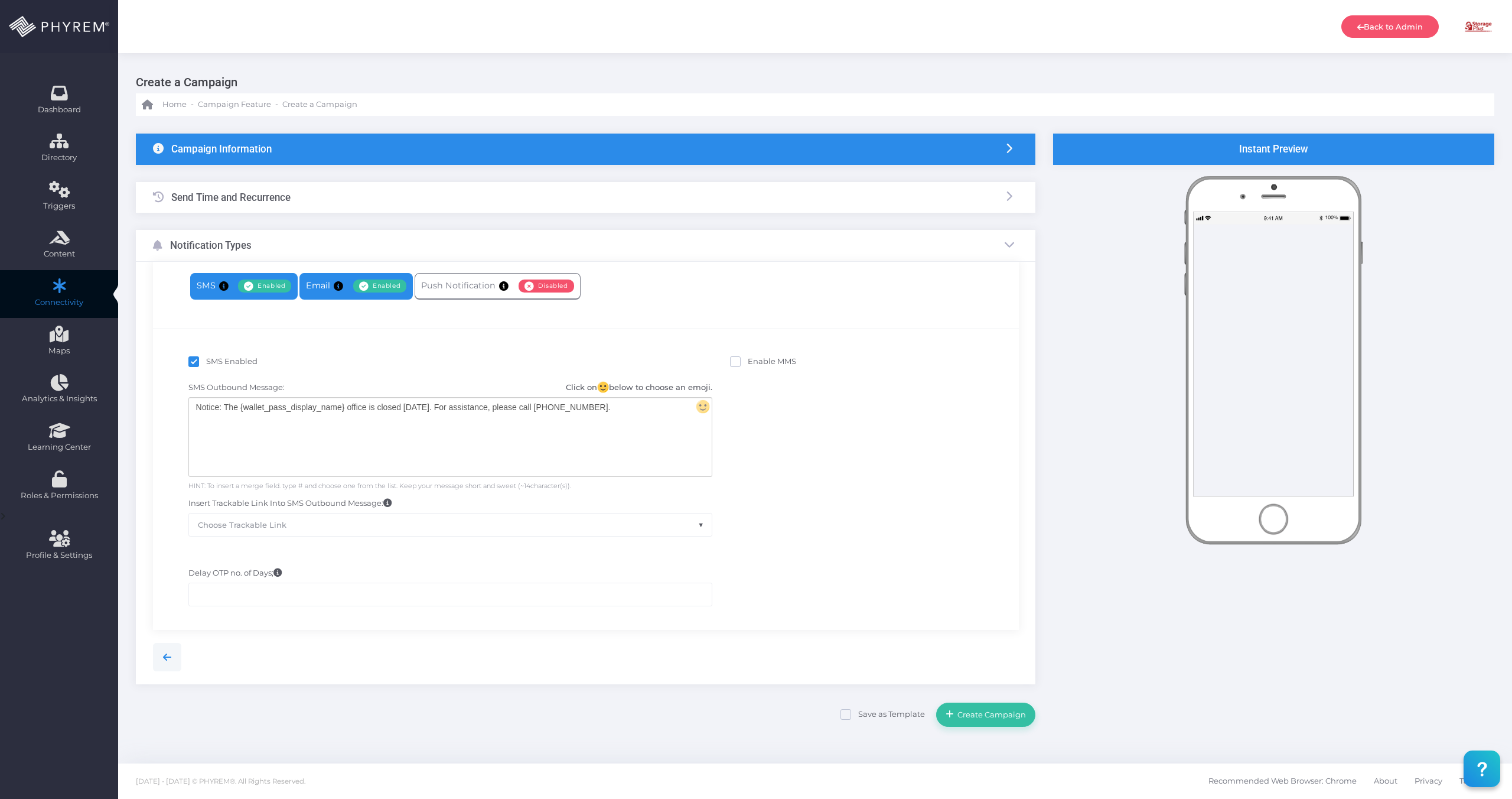
click at [366, 286] on icon at bounding box center [364, 286] width 10 height 0
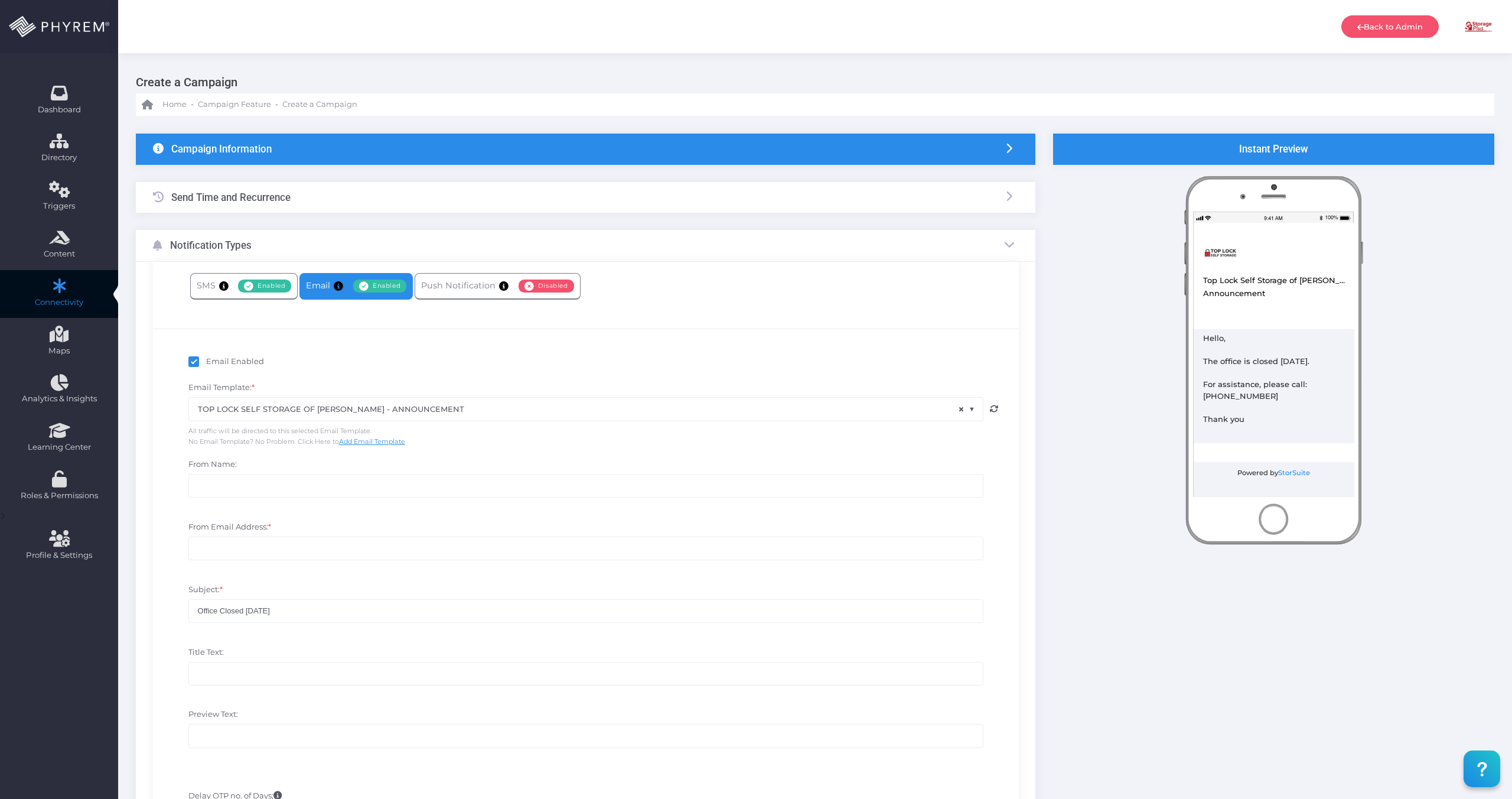
scroll to position [30, 0]
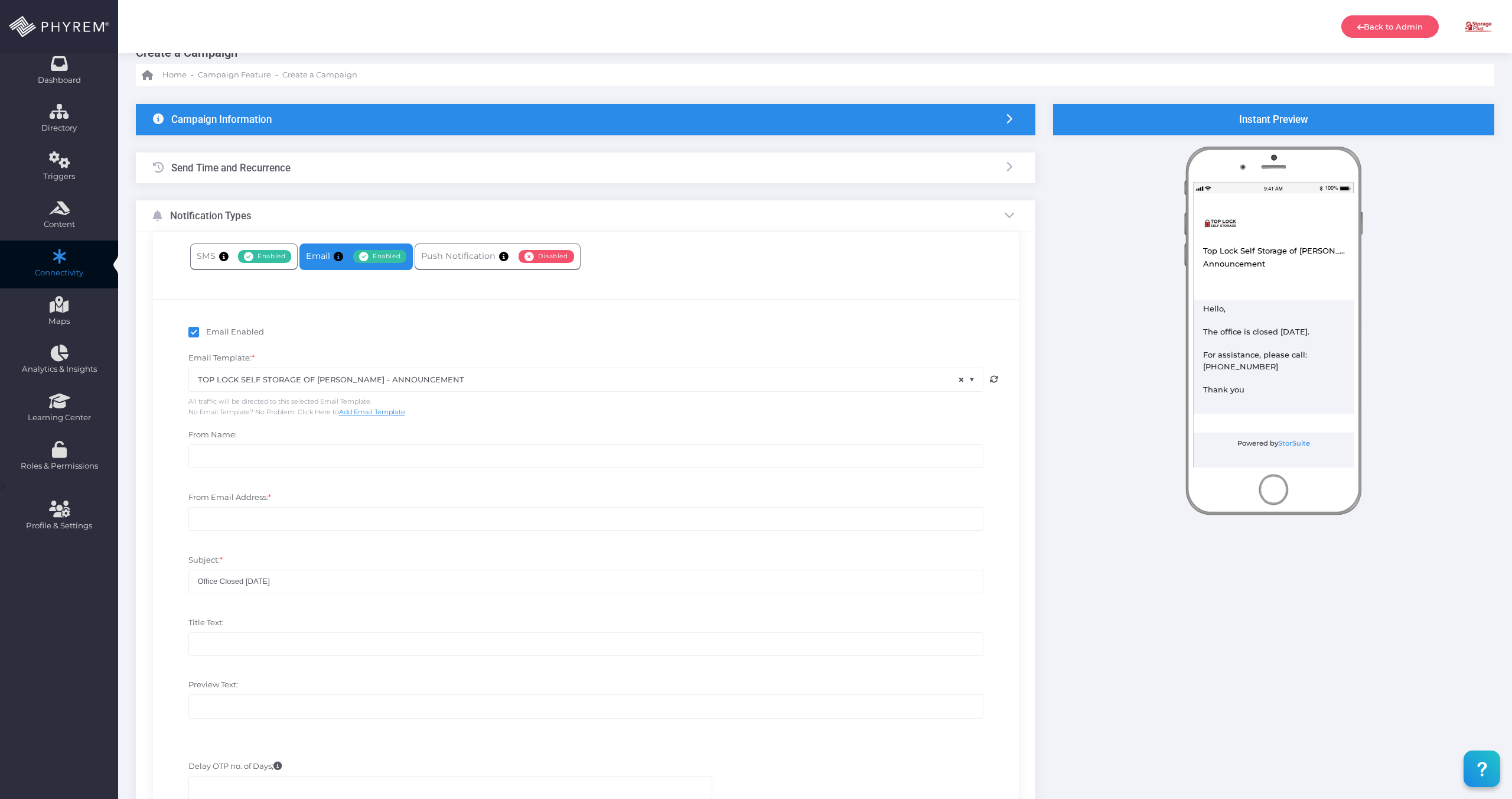
click at [633, 496] on div "From Email Address: *" at bounding box center [586, 517] width 813 height 51
click at [229, 528] on input "From Email Address: *" at bounding box center [585, 518] width 795 height 23
paste input "no-reply@storpass.com"
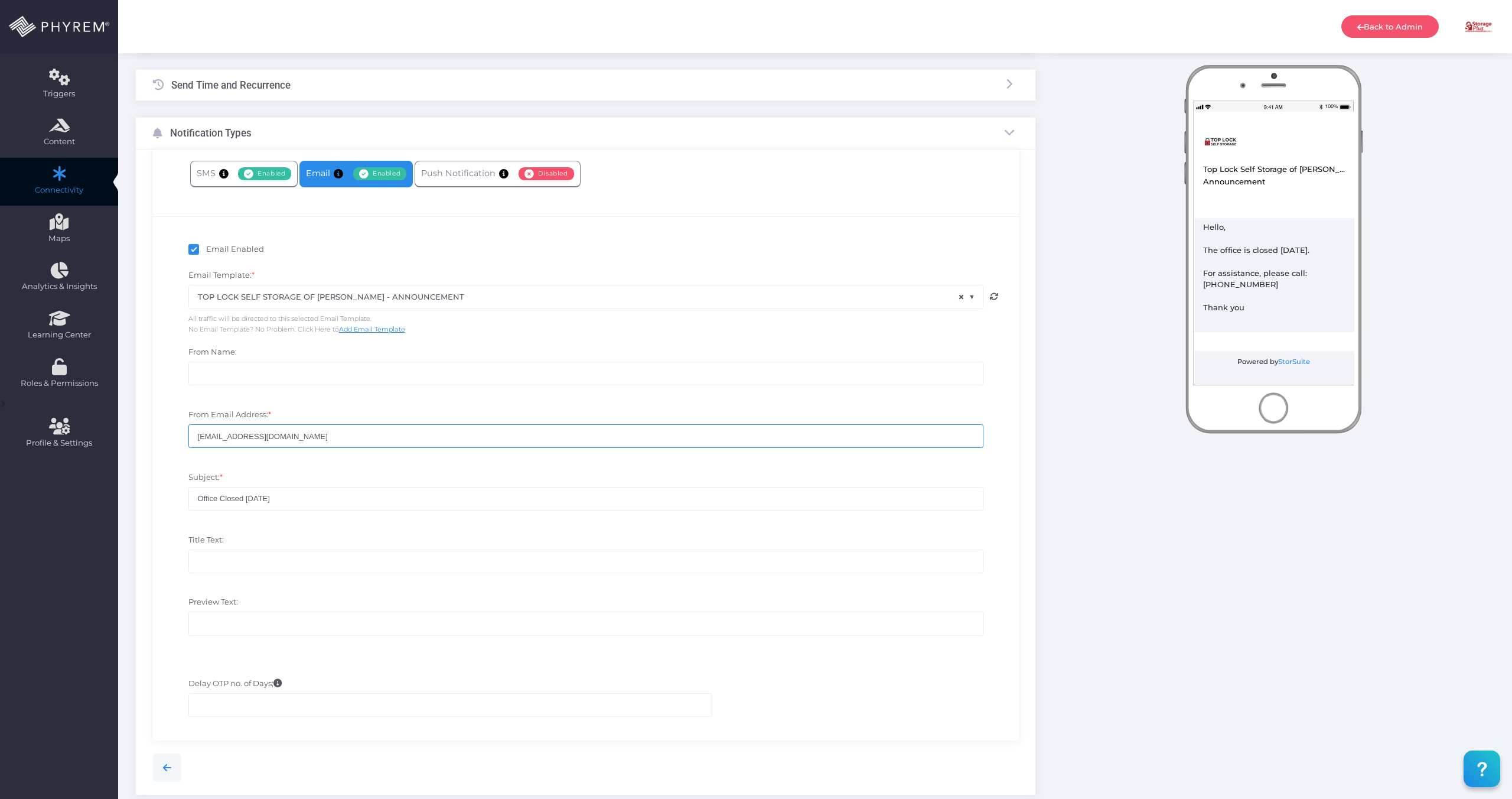
scroll to position [113, 0]
type input "no-reply@storpass.com"
click at [253, 563] on input "Title Text:" at bounding box center [585, 560] width 795 height 23
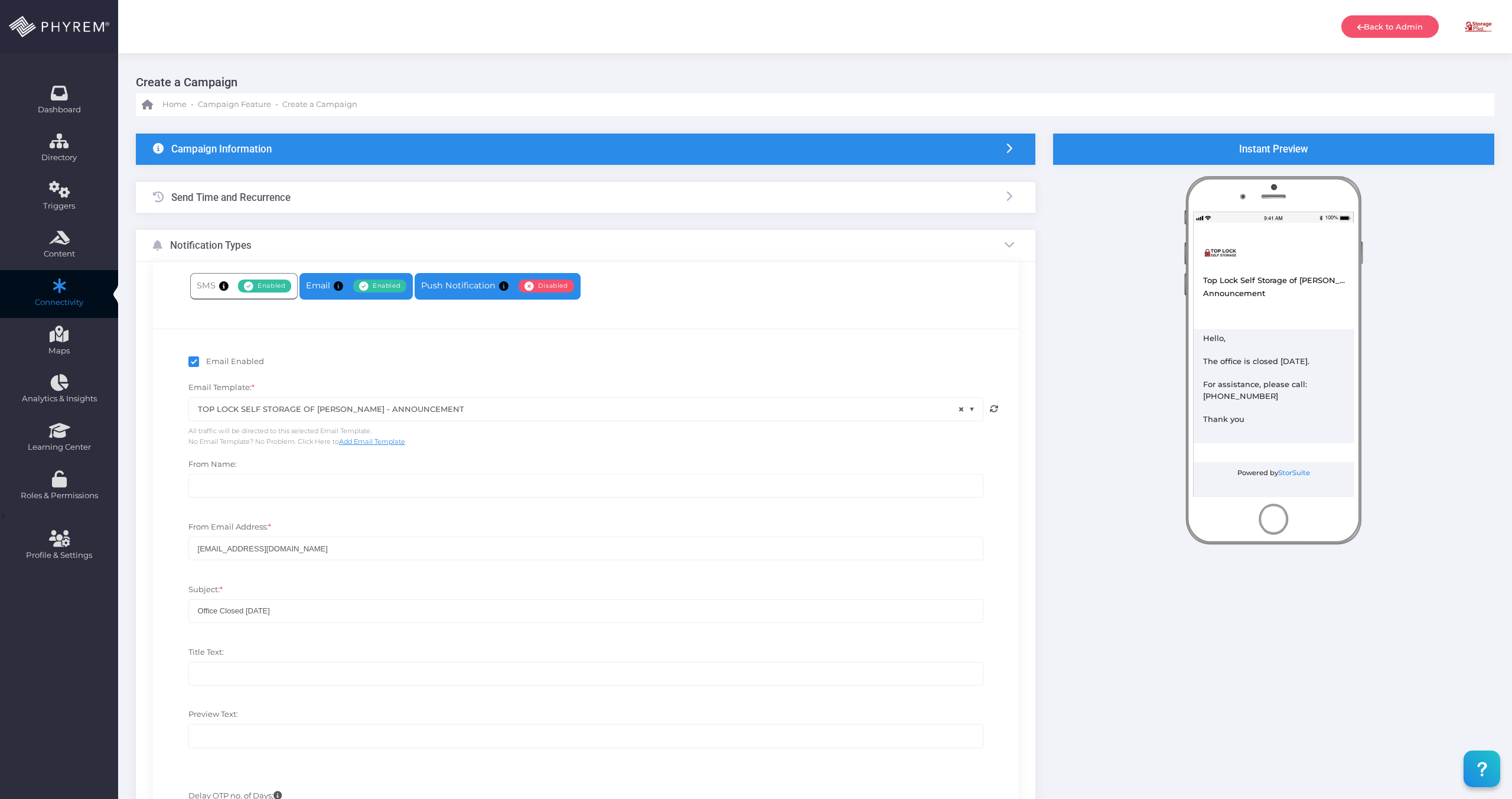
scroll to position [3, 0]
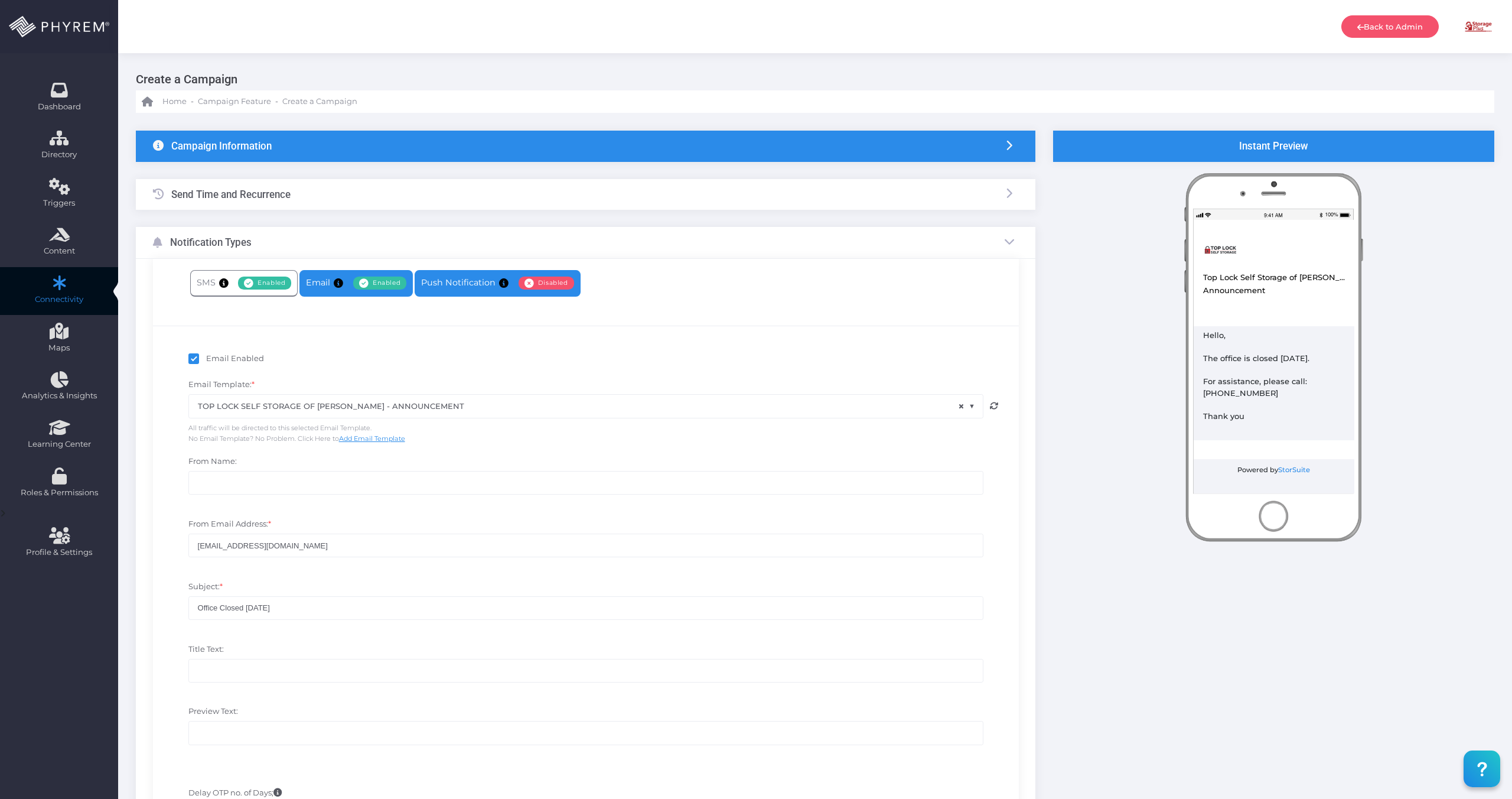
click at [456, 295] on link "Push Notification Enabled Disabled" at bounding box center [497, 283] width 166 height 26
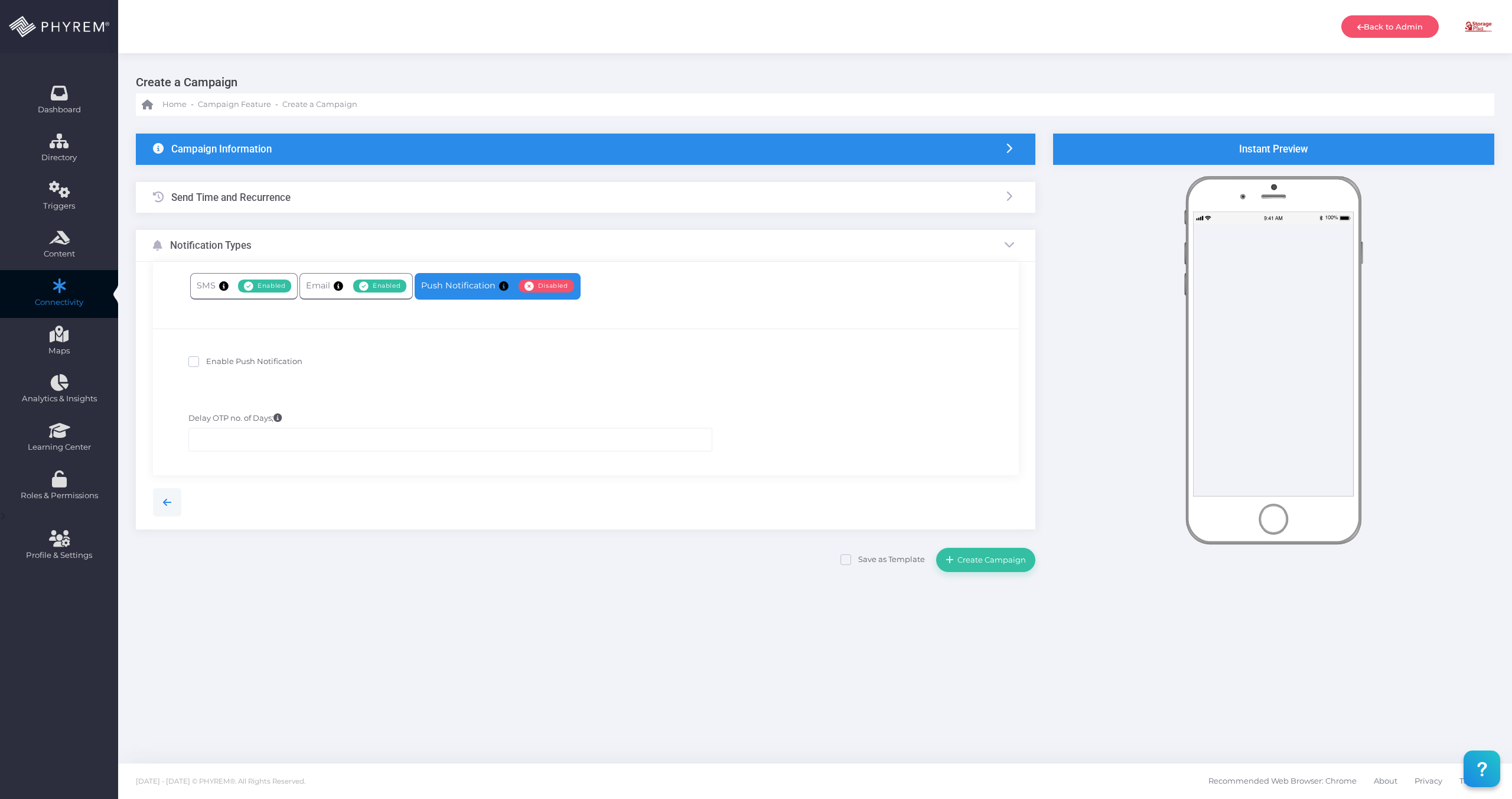
click at [271, 359] on span "Enable Push Notification" at bounding box center [254, 361] width 96 height 9
click at [213, 359] on input "Enable Push Notification" at bounding box center [210, 360] width 7 height 7
checkbox input "true"
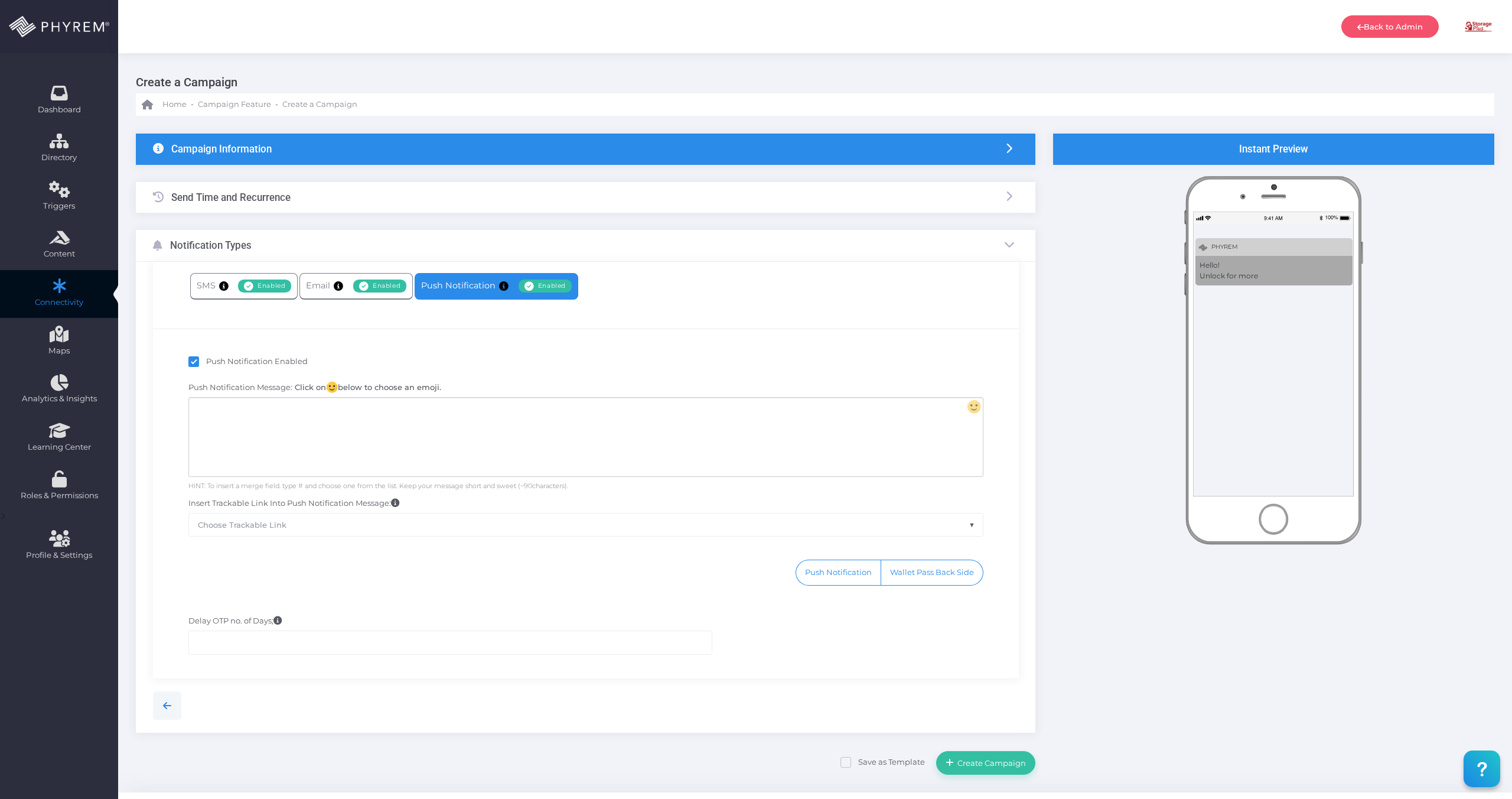
click at [300, 443] on div at bounding box center [585, 437] width 793 height 79
click at [432, 407] on div at bounding box center [585, 437] width 793 height 79
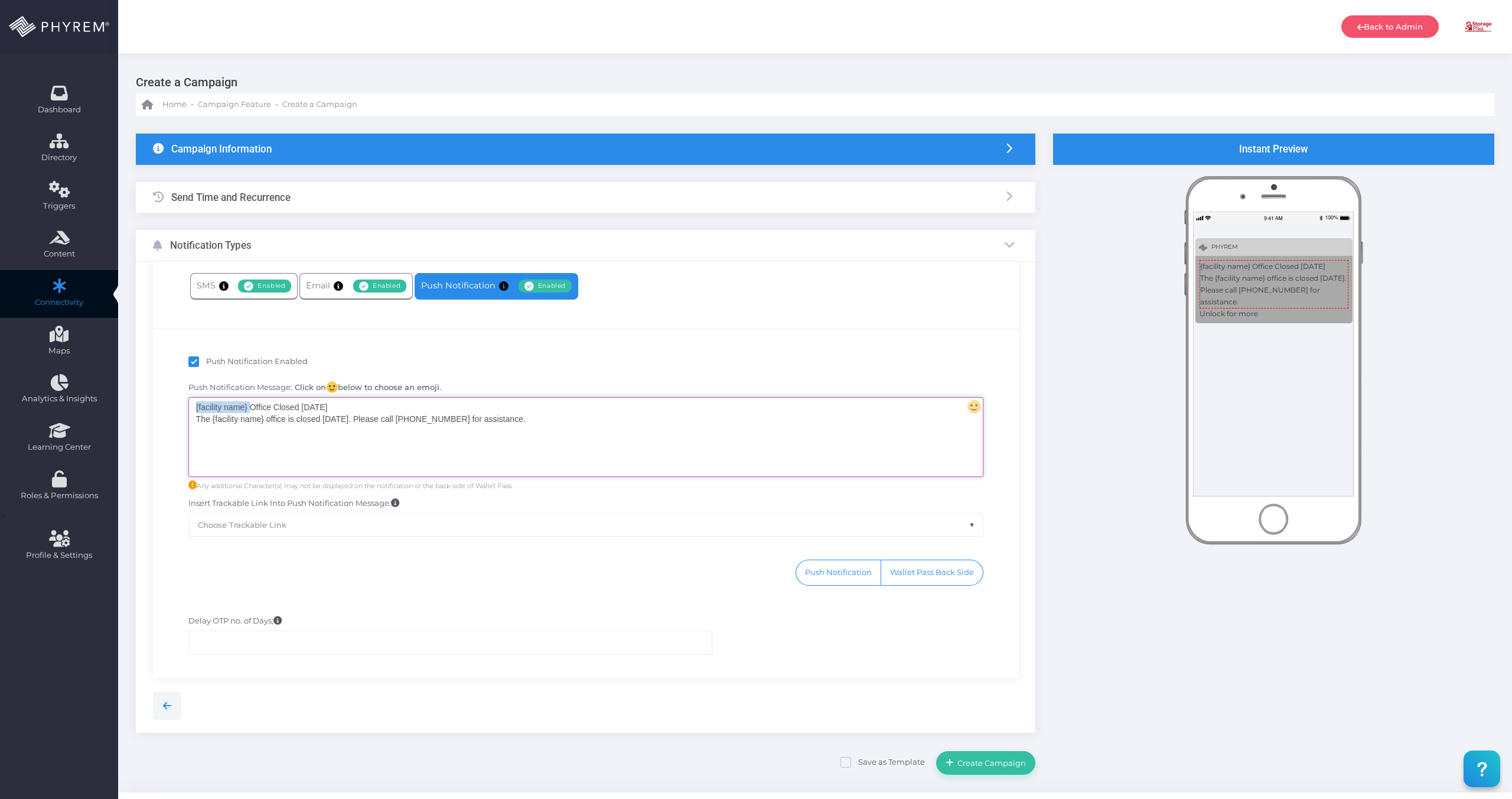
drag, startPoint x: 249, startPoint y: 407, endPoint x: 180, endPoint y: 409, distance: 69.0
click at [180, 409] on div "Push Notification Message: Click on below to choose an emoji. {facility name} O…" at bounding box center [586, 459] width 813 height 155
drag, startPoint x: 265, startPoint y: 421, endPoint x: 213, endPoint y: 422, distance: 52.0
click at [213, 422] on div "Office Closed Today The {facility name} office is closed today. Please call (80…" at bounding box center [585, 437] width 793 height 79
click at [262, 442] on div "Office Closed Today The office is closed today. Please call (803) 420-8550 for …" at bounding box center [585, 437] width 793 height 79
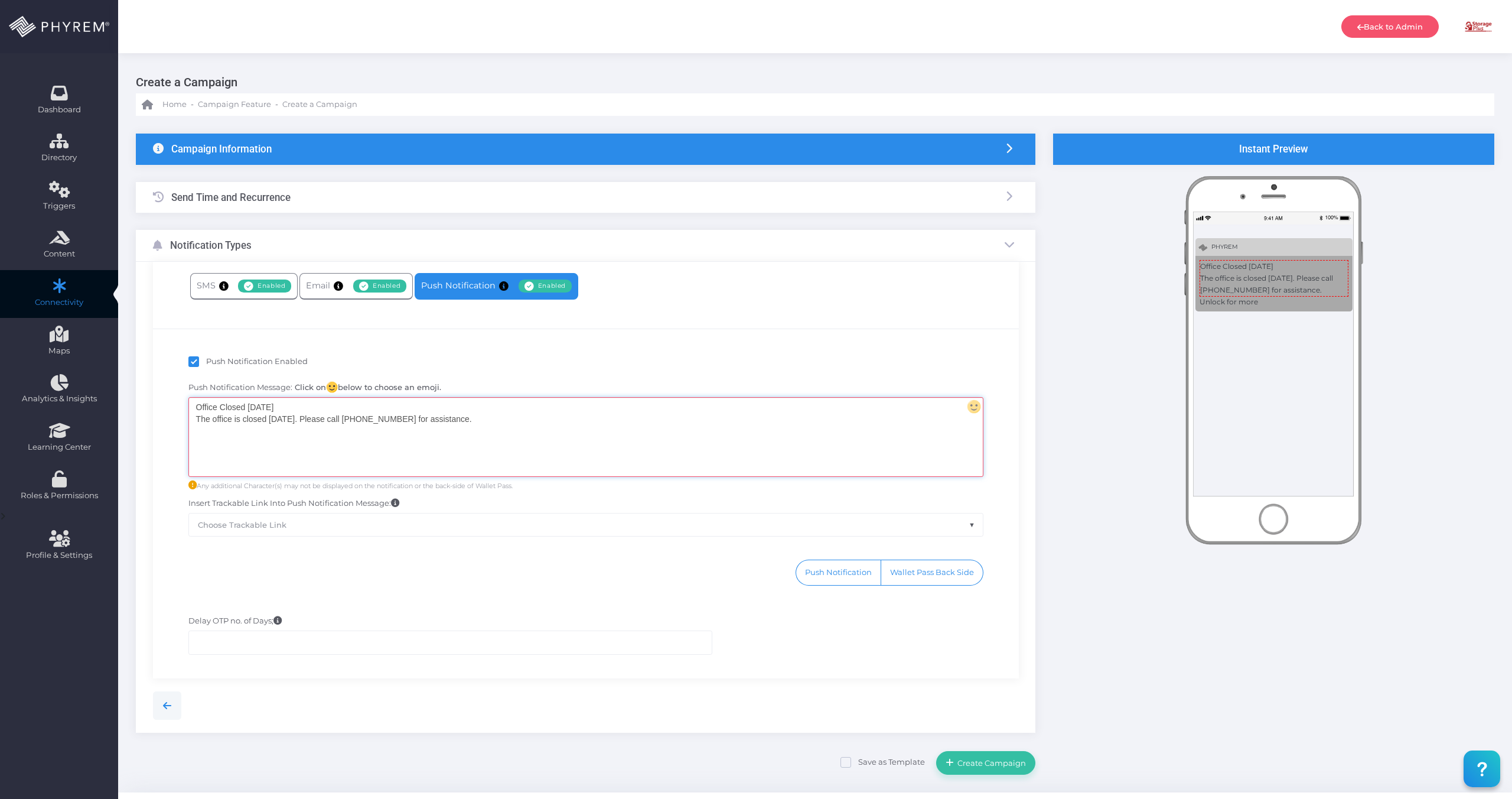
click at [715, 346] on div "Push Notification Enabled Push Notification Message: Click on below to choose a…" at bounding box center [585, 474] width 866 height 291
click at [195, 408] on div "Office Closed Today The office is closed today. Please call (803) 420-8550 for …" at bounding box center [585, 437] width 793 height 79
drag, startPoint x: 284, startPoint y: 406, endPoint x: 178, endPoint y: 405, distance: 106.0
click at [184, 406] on div "Push Notification Message: Click on below to choose an emoji. Office Closed Tod…" at bounding box center [586, 459] width 813 height 155
click at [283, 586] on body "Back to Admin Amanda Issac Amanda Issac amandai@storsuite.com Account ID: 4799 …" at bounding box center [756, 399] width 1512 height 799
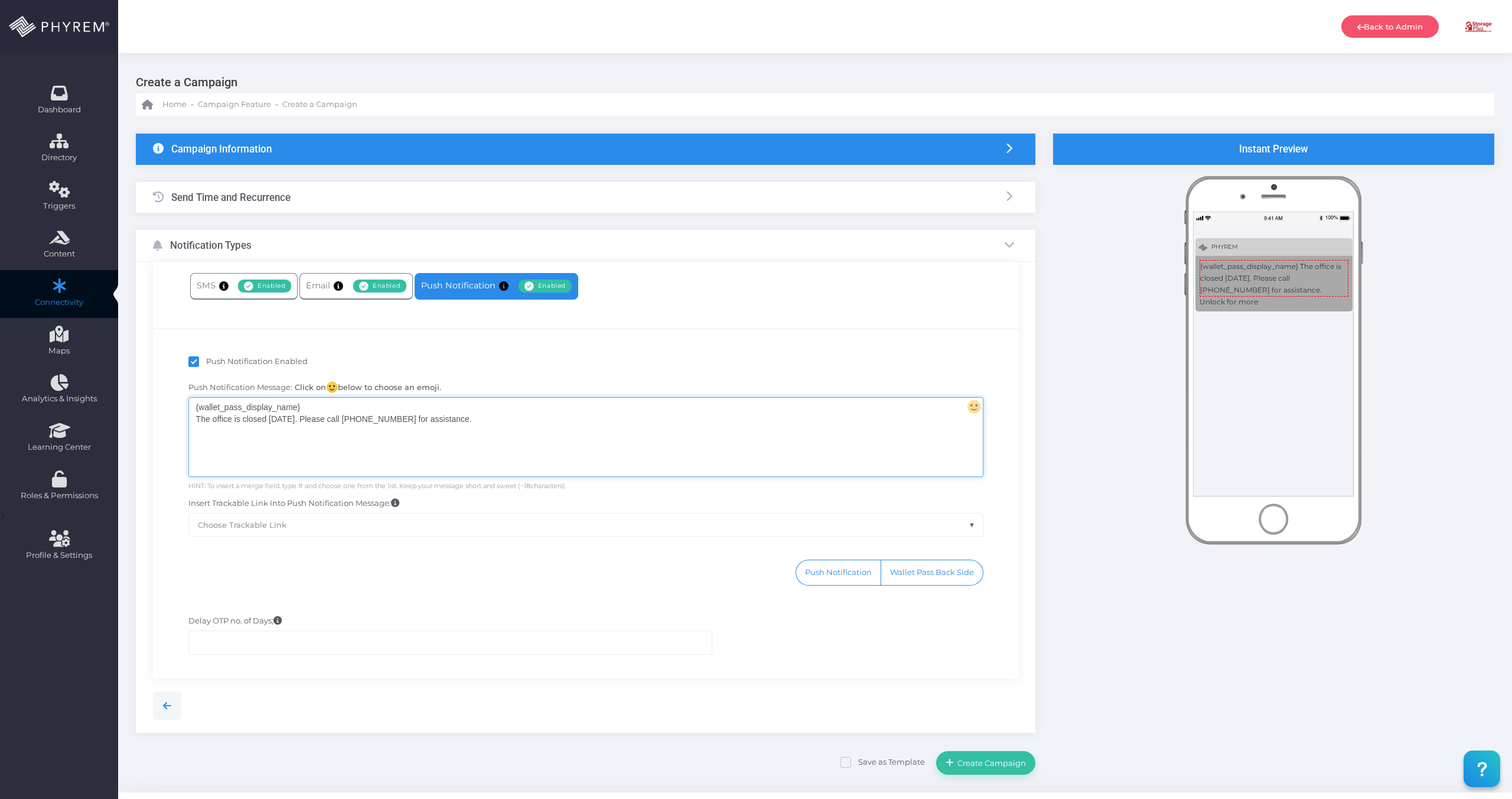
click at [308, 451] on div "{wallet_pass_display_name} The office is closed today. Please call (803) 420-85…" at bounding box center [585, 437] width 793 height 79
drag, startPoint x: 212, startPoint y: 419, endPoint x: 195, endPoint y: 419, distance: 17.0
click at [195, 419] on div "{wallet_pass_display_name} The office is closed today. Please call (803) 420-85…" at bounding box center [585, 437] width 793 height 79
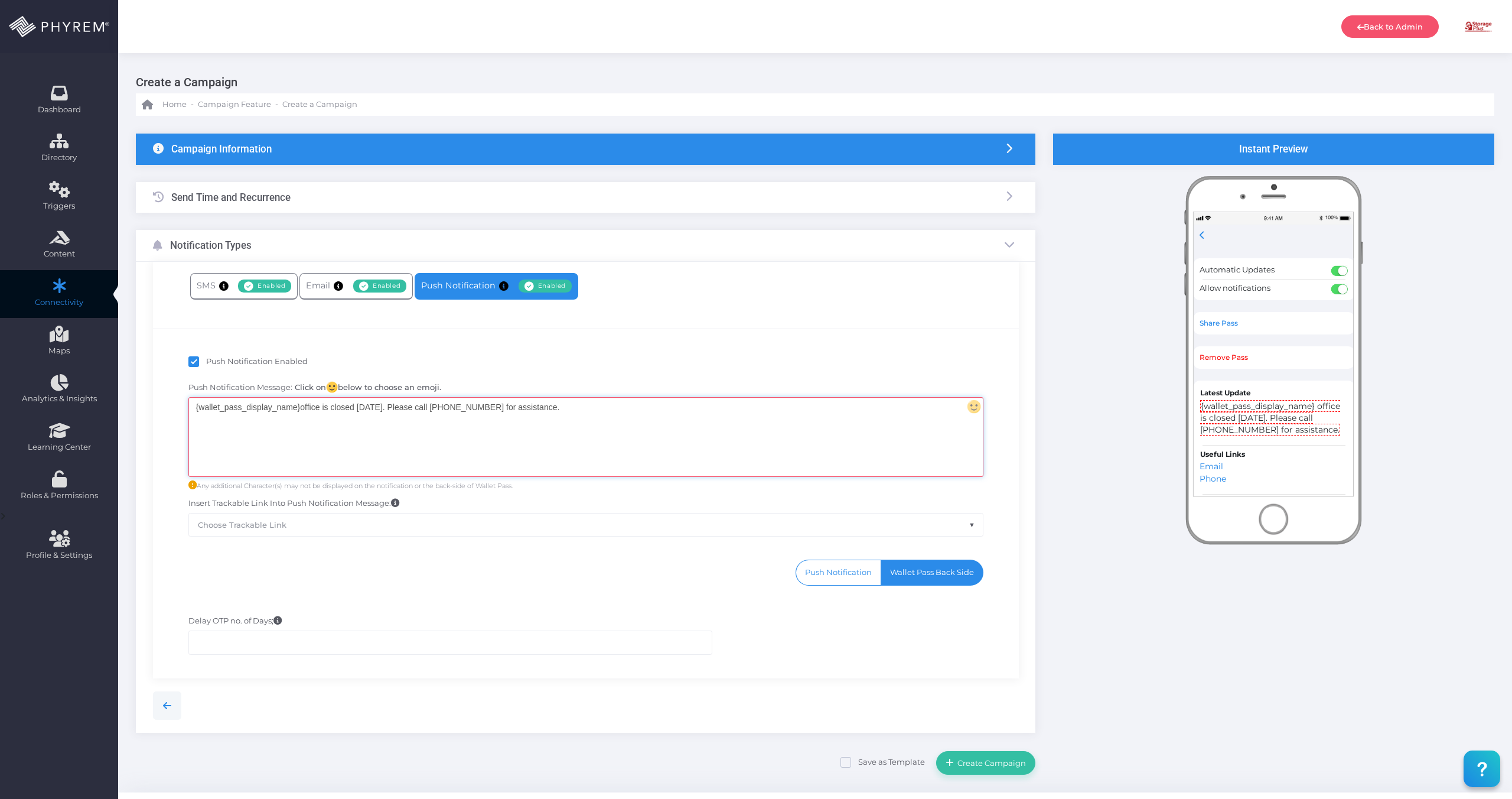
click at [923, 574] on button "Wallet Pass Back Side" at bounding box center [932, 572] width 102 height 25
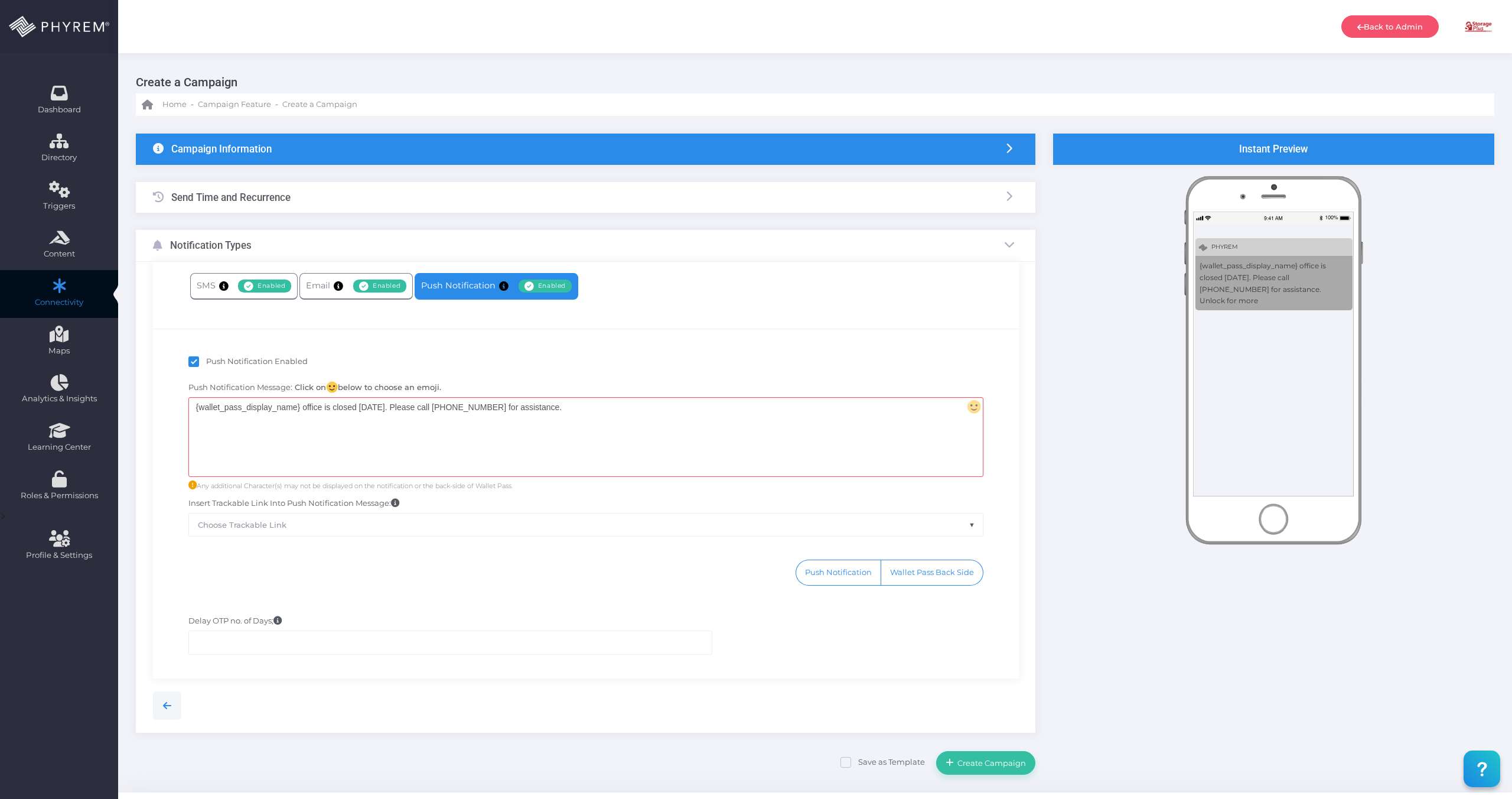
click at [659, 548] on div "Include Label: Trackable Link Label: Click to Review Trackable Link: Click to R…" at bounding box center [586, 548] width 848 height 12
click at [332, 189] on div "Send Time and Recurrence" at bounding box center [585, 197] width 900 height 31
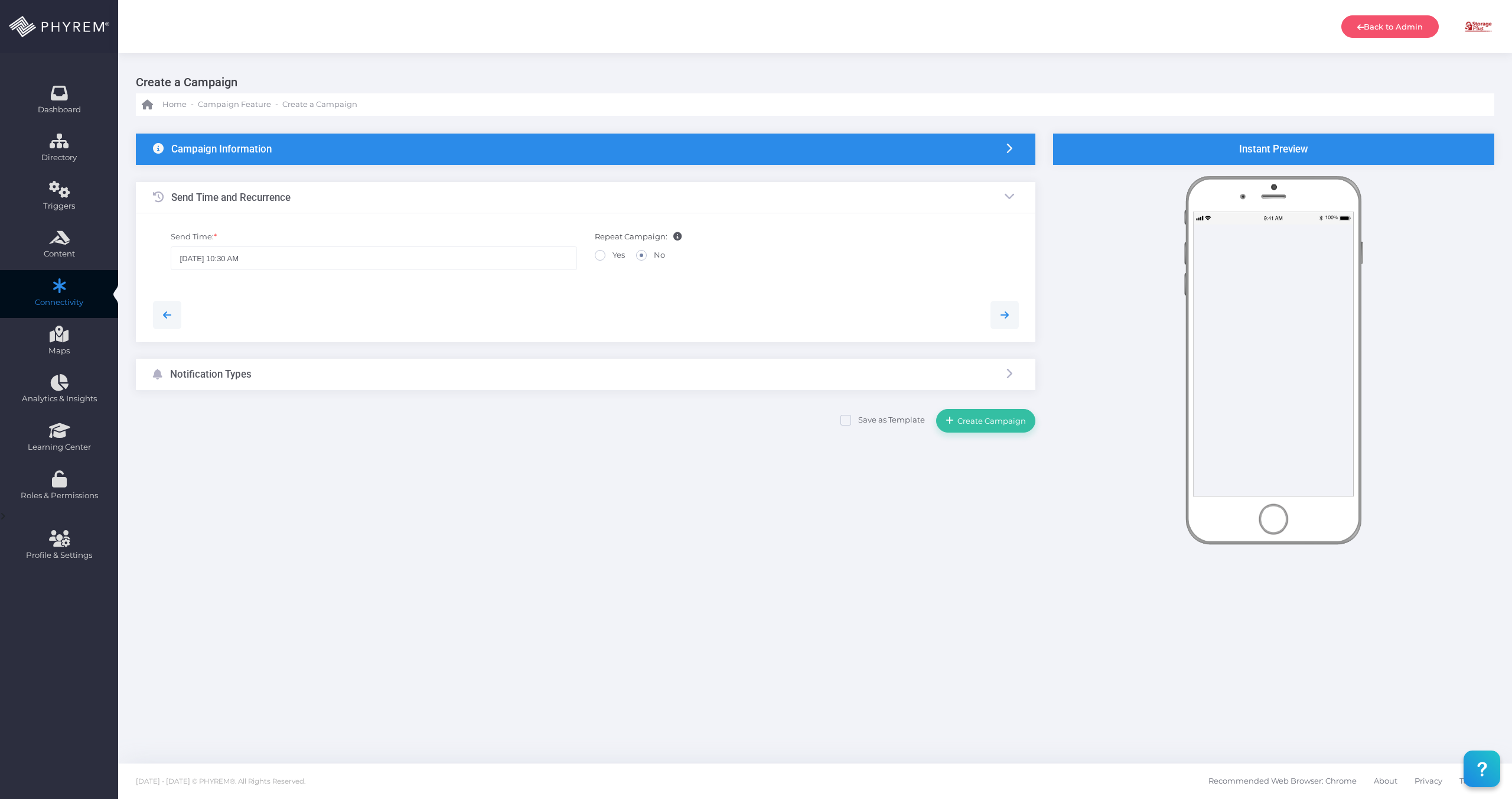
scroll to position [0, 0]
click at [353, 383] on div "Notification Types" at bounding box center [585, 375] width 900 height 31
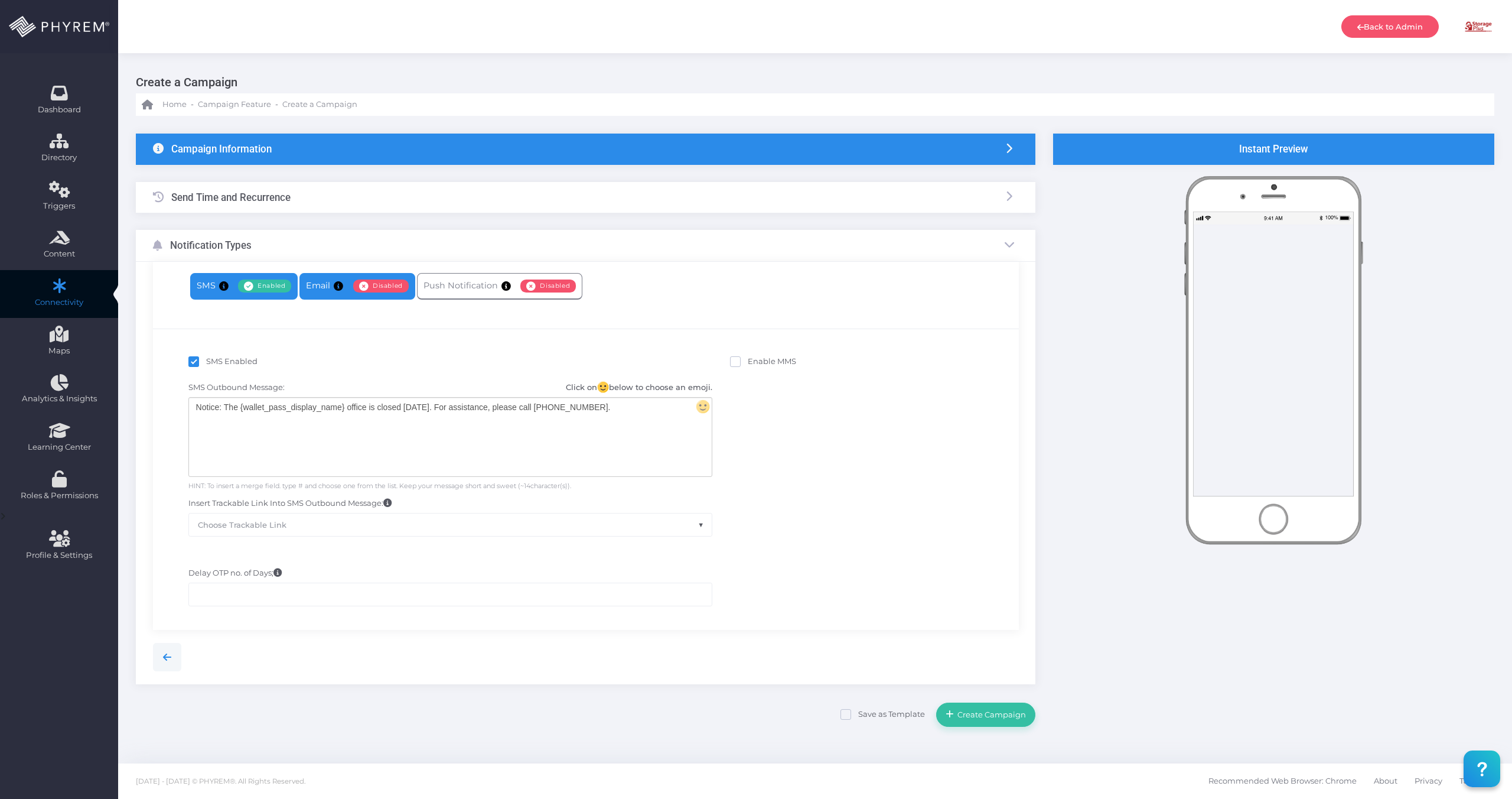
click at [365, 286] on icon at bounding box center [364, 286] width 10 height 0
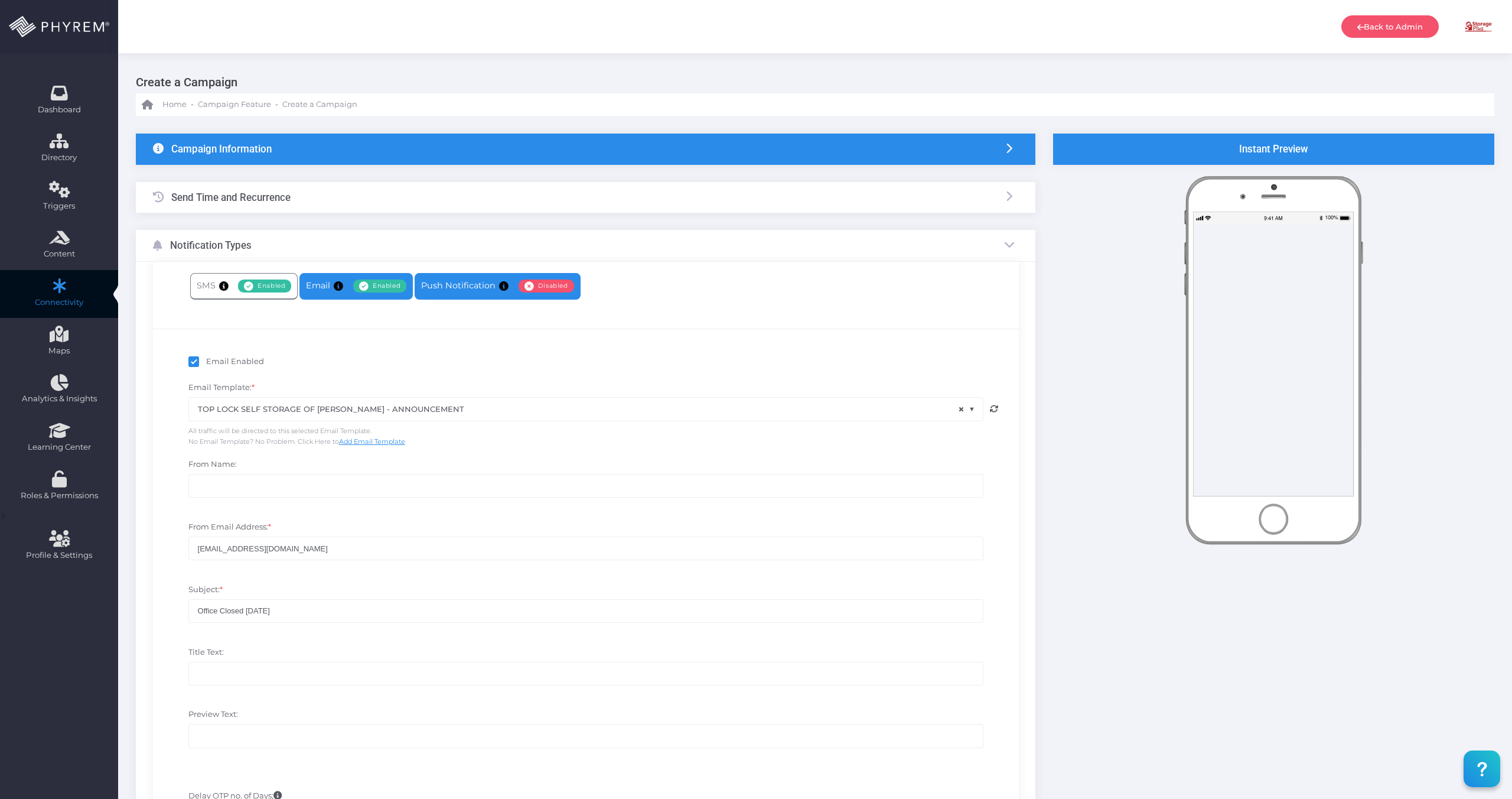
click at [563, 288] on span "Disabled" at bounding box center [546, 286] width 55 height 13
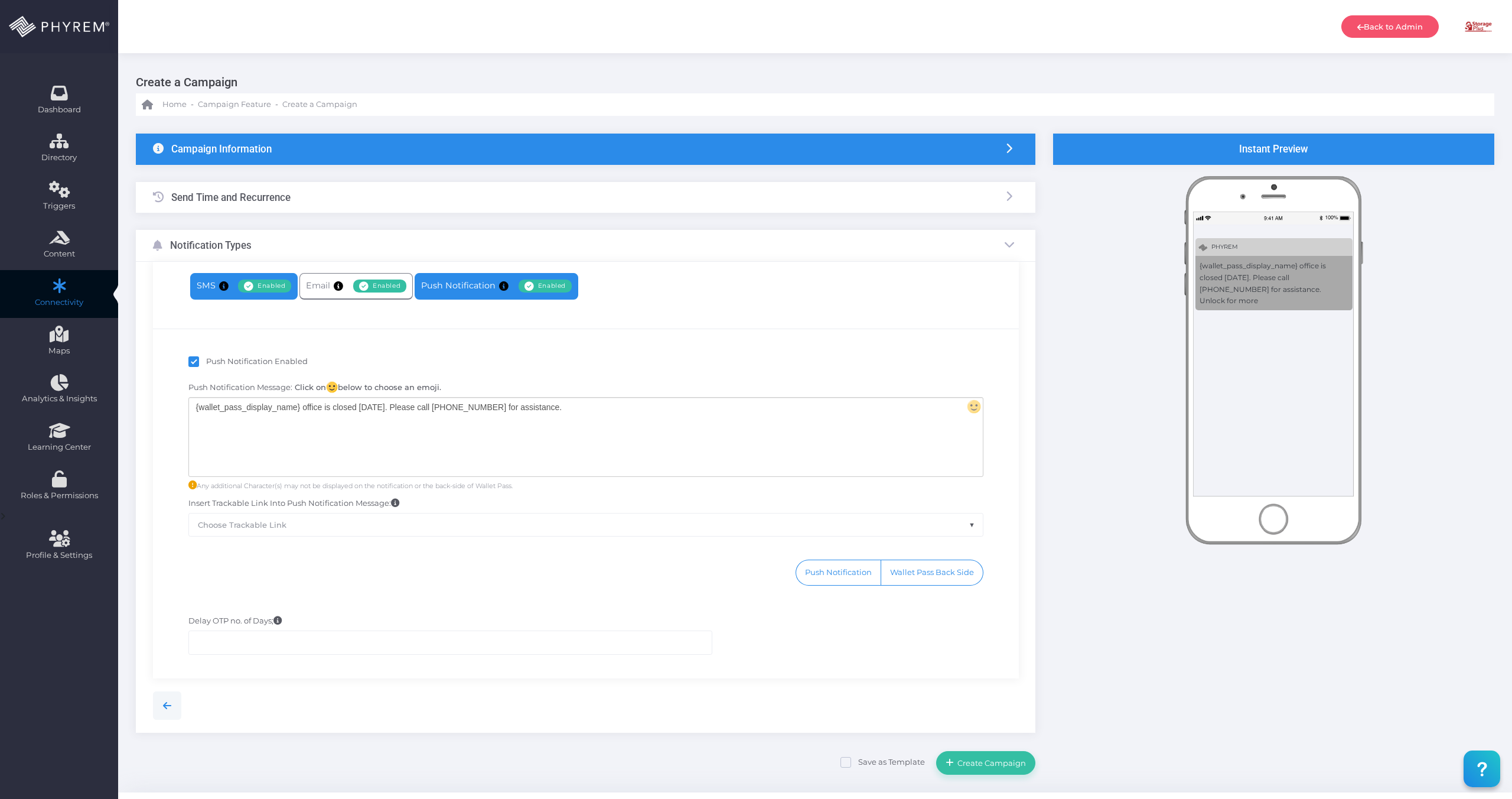
click at [242, 287] on span "Enabled" at bounding box center [264, 286] width 53 height 13
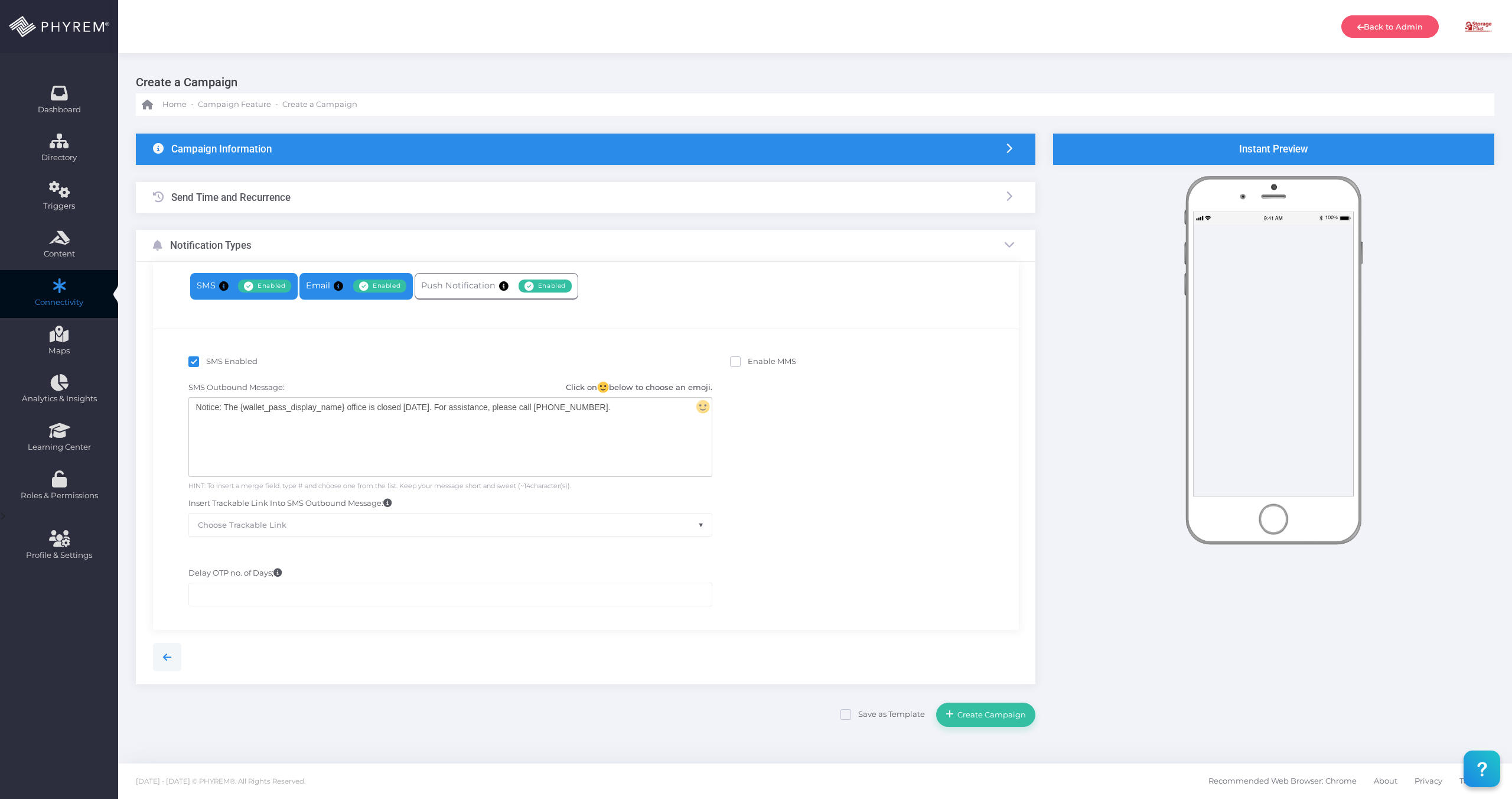
click at [373, 285] on span "Enabled" at bounding box center [379, 286] width 53 height 13
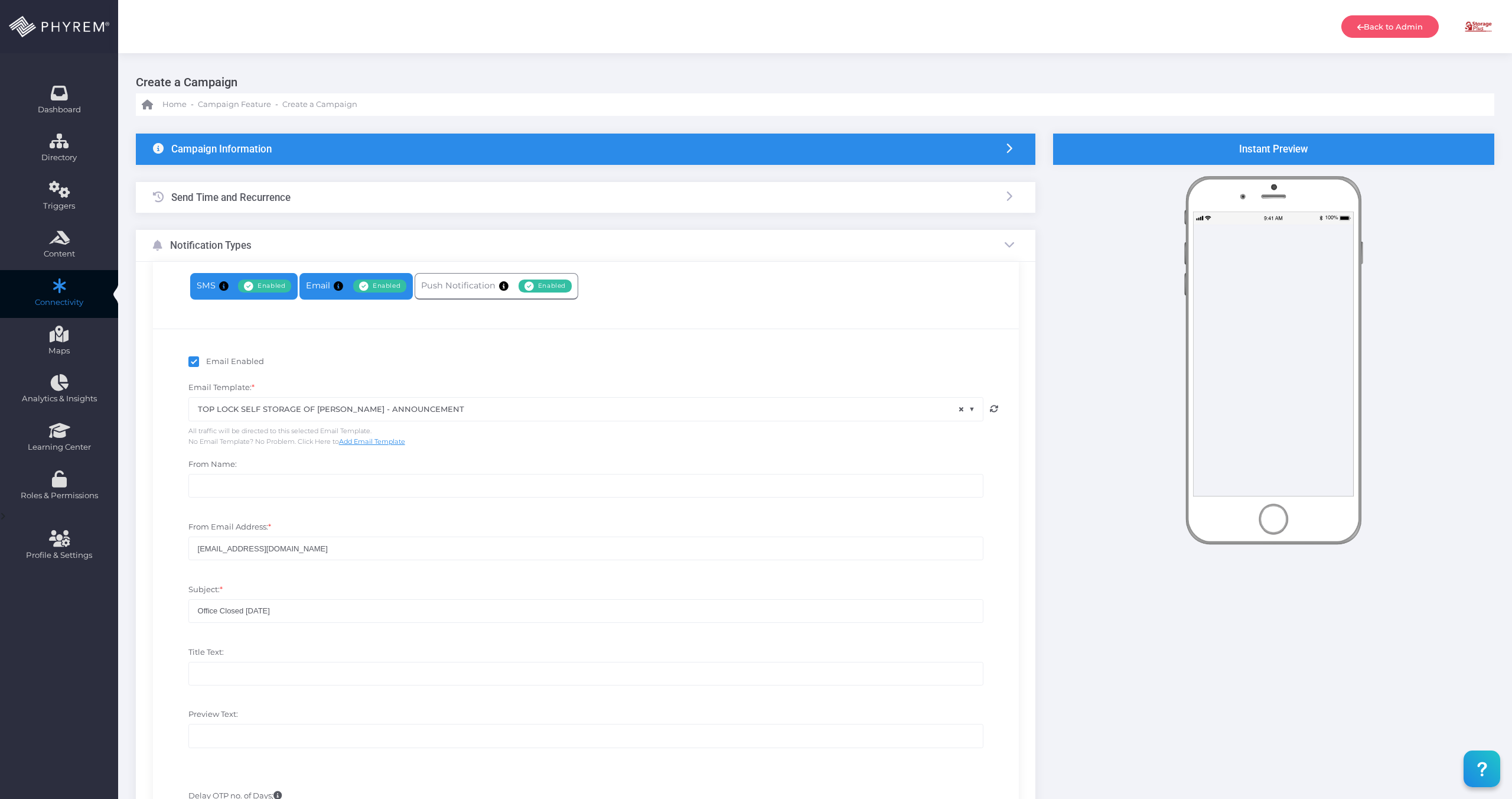
click at [272, 297] on link "SMS Enabled Disabled" at bounding box center [243, 287] width 108 height 26
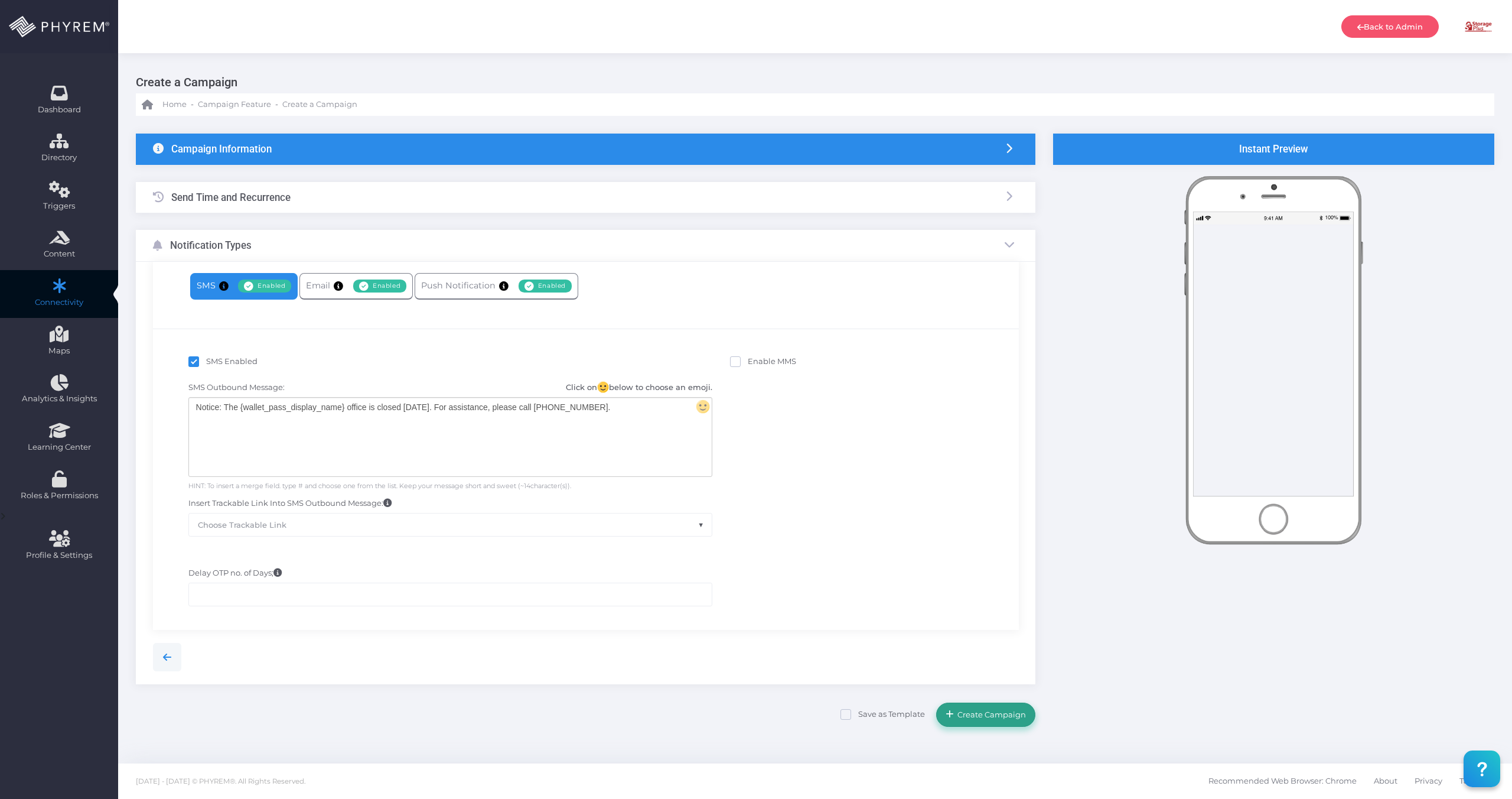
click at [962, 721] on button "Create Campaign" at bounding box center [986, 714] width 99 height 23
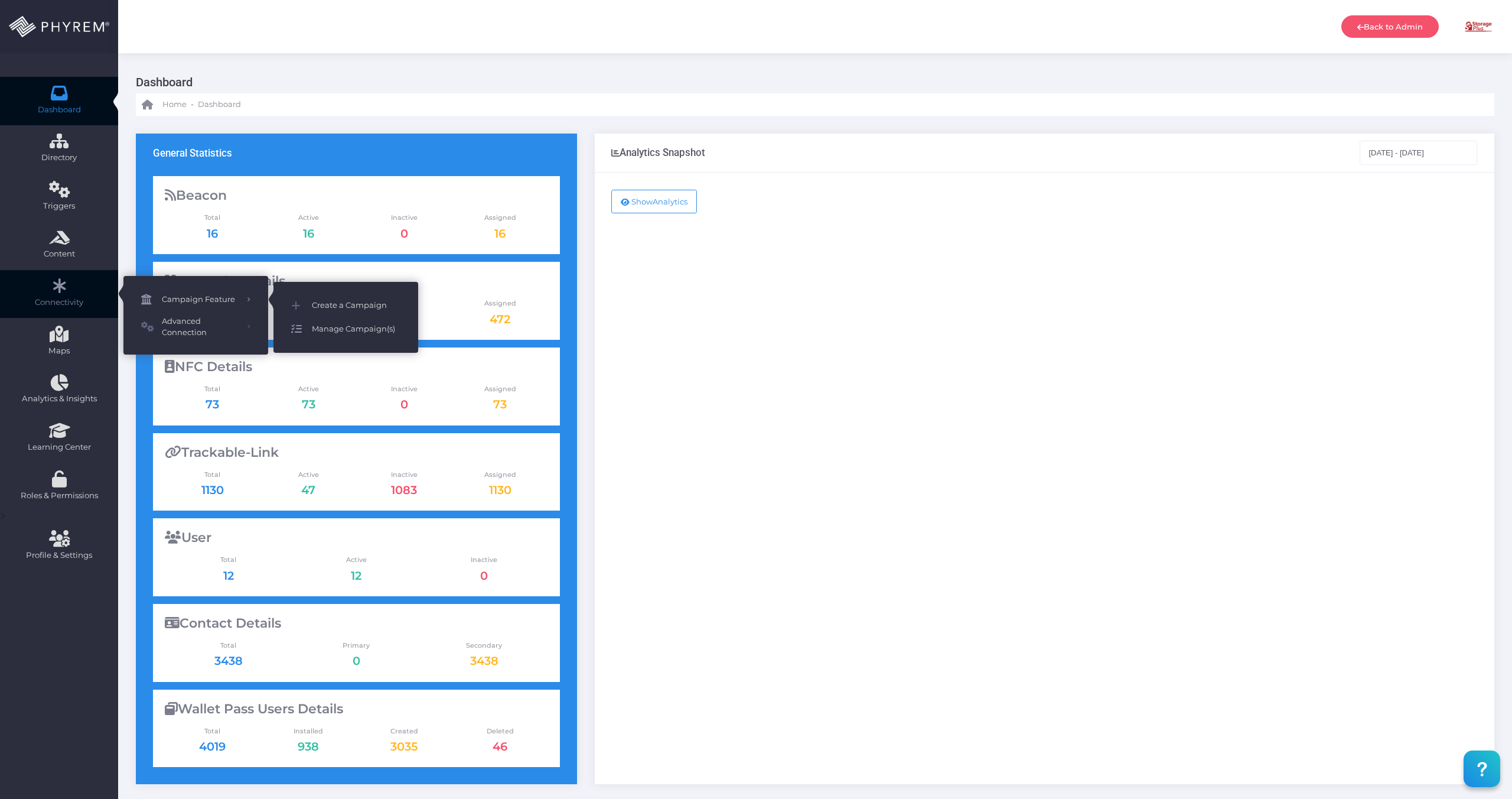
click at [323, 331] on span "Manage Campaign(s)" at bounding box center [356, 329] width 89 height 15
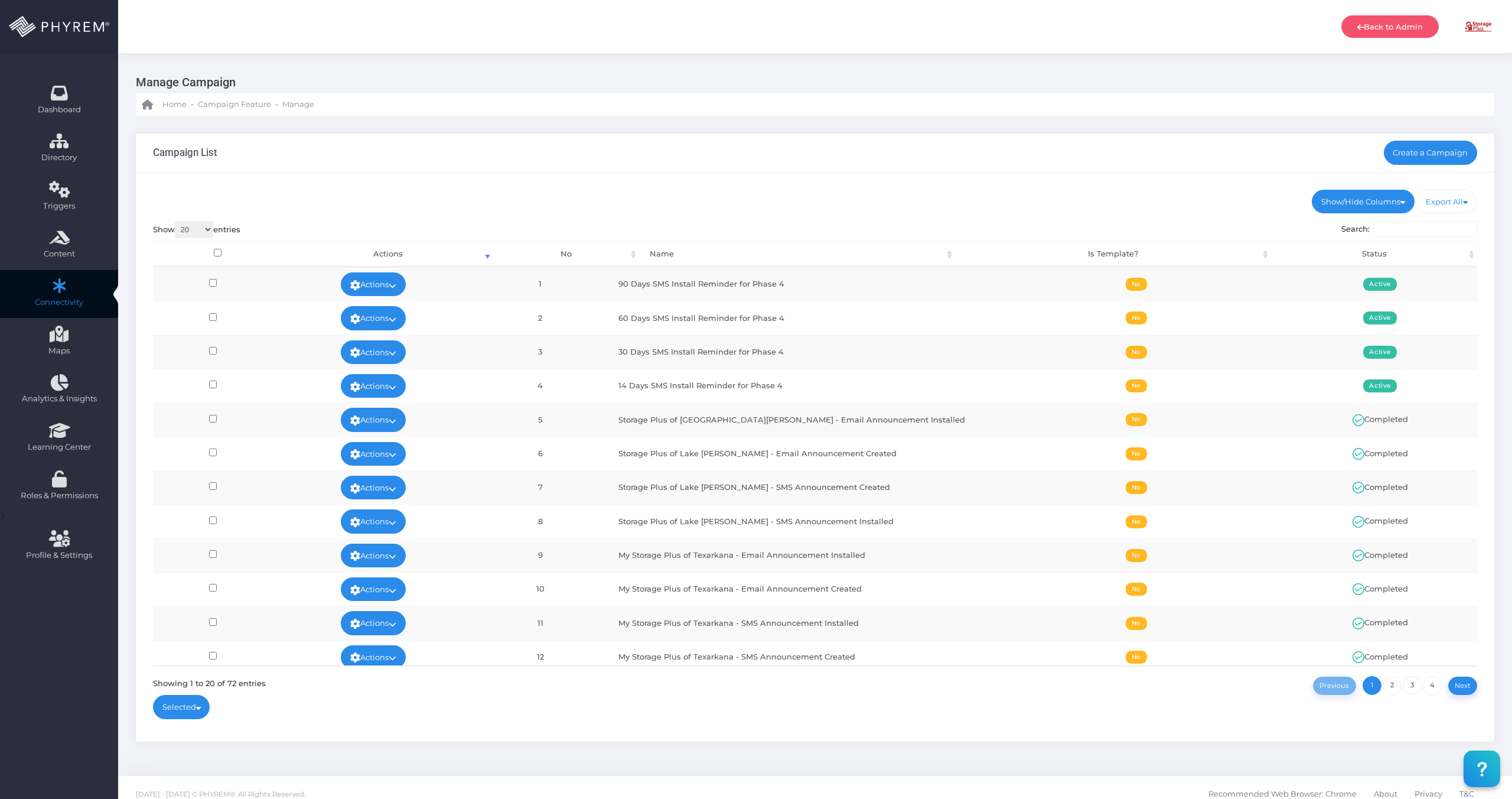
click at [1446, 231] on input "Search:" at bounding box center [1425, 229] width 104 height 17
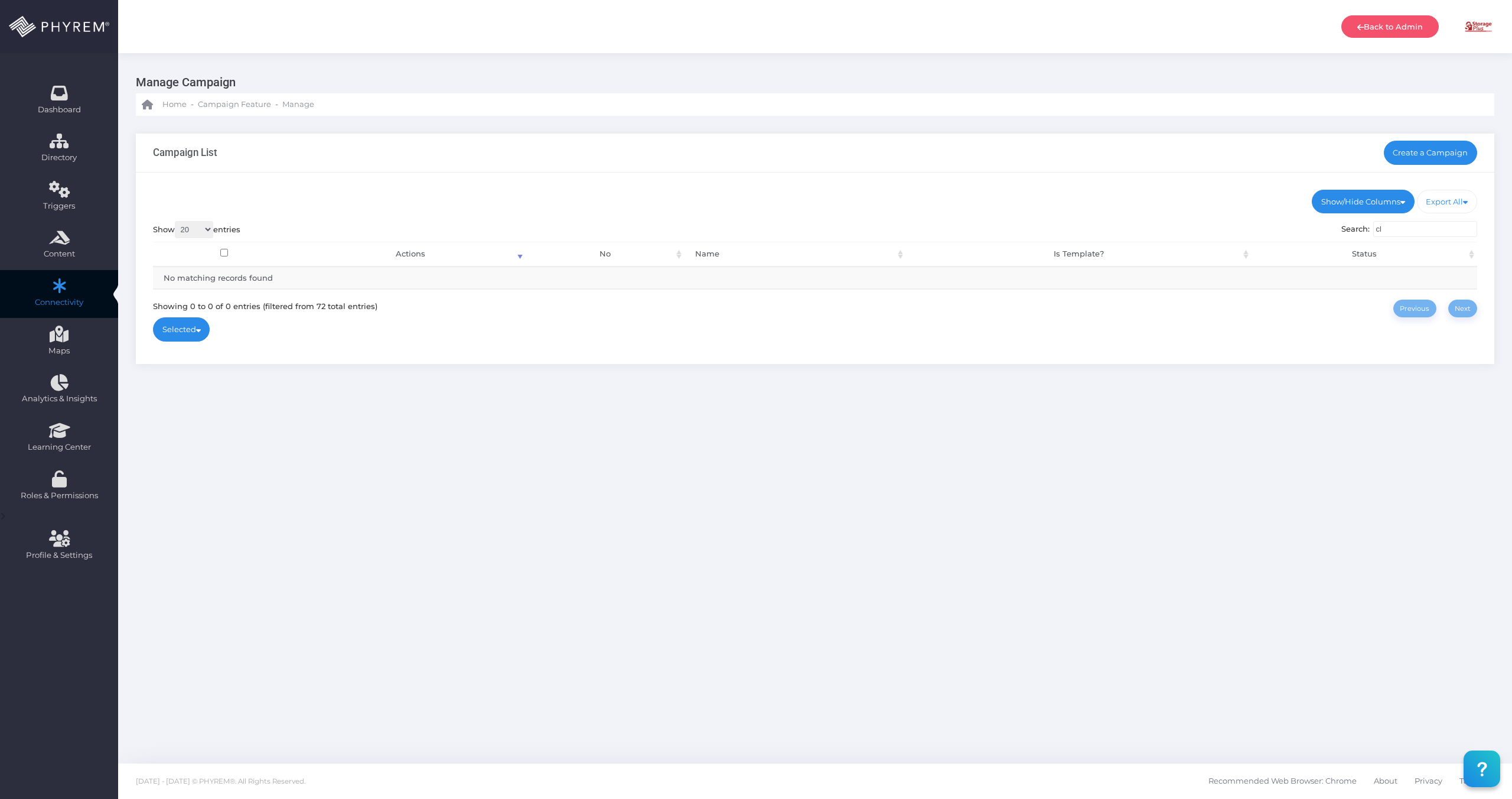
type input "c"
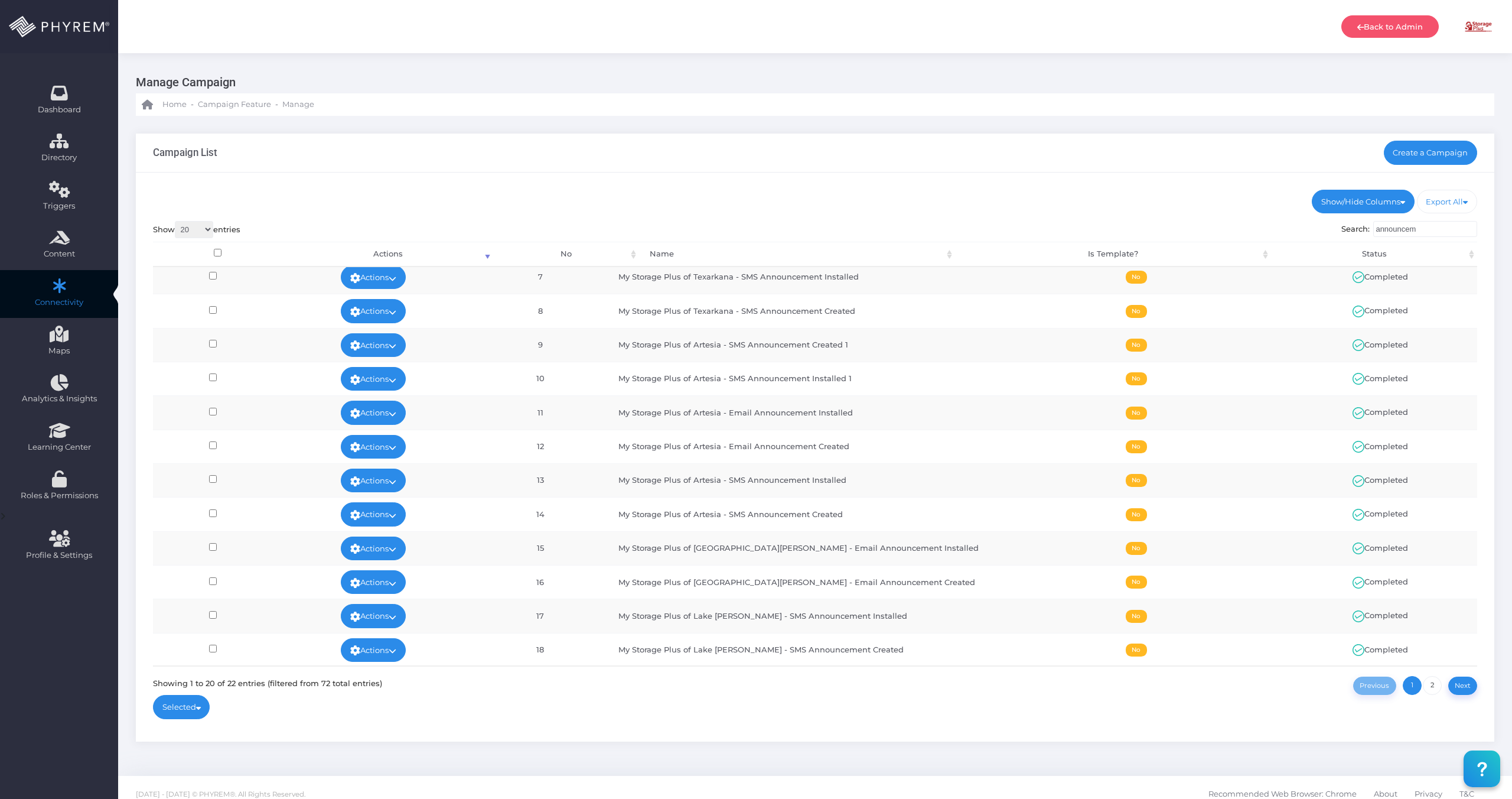
scroll to position [279, 0]
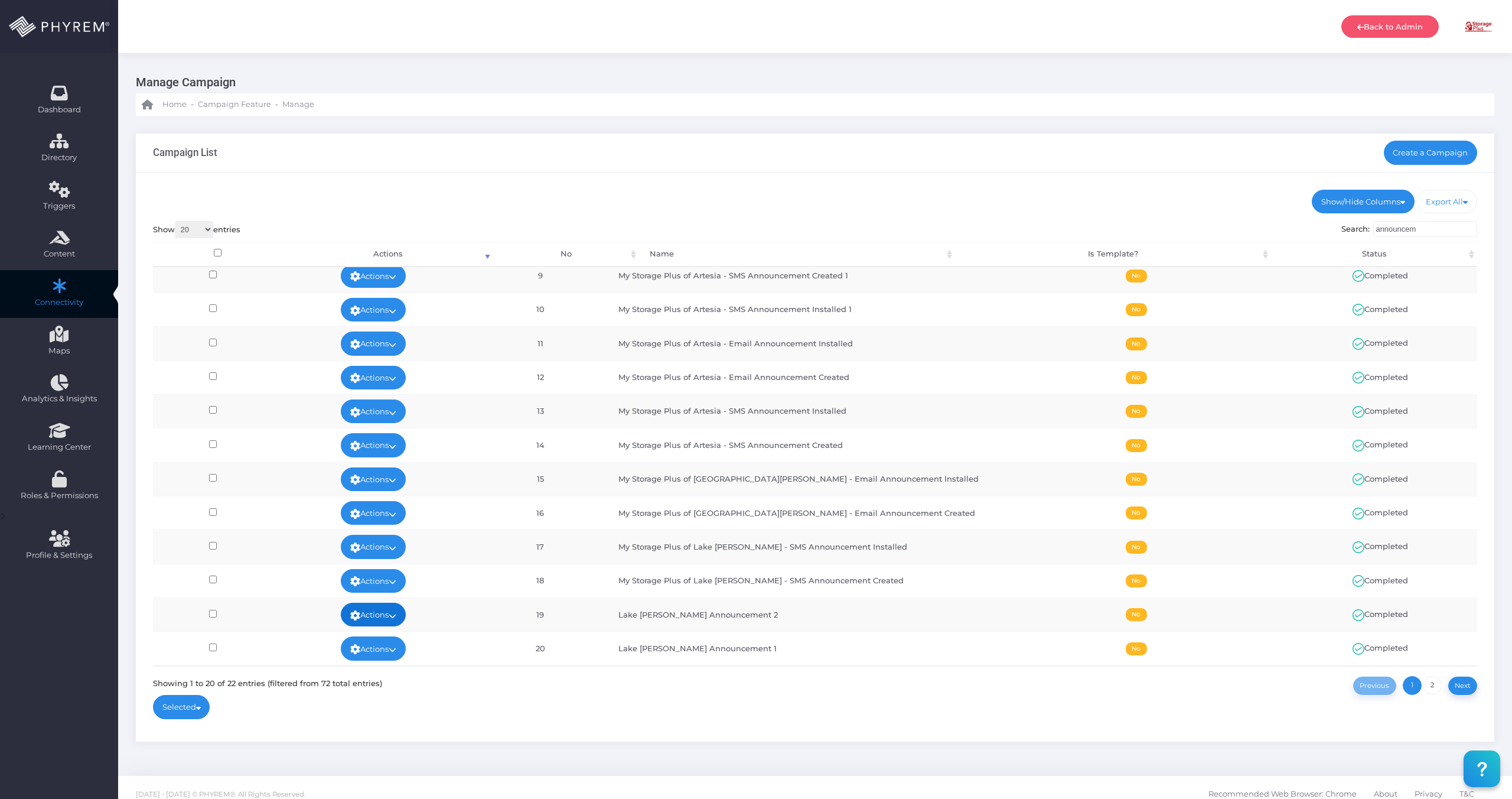
type input "announcem"
click at [380, 615] on link "Actions" at bounding box center [373, 614] width 65 height 23
click at [399, 517] on link "View" at bounding box center [387, 522] width 77 height 22
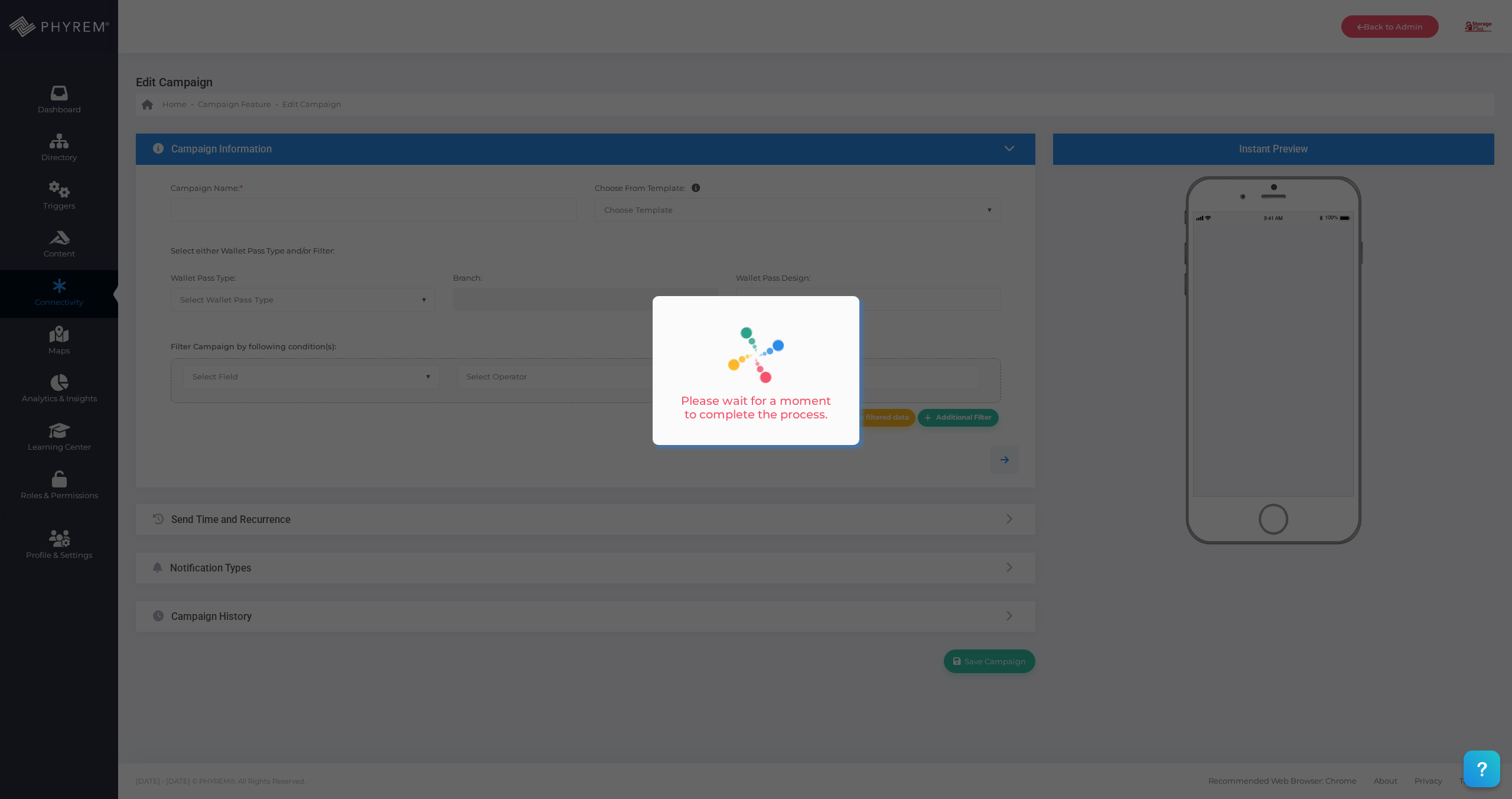
type input "Lake Charles Announcement 2"
select select "15"
select select "616"
select select "equals"
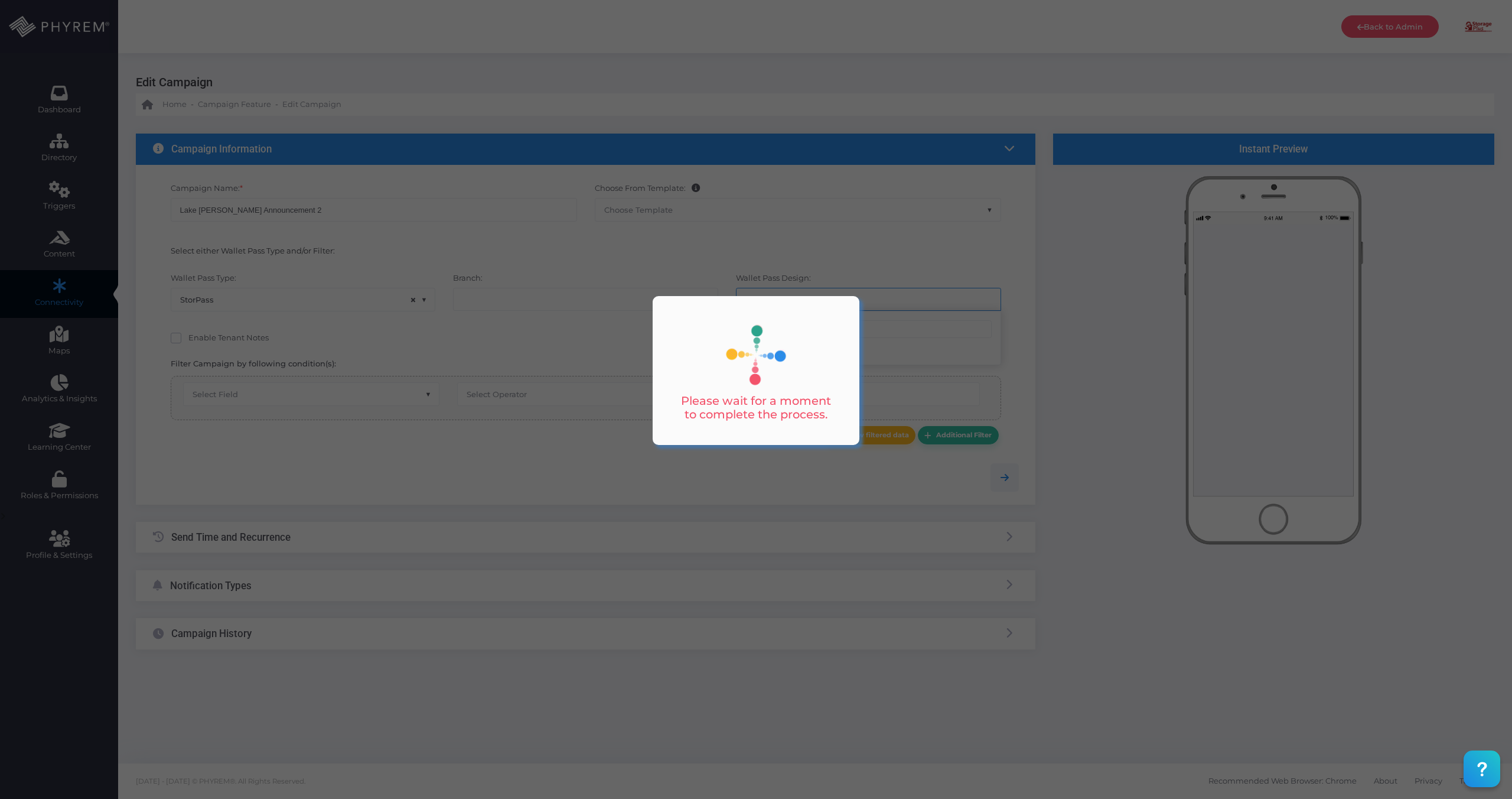
select select "2424"
select select "pr_wallet_users.user_pass_status"
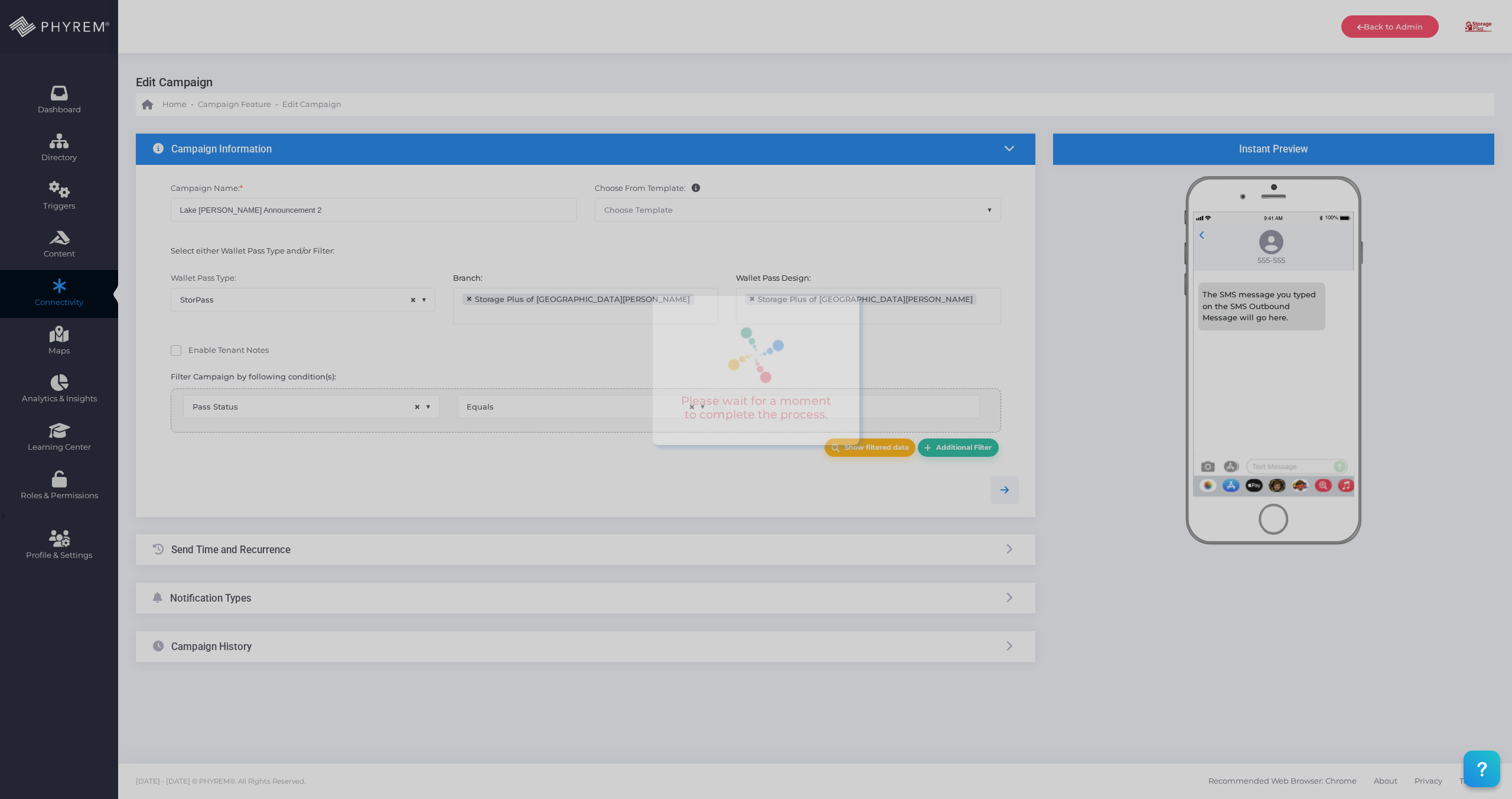
type input "Installed"
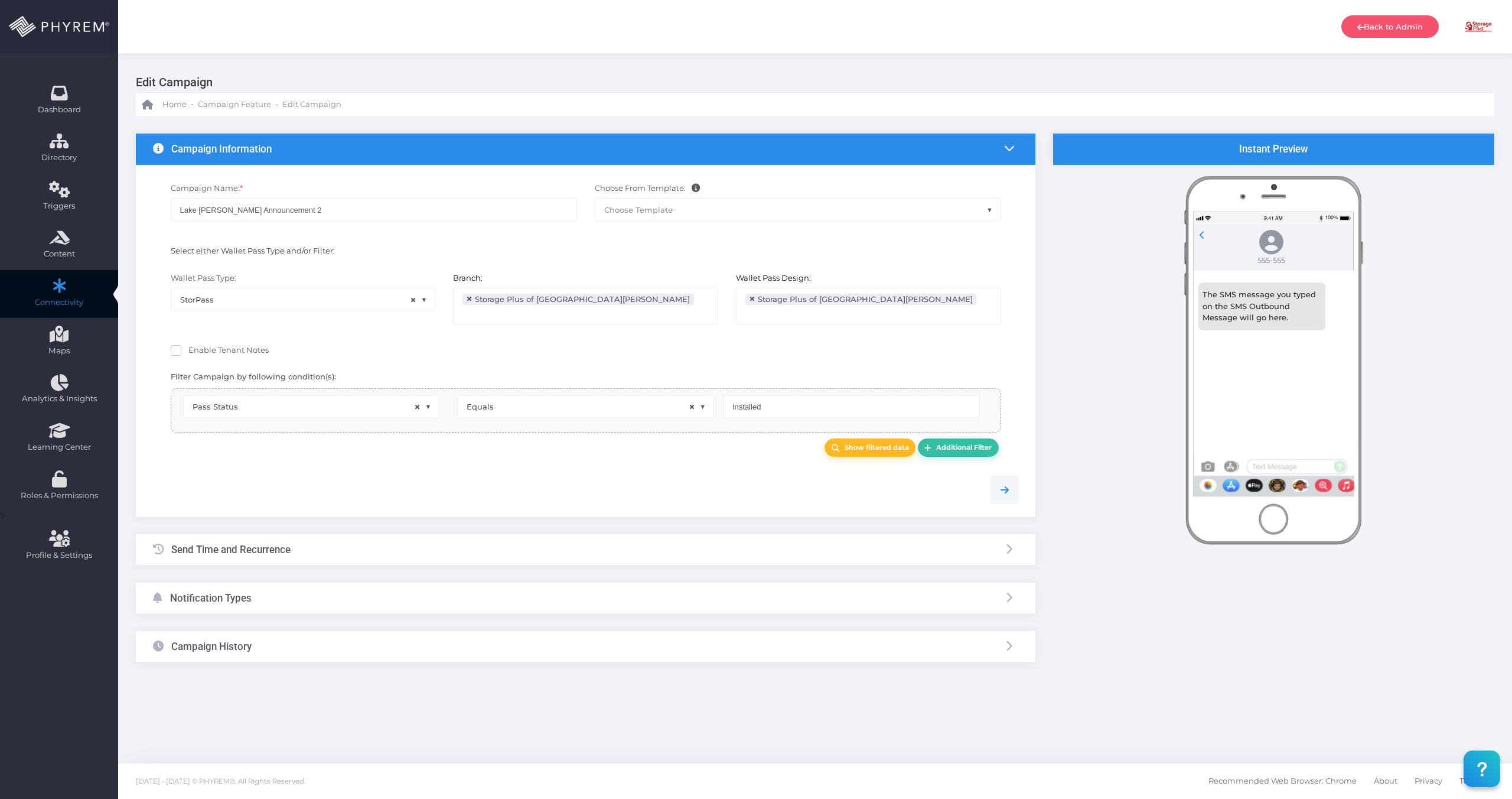
select select "pr_wallet_users.voided"
select select "equals"
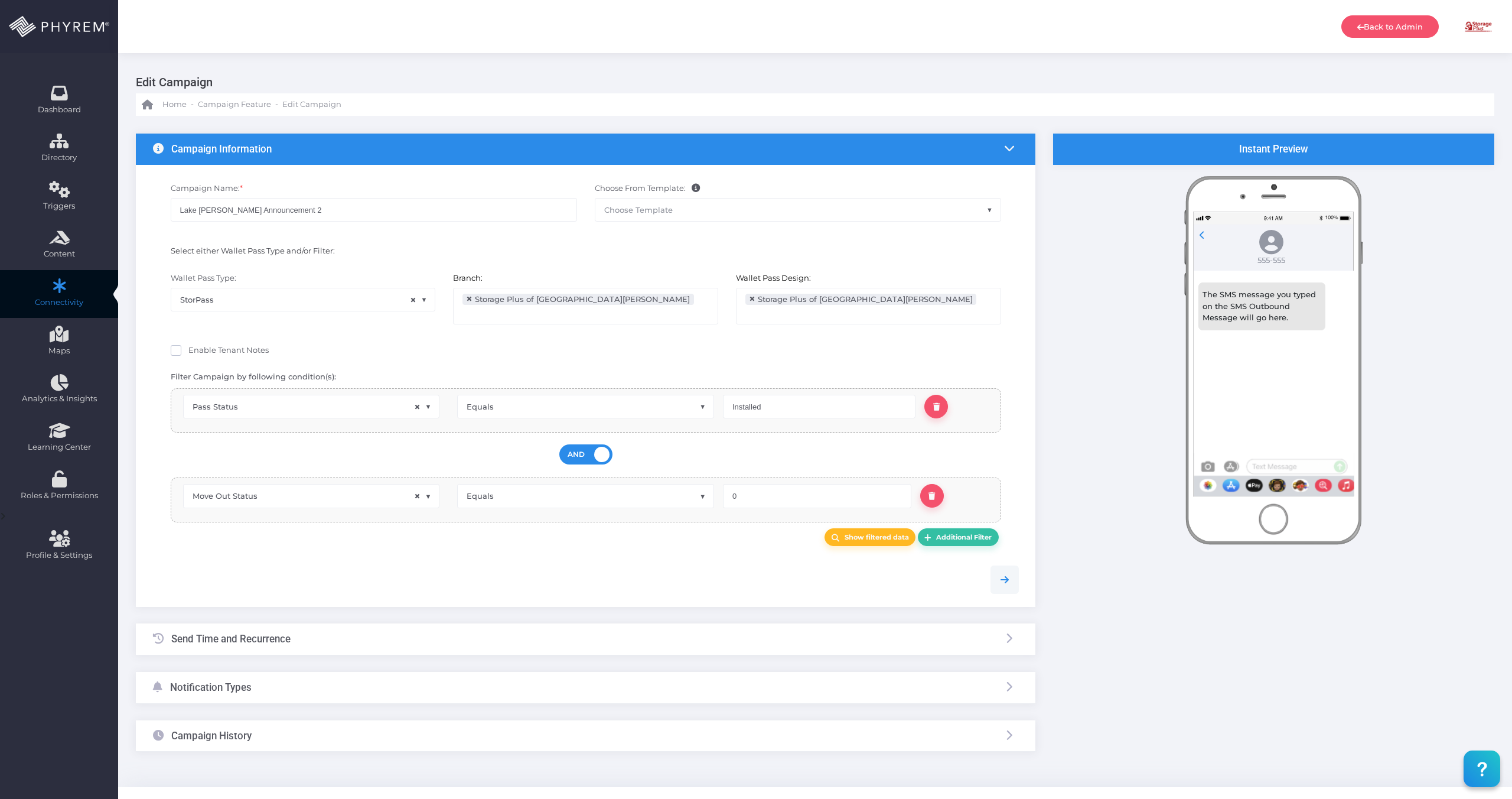
scroll to position [10, 0]
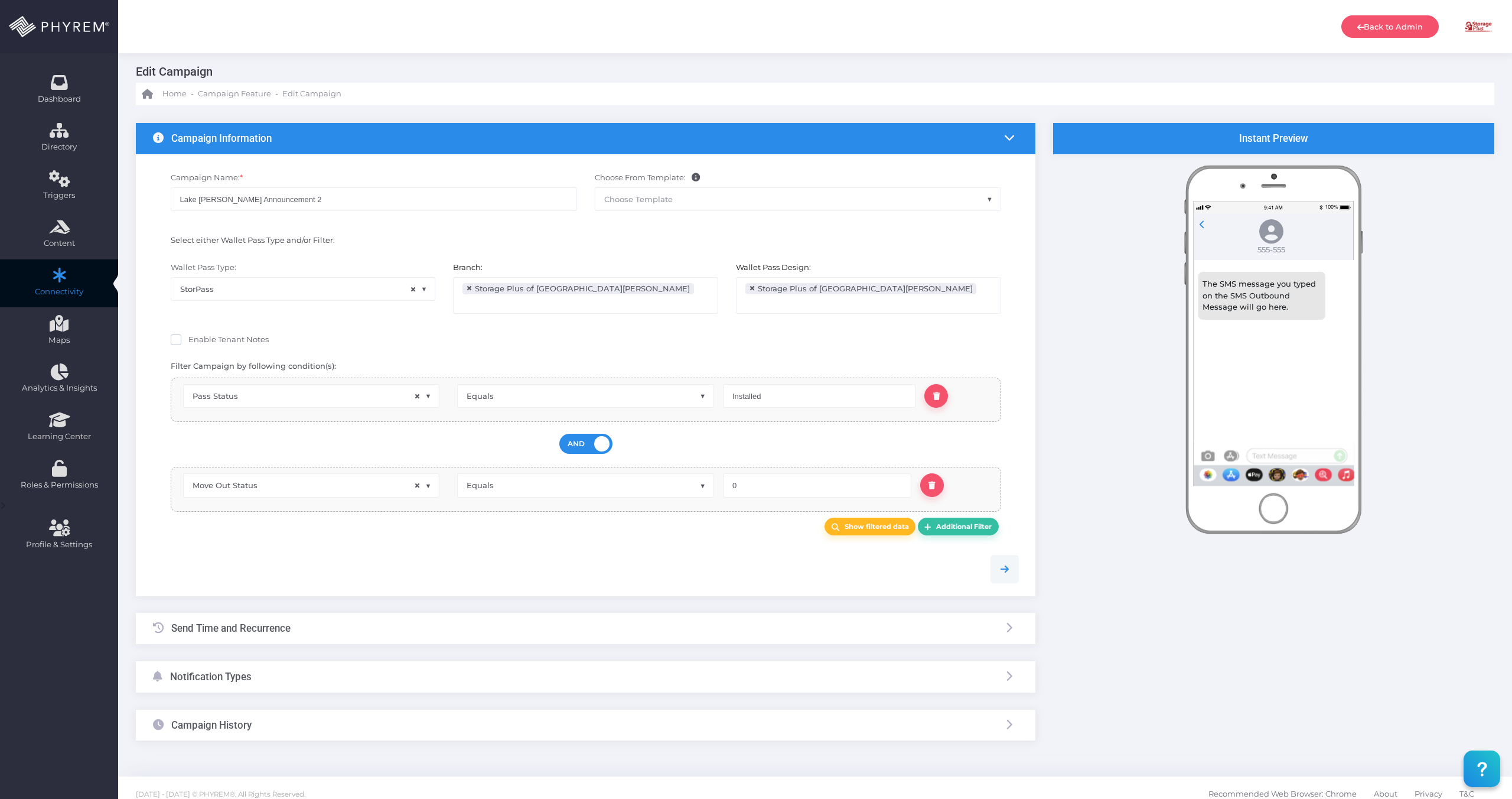
click at [281, 661] on div "Notification Types" at bounding box center [585, 676] width 900 height 31
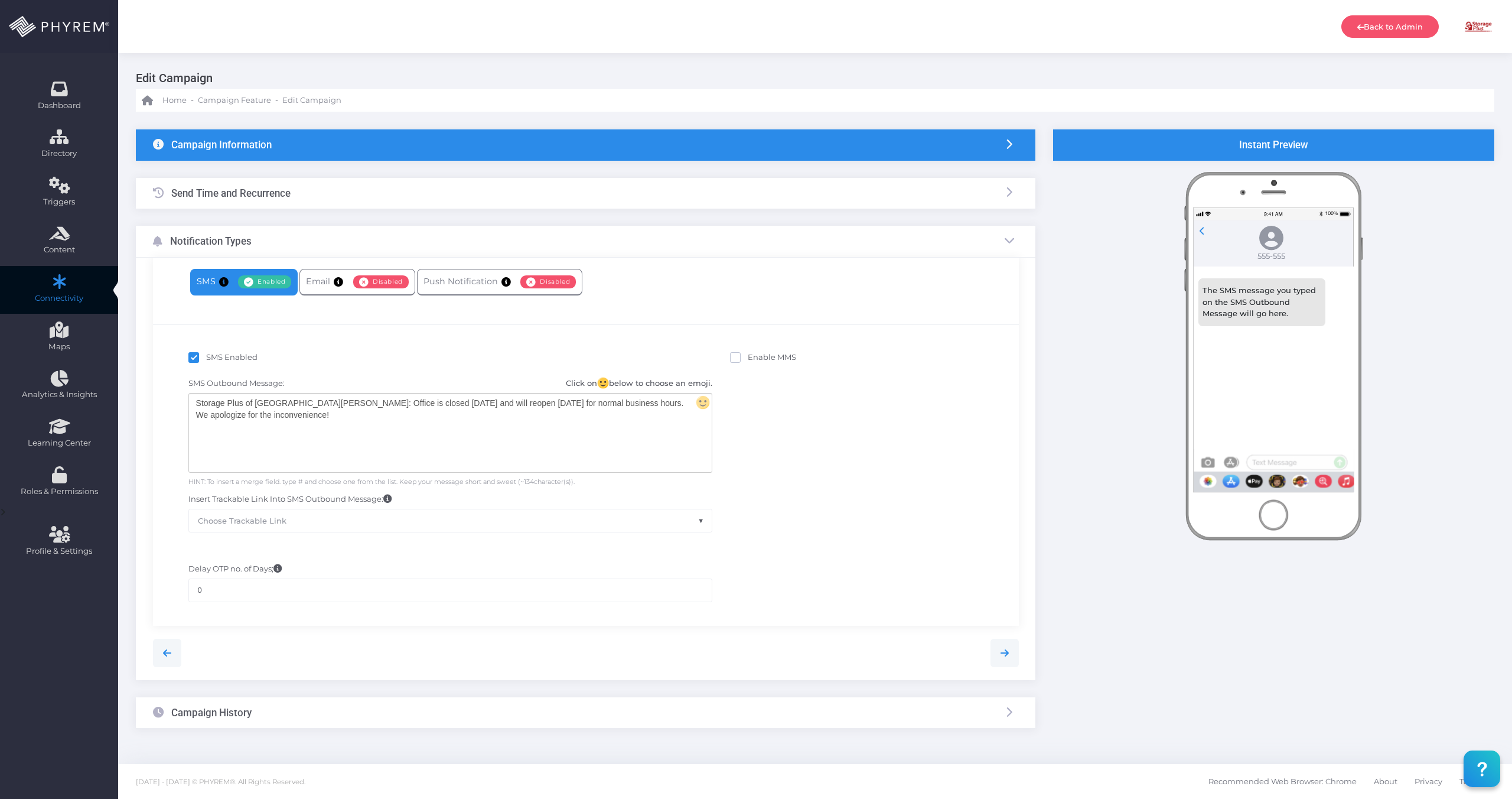
scroll to position [0, 0]
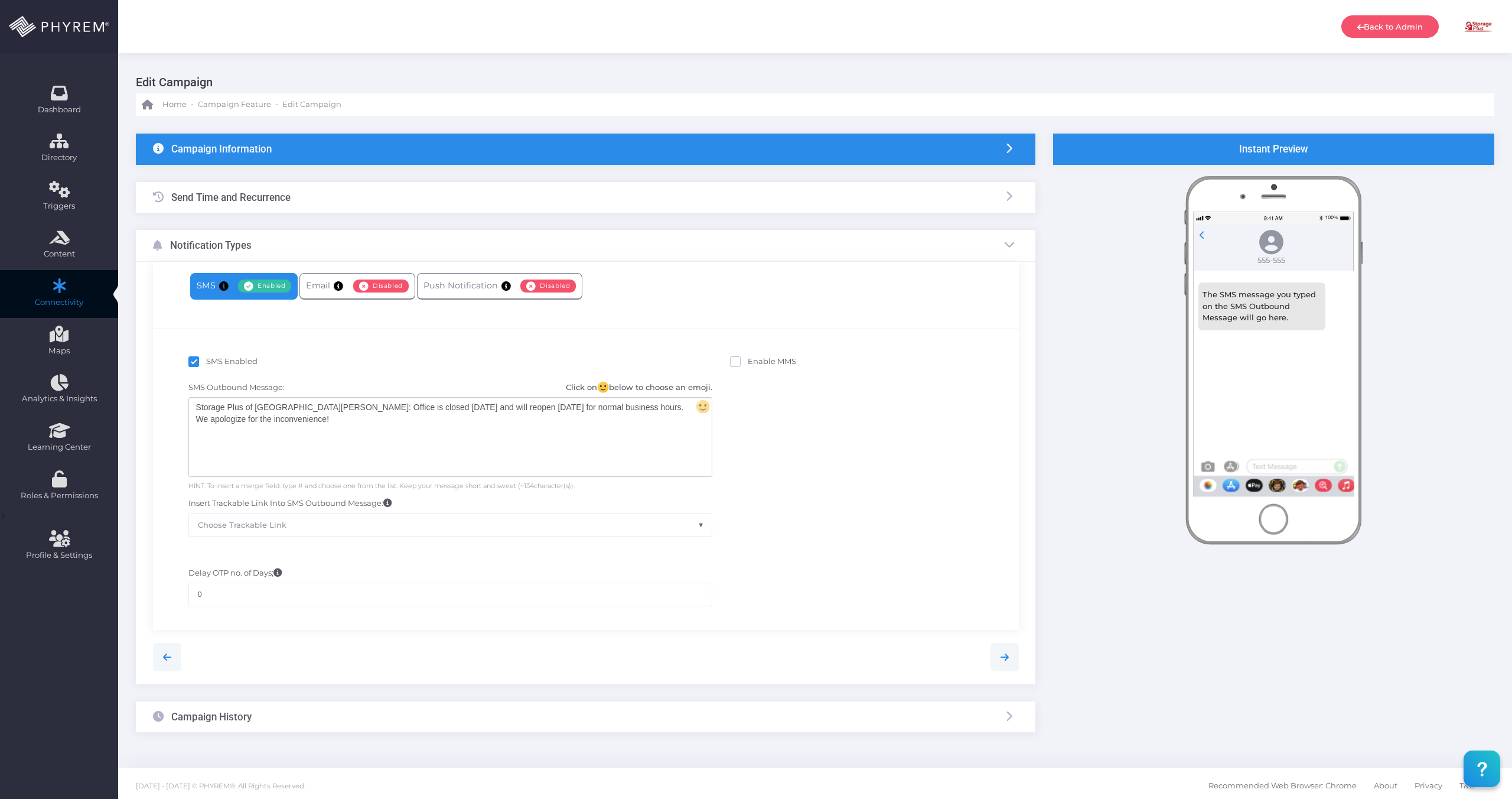
click at [510, 157] on div "Campaign Information" at bounding box center [585, 149] width 900 height 31
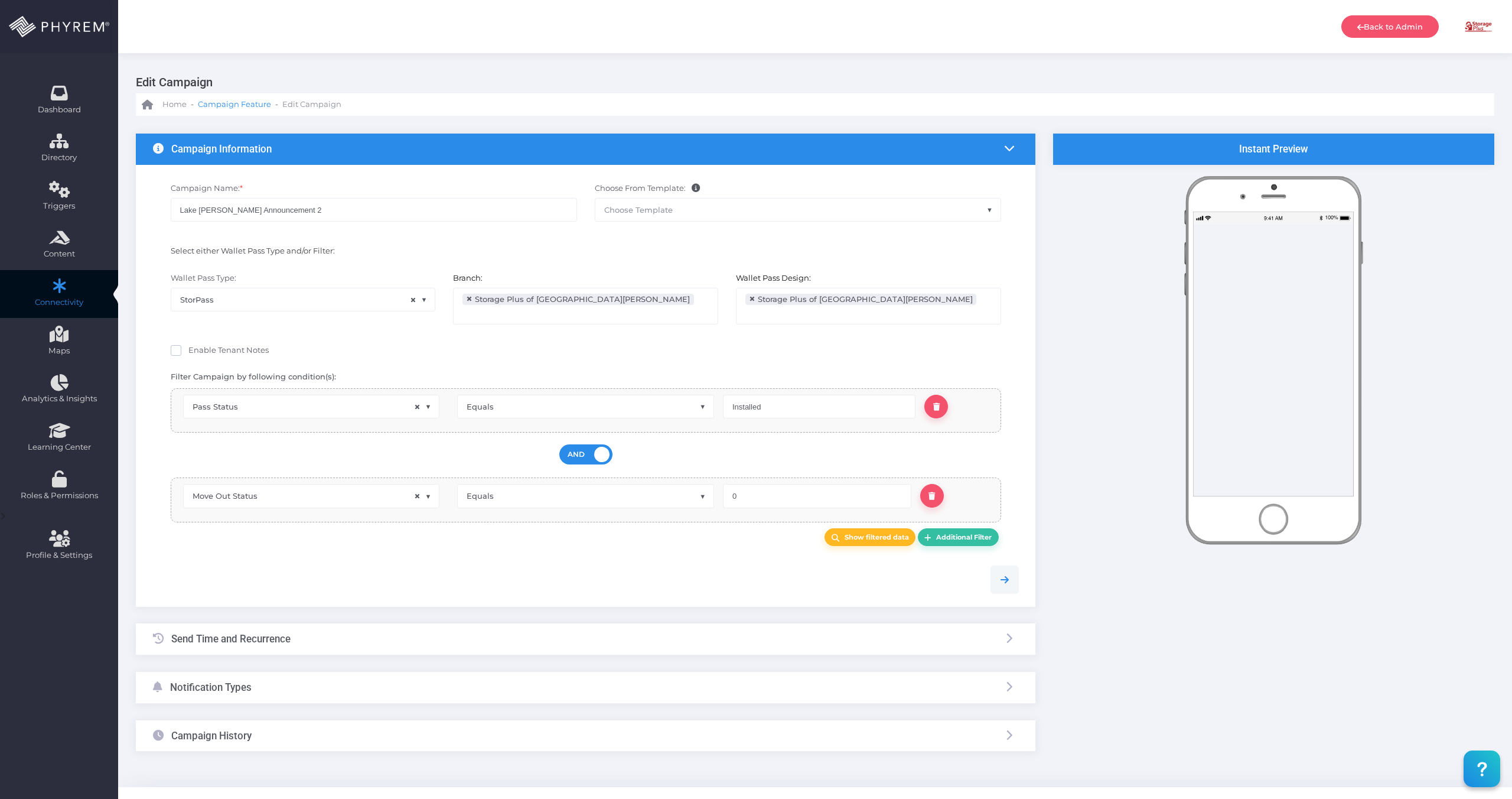
click at [234, 103] on span "Campaign Feature" at bounding box center [234, 104] width 73 height 12
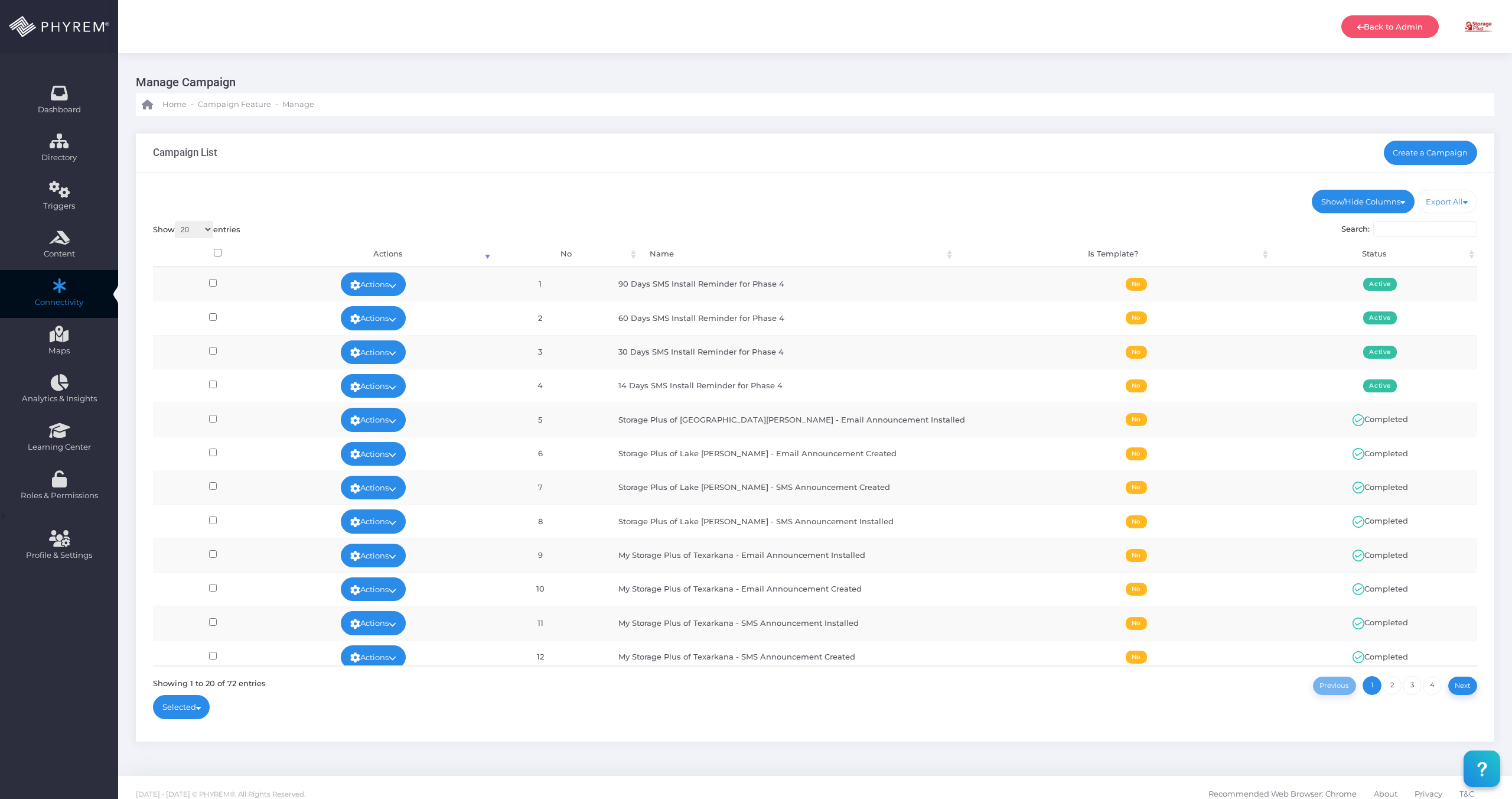
click at [1419, 230] on input "Search:" at bounding box center [1425, 229] width 104 height 17
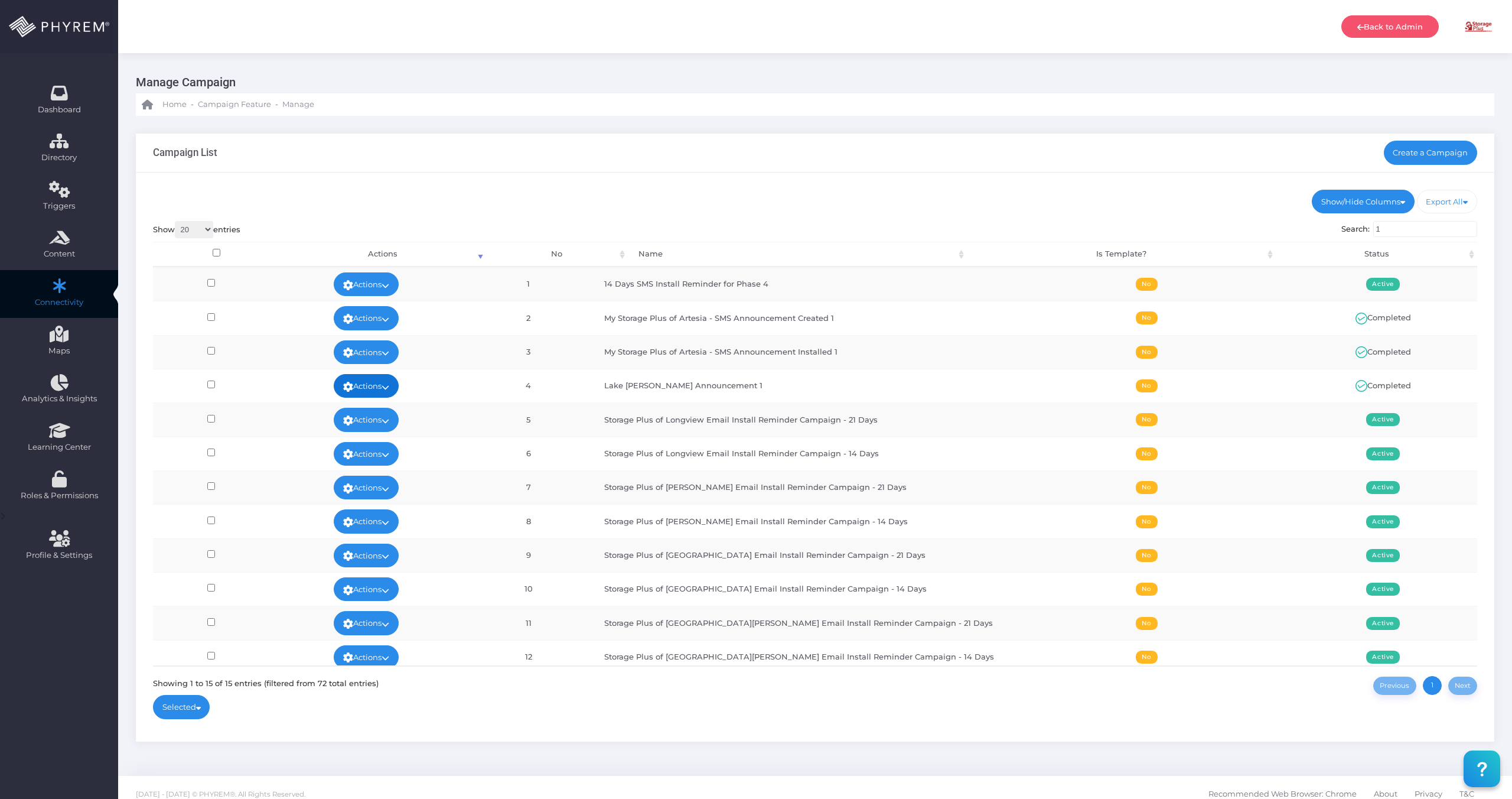
type input "1"
click at [399, 390] on link "Actions" at bounding box center [366, 385] width 65 height 23
click at [382, 407] on link "View" at bounding box center [381, 413] width 77 height 22
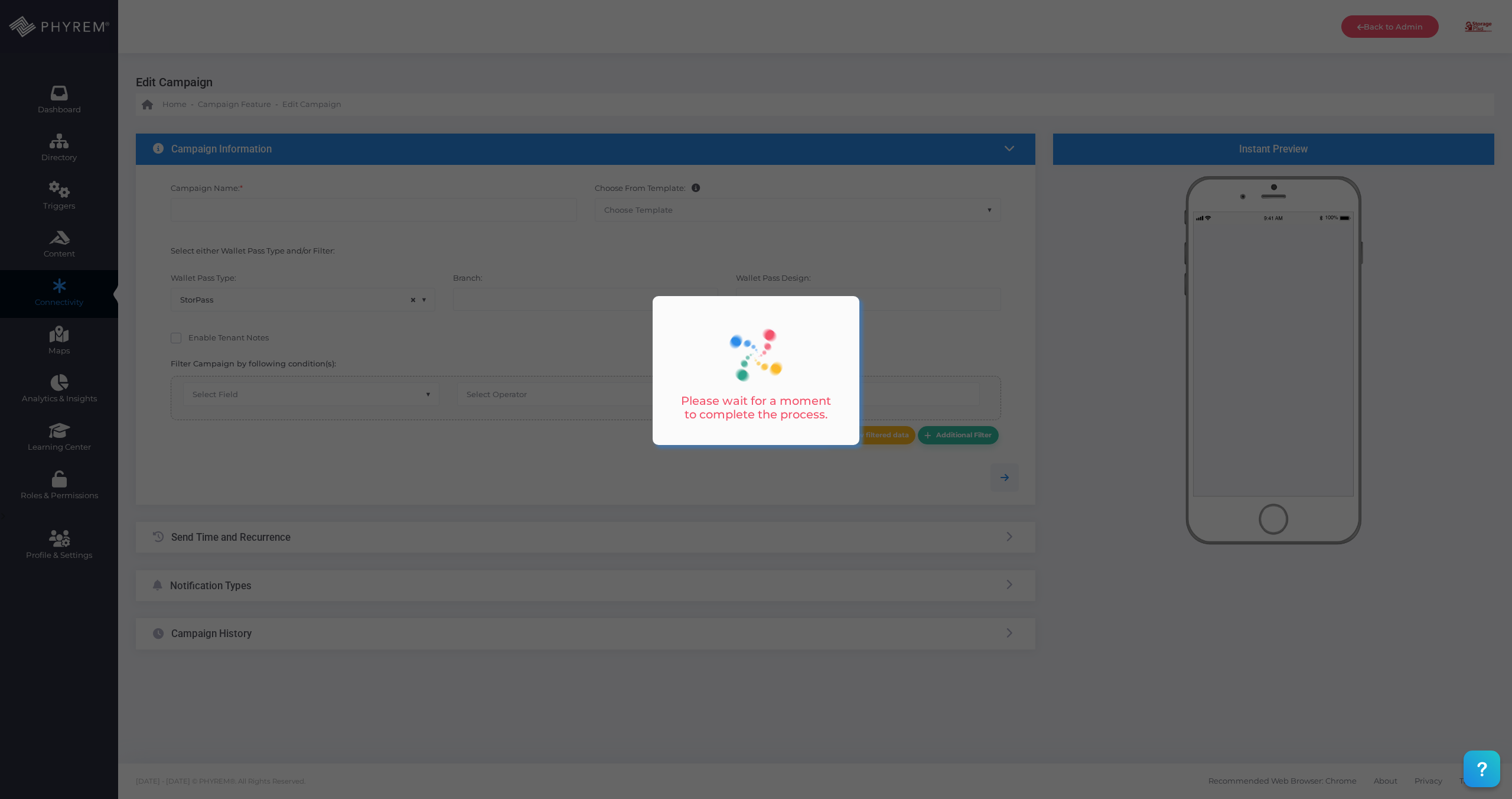
type input "Lake [PERSON_NAME] Announcement 1"
select select "15"
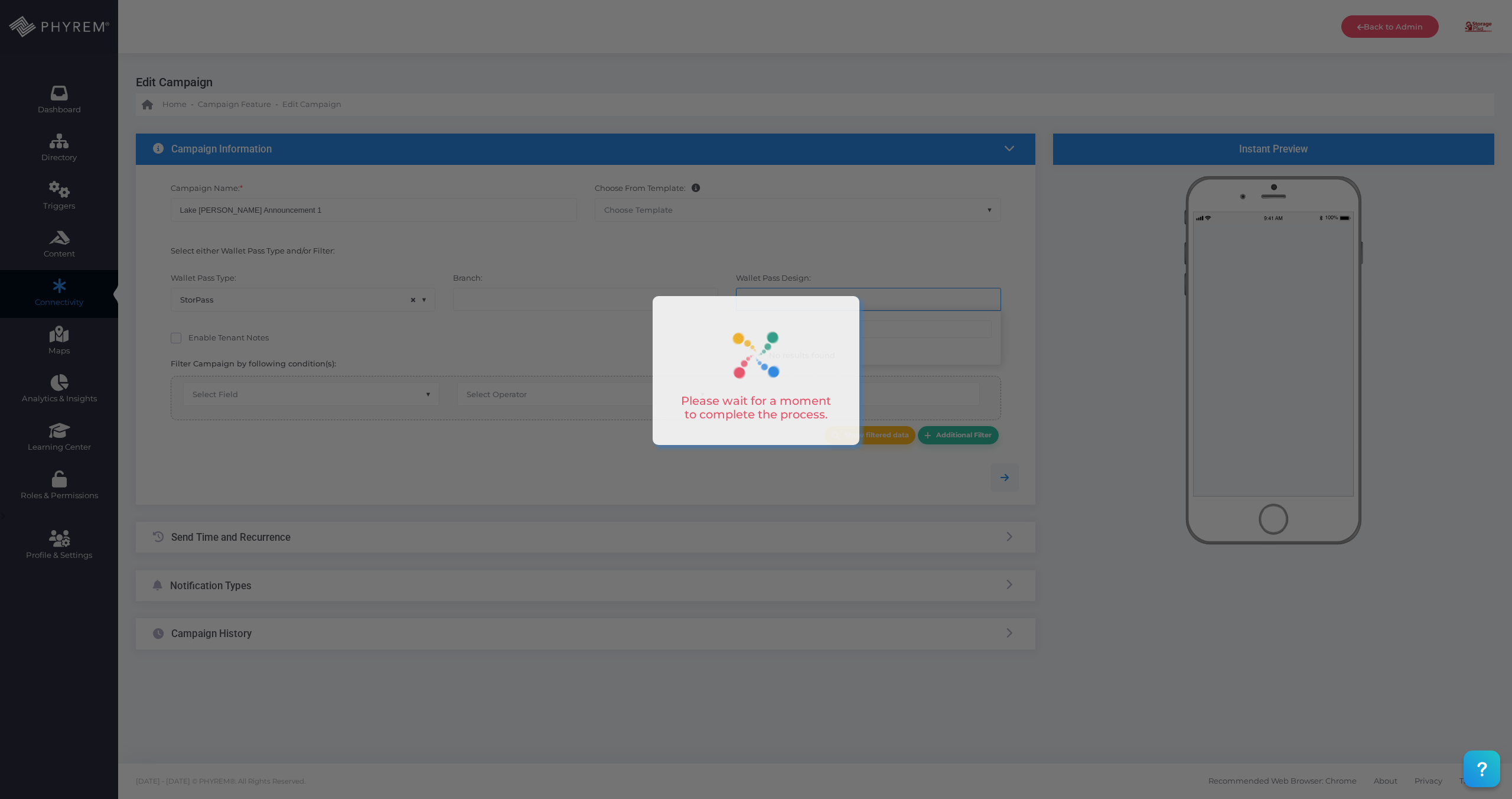
select select "616"
select select "equals"
select select "2424"
select select "pr_wallet_users.user_pass_status"
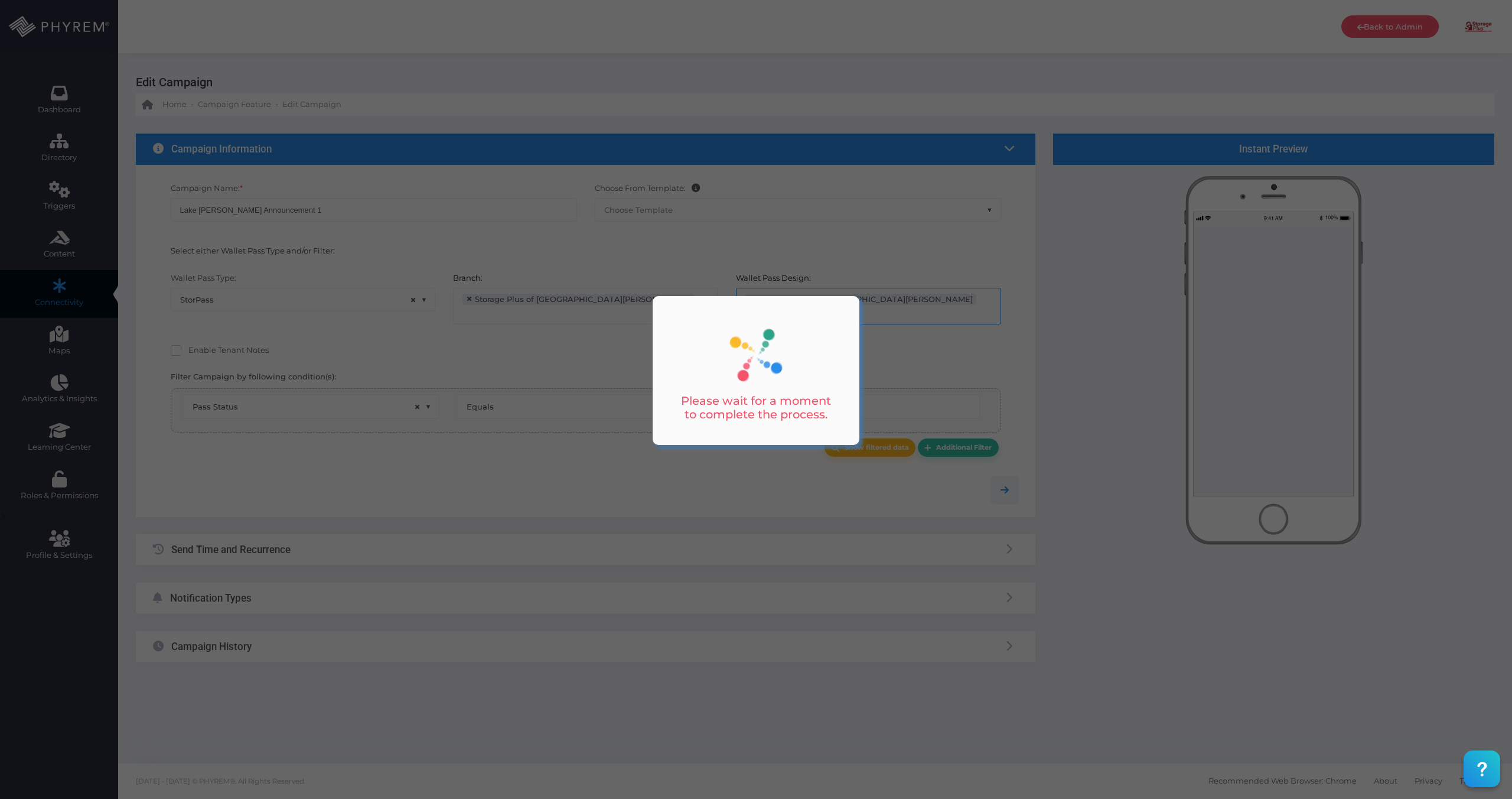
scroll to position [19, 0]
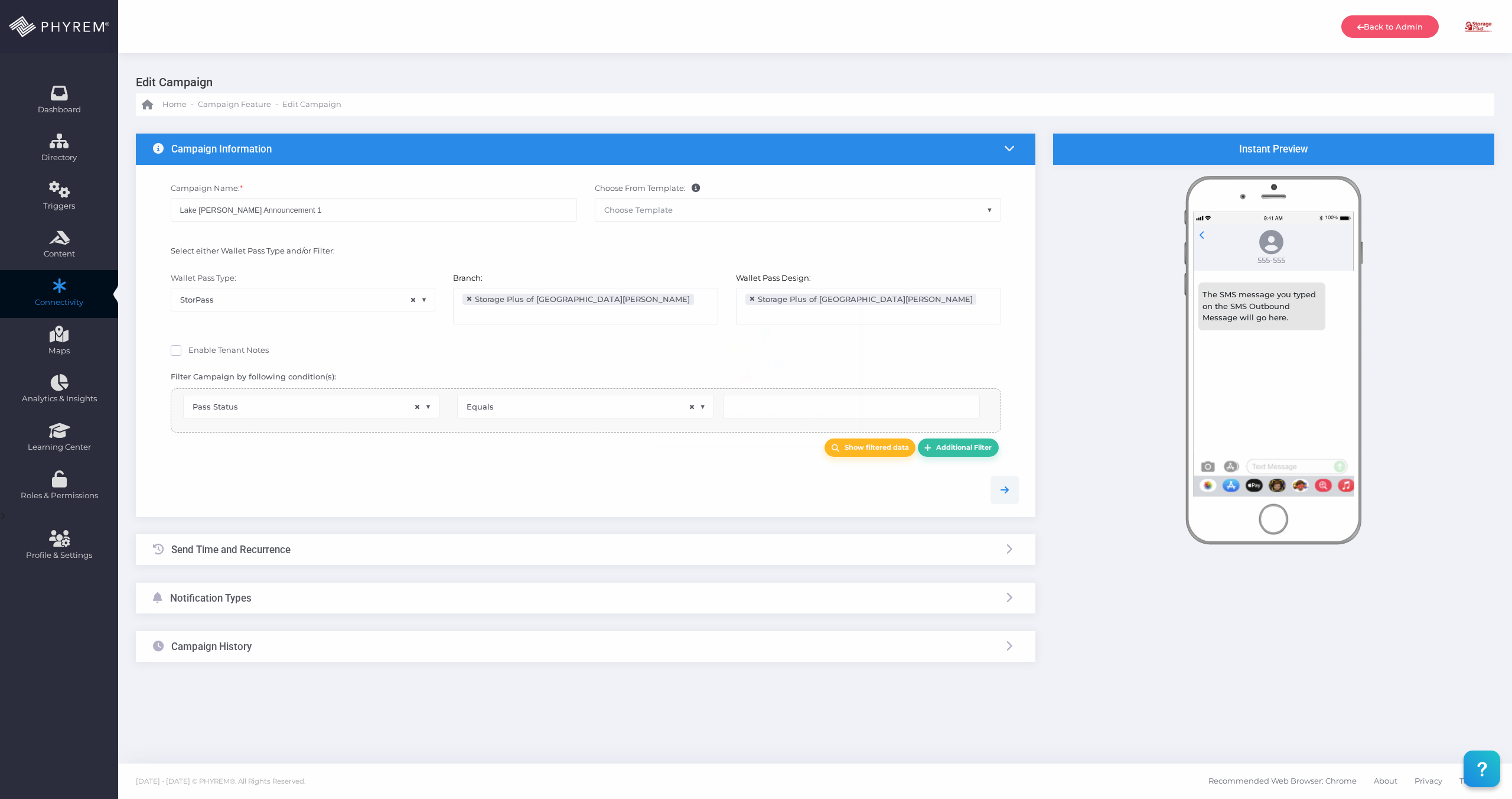
type input "Created"
select select "pr_wallet_users.voided"
select select "equals"
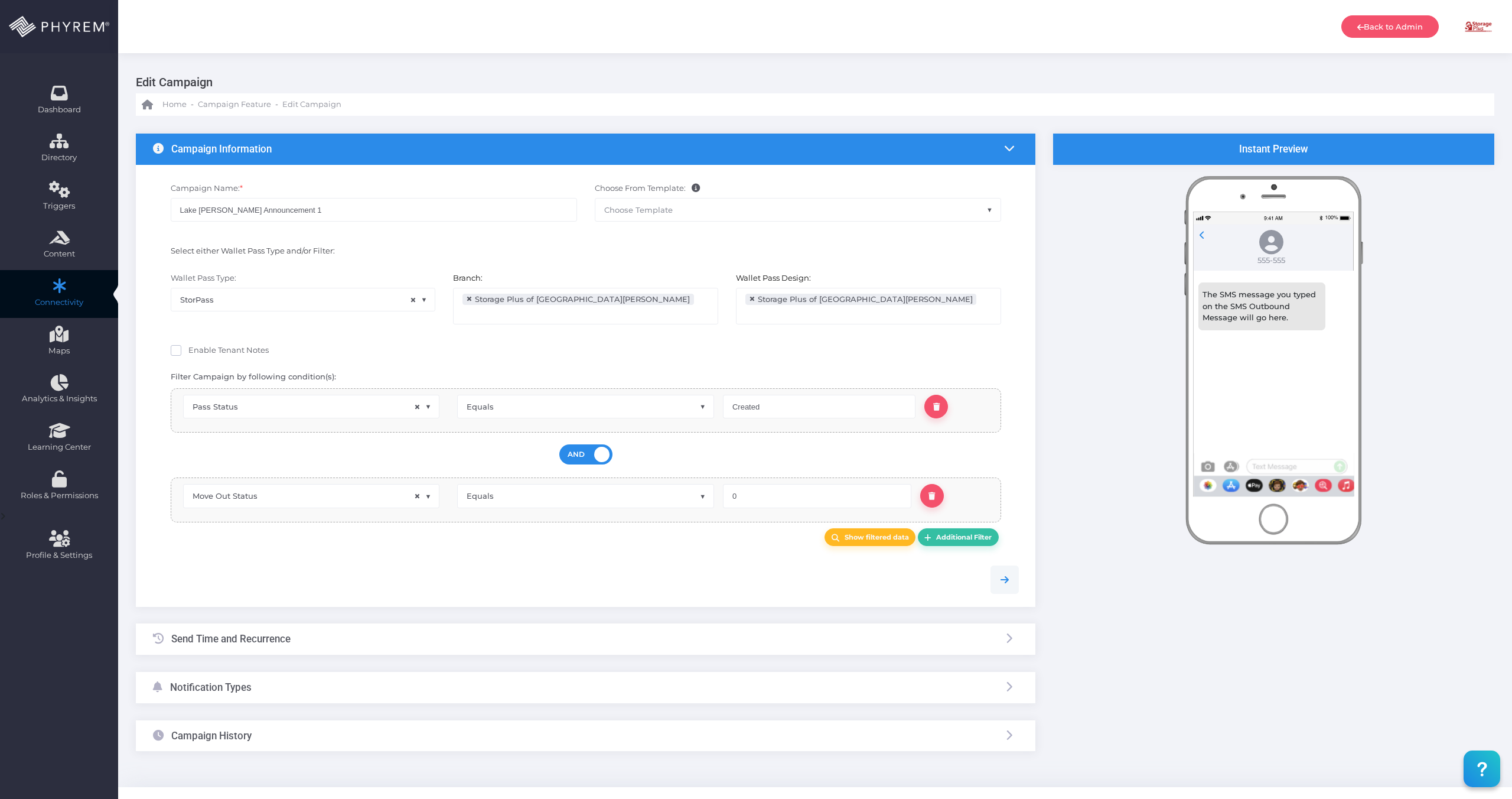
click at [285, 681] on div "Notification Types" at bounding box center [585, 687] width 900 height 31
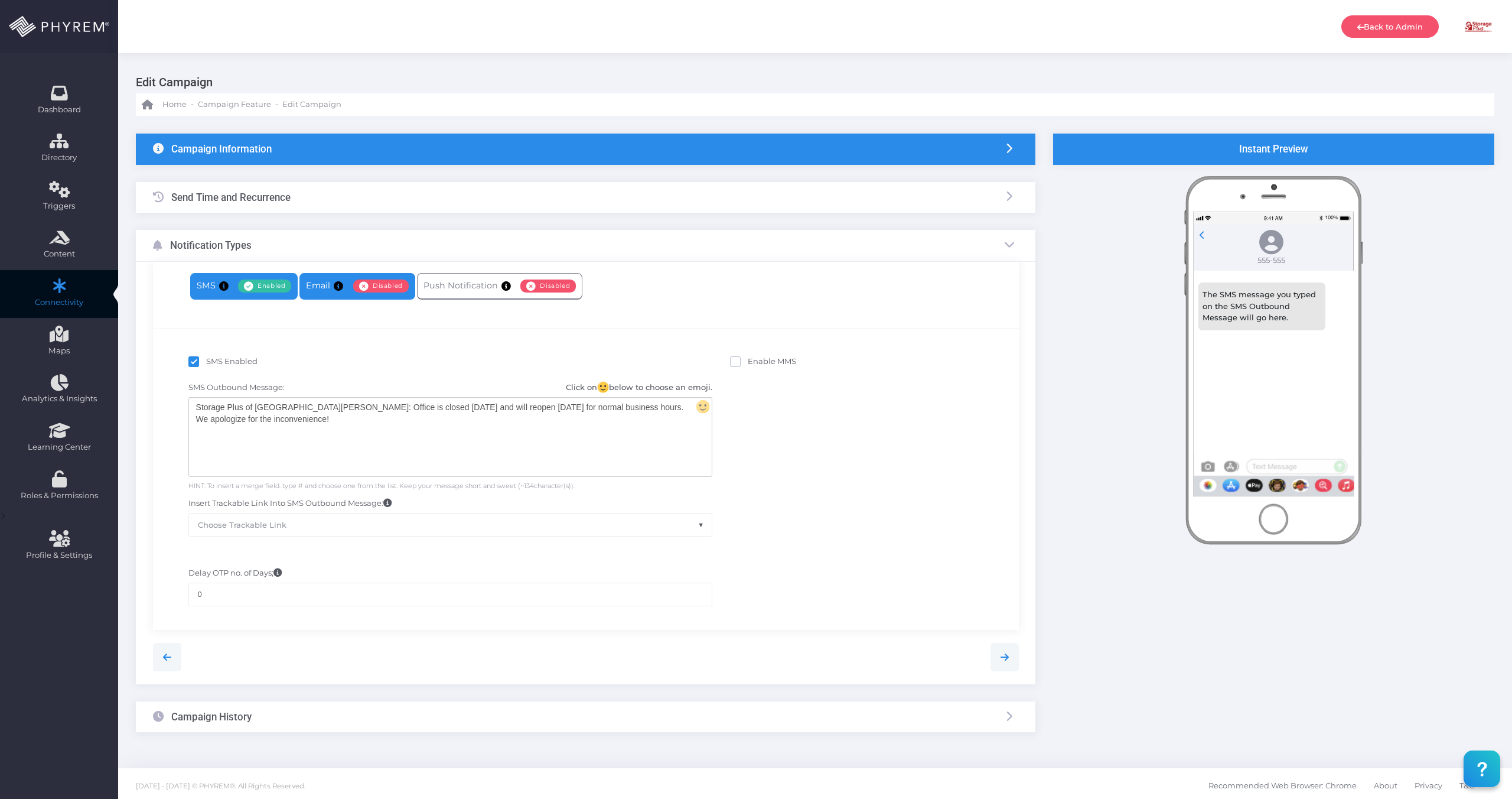
click at [315, 285] on link "Email Enabled Disabled" at bounding box center [357, 287] width 115 height 26
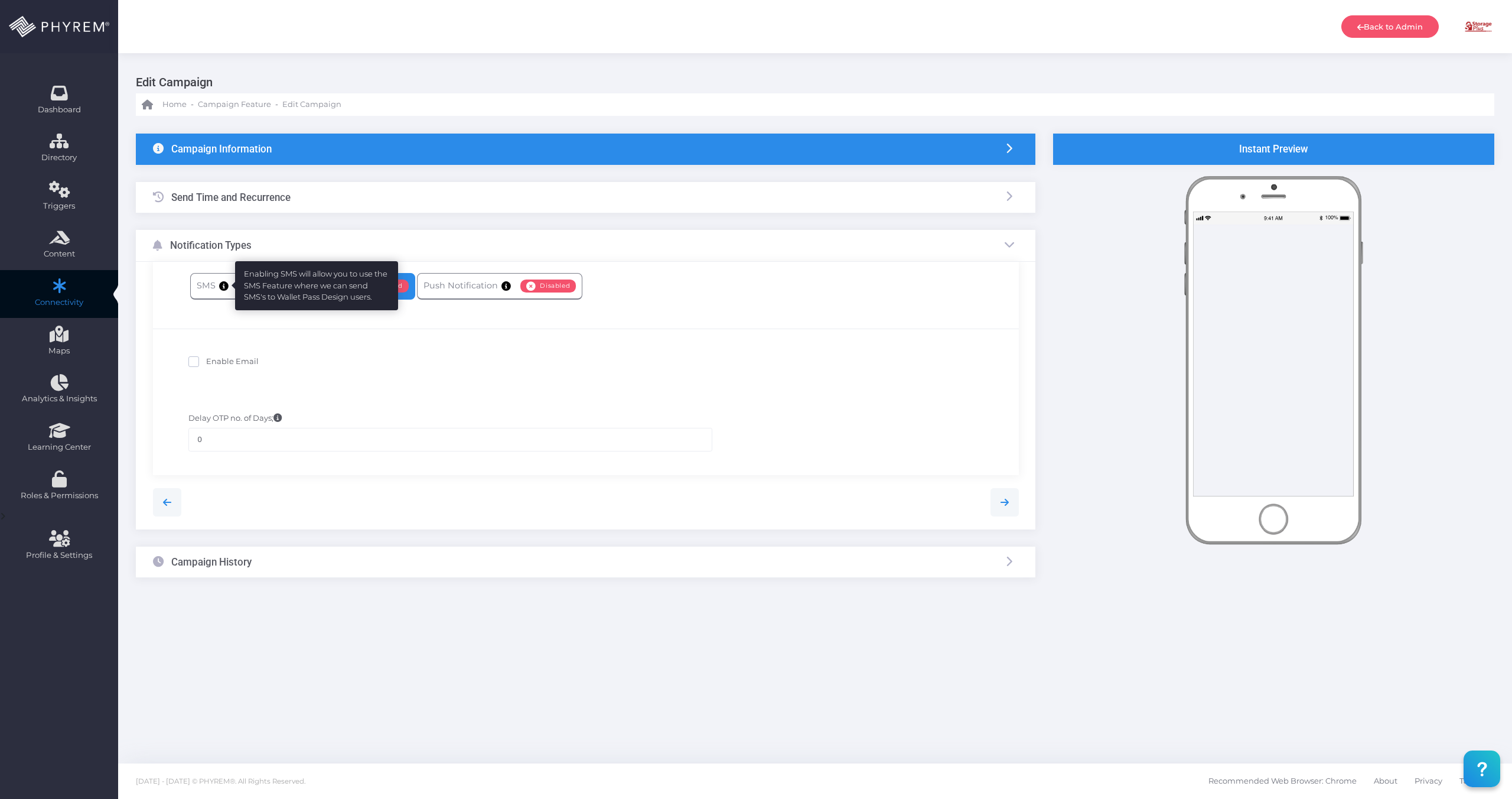
click at [219, 286] on icon at bounding box center [224, 286] width 9 height 0
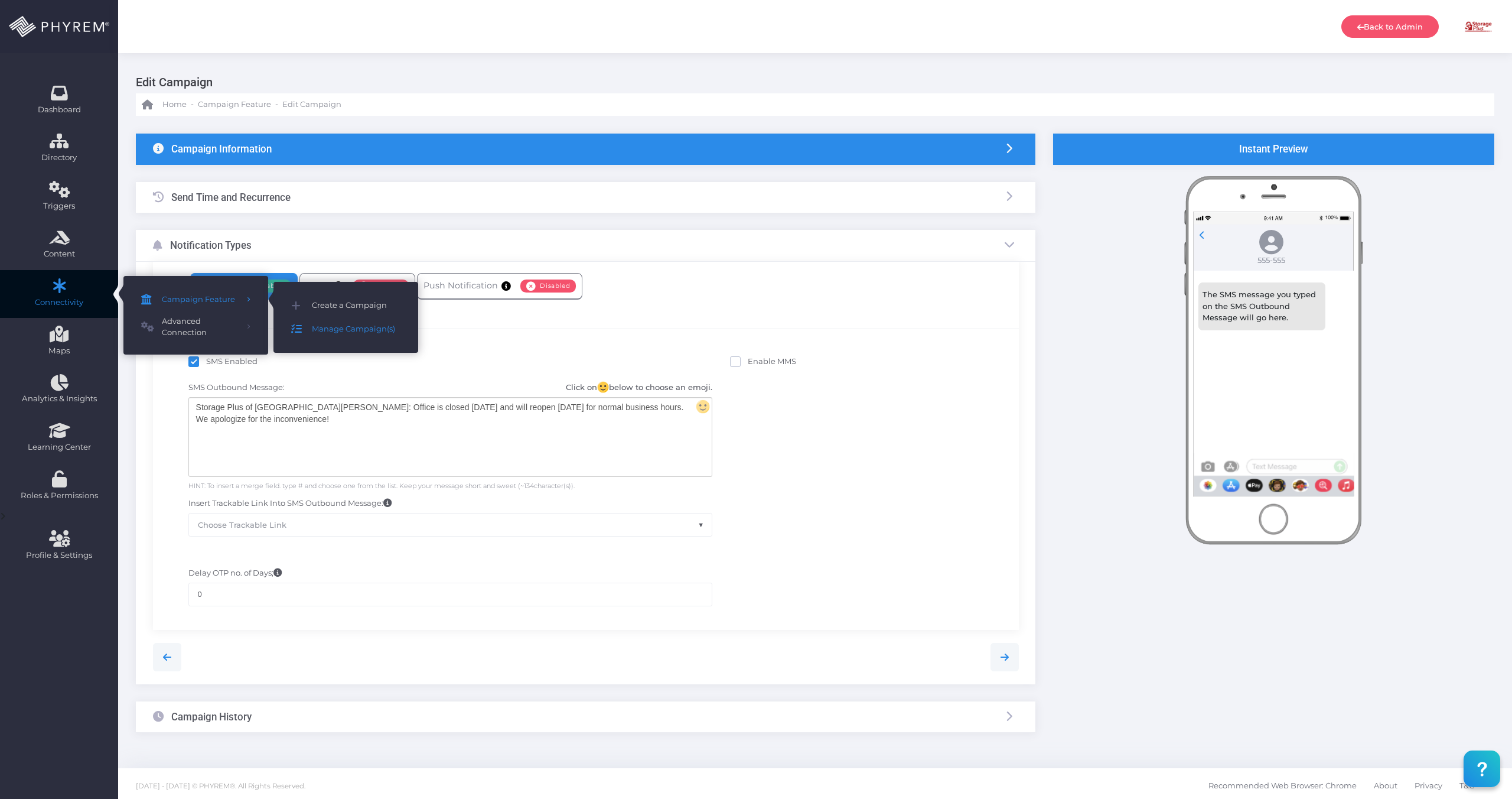
click at [348, 331] on span "Manage Campaign(s)" at bounding box center [356, 329] width 89 height 15
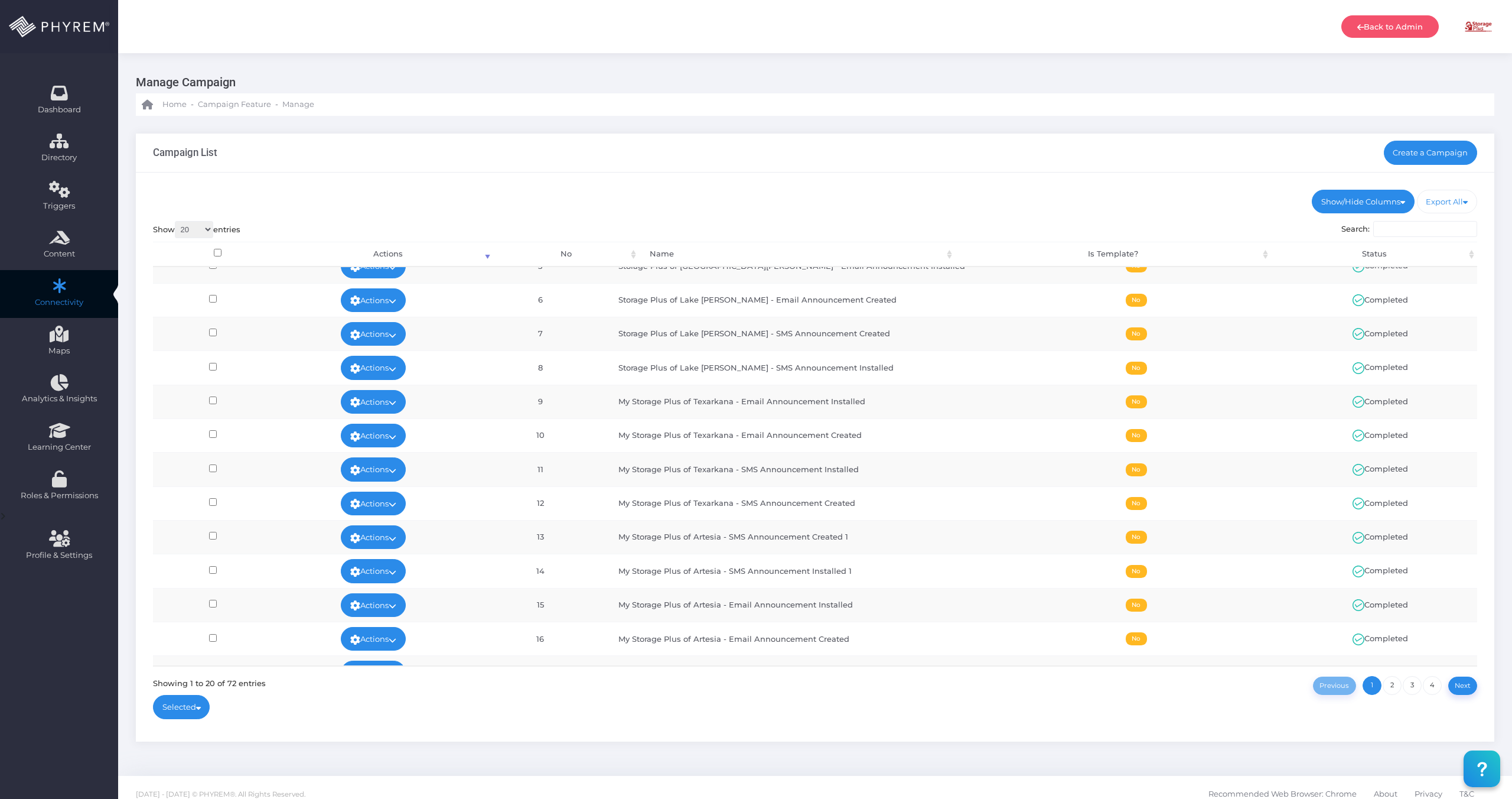
scroll to position [279, 0]
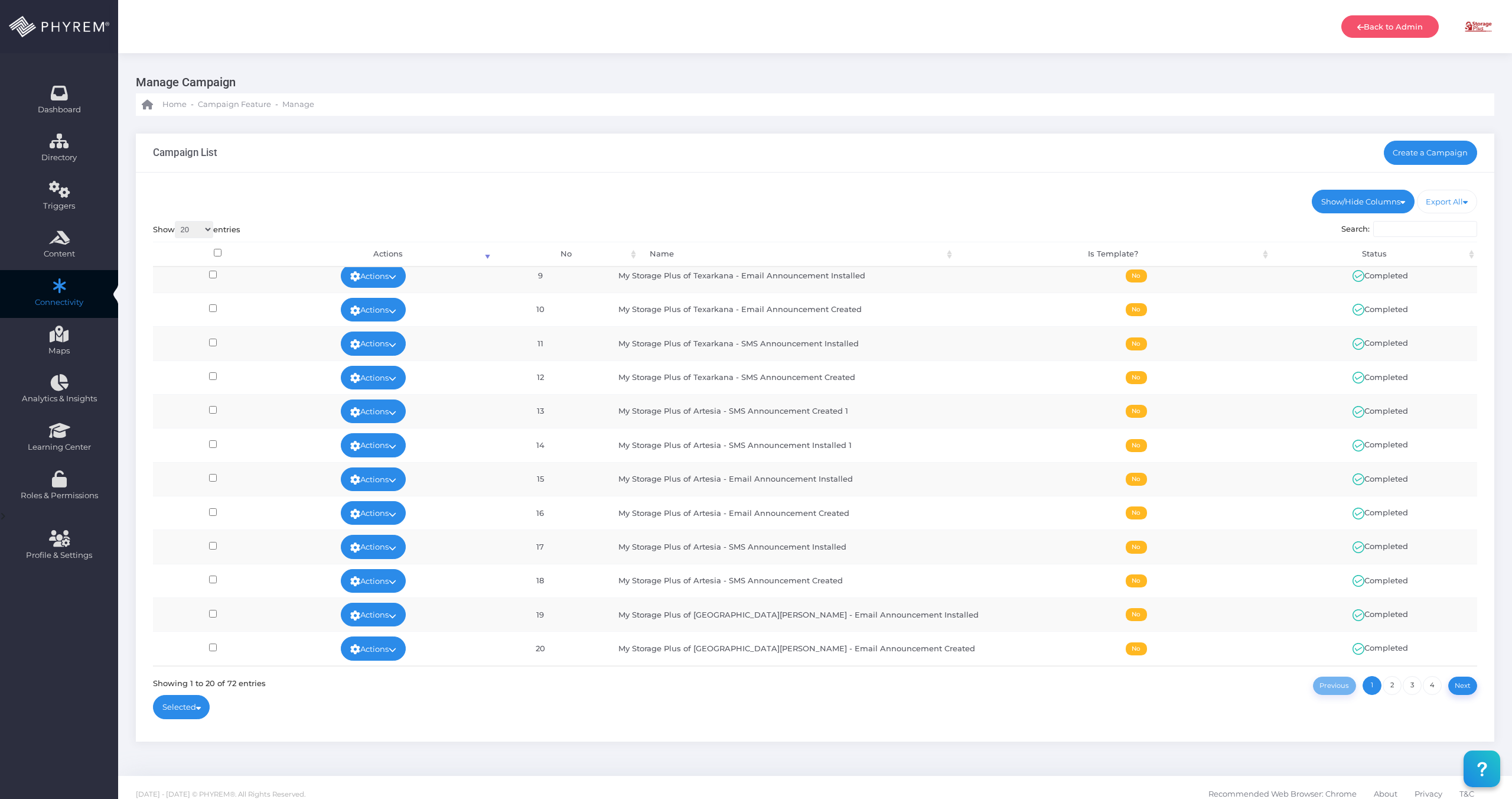
click at [1419, 229] on input "Search:" at bounding box center [1425, 229] width 104 height 17
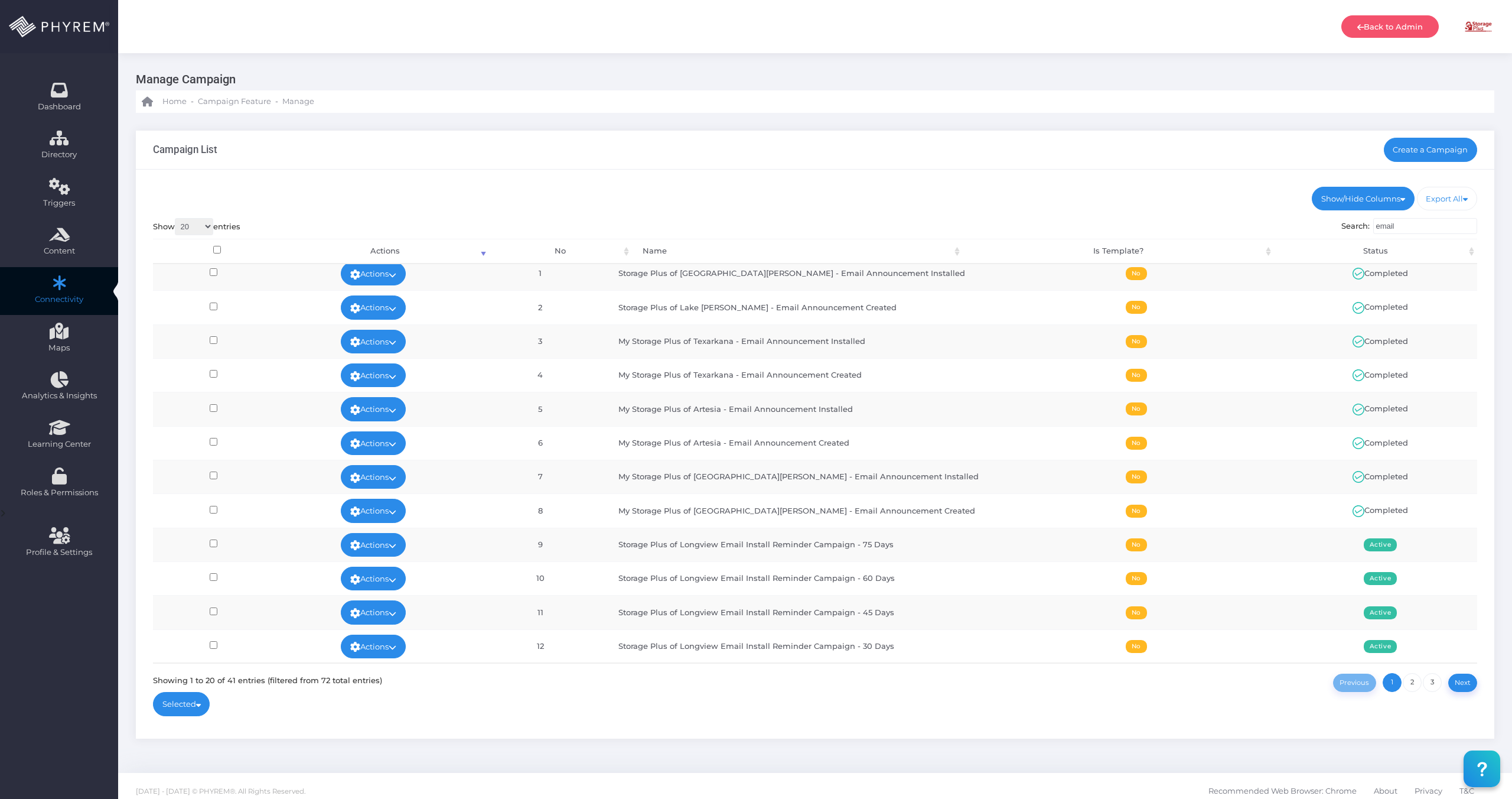
scroll to position [0, 0]
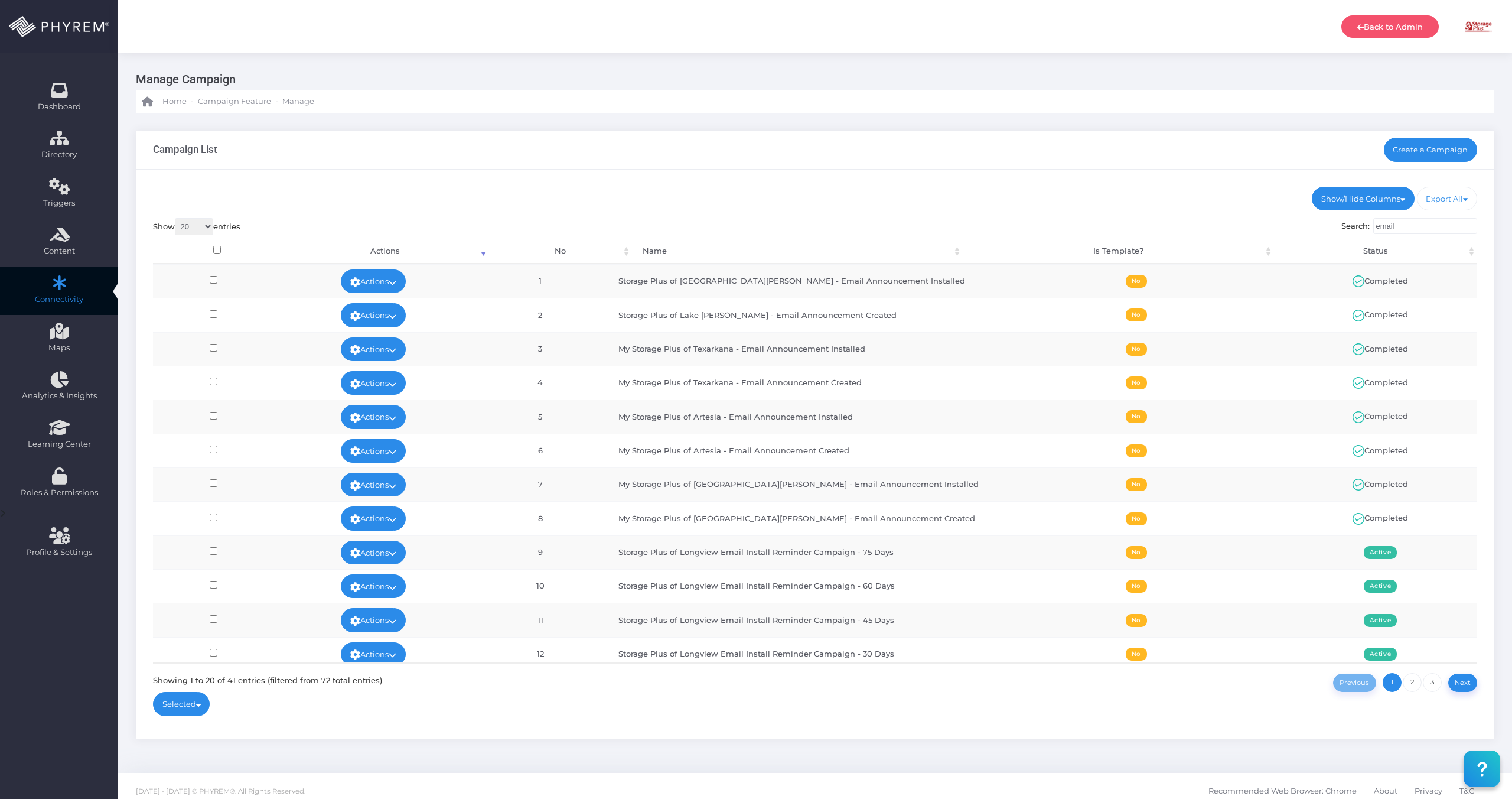
type input "email"
click at [812, 518] on td "My Storage Plus of [GEOGRAPHIC_DATA][PERSON_NAME] - Email Announcement Created" at bounding box center [799, 518] width 382 height 34
click at [375, 522] on link "Actions" at bounding box center [373, 518] width 65 height 23
drag, startPoint x: 389, startPoint y: 546, endPoint x: 382, endPoint y: 545, distance: 7.1
click at [389, 546] on link "View" at bounding box center [383, 546] width 77 height 22
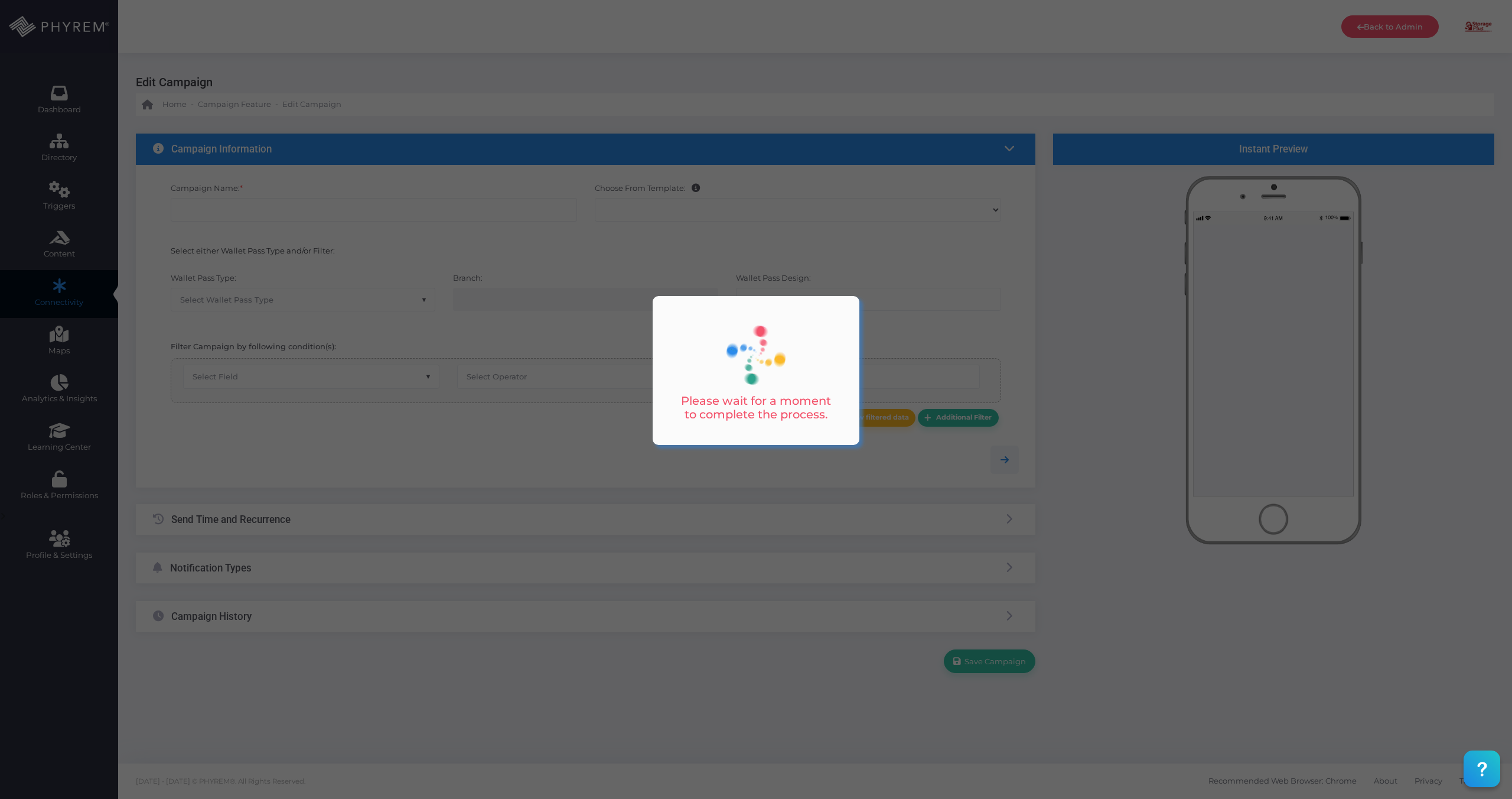
checkbox input "true"
type input "My Storage Plus of Lake Charles - Email Announcement Created"
select select "15"
checkbox input "true"
type input "My Storage Plus of Lake Charles"
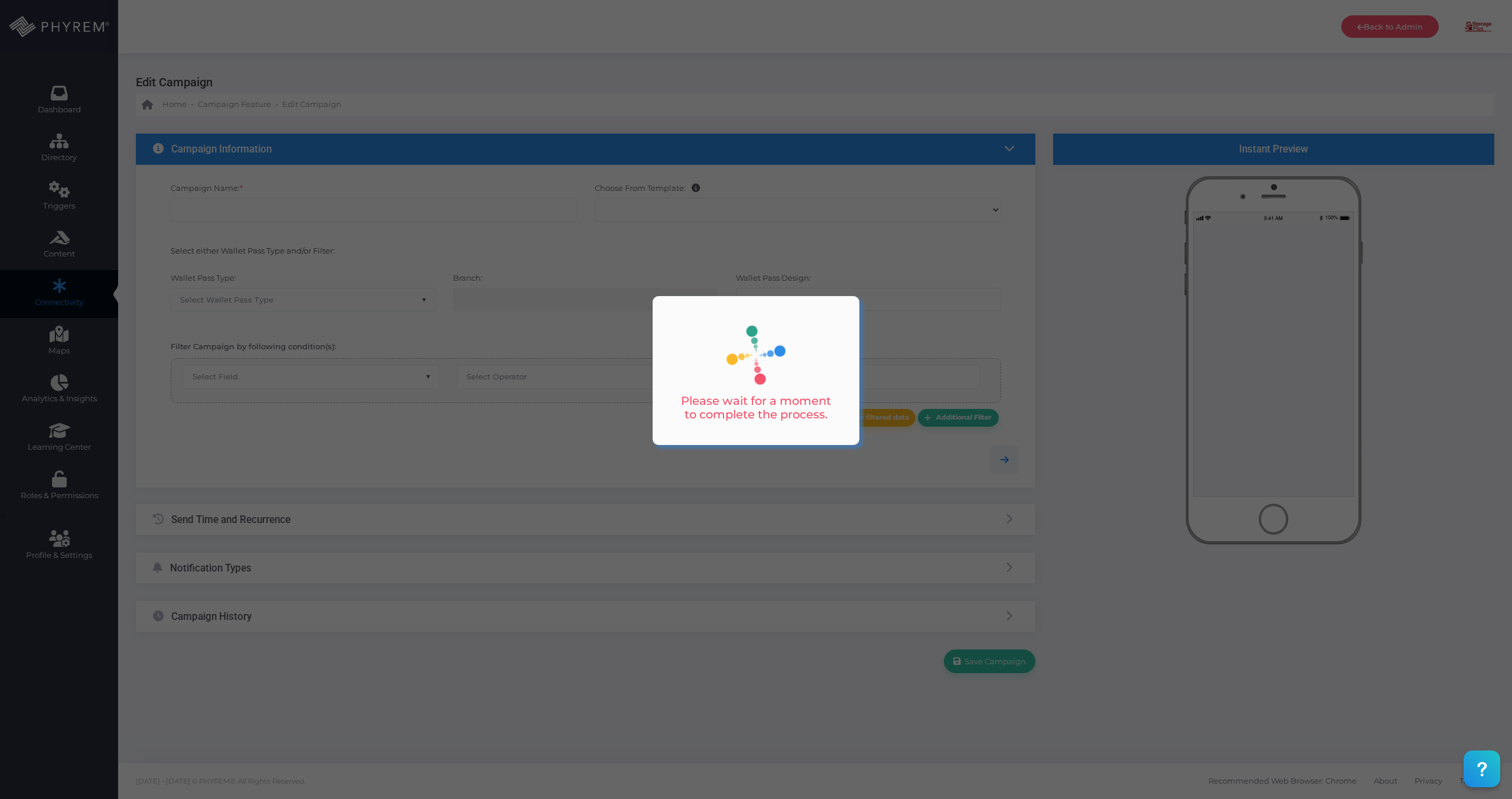
type input "no-reply@storpass.com"
type input "My Storage Plus of Lake Charles - Announcement"
type input "My Storage Plus of Lake Charles"
type input "My Storage Plus of Lake Charles - Announcement"
type input "0"
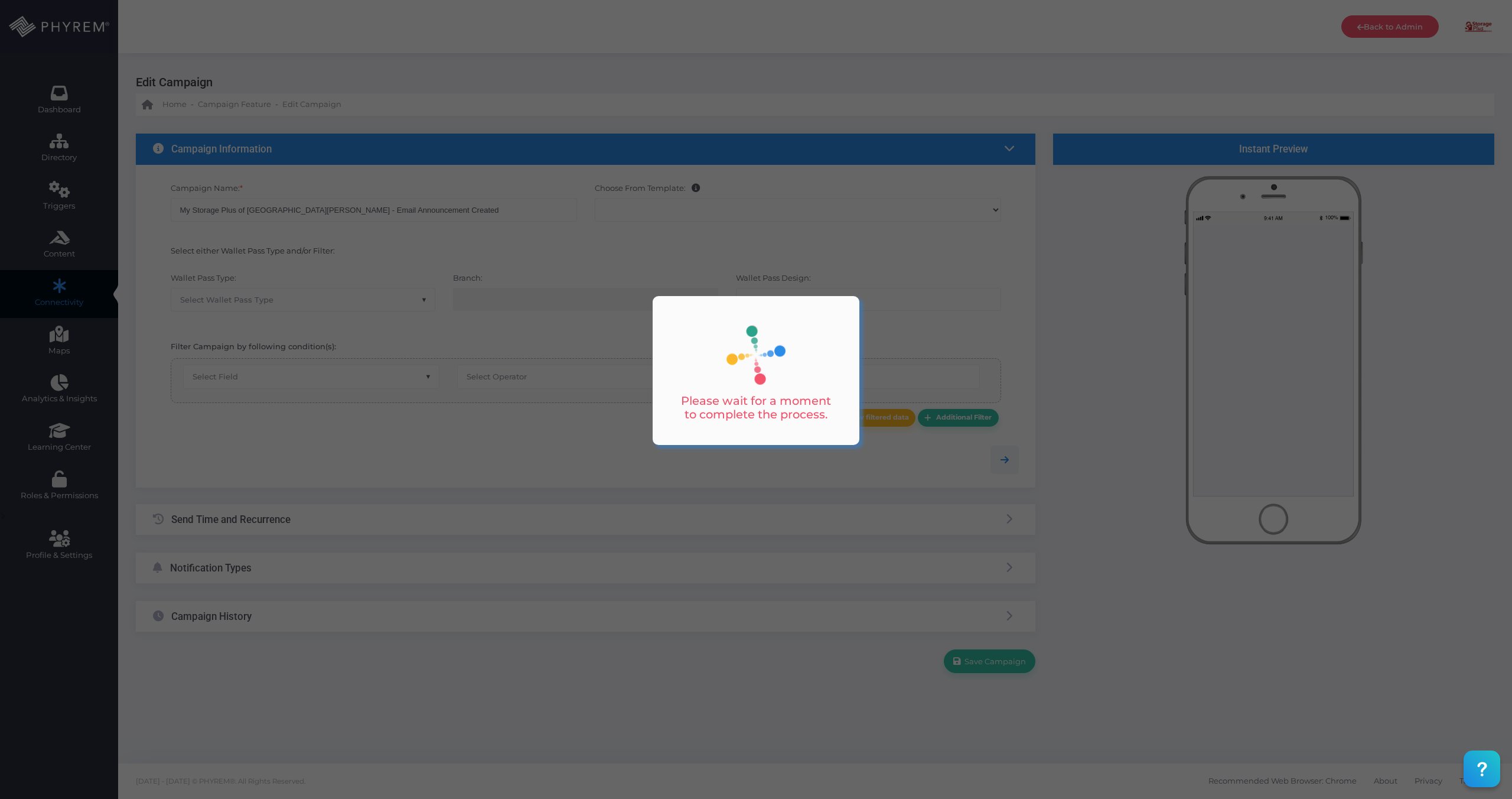
select select "3595"
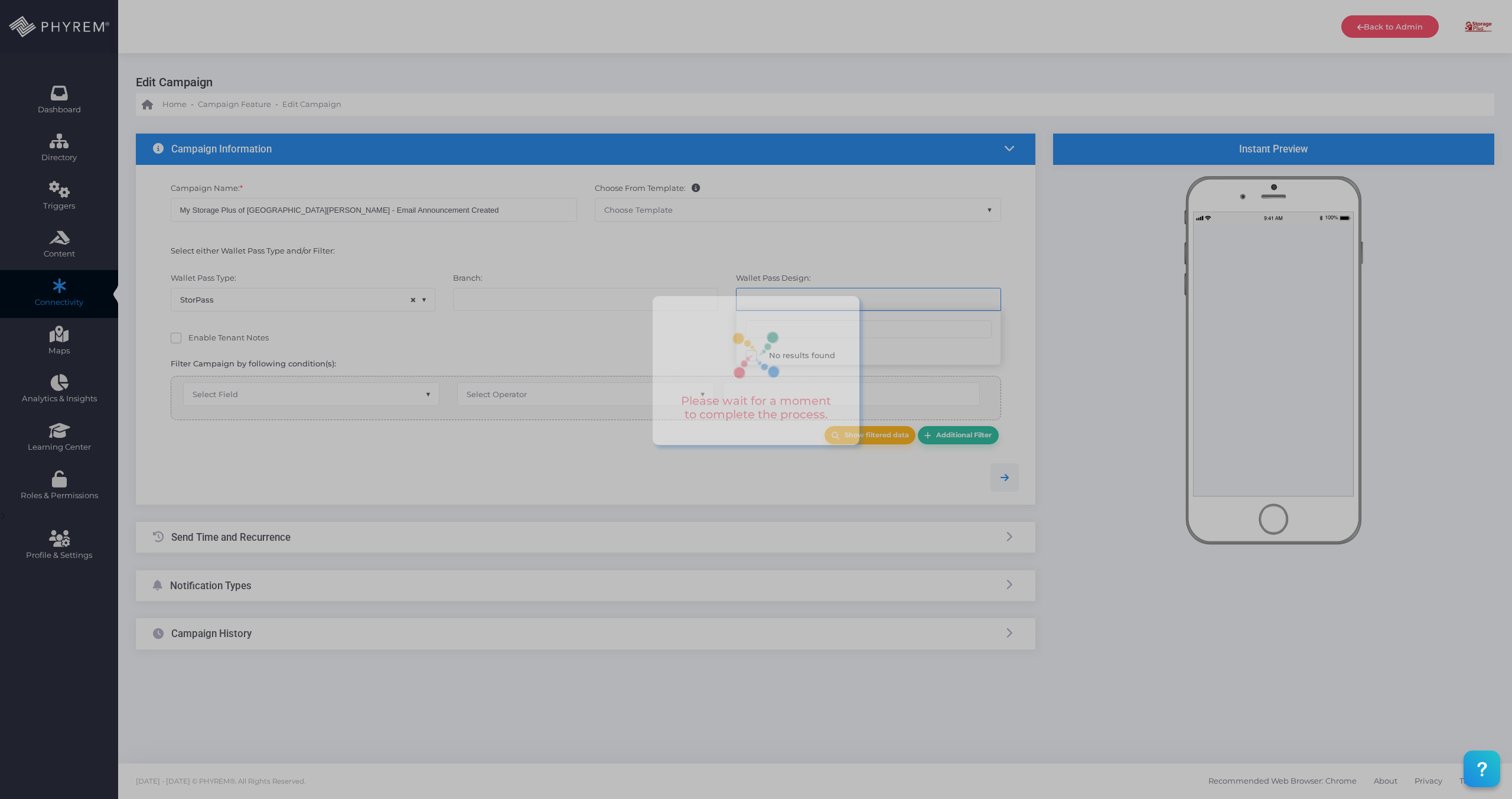
select select "616"
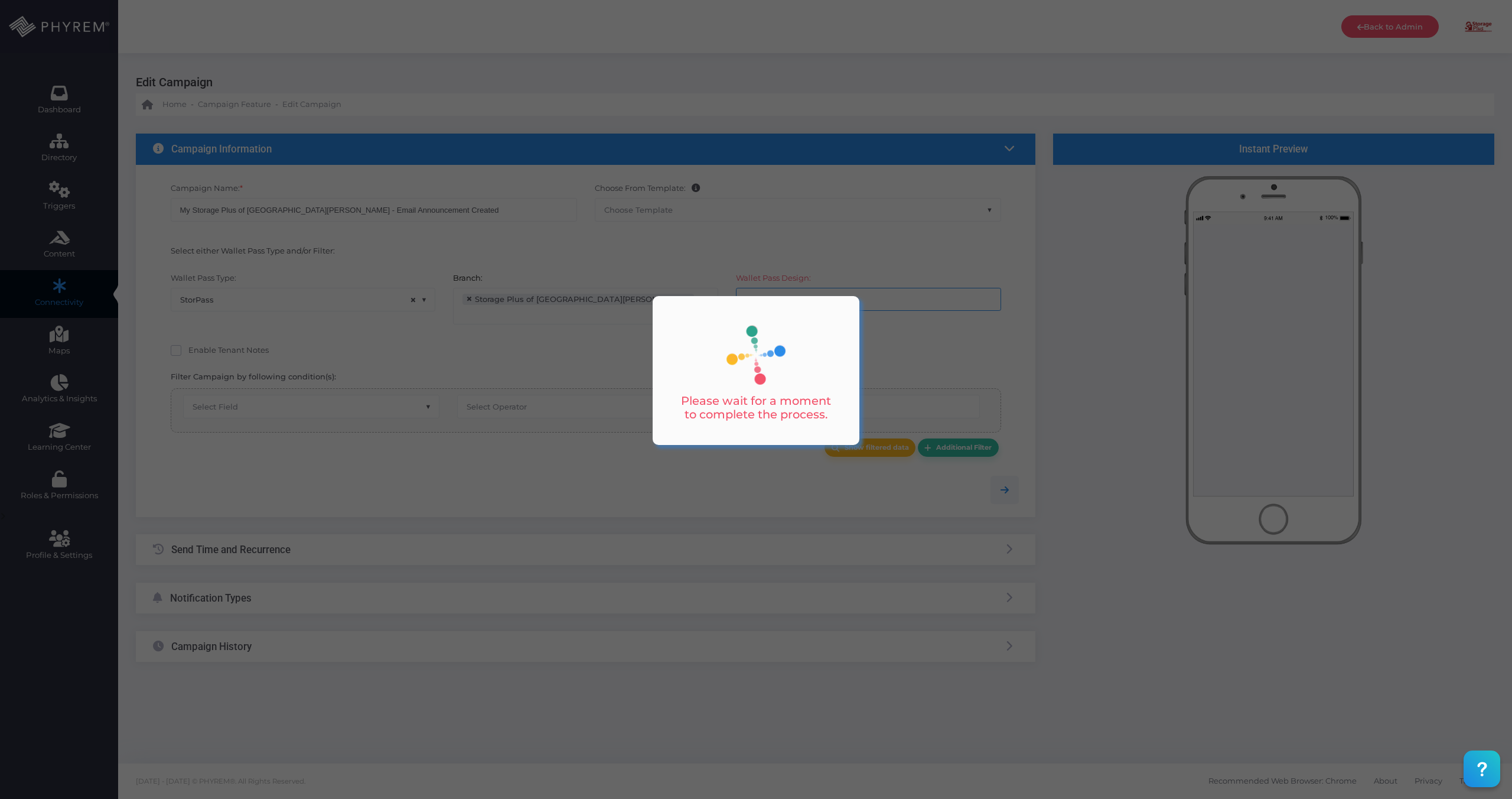
select select "equals"
select select "2424"
select select "pr_wallet_users.user_pass_status"
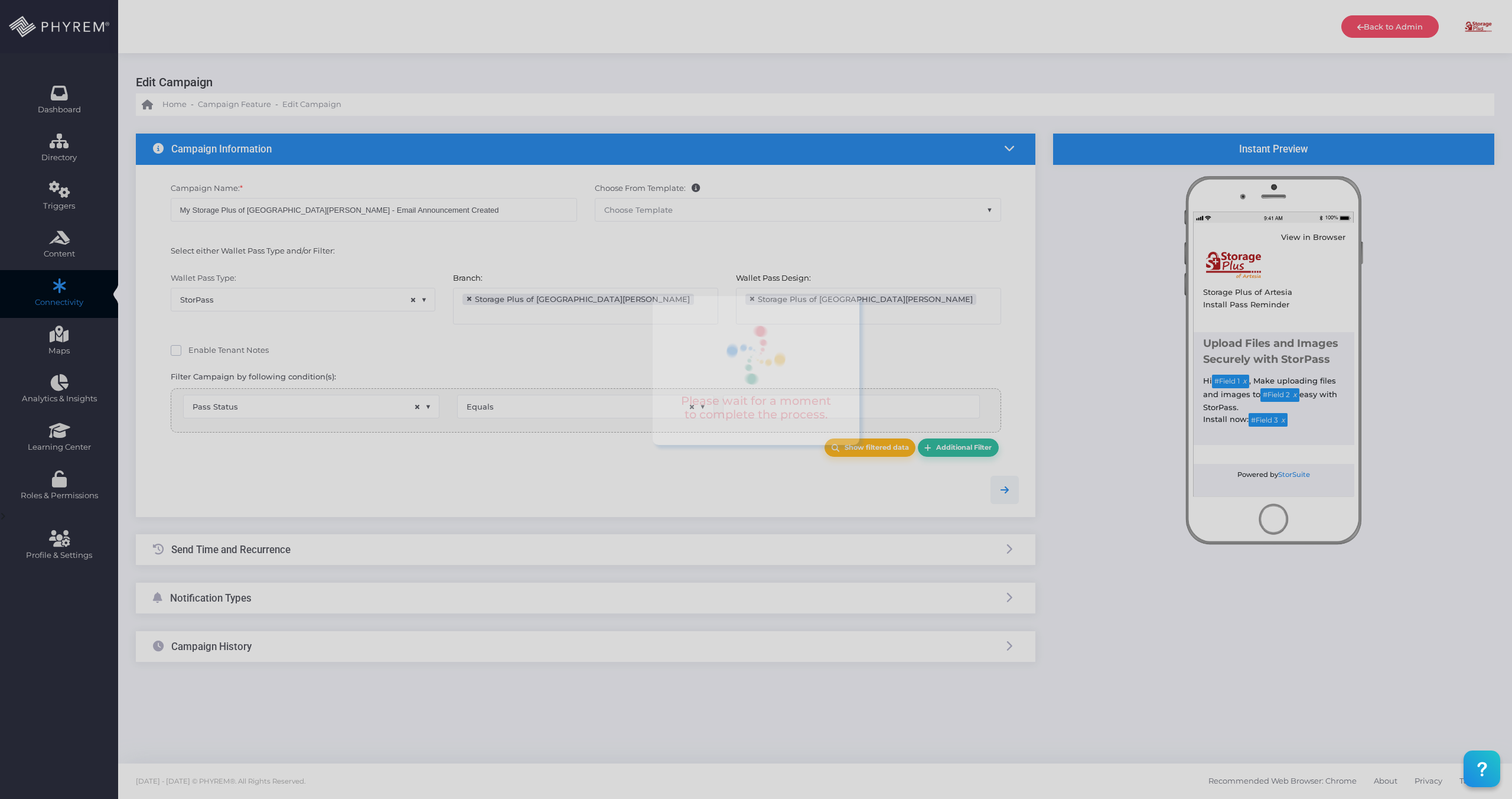
type input "Created"
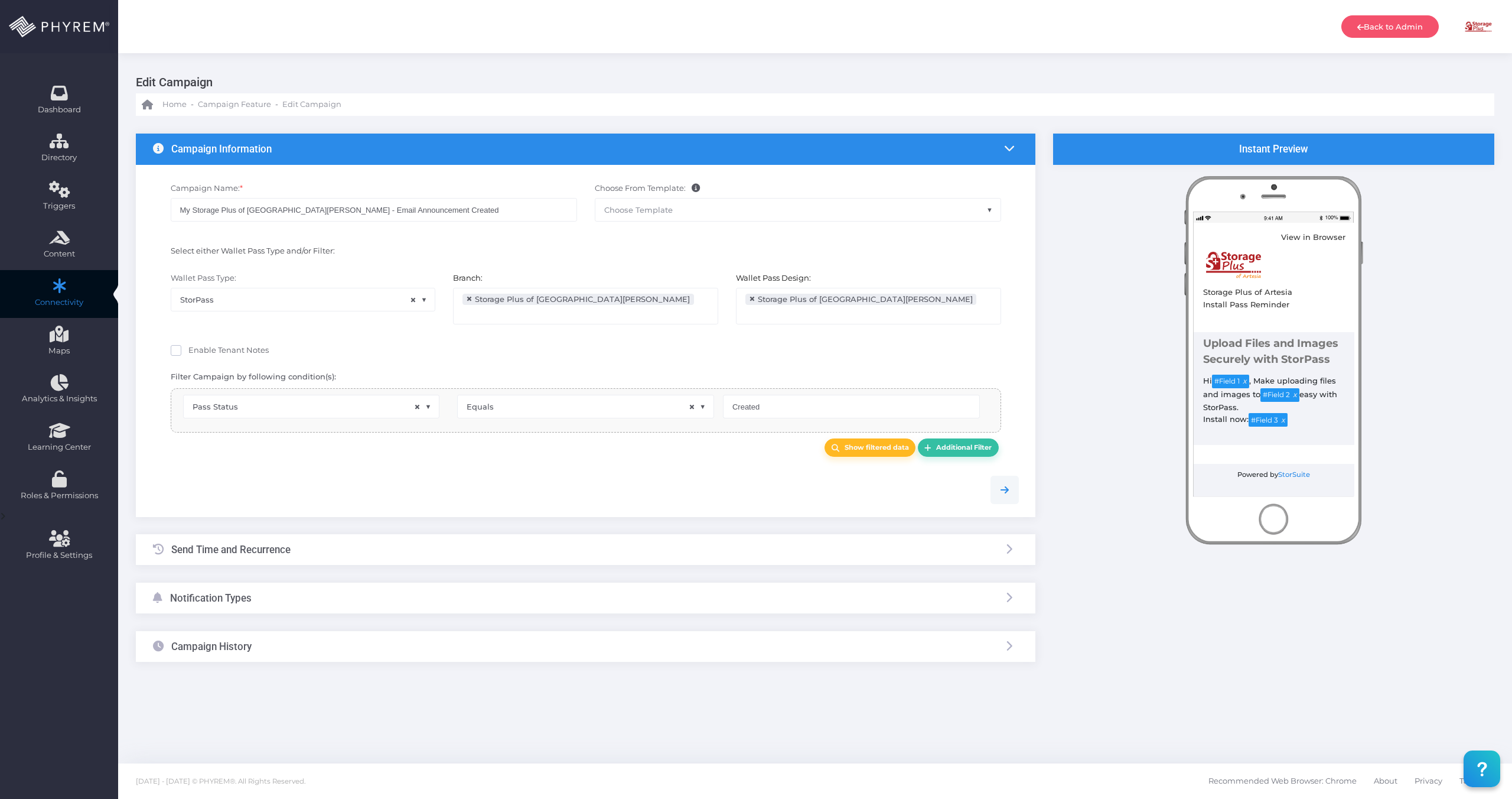
select select "pr_wallet_users.voided"
select select "equals"
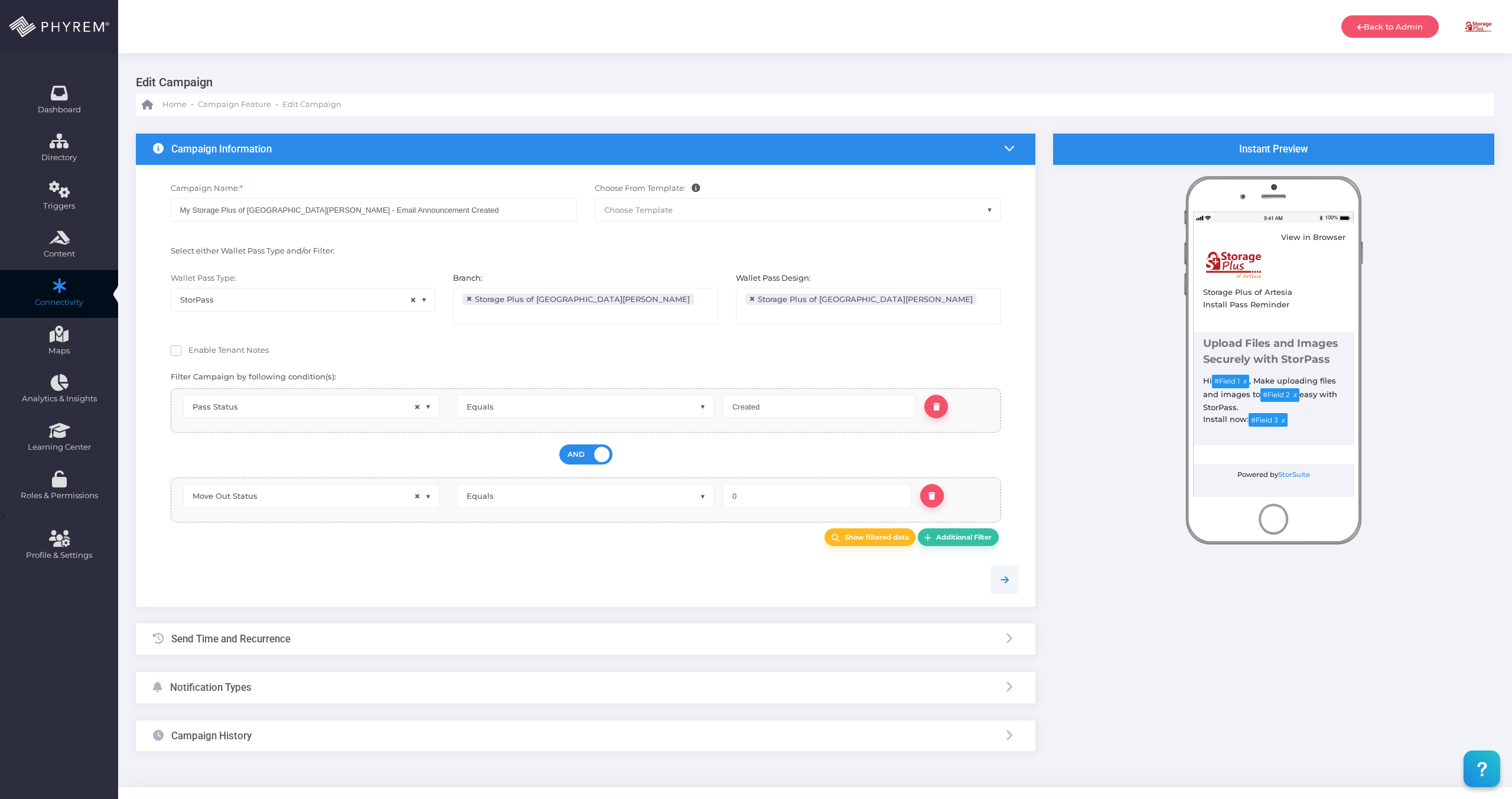
click at [245, 585] on div at bounding box center [586, 579] width 884 height 54
click at [286, 676] on div "Notification Types" at bounding box center [585, 687] width 900 height 31
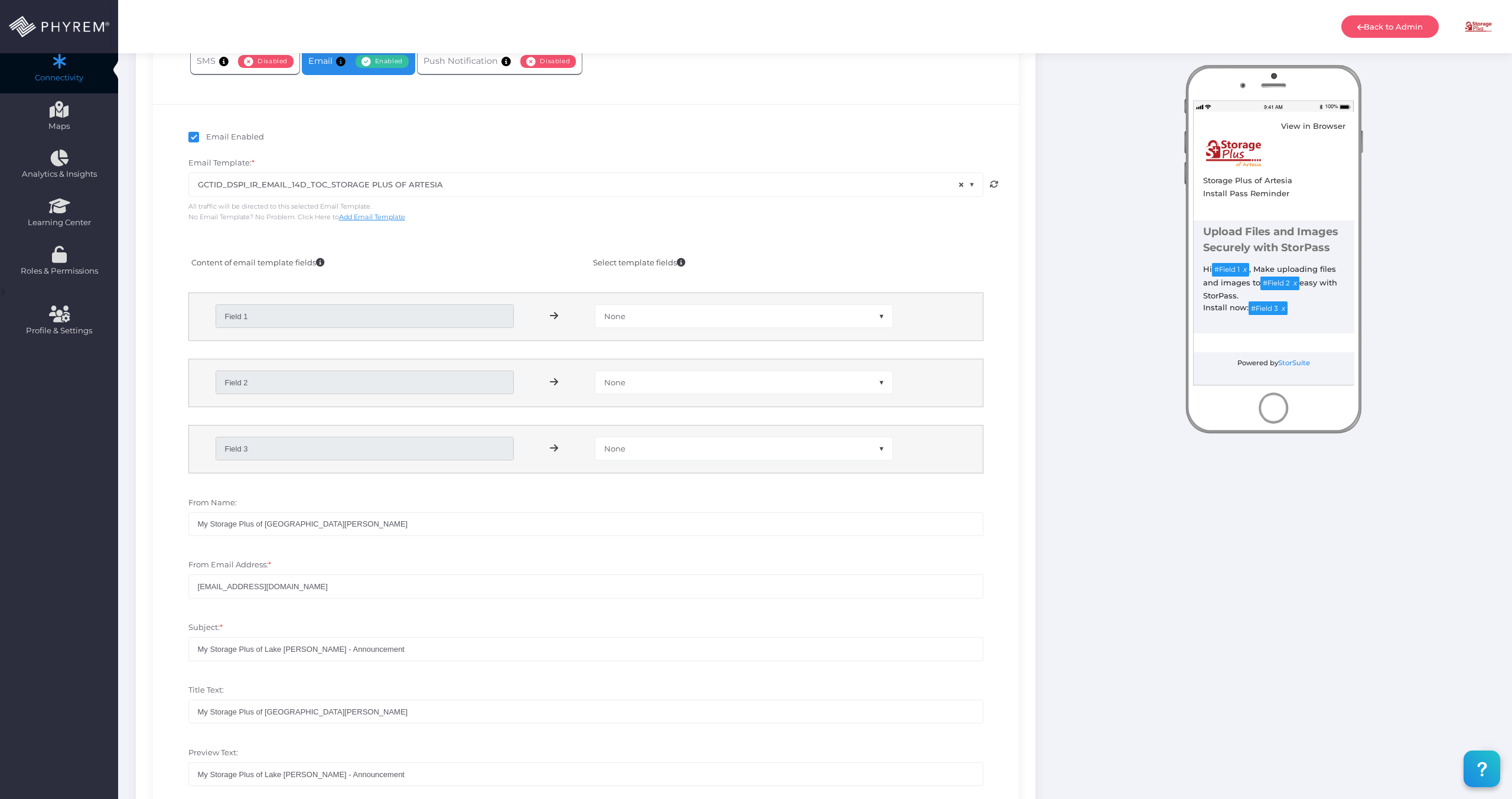
scroll to position [229, 0]
drag, startPoint x: 302, startPoint y: 585, endPoint x: 191, endPoint y: 585, distance: 111.0
click at [191, 585] on input "no-reply@storpass.com" at bounding box center [585, 582] width 795 height 23
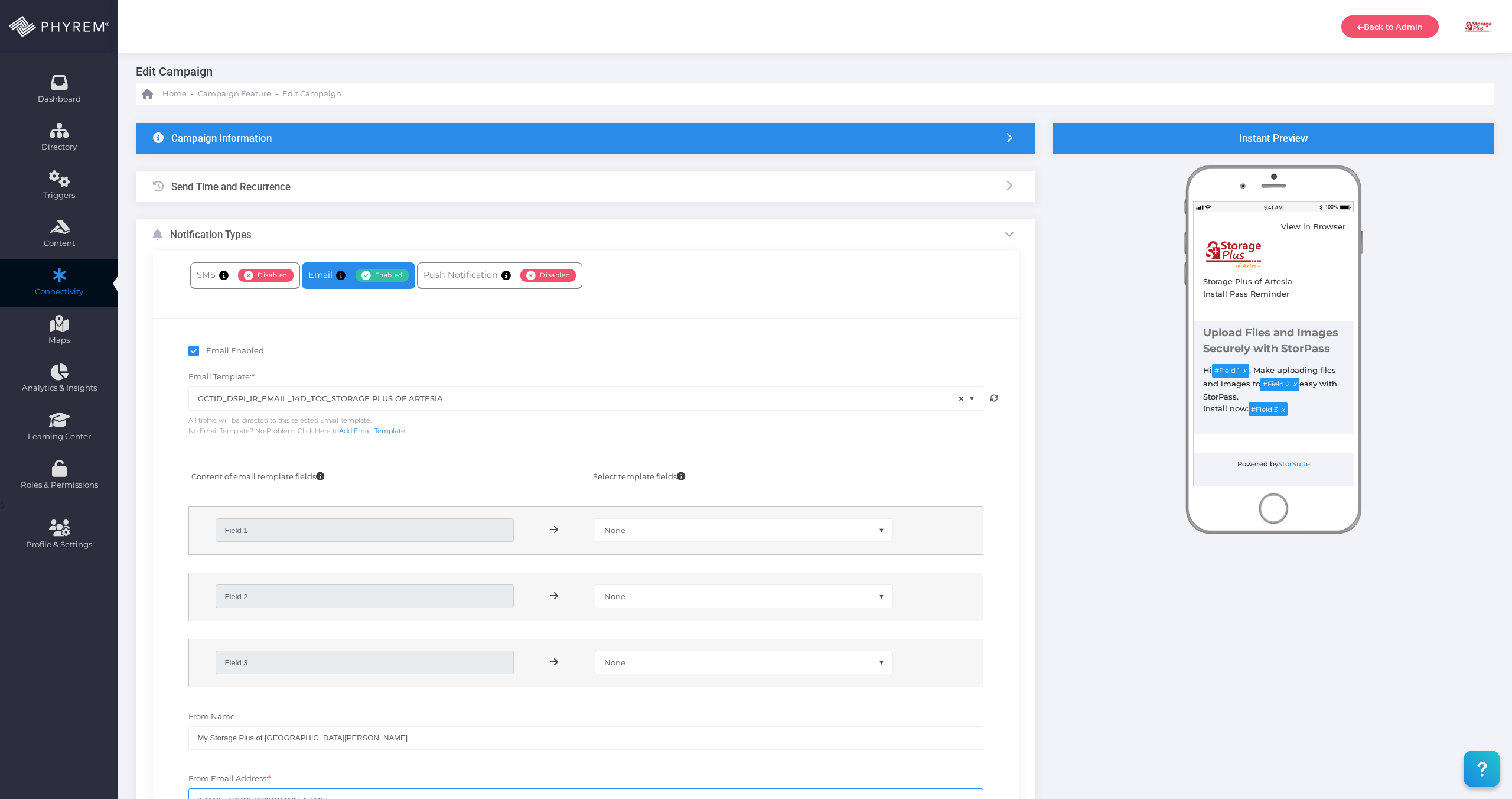
scroll to position [0, 0]
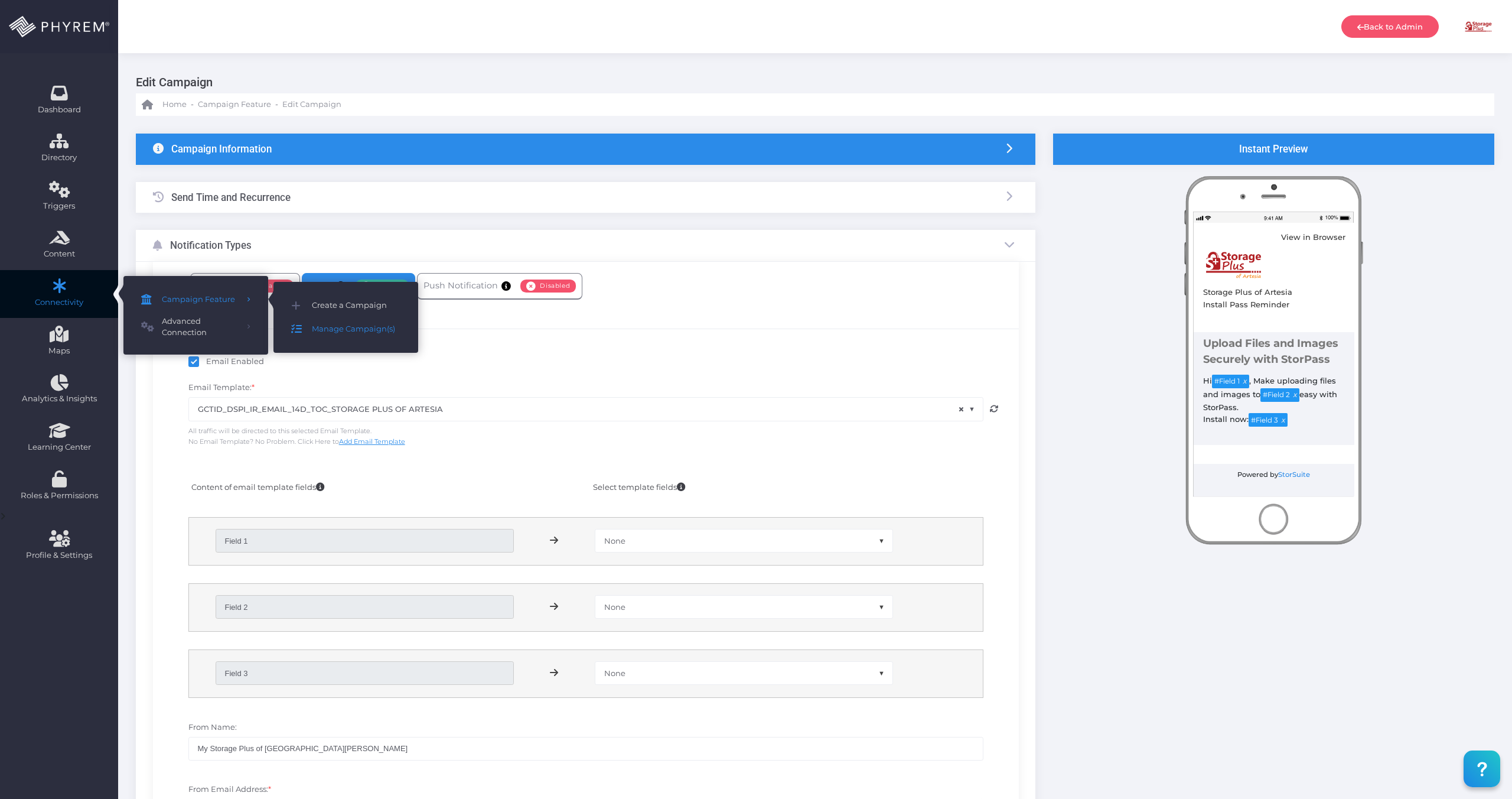
click at [308, 328] on icon at bounding box center [301, 329] width 21 height 15
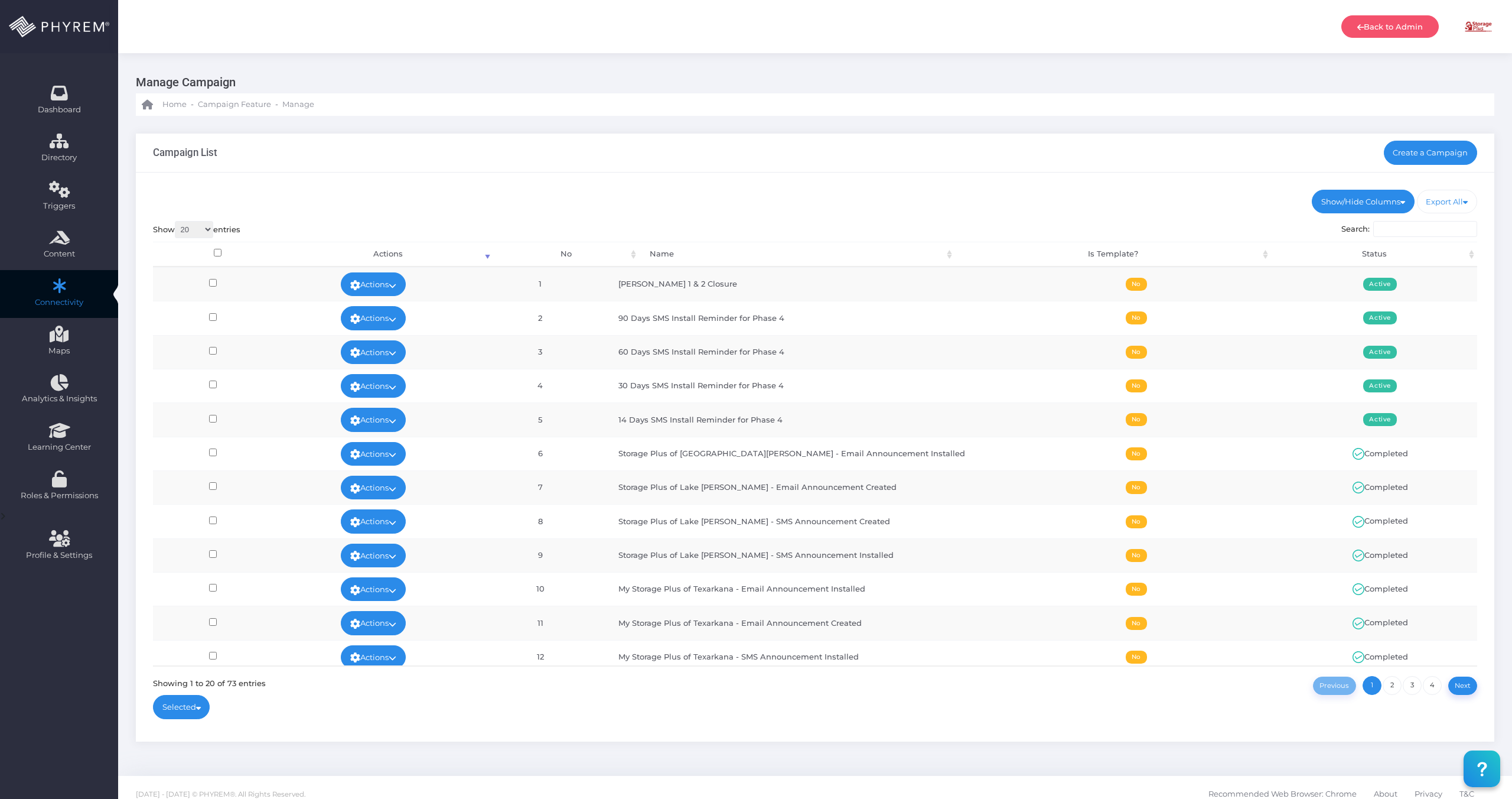
scroll to position [1, 0]
click at [405, 286] on link "Actions" at bounding box center [373, 283] width 65 height 23
click at [396, 306] on link "Edit" at bounding box center [387, 311] width 77 height 22
click at [1429, 225] on input "Search:" at bounding box center [1425, 229] width 104 height 17
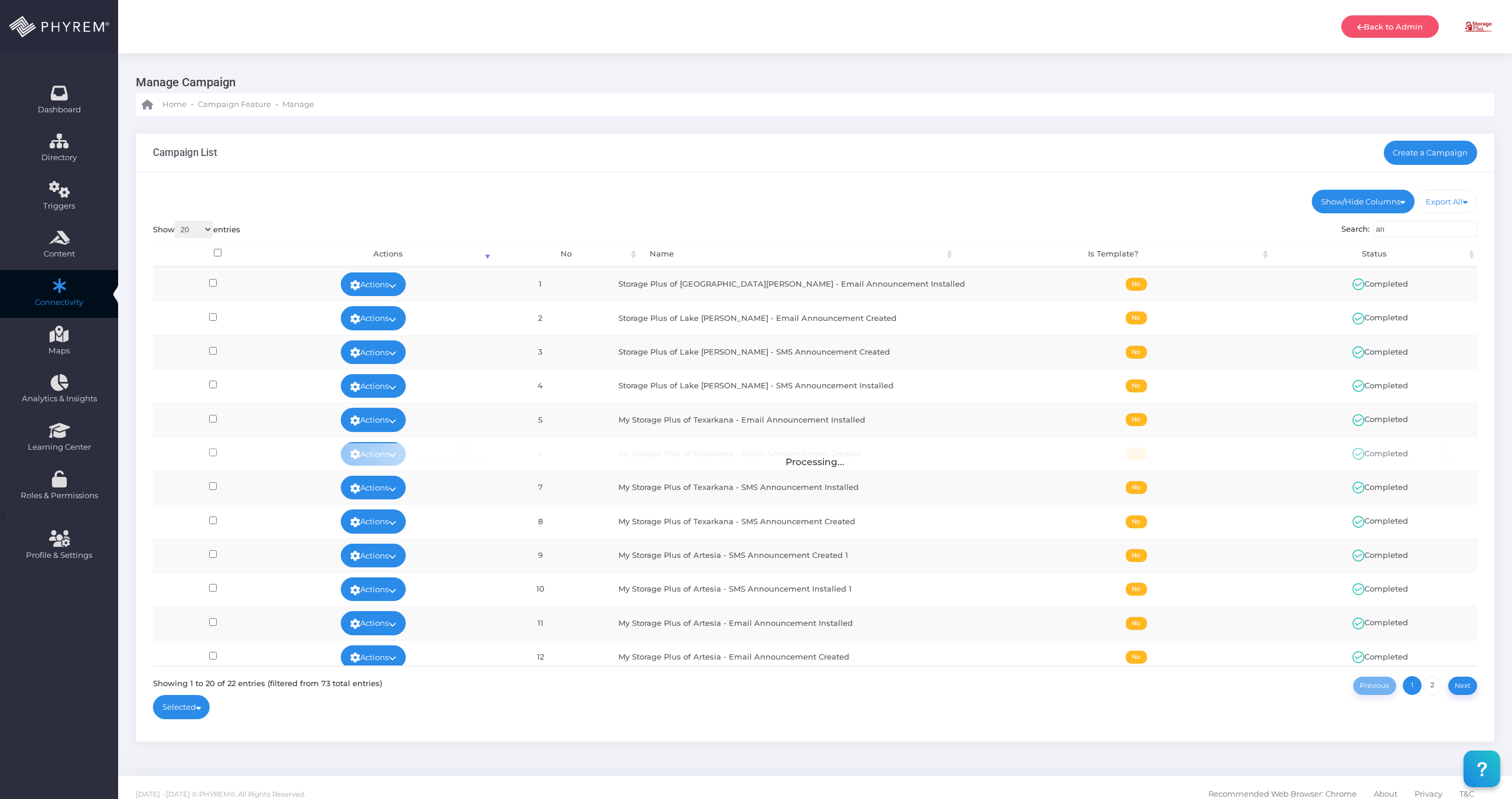
type input "a"
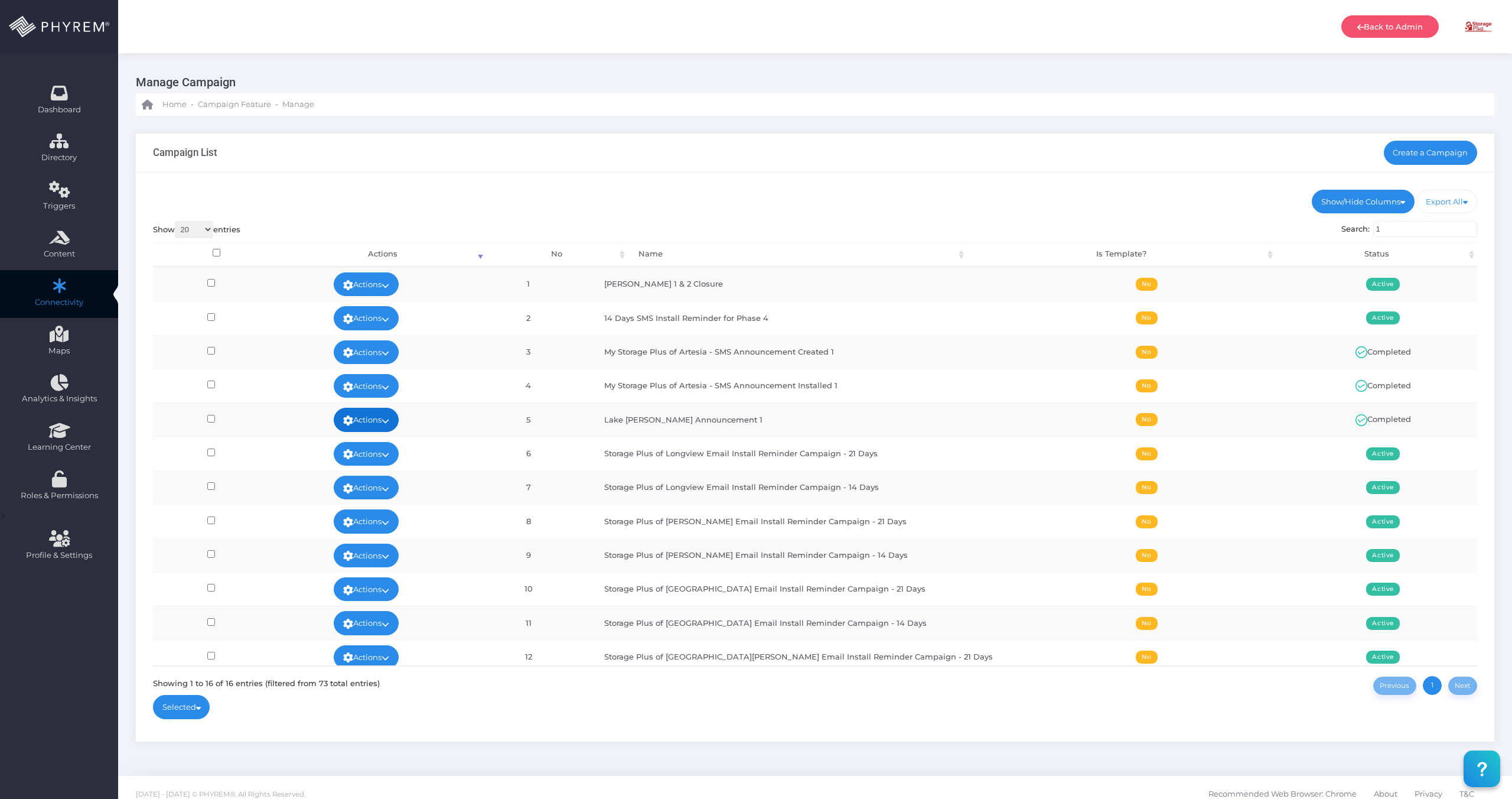
type input "1"
click at [389, 421] on icon at bounding box center [386, 421] width 7 height 0
click at [393, 453] on link "View" at bounding box center [381, 448] width 77 height 22
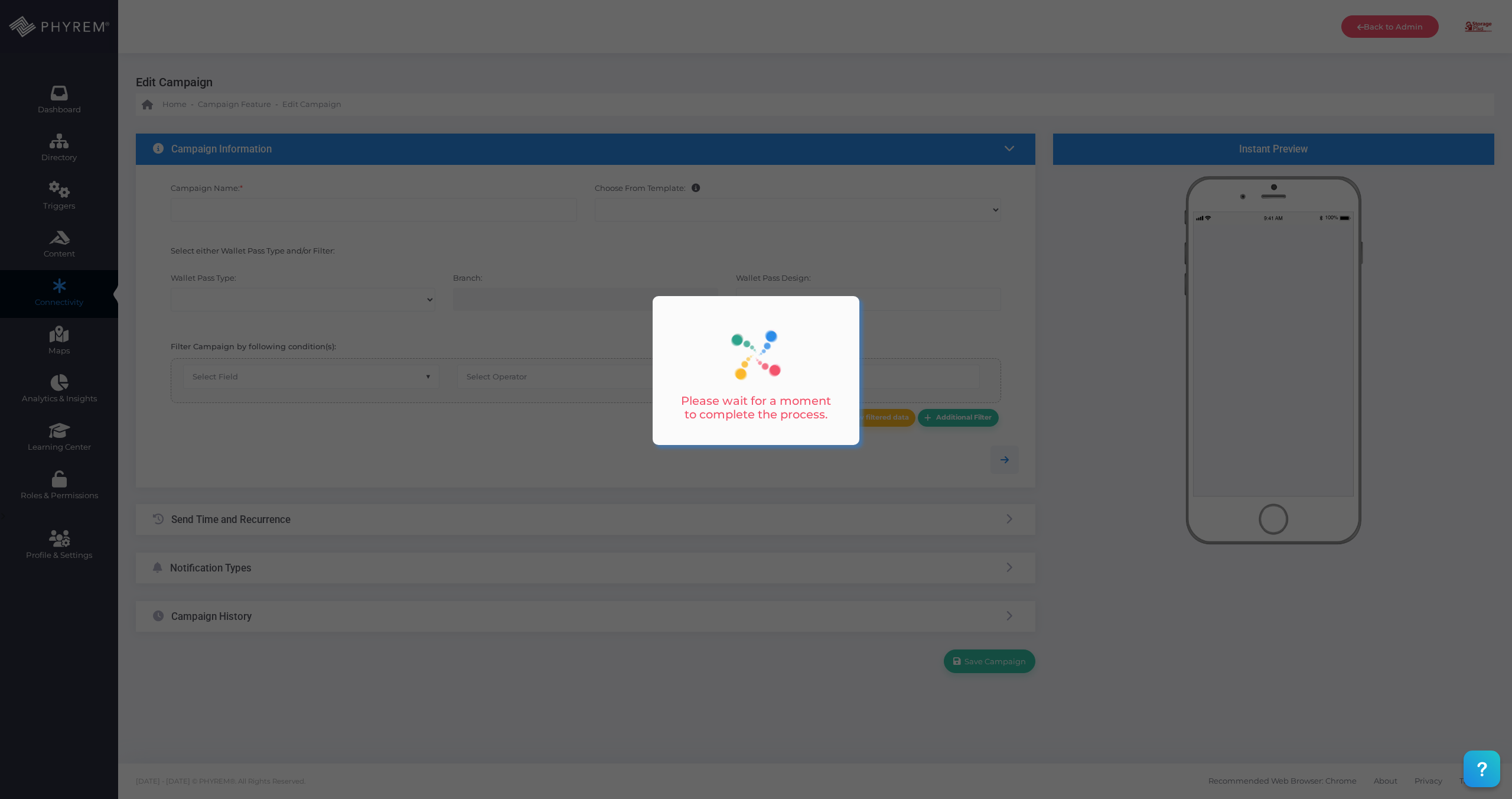
checkbox input "true"
type input "Lake [PERSON_NAME] Announcement 1"
checkbox input "true"
checkbox input "false"
type input "0"
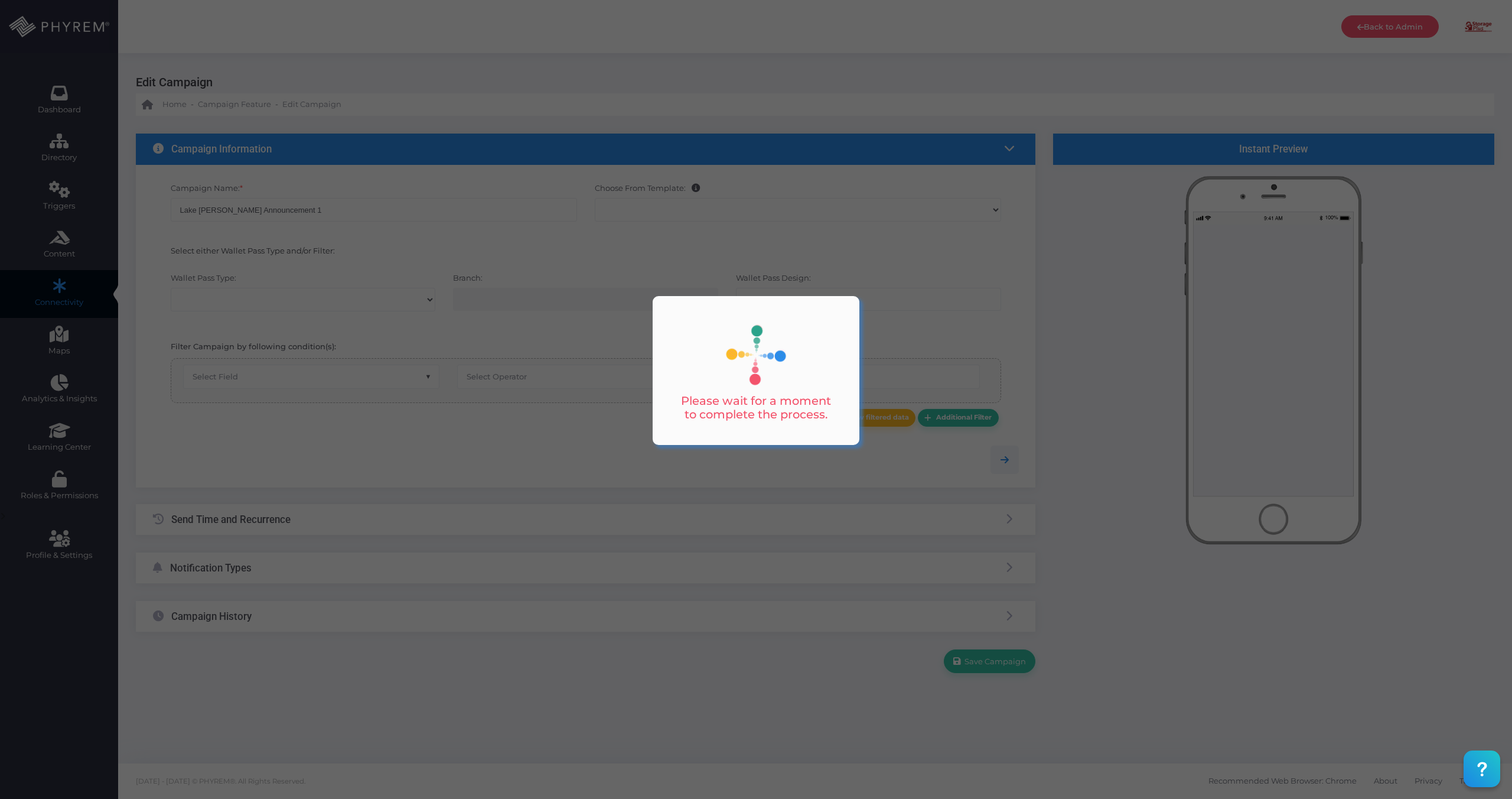
select select "15"
select select "616"
select select "equals"
select select "2424"
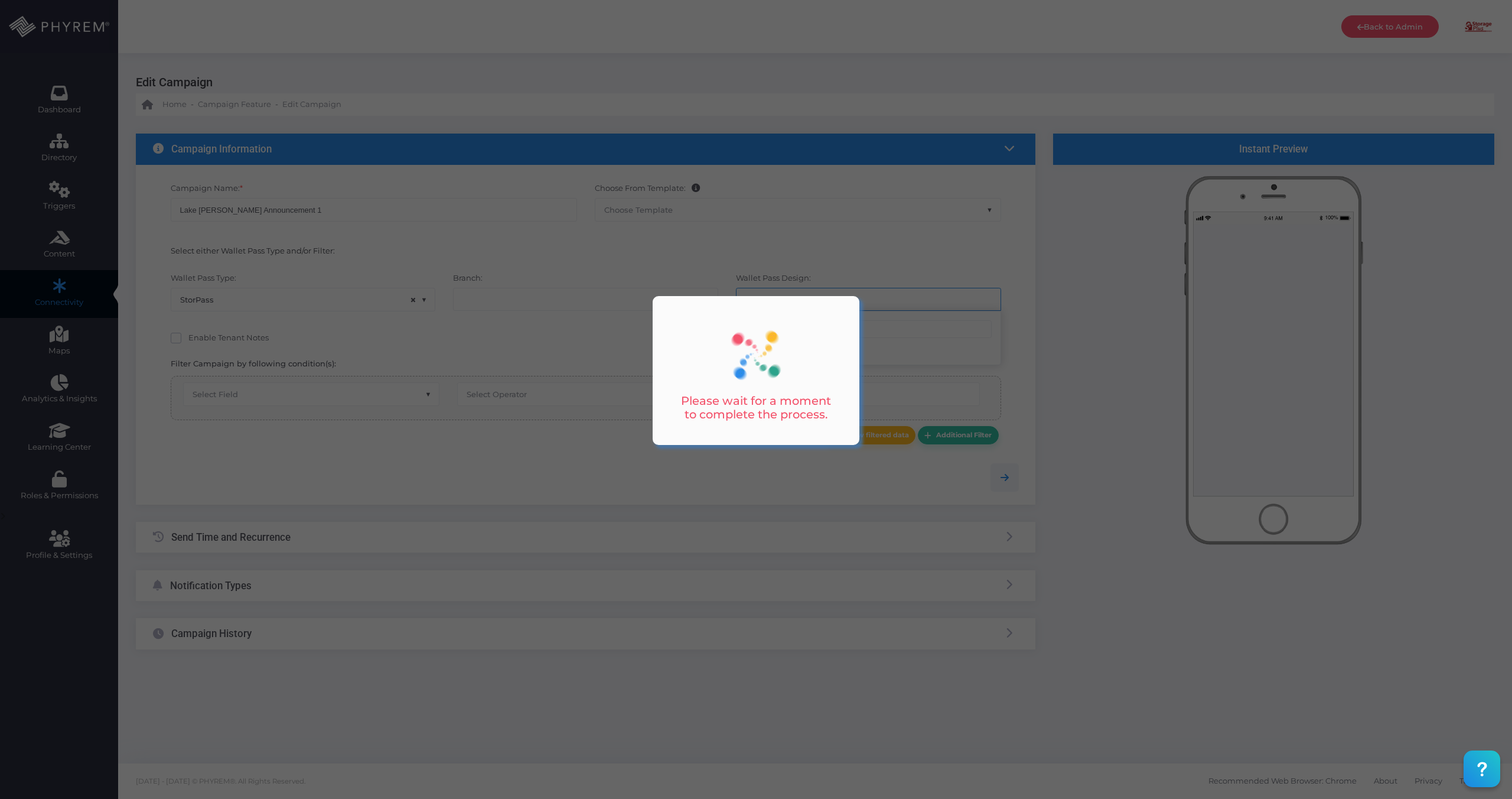
select select "pr_wallet_users.user_pass_status"
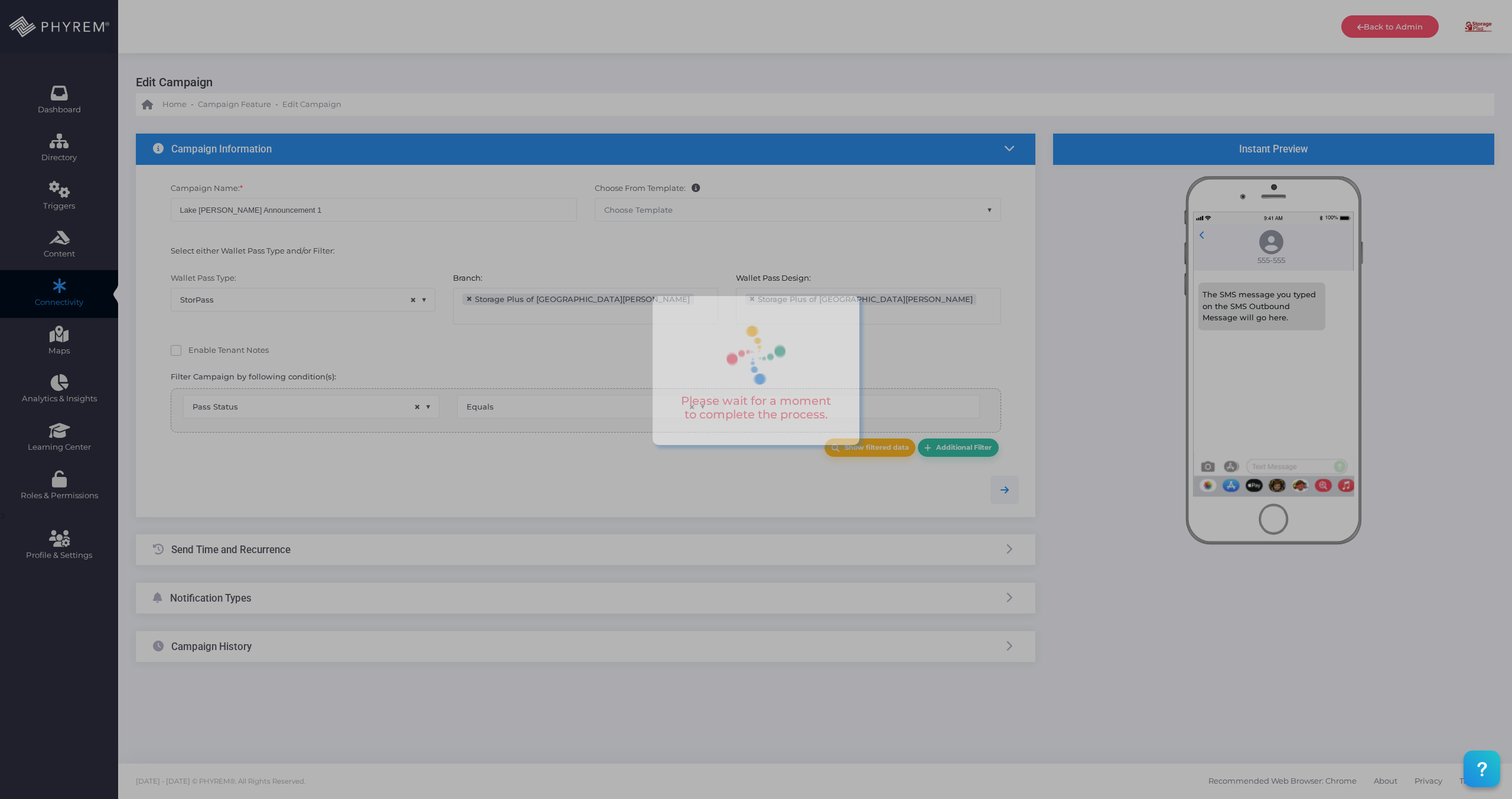
type input "Created"
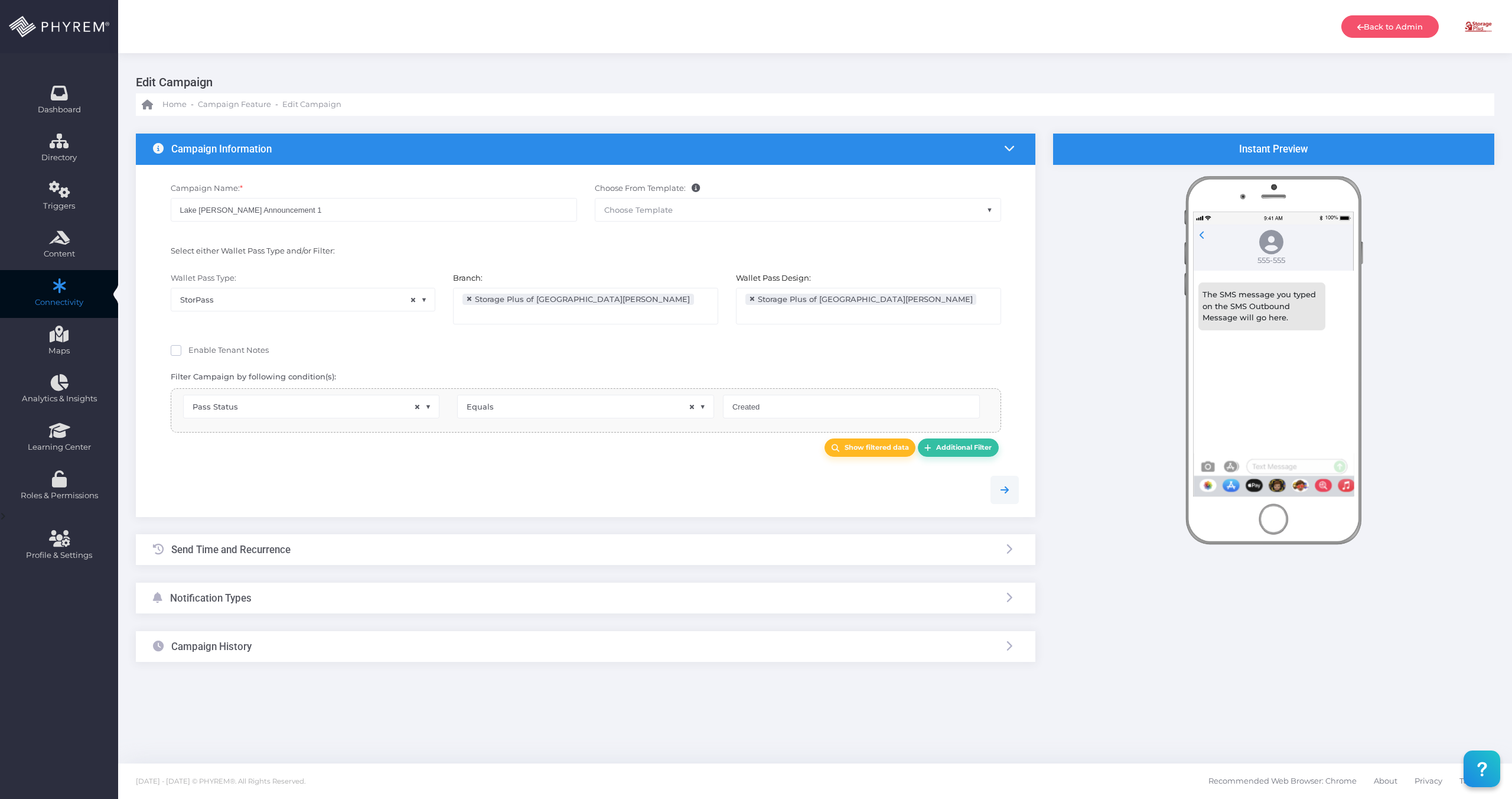
select select "pr_wallet_users.voided"
select select "equals"
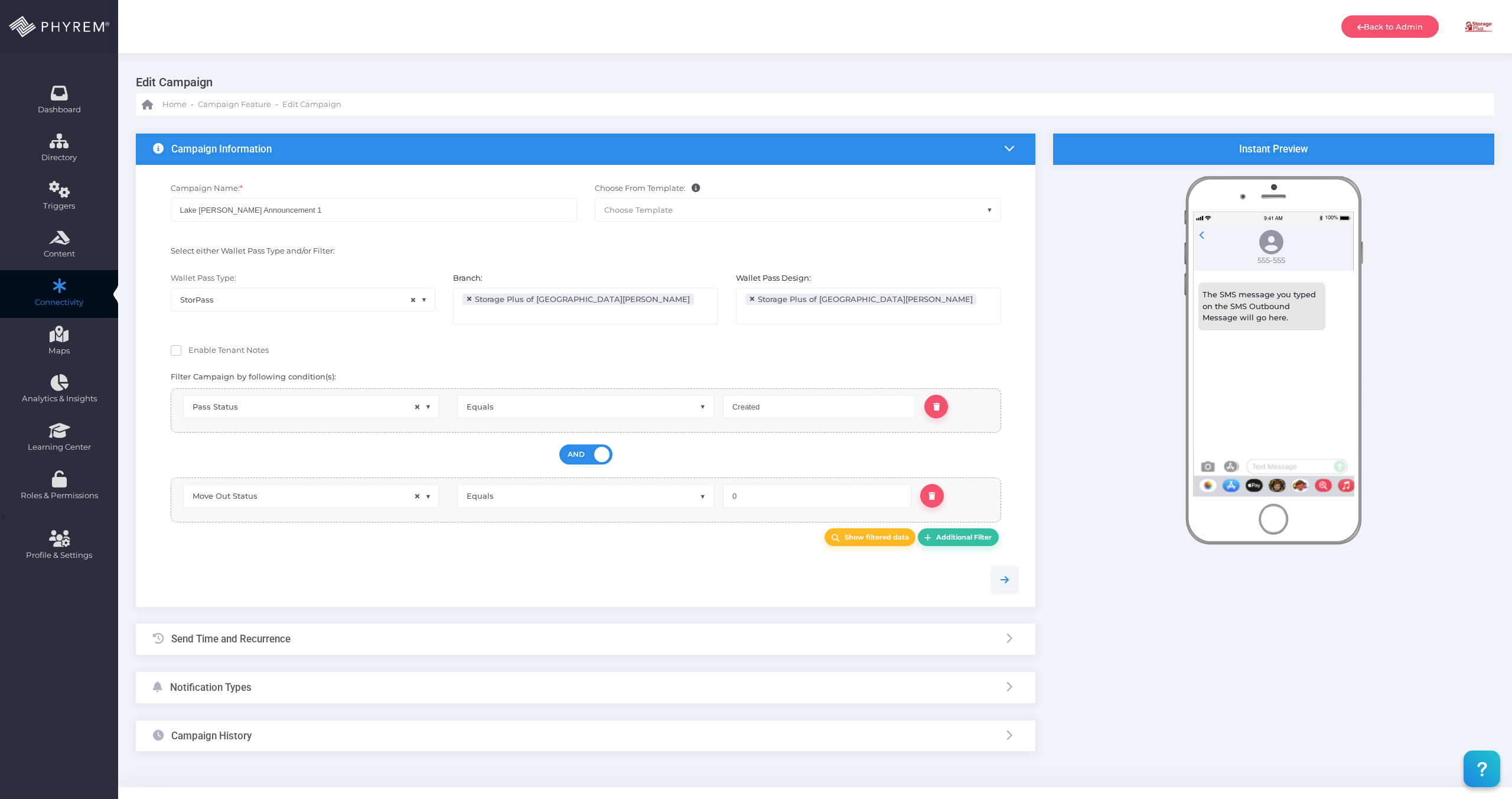
click at [272, 634] on div "Send Time and Recurrence" at bounding box center [221, 639] width 138 height 31
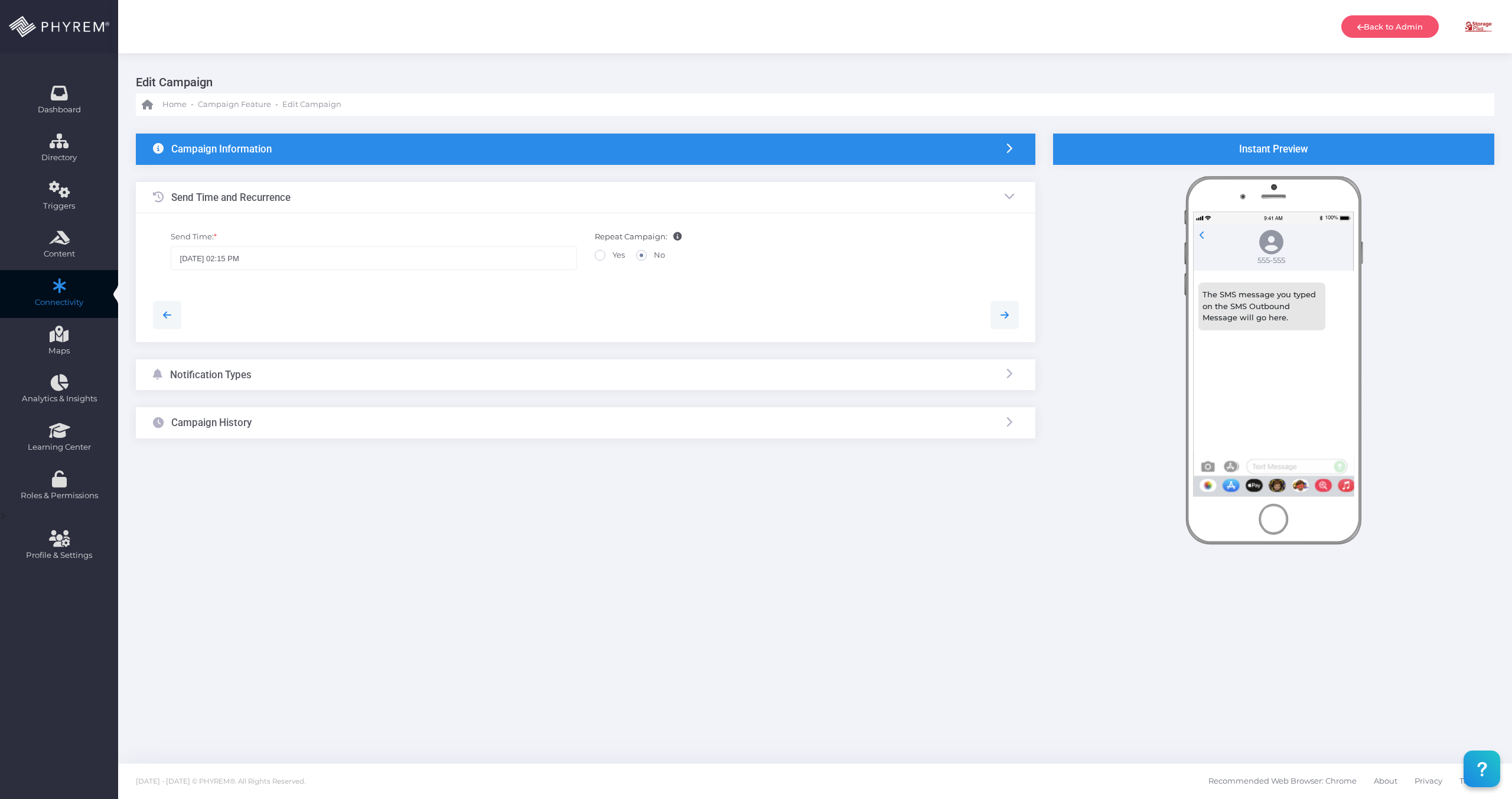
click at [283, 379] on div "Notification Types" at bounding box center [585, 375] width 900 height 31
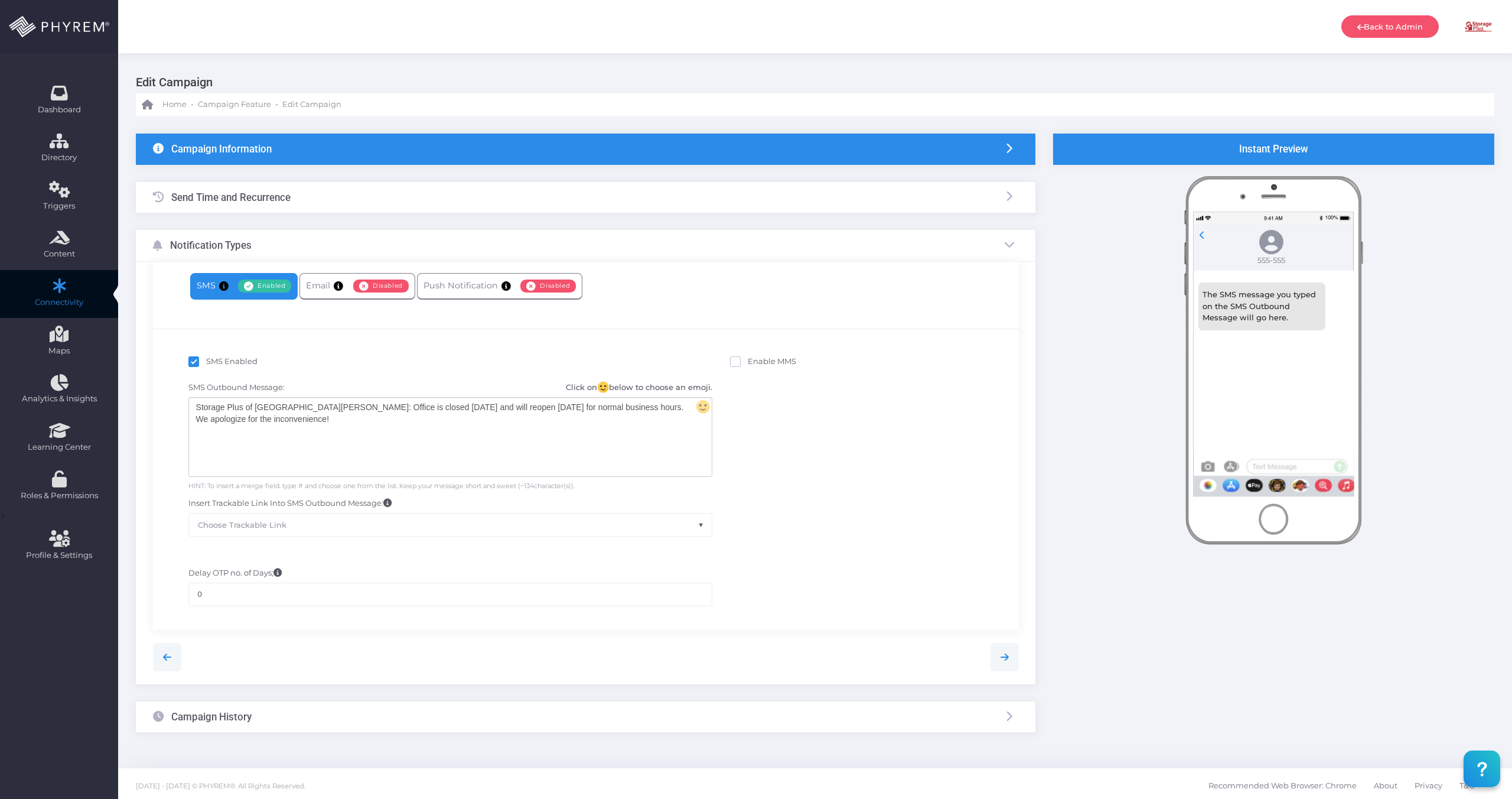
click at [366, 425] on div "Storage Plus of [GEOGRAPHIC_DATA][PERSON_NAME]: Office is closed [DATE] and wil…" at bounding box center [450, 437] width 522 height 79
click at [339, 423] on div "Storage Plus of [GEOGRAPHIC_DATA][PERSON_NAME]: Office is closed [DATE] and wil…" at bounding box center [450, 437] width 522 height 79
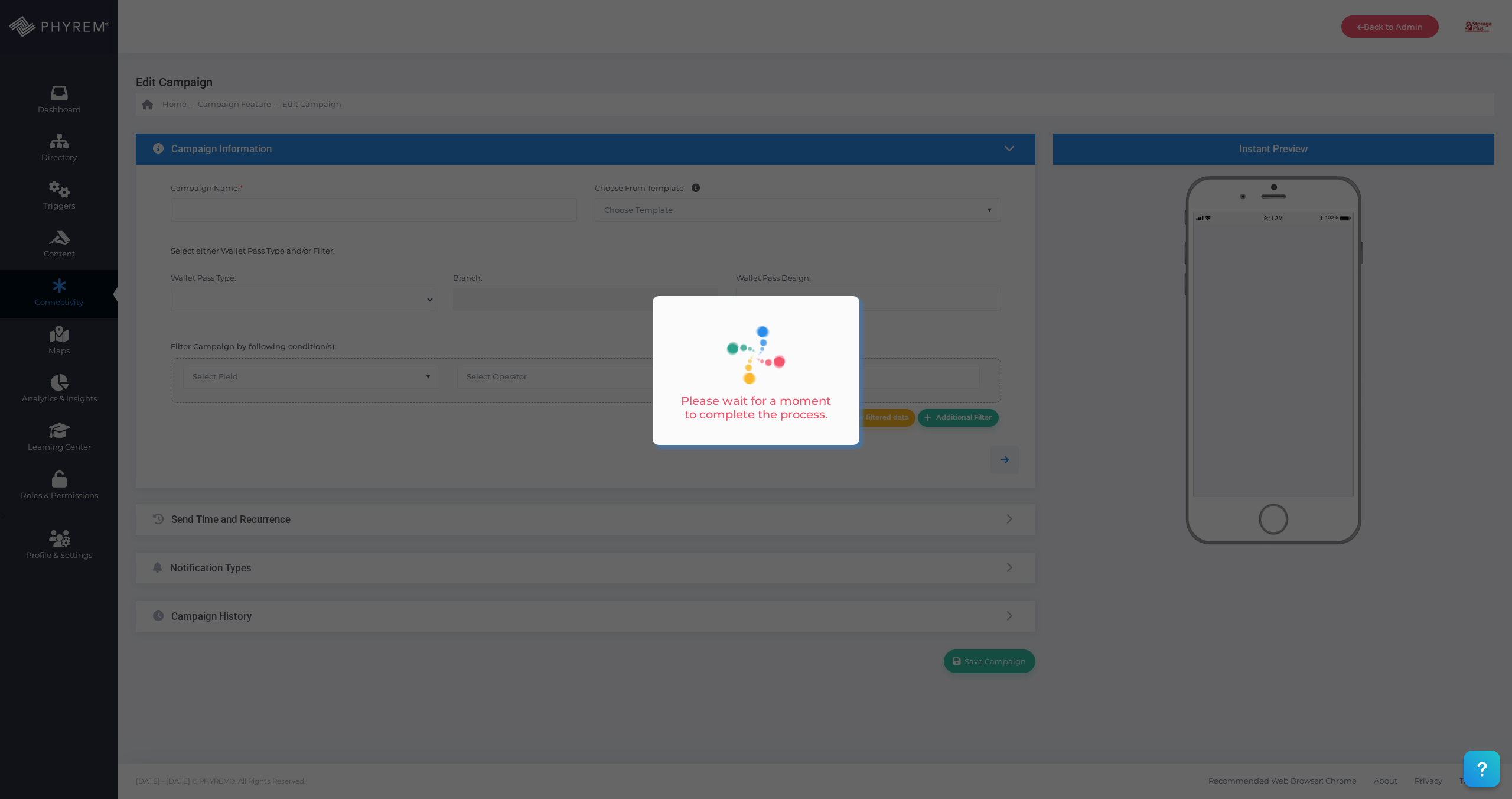
type input "[PERSON_NAME] 1 & 2 Closure"
select select "15"
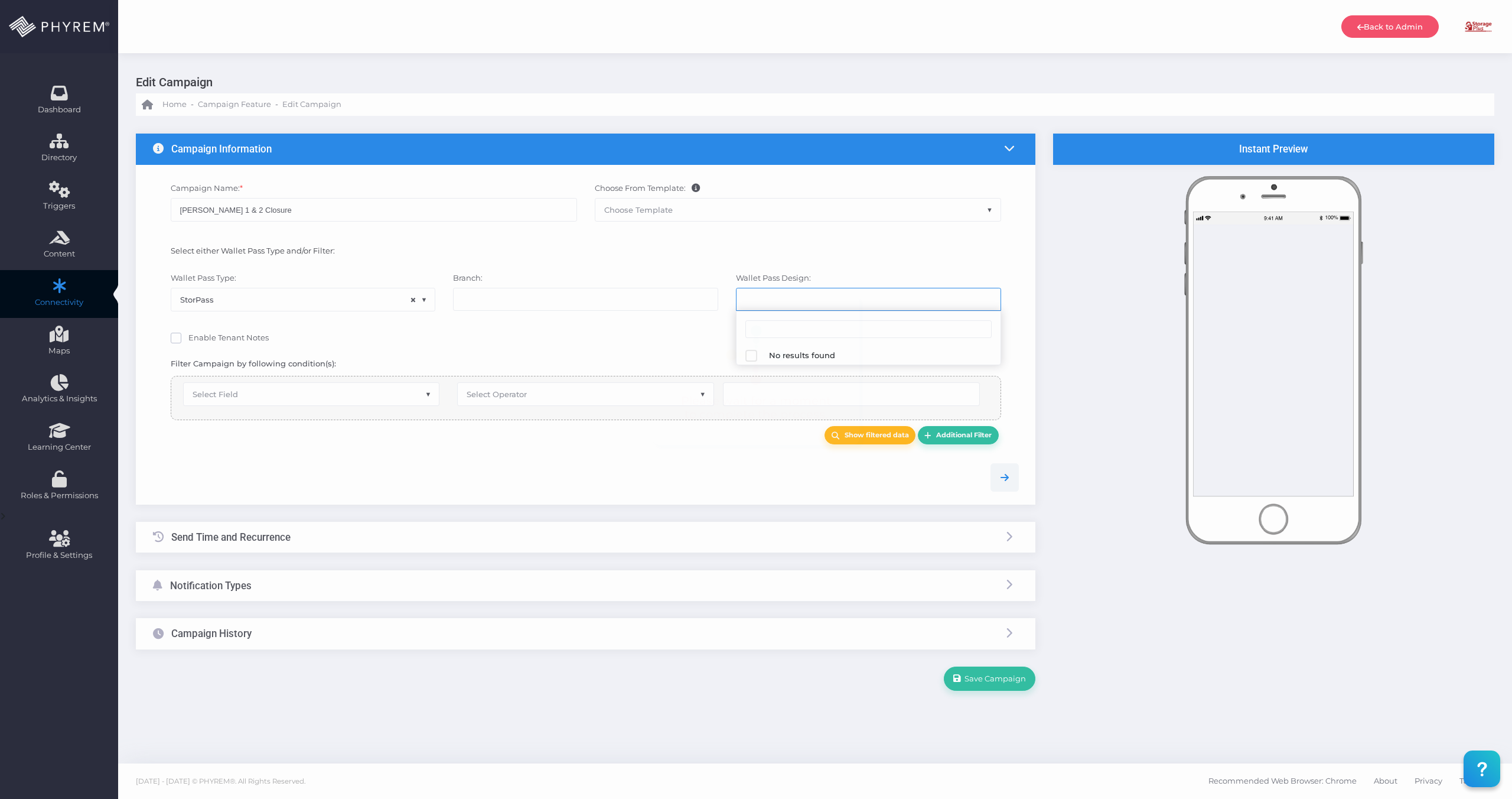
select select "626"
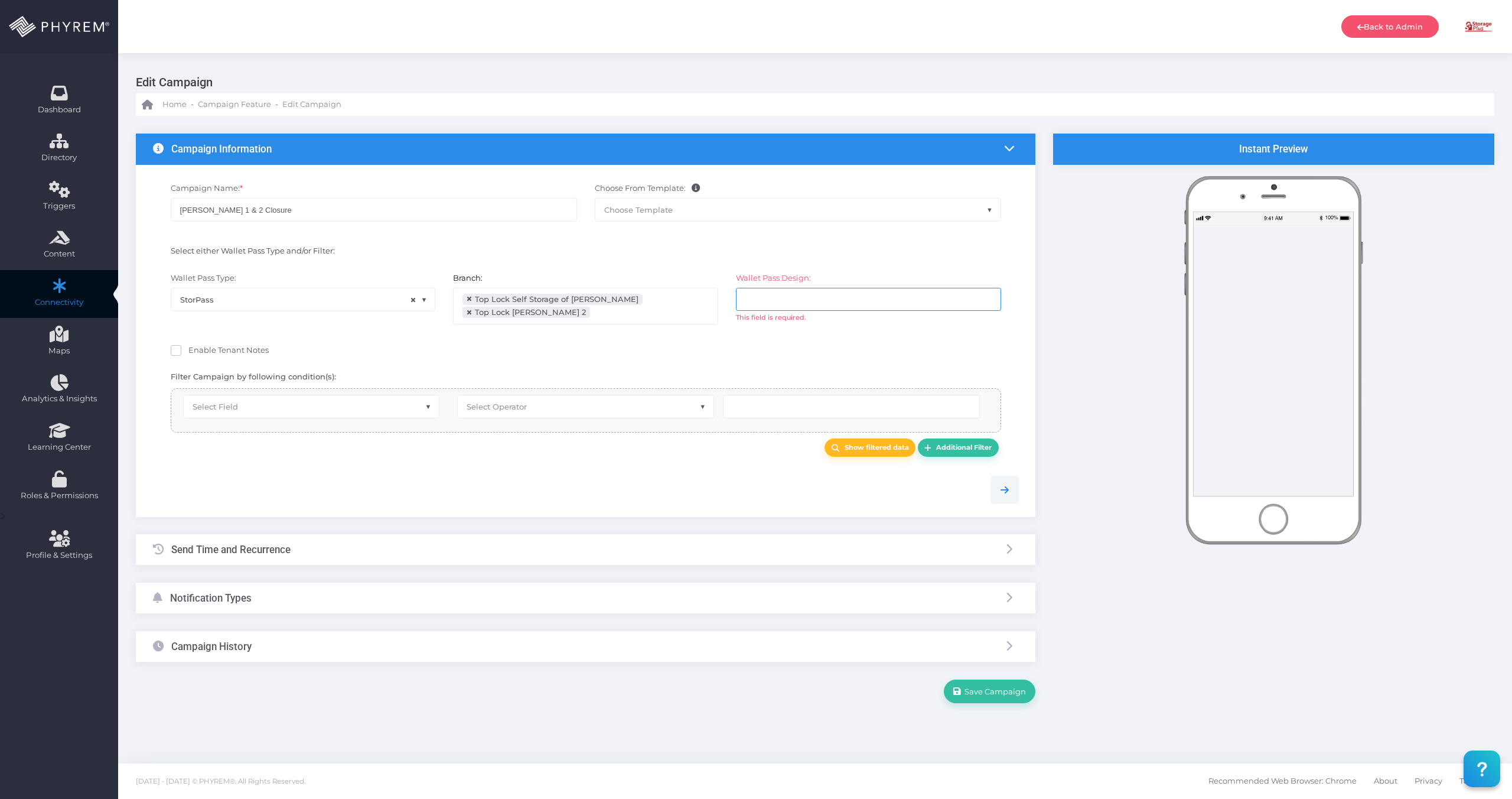
select select "equals"
select select
select select "pr_wallet_users.voided"
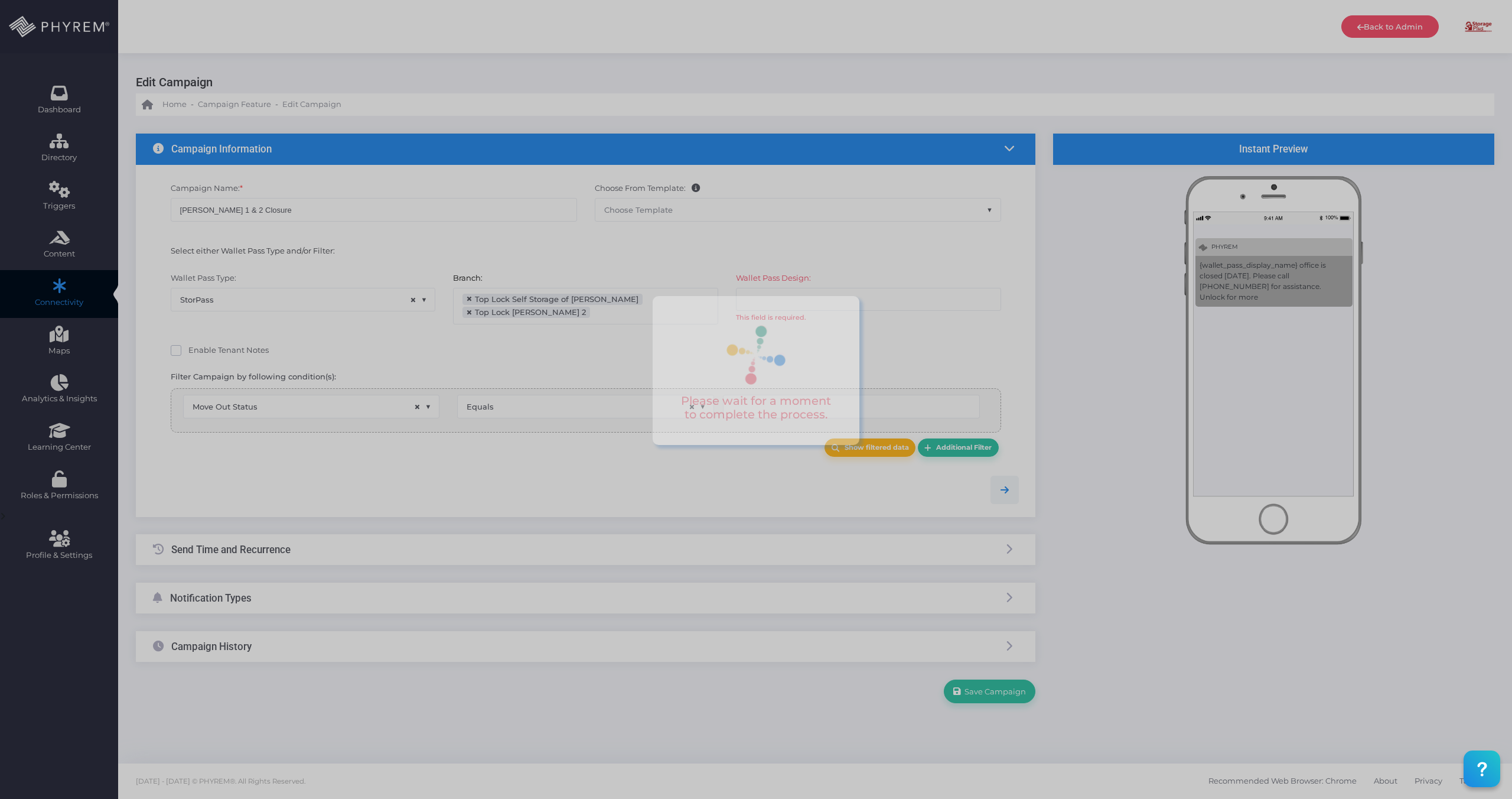
type input "0"
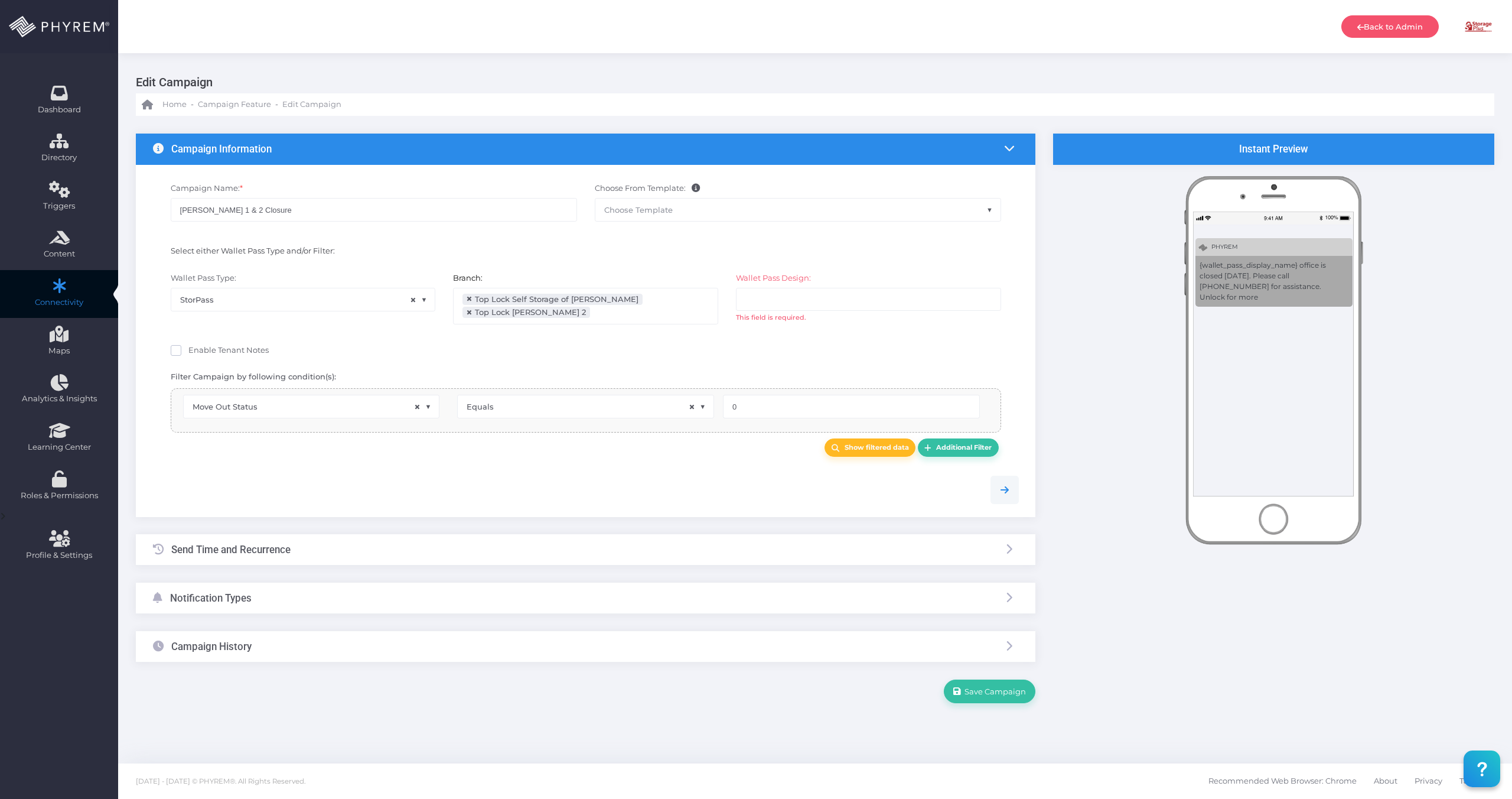
select select "pr_wallet_pass.pass_status"
select select "equals"
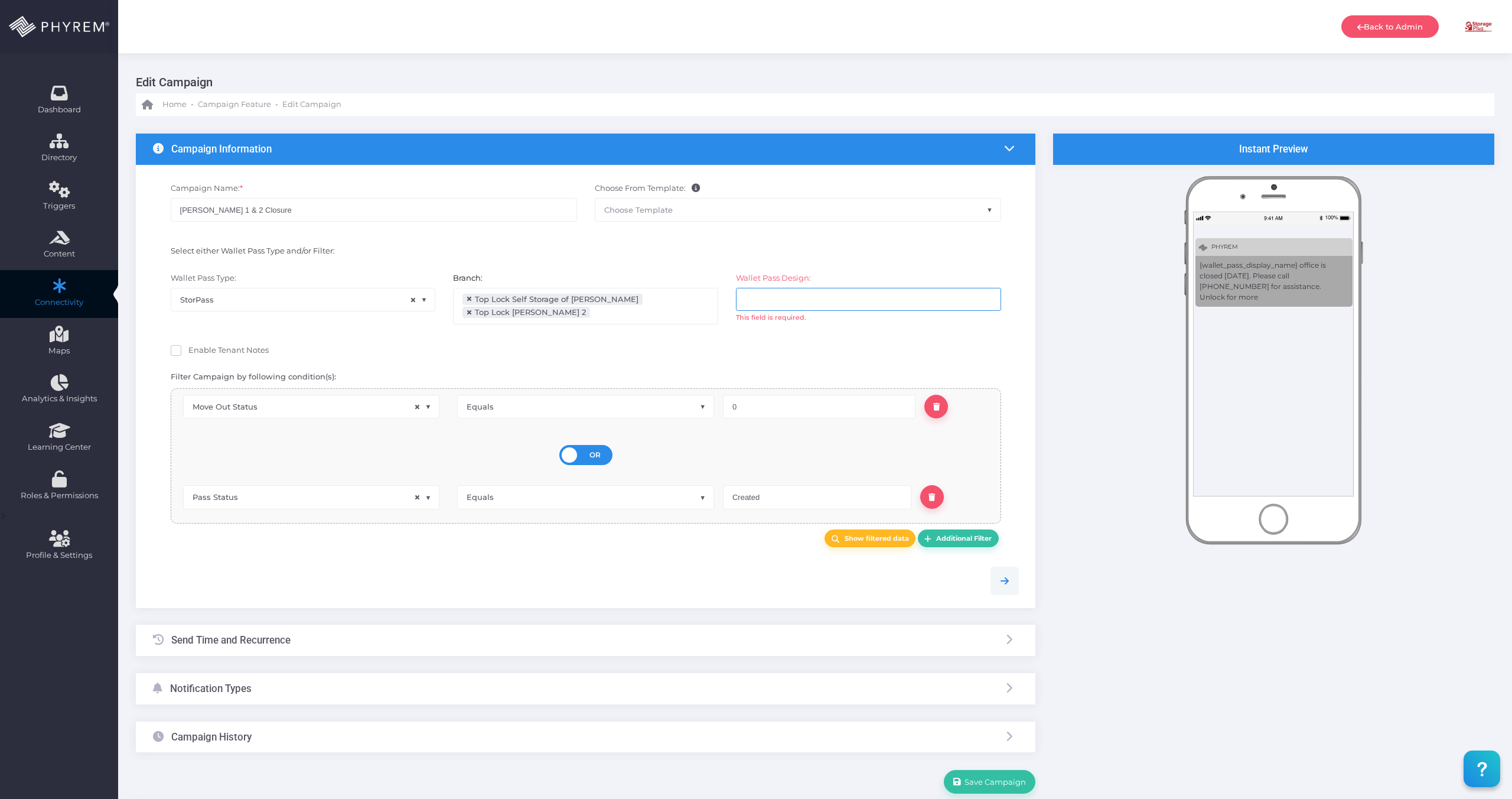
click at [768, 310] on ul at bounding box center [869, 300] width 264 height 22
select select "2687"
click at [571, 340] on div "Wallet Pass Type: StorPass × StorPass Branch: All Storage Plus of Lake Charles …" at bounding box center [586, 304] width 884 height 75
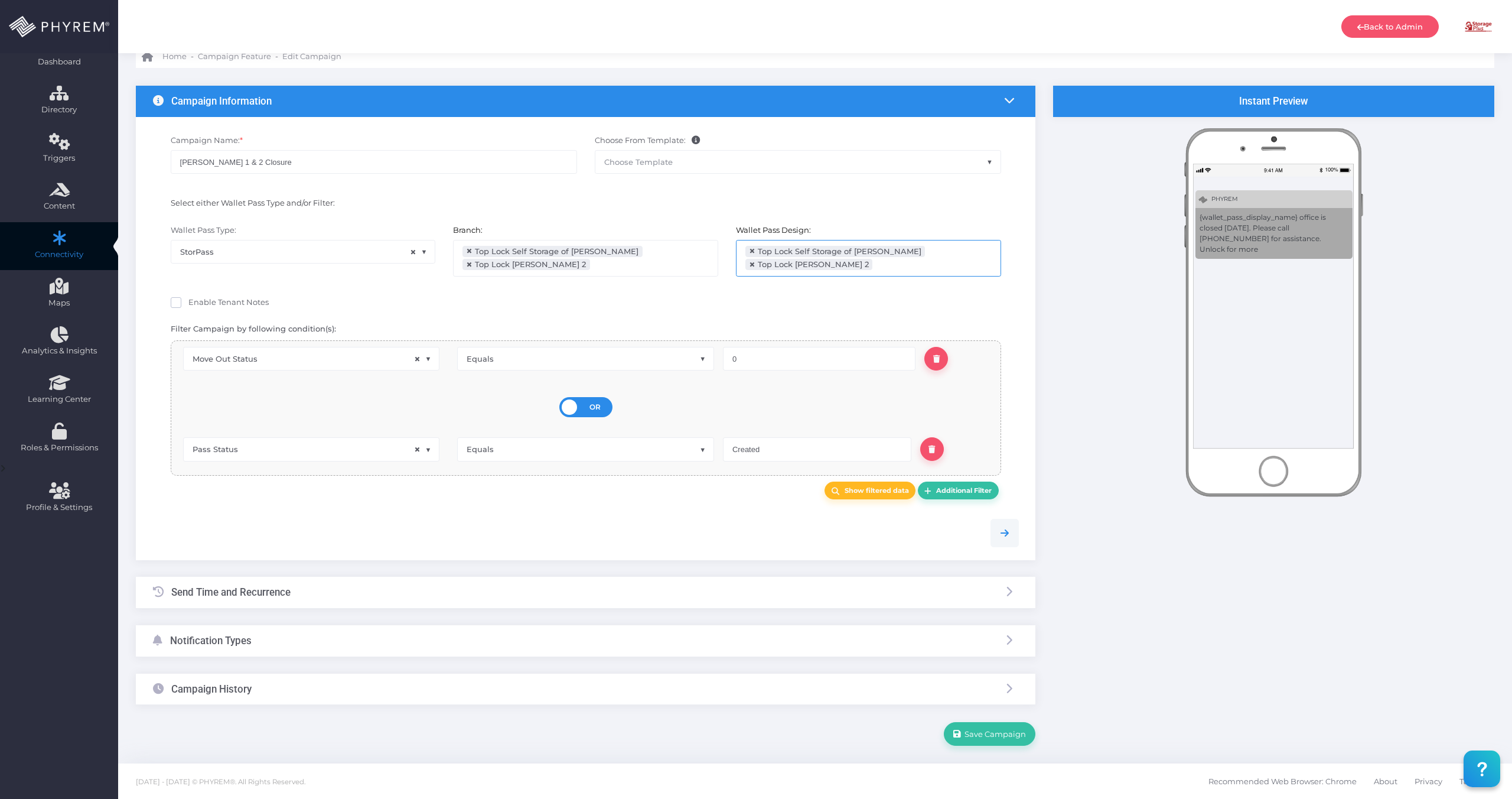
click at [269, 640] on div "Notification Types" at bounding box center [585, 641] width 900 height 31
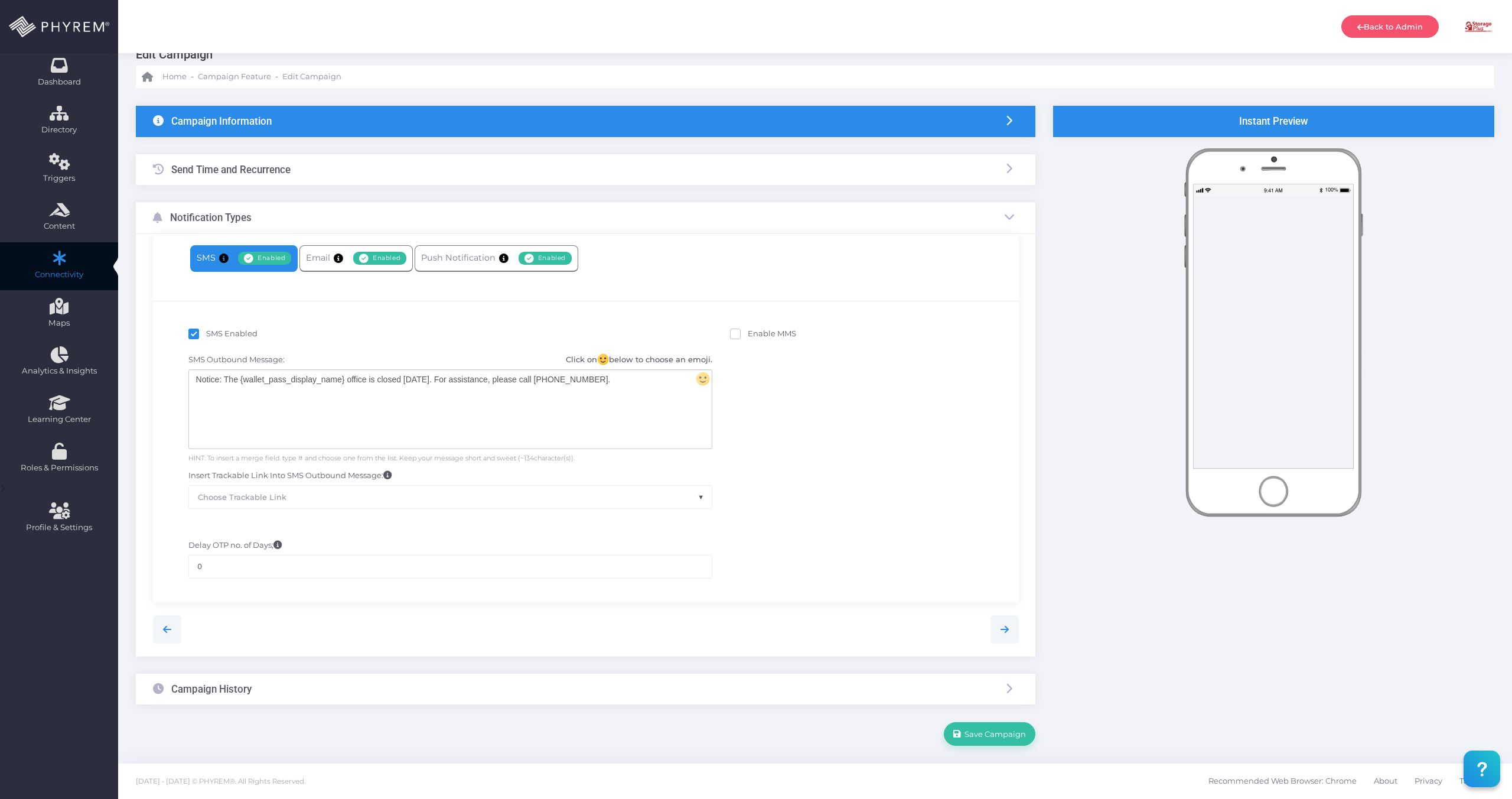
scroll to position [28, 0]
click at [382, 390] on div "Notice: The {wallet_pass_display_name} office is closed today. For assistance, …" at bounding box center [450, 409] width 522 height 79
drag, startPoint x: 345, startPoint y: 380, endPoint x: 241, endPoint y: 378, distance: 104.0
click at [241, 378] on div "Notice: The {wallet_pass_display_name} office is closed today. For assistance, …" at bounding box center [450, 409] width 522 height 79
click at [460, 335] on div "SMS Enabled" at bounding box center [450, 335] width 524 height 15
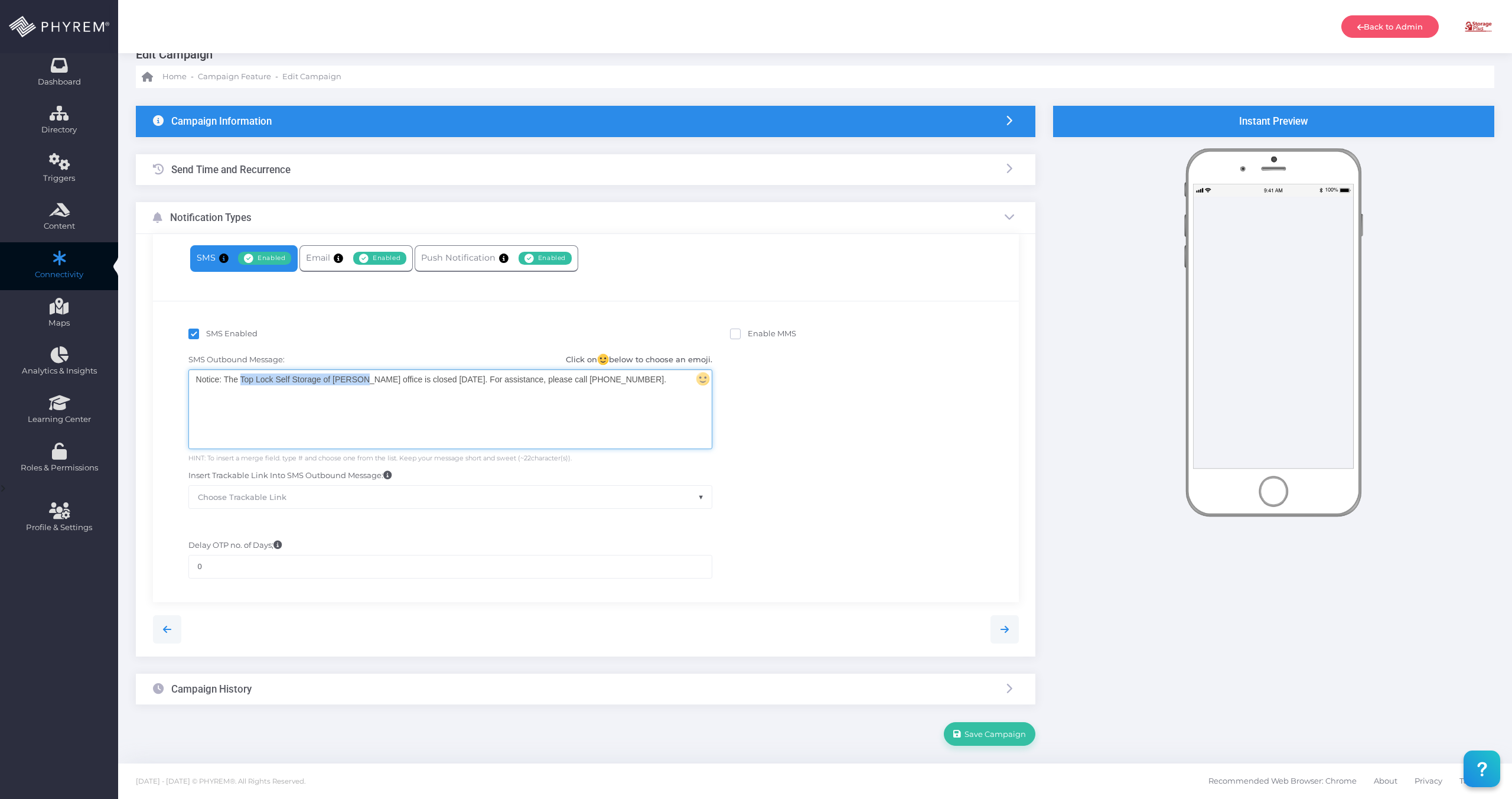
drag, startPoint x: 355, startPoint y: 379, endPoint x: 241, endPoint y: 379, distance: 114.0
click at [241, 379] on div "Notice: The Top Lock Self Storage of Dillon office is closed today. For assista…" at bounding box center [450, 409] width 522 height 79
copy div "Top Lock Self Storage of Dillon"
click at [317, 265] on link "Email Enabled Disabled" at bounding box center [356, 259] width 113 height 26
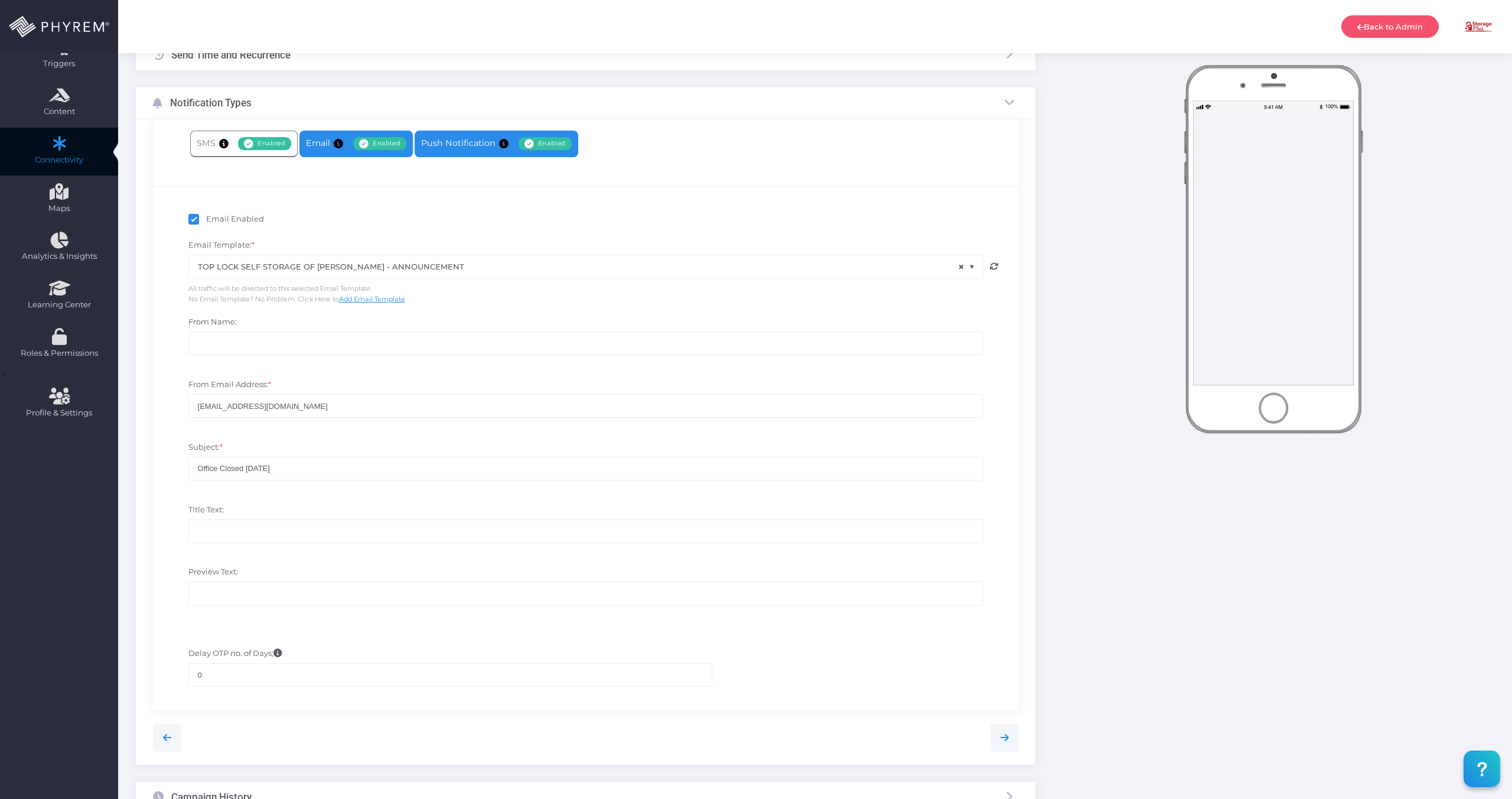
click at [466, 140] on link "Push Notification Enabled Disabled" at bounding box center [496, 143] width 164 height 26
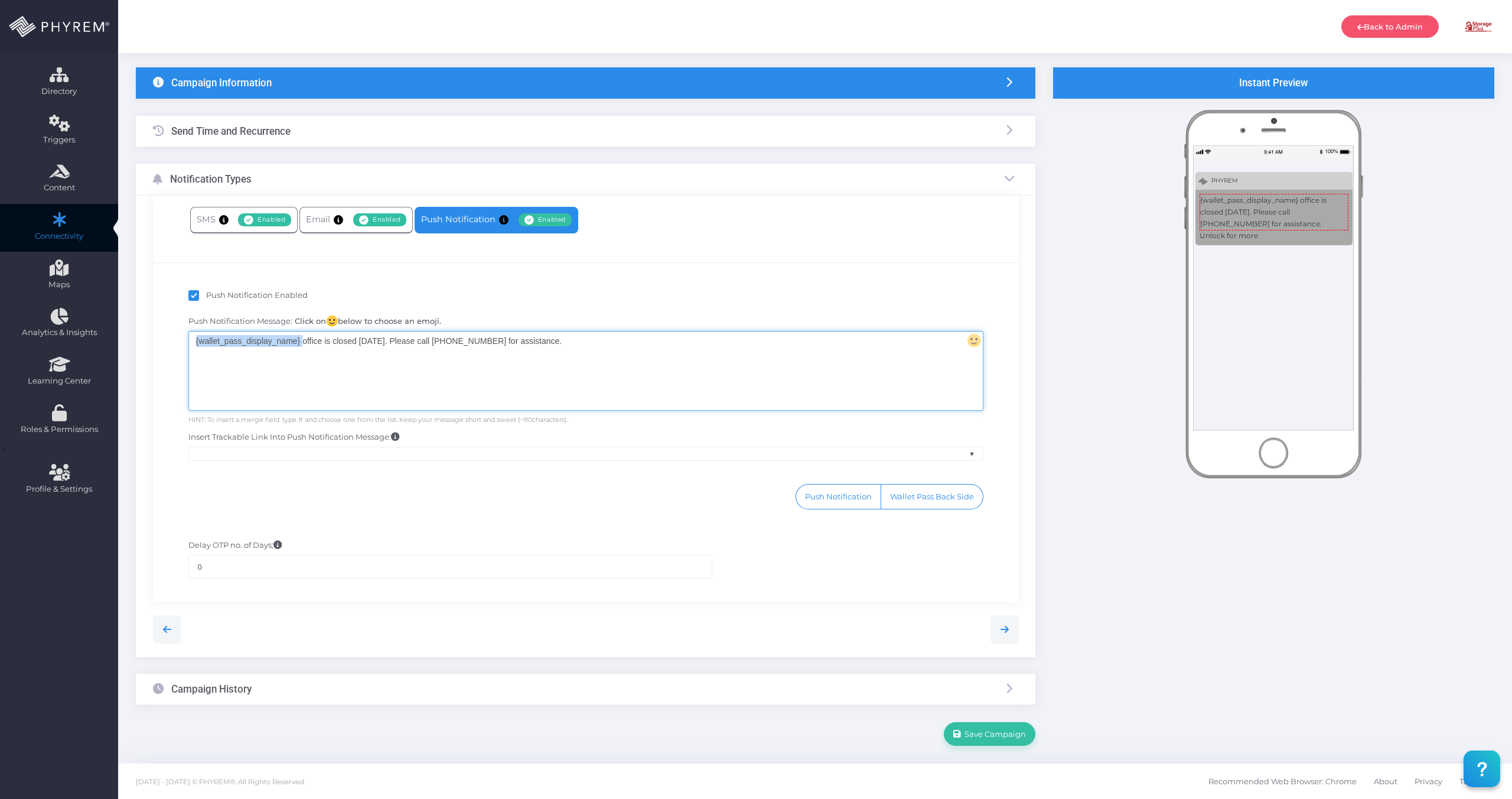
drag, startPoint x: 301, startPoint y: 340, endPoint x: 196, endPoint y: 342, distance: 105.0
click at [197, 342] on div "{wallet_pass_display_name} office is closed today. Please call (803) 420-8550 f…" at bounding box center [585, 371] width 793 height 79
click at [680, 289] on div "Push Notification Enabled" at bounding box center [585, 297] width 795 height 15
click at [984, 741] on button "Save Campaign" at bounding box center [990, 733] width 92 height 23
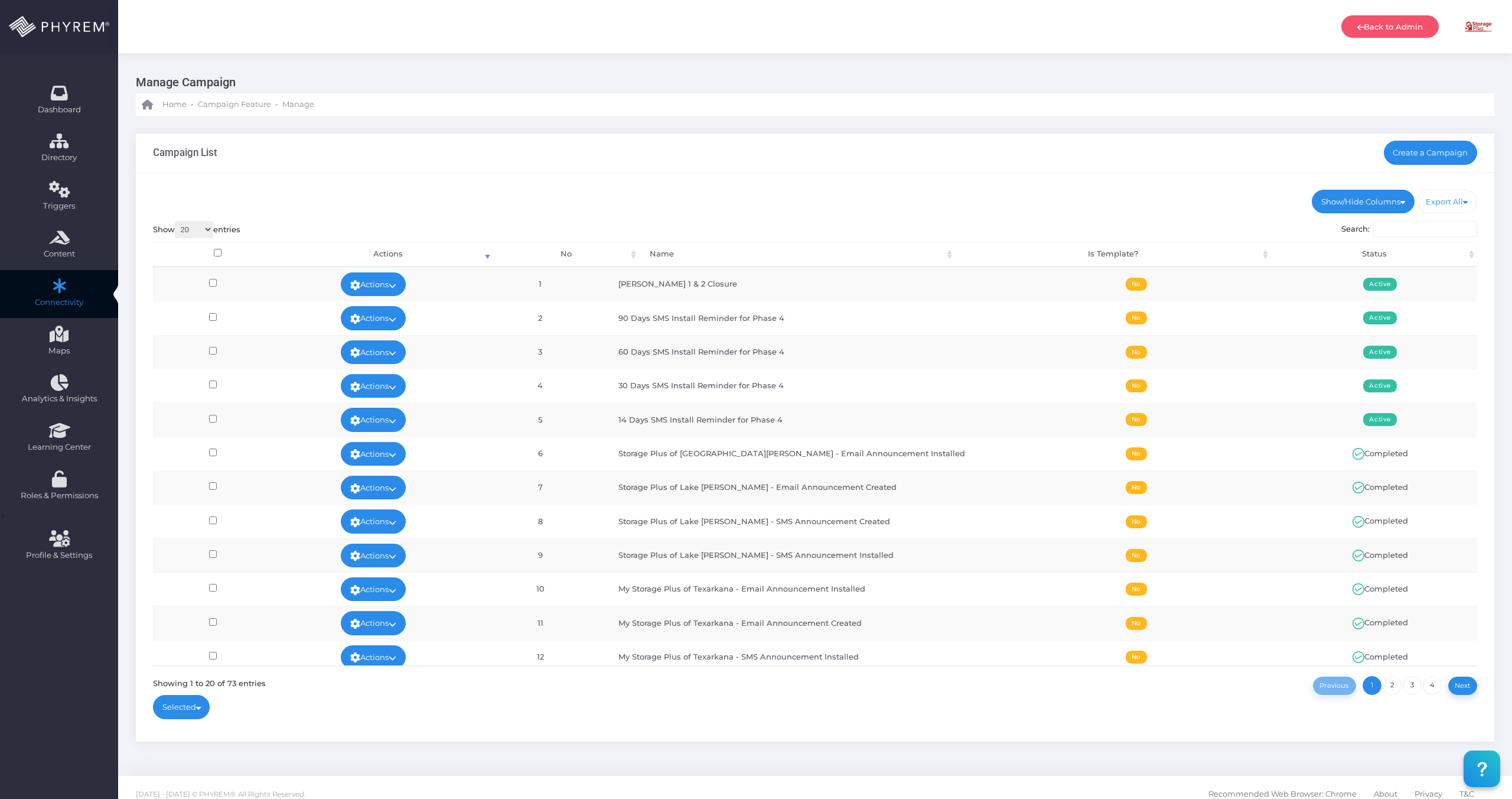
scroll to position [1, 0]
click at [468, 260] on th "Actions" at bounding box center [388, 253] width 211 height 25
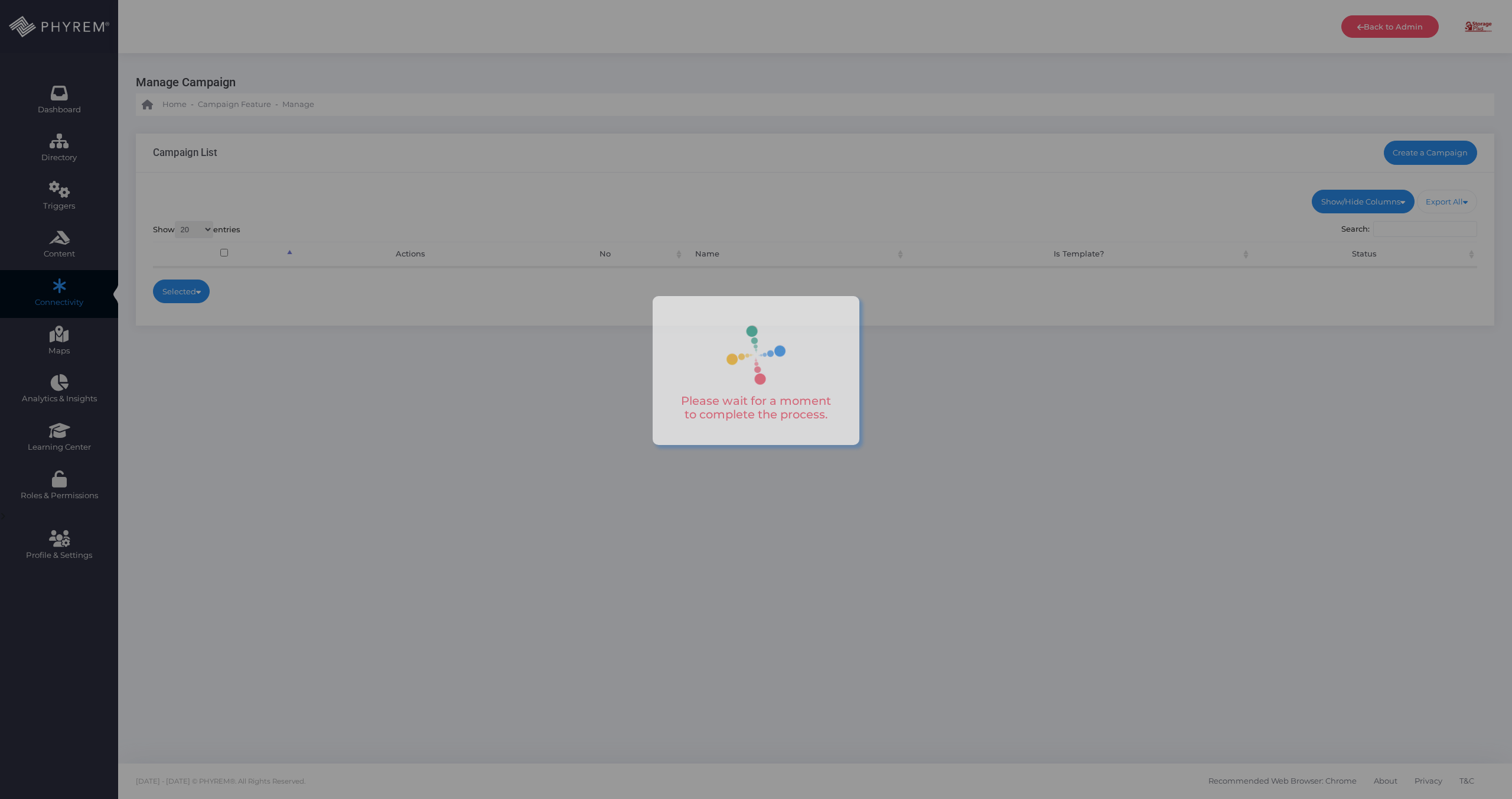
scroll to position [1, 0]
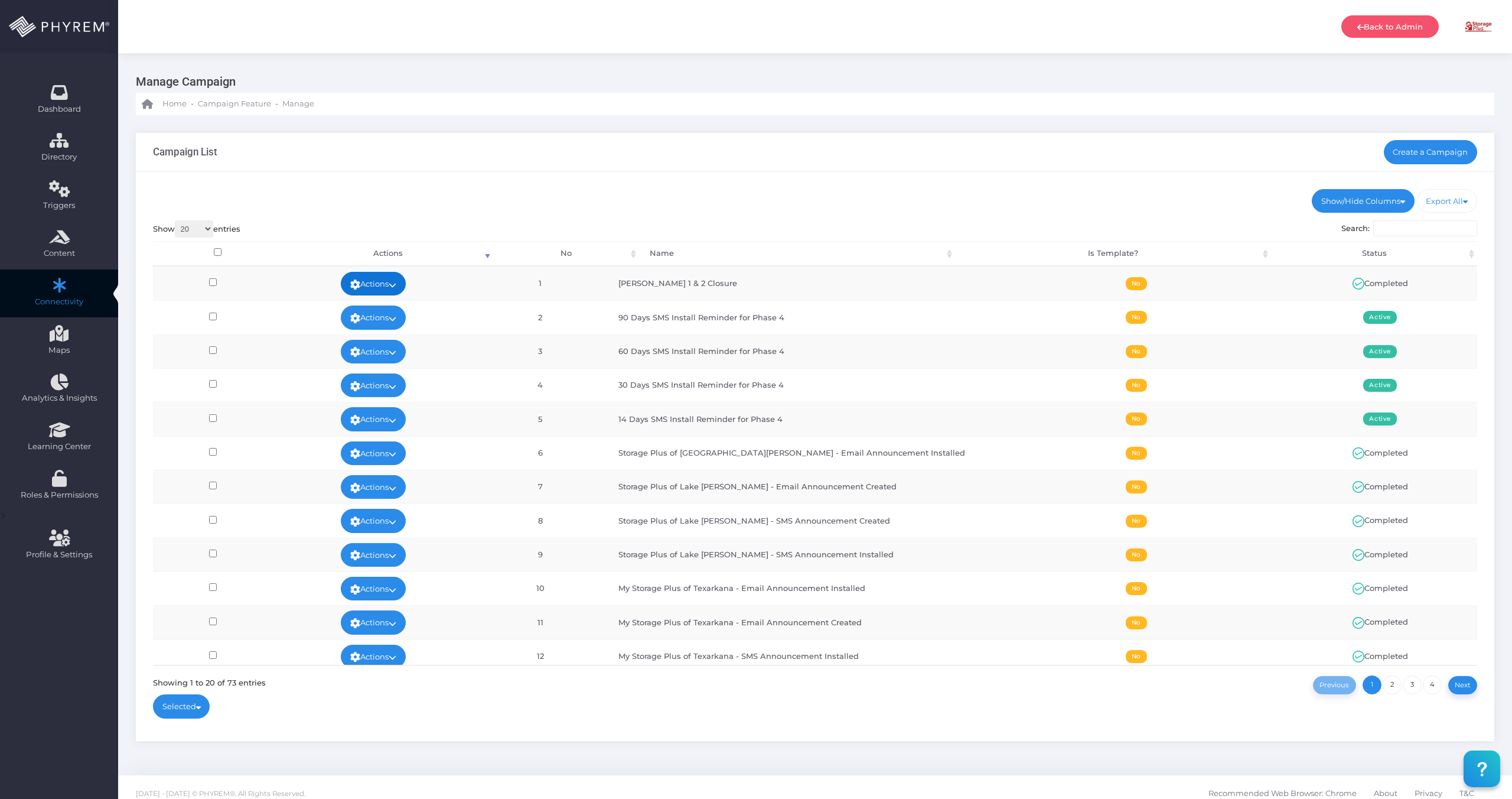
click at [405, 287] on link "Actions" at bounding box center [373, 283] width 65 height 23
click at [402, 372] on link "View Stats" at bounding box center [387, 377] width 77 height 22
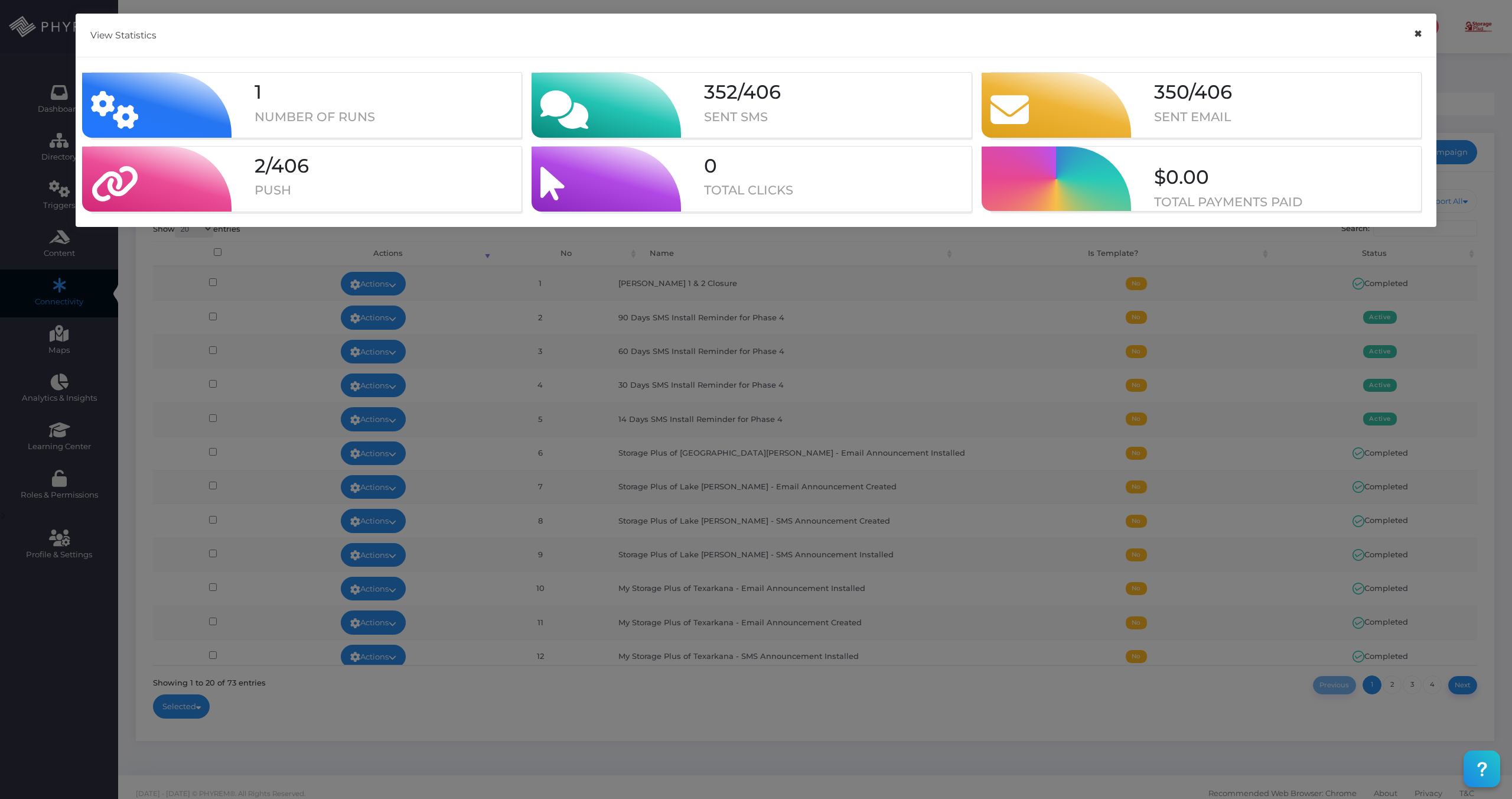
click at [1417, 34] on button "×" at bounding box center [1417, 34] width 23 height 26
